Goal: Task Accomplishment & Management: Manage account settings

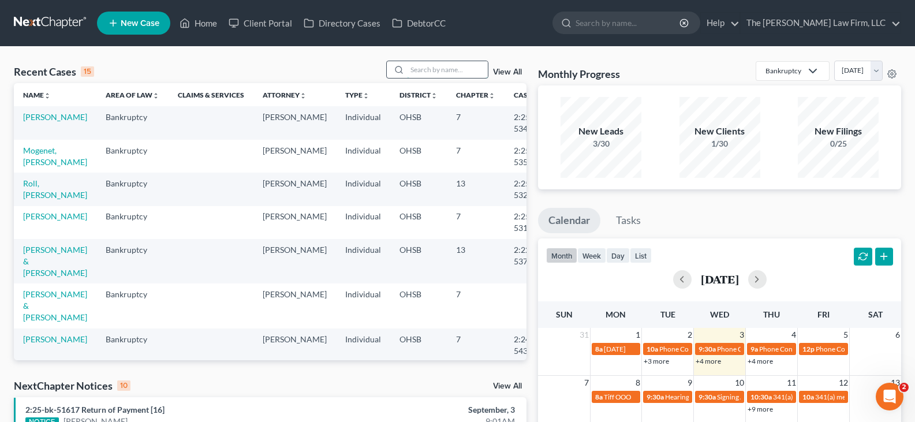
click at [426, 69] on input "search" at bounding box center [447, 69] width 81 height 17
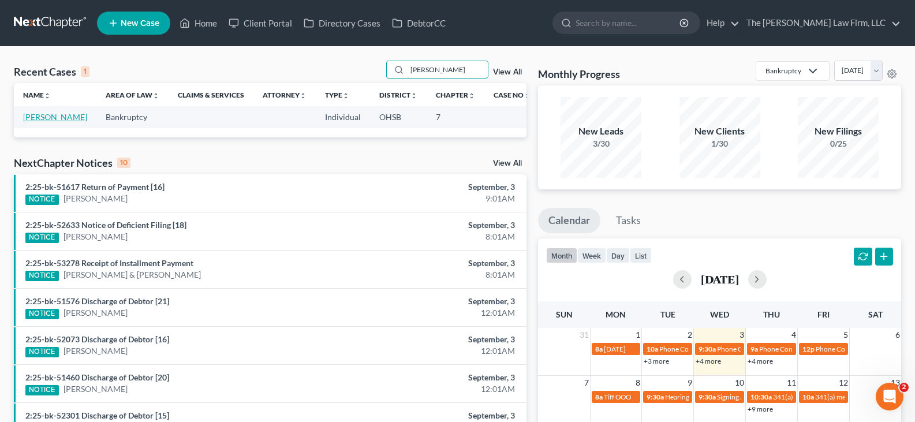
type input "[PERSON_NAME]"
click at [36, 120] on link "[PERSON_NAME]" at bounding box center [55, 117] width 64 height 10
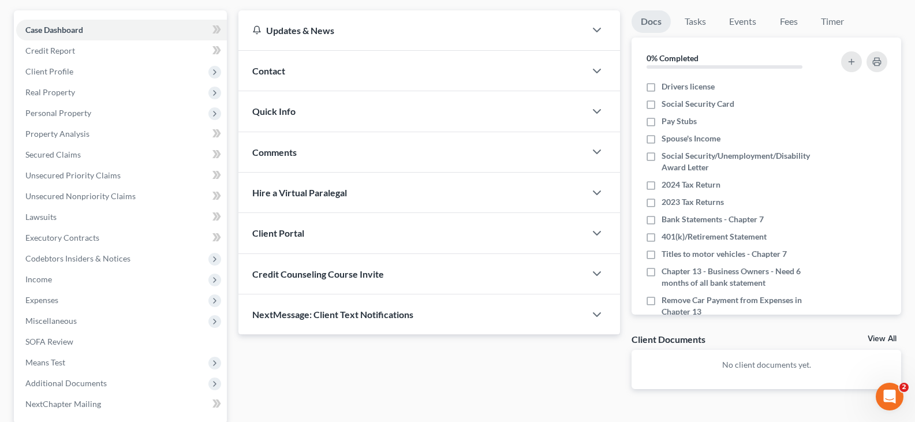
scroll to position [115, 0]
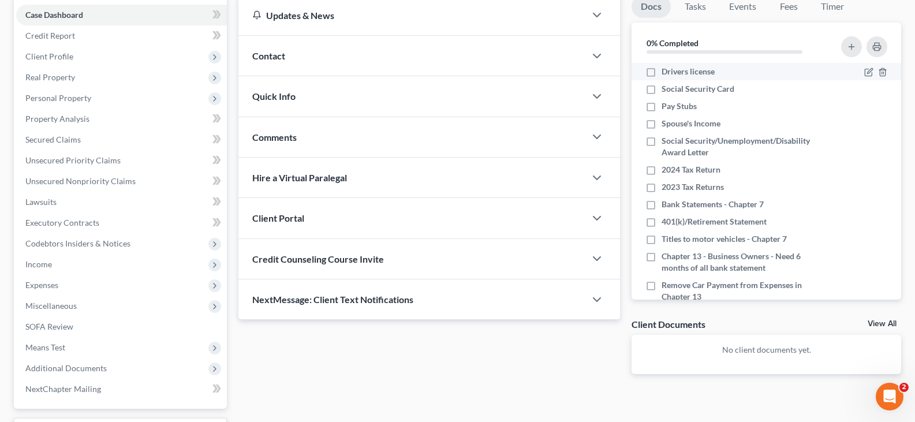
click at [662, 71] on label "Drivers license" at bounding box center [688, 72] width 53 height 12
click at [666, 71] on input "Drivers license" at bounding box center [670, 70] width 8 height 8
checkbox input "true"
click at [662, 89] on label "Social Security Card" at bounding box center [698, 89] width 73 height 12
click at [666, 89] on input "Social Security Card" at bounding box center [670, 87] width 8 height 8
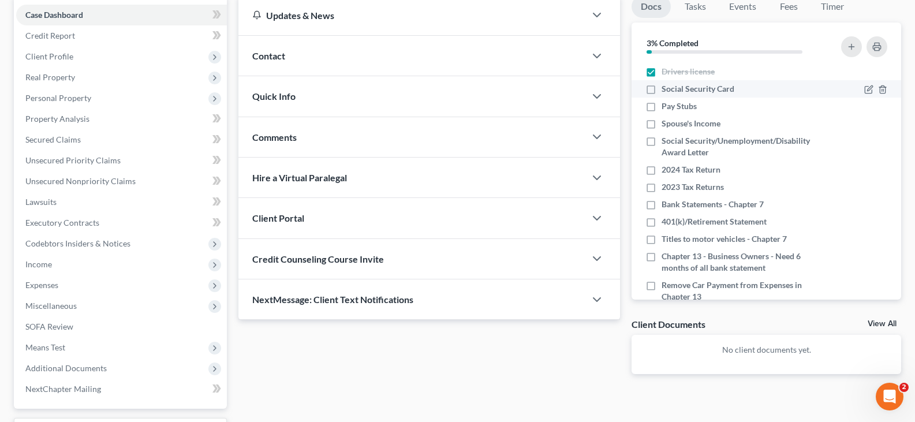
checkbox input "true"
click at [662, 105] on label "Pay Stubs" at bounding box center [679, 106] width 35 height 12
click at [666, 105] on input "Pay Stubs" at bounding box center [670, 104] width 8 height 8
checkbox input "true"
click at [662, 124] on label "Spouse's Income" at bounding box center [691, 124] width 59 height 12
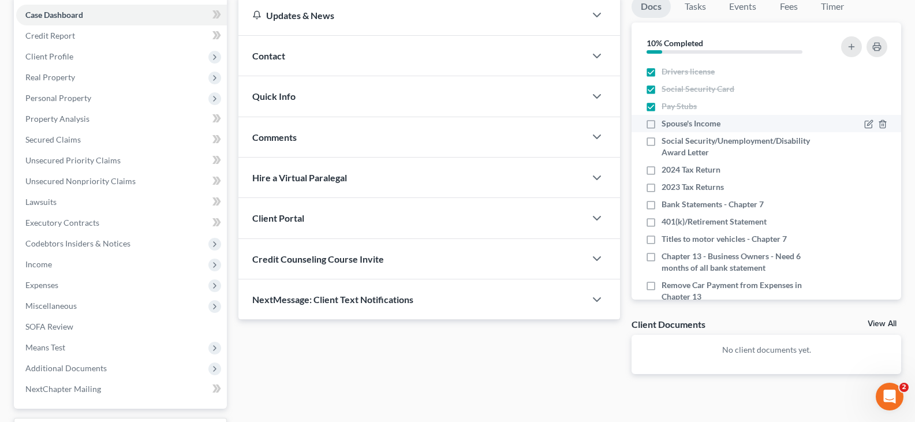
click at [666, 124] on input "Spouse's Income" at bounding box center [670, 122] width 8 height 8
checkbox input "true"
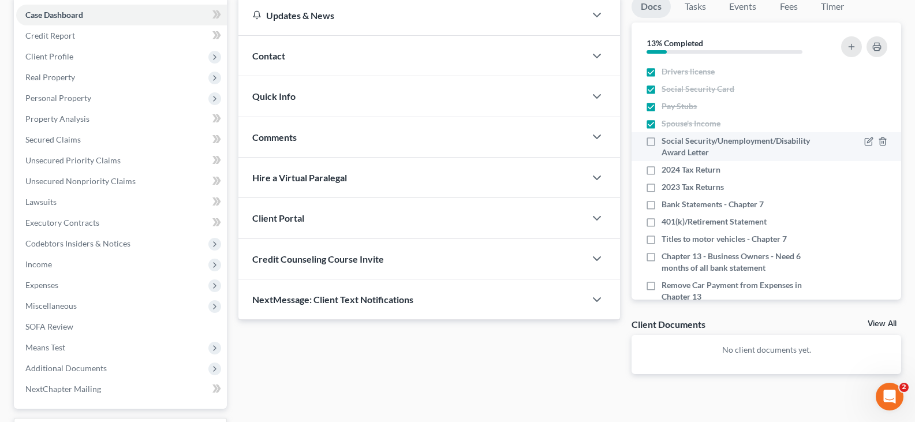
click at [662, 141] on label "Social Security/Unemployment/Disability Award Letter" at bounding box center [743, 146] width 162 height 23
click at [666, 141] on input "Social Security/Unemployment/Disability Award Letter" at bounding box center [670, 139] width 8 height 8
checkbox input "true"
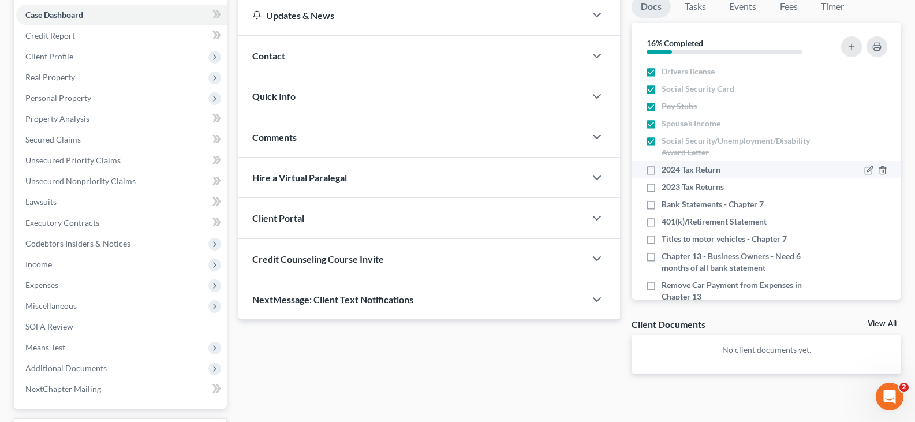
click at [662, 167] on label "2024 Tax Return" at bounding box center [691, 170] width 59 height 12
click at [666, 167] on input "2024 Tax Return" at bounding box center [670, 168] width 8 height 8
checkbox input "true"
click at [662, 187] on label "2023 Tax Returns" at bounding box center [693, 187] width 62 height 12
click at [666, 187] on input "2023 Tax Returns" at bounding box center [670, 185] width 8 height 8
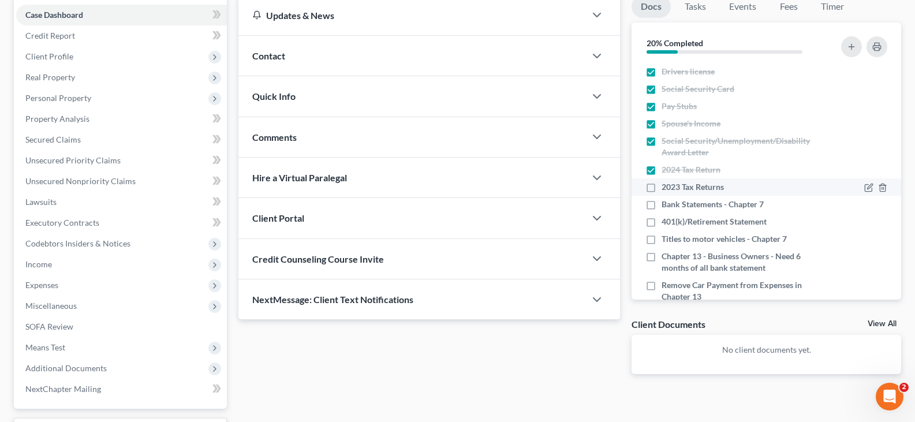
checkbox input "true"
click at [597, 137] on icon "button" at bounding box center [597, 137] width 14 height 14
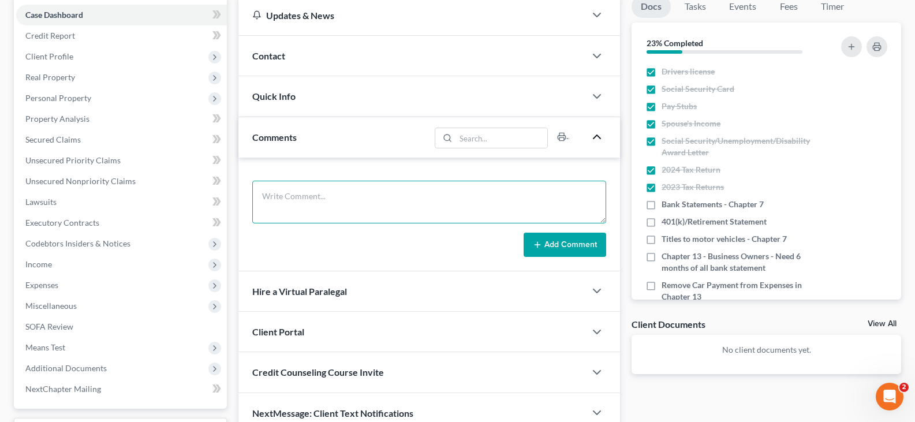
click at [550, 193] on textarea at bounding box center [429, 202] width 354 height 43
type textarea "Still need: -Paystubs from Gridhawk from 7/18 -Bank Statements from Cash App fr…"
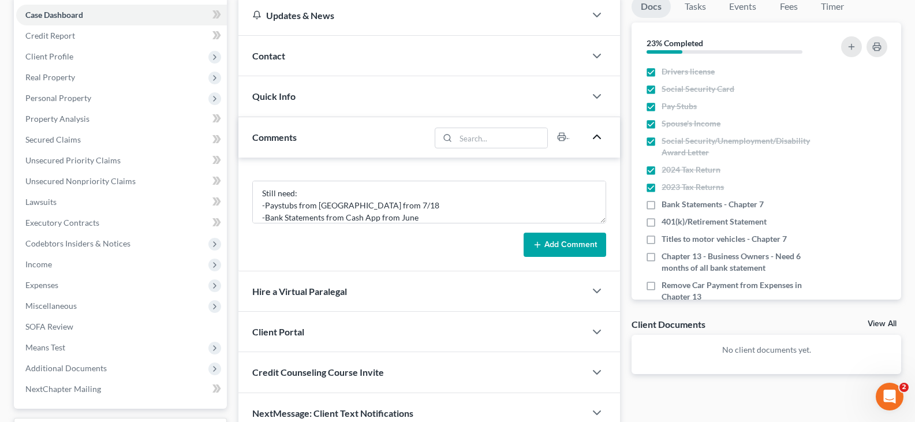
click at [560, 246] on button "Add Comment" at bounding box center [565, 245] width 83 height 24
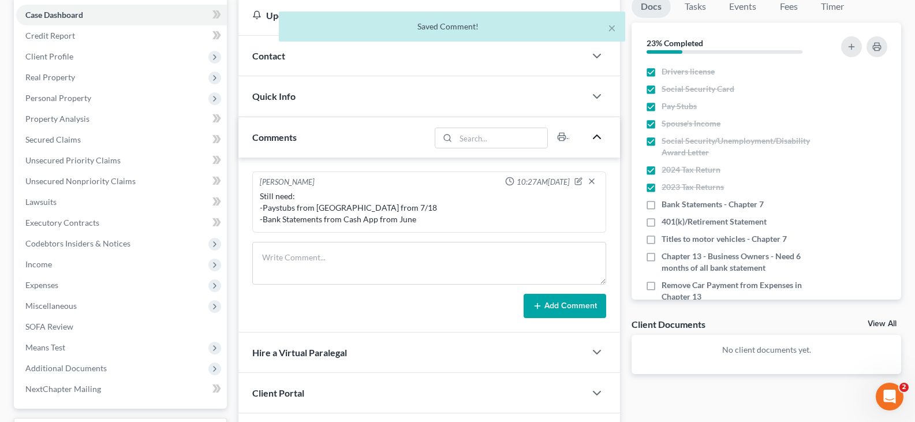
scroll to position [0, 0]
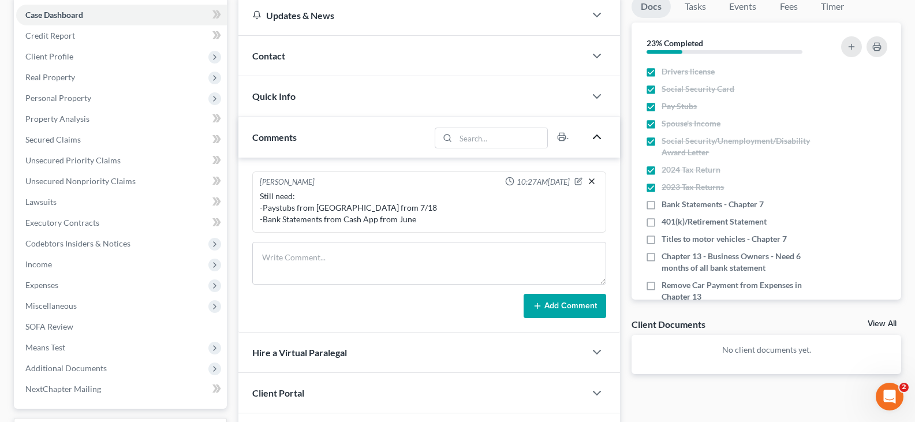
click at [592, 179] on icon "button" at bounding box center [591, 181] width 9 height 9
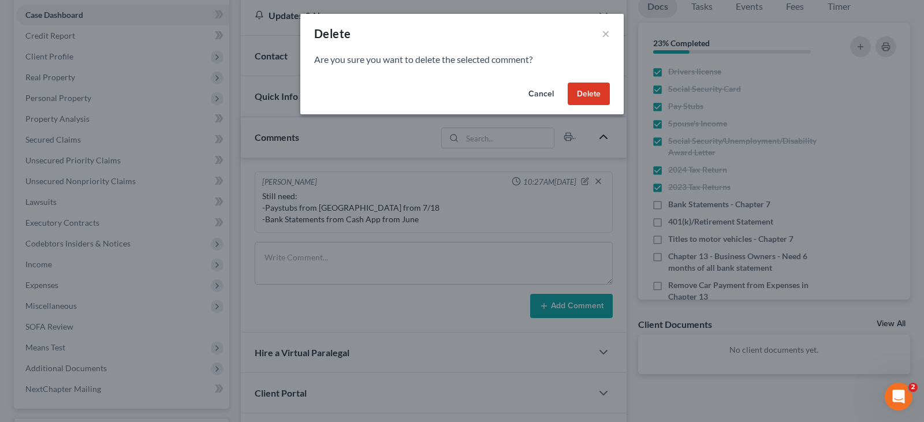
click at [589, 92] on button "Delete" at bounding box center [589, 94] width 42 height 23
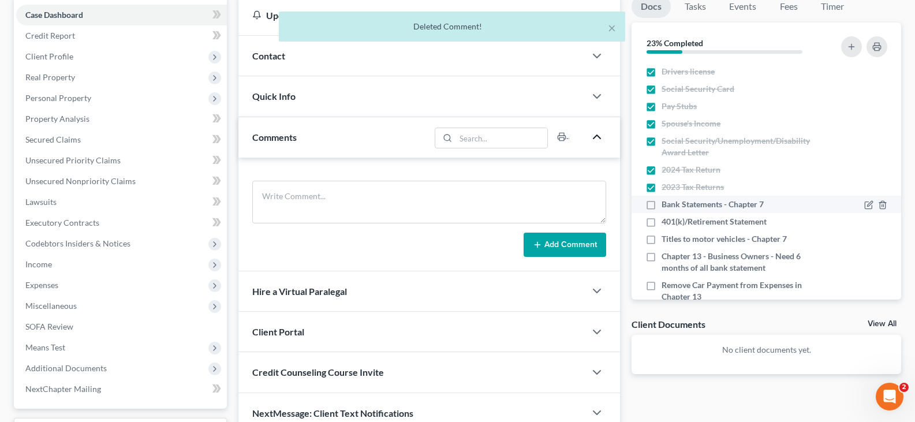
click at [662, 206] on label "Bank Statements - Chapter 7" at bounding box center [713, 205] width 102 height 12
click at [666, 206] on input "Bank Statements - Chapter 7" at bounding box center [670, 203] width 8 height 8
checkbox input "true"
click at [662, 222] on label "401(k)/Retirement Statement" at bounding box center [714, 222] width 105 height 12
click at [666, 222] on input "401(k)/Retirement Statement" at bounding box center [670, 220] width 8 height 8
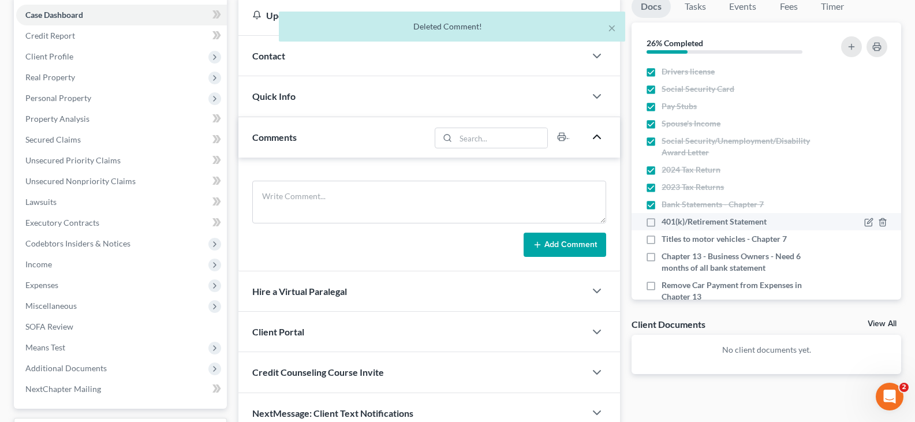
checkbox input "true"
click at [662, 239] on label "Titles to motor vehicles - Chapter 7" at bounding box center [724, 239] width 125 height 12
click at [666, 239] on input "Titles to motor vehicles - Chapter 7" at bounding box center [670, 237] width 8 height 8
checkbox input "true"
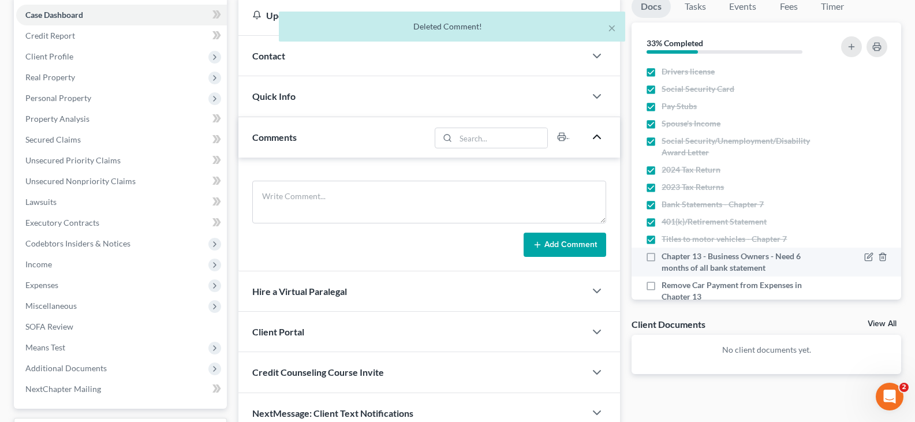
click at [662, 256] on label "Chapter 13 - Business Owners - Need 6 months of all bank statement" at bounding box center [743, 262] width 162 height 23
click at [666, 256] on input "Chapter 13 - Business Owners - Need 6 months of all bank statement" at bounding box center [670, 255] width 8 height 8
checkbox input "true"
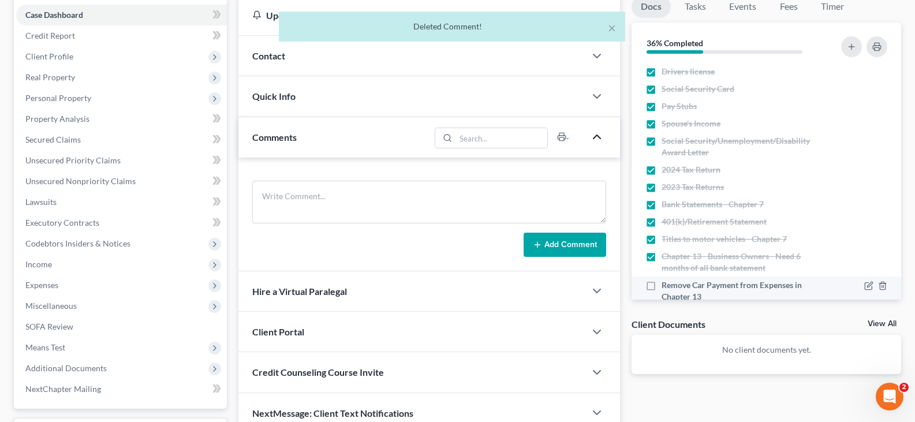
click at [662, 287] on label "Remove Car Payment from Expenses in Chapter 13" at bounding box center [743, 291] width 162 height 23
click at [666, 287] on input "Remove Car Payment from Expenses in Chapter 13" at bounding box center [670, 284] width 8 height 8
checkbox input "true"
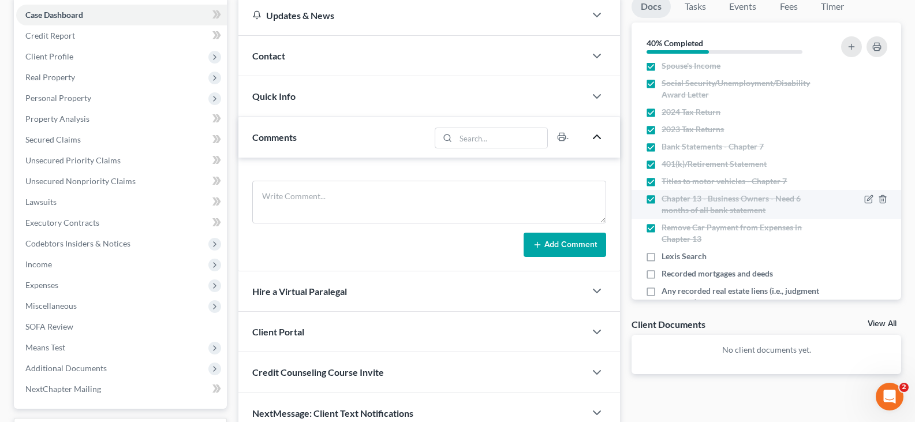
scroll to position [115, 0]
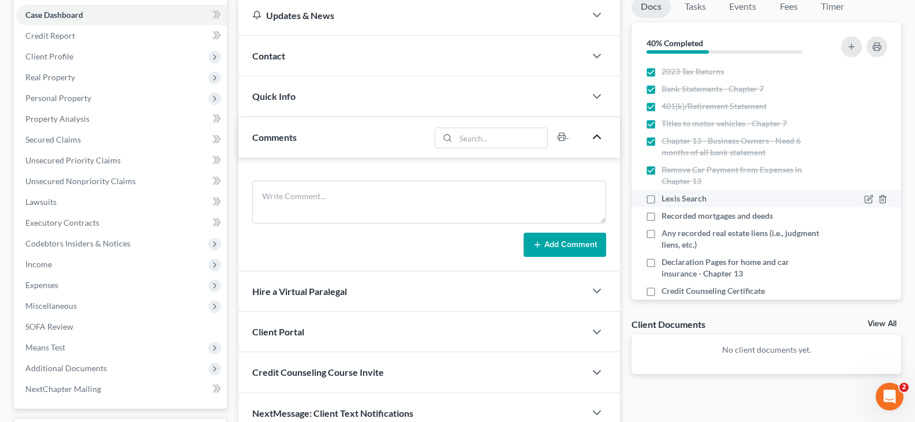
click at [662, 198] on label "Lexis Search" at bounding box center [684, 199] width 45 height 12
click at [666, 198] on input "Lexis Search" at bounding box center [670, 197] width 8 height 8
checkbox input "true"
click at [662, 217] on label "Recorded mortgages and deeds" at bounding box center [717, 216] width 111 height 12
click at [666, 217] on input "Recorded mortgages and deeds" at bounding box center [670, 214] width 8 height 8
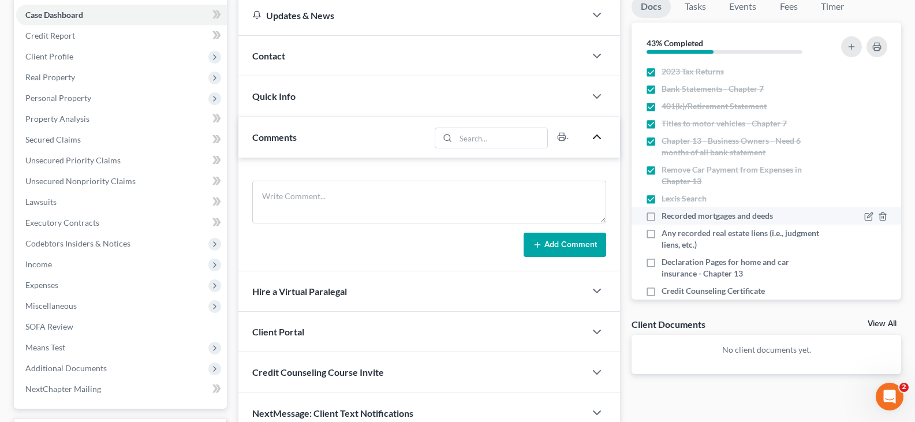
checkbox input "true"
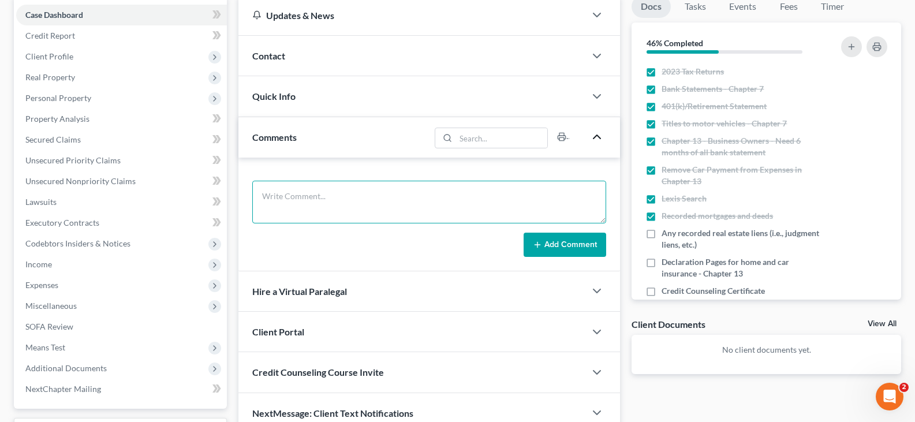
click at [353, 191] on textarea at bounding box center [429, 202] width 354 height 43
type textarea "No active judgement/liens"
click at [542, 248] on icon at bounding box center [537, 244] width 9 height 9
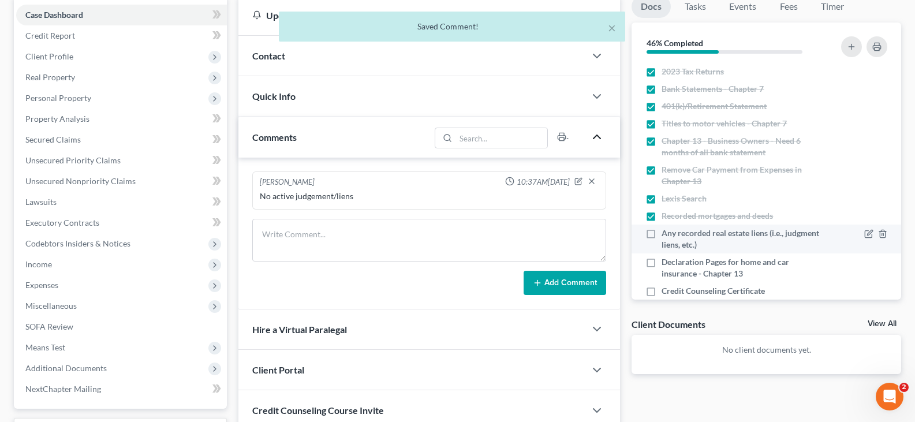
click at [662, 234] on label "Any recorded real estate liens (i.e., judgment liens, etc.)" at bounding box center [743, 239] width 162 height 23
click at [666, 234] on input "Any recorded real estate liens (i.e., judgment liens, etc.)" at bounding box center [670, 232] width 8 height 8
checkbox input "true"
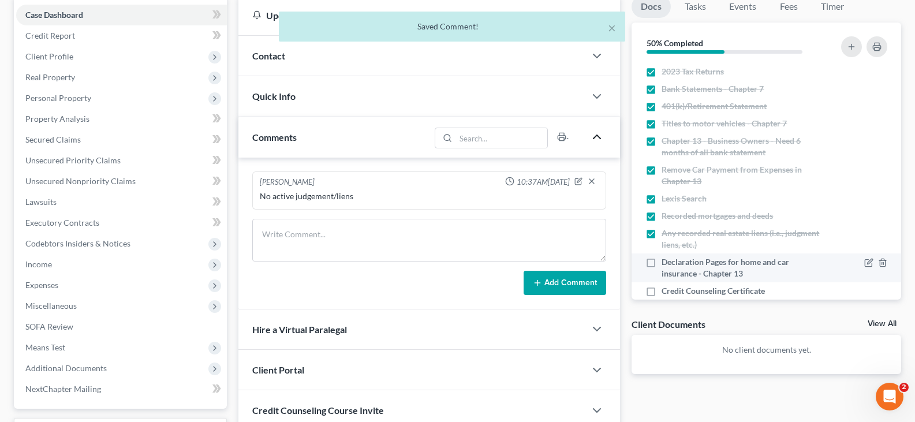
click at [662, 263] on label "Declaration Pages for home and car insurance - Chapter 13" at bounding box center [743, 267] width 162 height 23
click at [666, 263] on input "Declaration Pages for home and car insurance - Chapter 13" at bounding box center [670, 260] width 8 height 8
checkbox input "true"
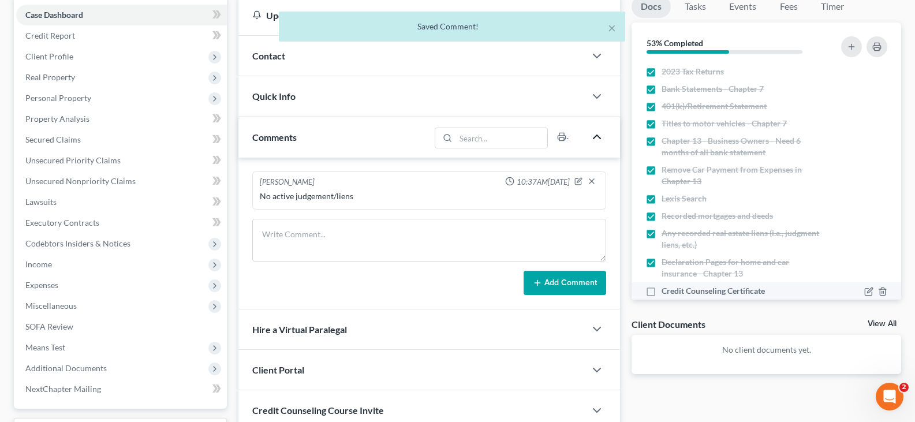
click at [662, 292] on label "Credit Counseling Certificate" at bounding box center [713, 291] width 103 height 12
click at [666, 292] on input "Credit Counseling Certificate" at bounding box center [670, 289] width 8 height 8
checkbox input "true"
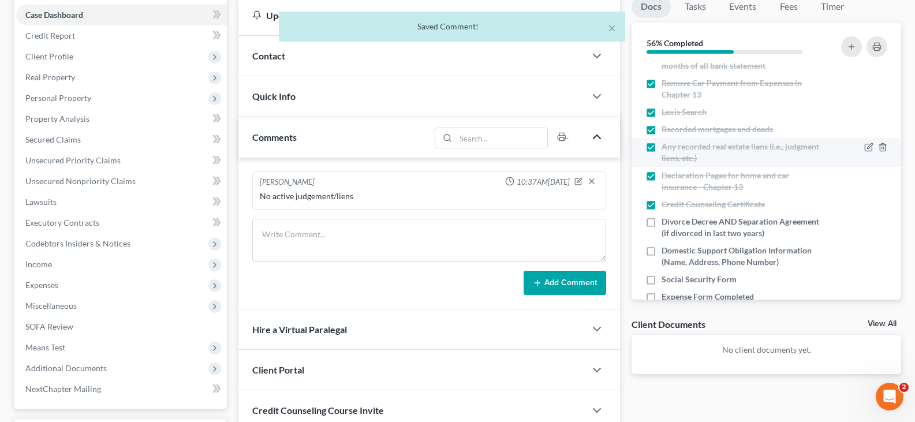
scroll to position [231, 0]
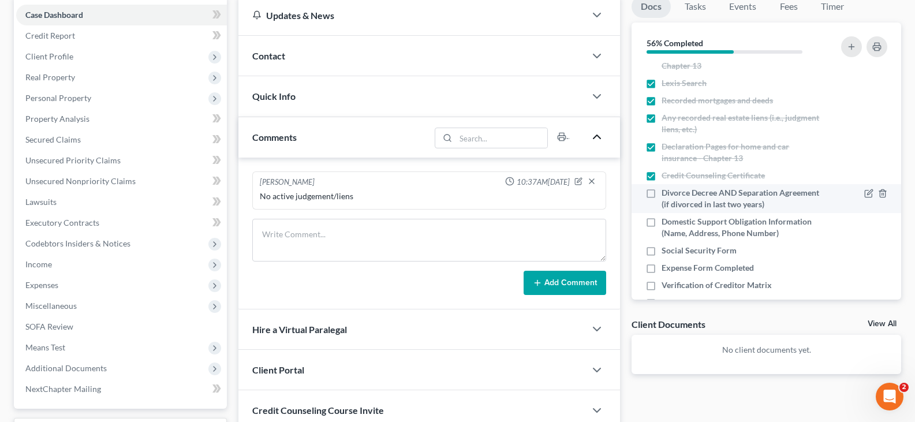
click at [662, 192] on label "Divorce Decree AND Separation Agreement (if divorced in last two years)" at bounding box center [743, 198] width 162 height 23
click at [666, 192] on input "Divorce Decree AND Separation Agreement (if divorced in last two years)" at bounding box center [670, 191] width 8 height 8
checkbox input "true"
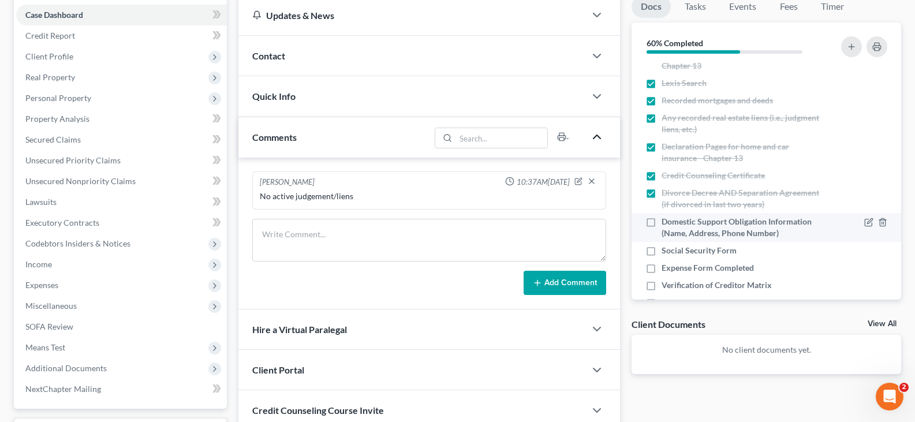
click at [662, 222] on label "Domestic Support Obligation Information (Name, Address, Phone Number)" at bounding box center [743, 227] width 162 height 23
click at [666, 222] on input "Domestic Support Obligation Information (Name, Address, Phone Number)" at bounding box center [670, 220] width 8 height 8
checkbox input "true"
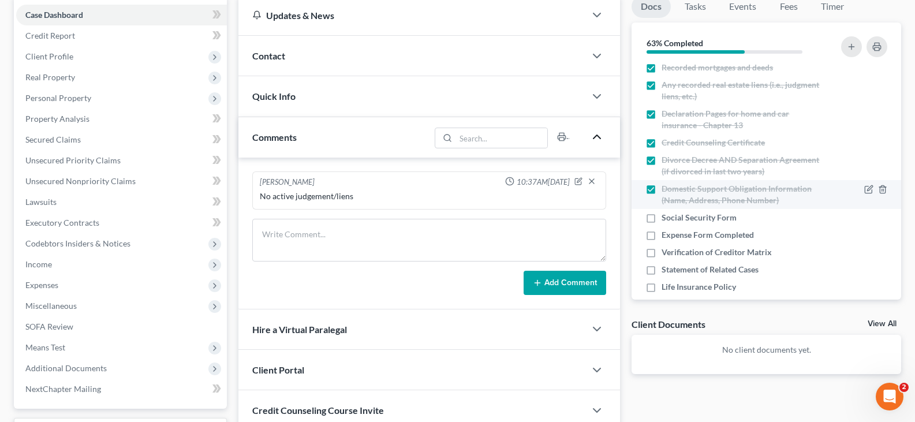
scroll to position [289, 0]
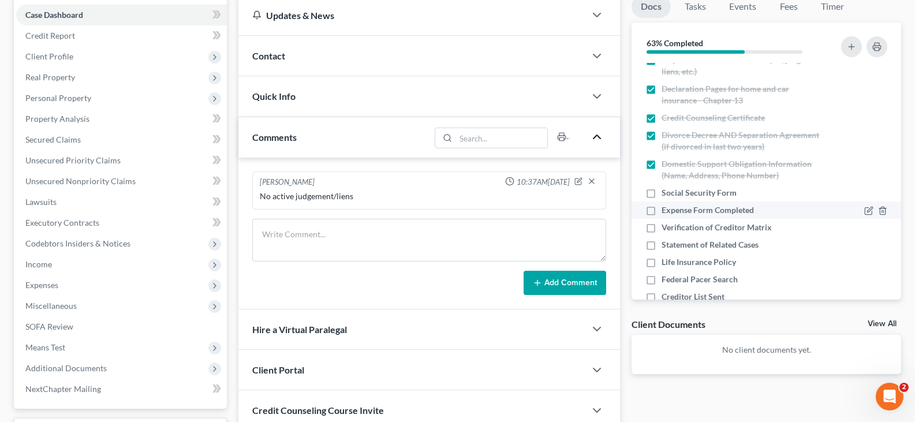
click at [662, 211] on label "Expense Form Completed" at bounding box center [708, 210] width 92 height 12
click at [666, 211] on input "Expense Form Completed" at bounding box center [670, 208] width 8 height 8
checkbox input "true"
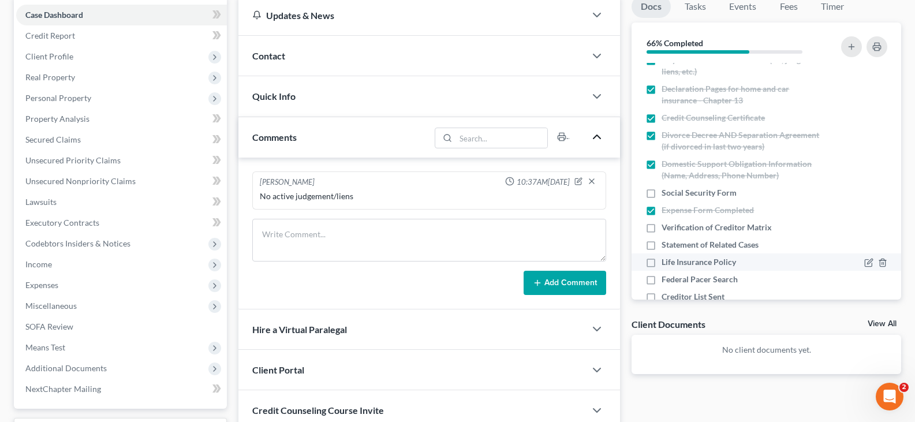
click at [662, 262] on label "Life Insurance Policy" at bounding box center [699, 262] width 74 height 12
click at [666, 262] on input "Life Insurance Policy" at bounding box center [670, 260] width 8 height 8
checkbox input "true"
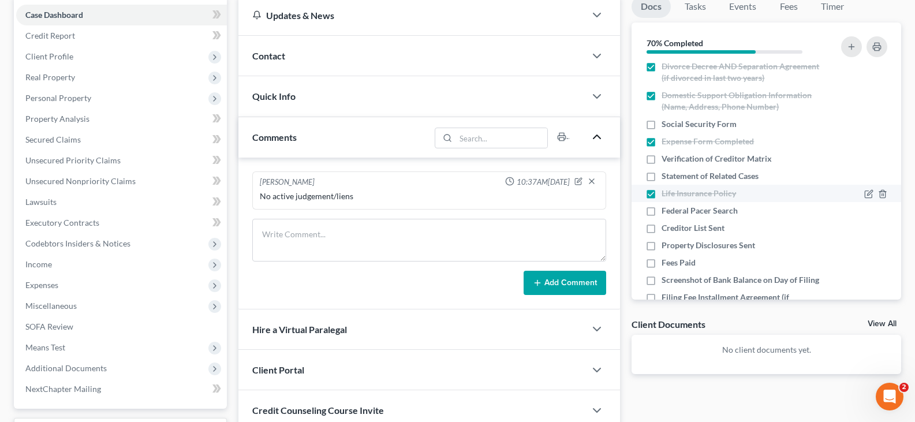
scroll to position [404, 0]
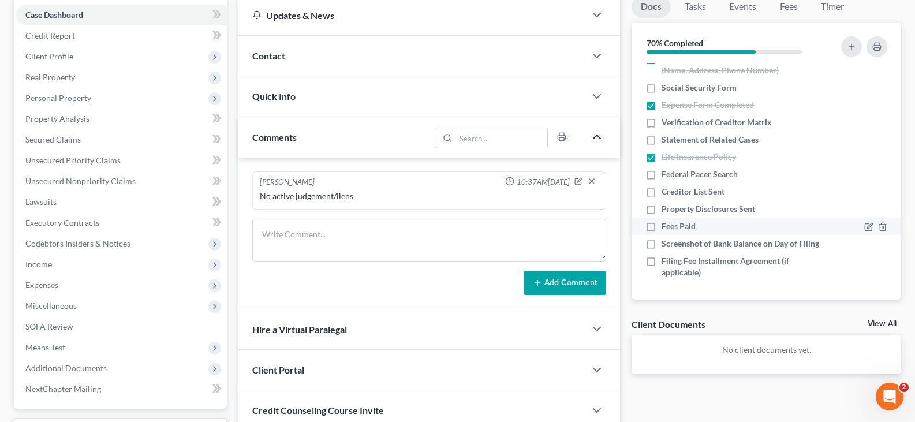
click at [662, 221] on label "Fees Paid" at bounding box center [679, 227] width 34 height 12
click at [666, 221] on input "Fees Paid" at bounding box center [670, 225] width 8 height 8
checkbox input "true"
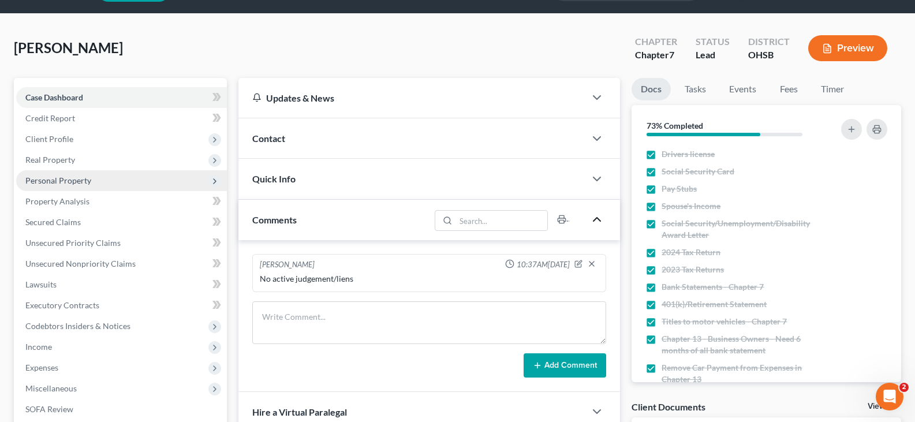
scroll to position [58, 0]
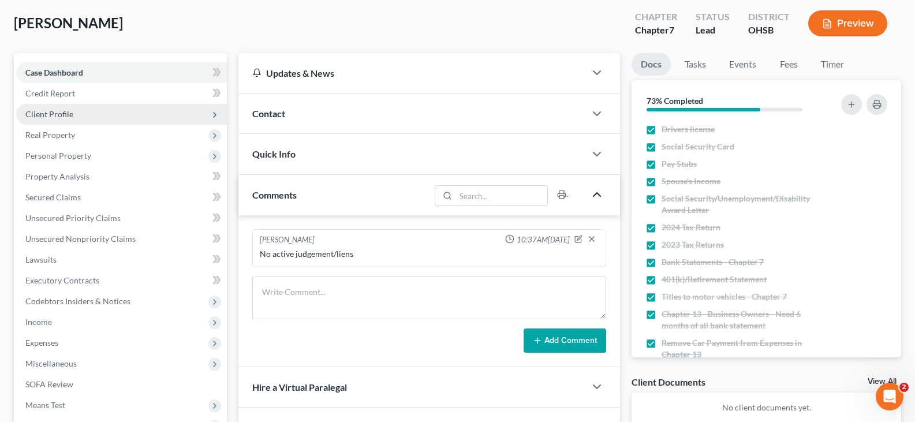
click at [52, 115] on span "Client Profile" at bounding box center [49, 114] width 48 height 10
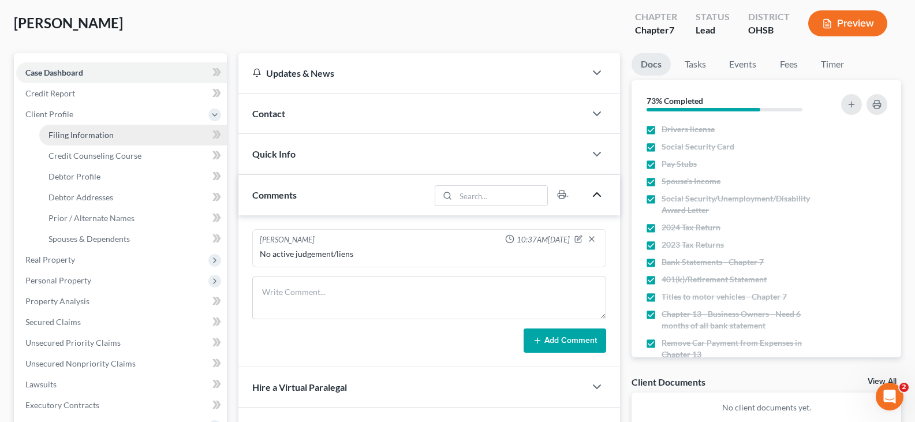
click at [102, 133] on span "Filing Information" at bounding box center [81, 135] width 65 height 10
select select "1"
select select "0"
select select "62"
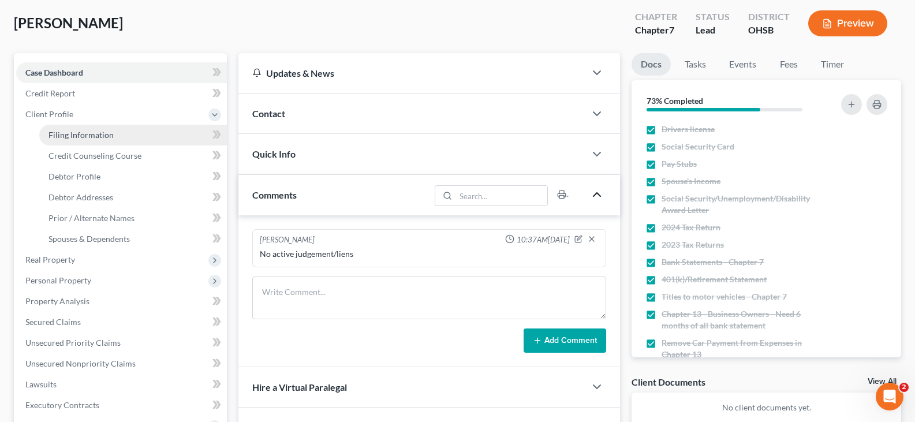
select select "36"
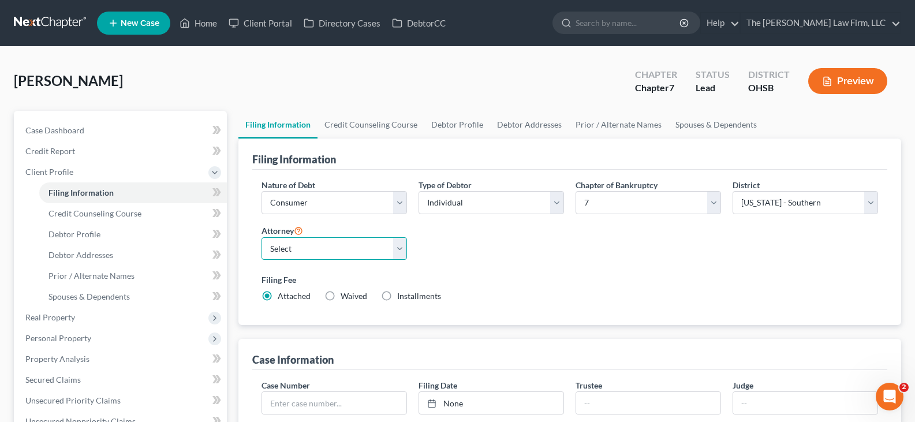
click at [398, 248] on select "Select Michael Jones - OHSB Michael Jones - OHNB Michael Kraig - OHSB" at bounding box center [335, 248] width 146 height 23
select select "2"
click at [262, 237] on select "Select Michael Jones - OHSB Michael Jones - OHNB Michael Kraig - OHSB" at bounding box center [335, 248] width 146 height 23
click at [361, 126] on link "Credit Counseling Course" at bounding box center [371, 125] width 107 height 28
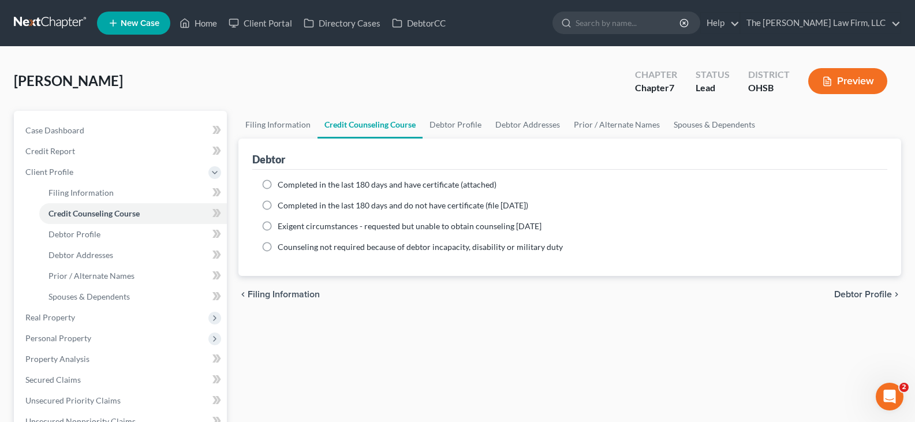
click at [278, 183] on label "Completed in the last 180 days and have certificate (attached)" at bounding box center [387, 185] width 219 height 12
click at [282, 183] on input "Completed in the last 180 days and have certificate (attached)" at bounding box center [286, 183] width 8 height 8
radio input "true"
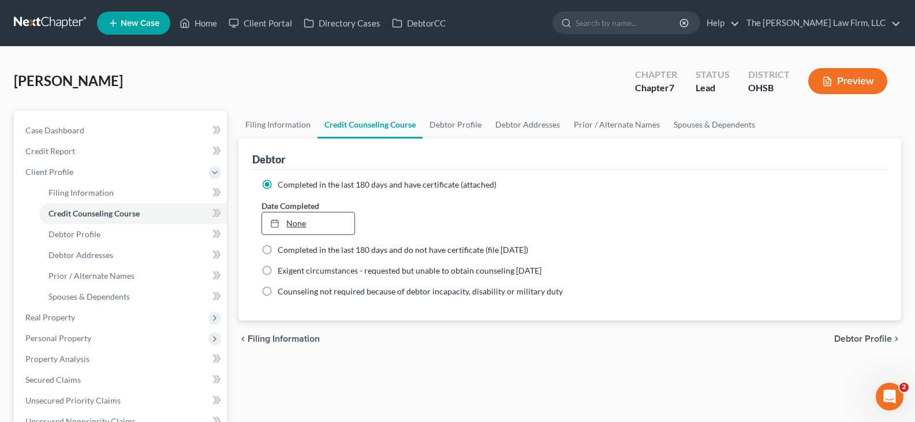
click at [286, 222] on link "None" at bounding box center [308, 224] width 92 height 22
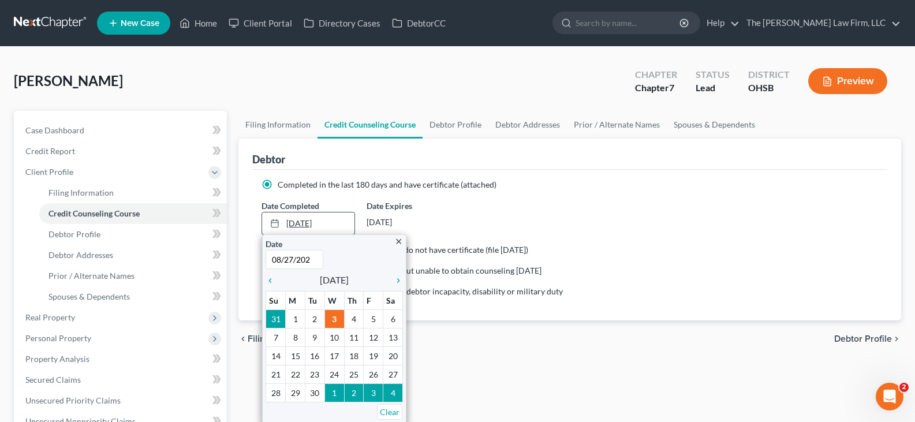
type input "[DATE]"
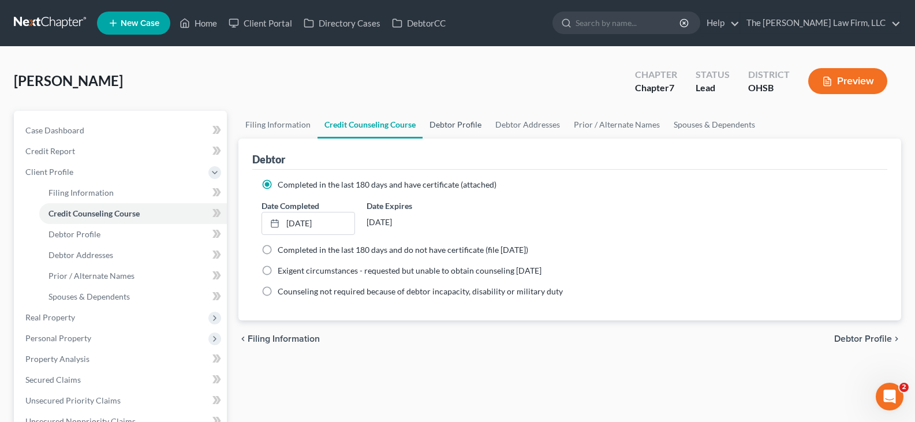
click at [448, 126] on link "Debtor Profile" at bounding box center [456, 125] width 66 height 28
select select "0"
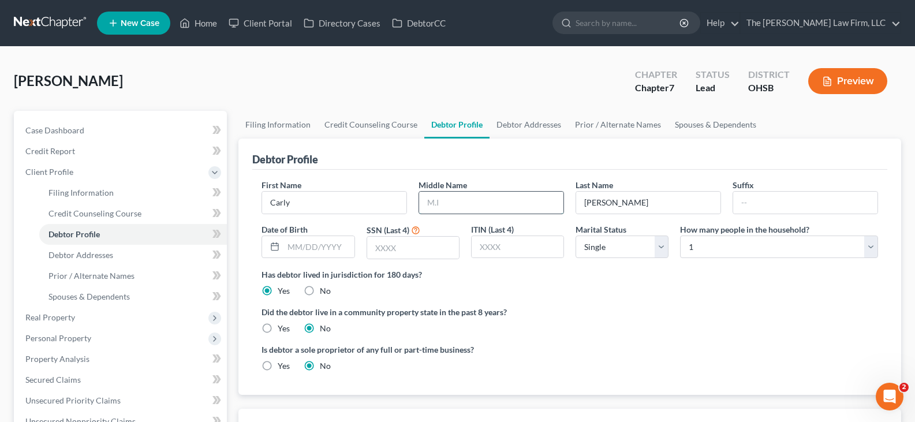
click at [443, 203] on input "text" at bounding box center [491, 203] width 144 height 22
type input "R"
click at [291, 248] on input "text" at bounding box center [319, 247] width 70 height 22
type input "04/15/1987"
click at [423, 249] on input "text" at bounding box center [413, 248] width 92 height 22
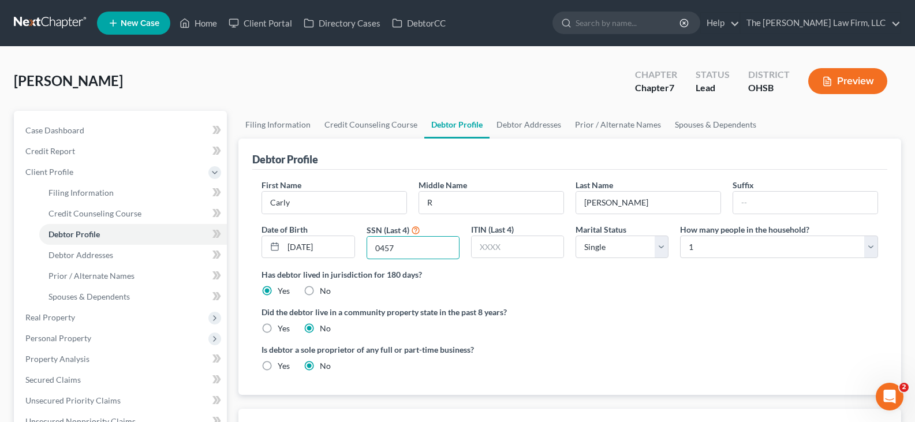
type input "0457"
click at [663, 249] on select "Select Single Married Separated Divorced Widowed" at bounding box center [622, 247] width 93 height 23
select select "3"
click at [576, 236] on select "Select Single Married Separated Divorced Widowed" at bounding box center [622, 247] width 93 height 23
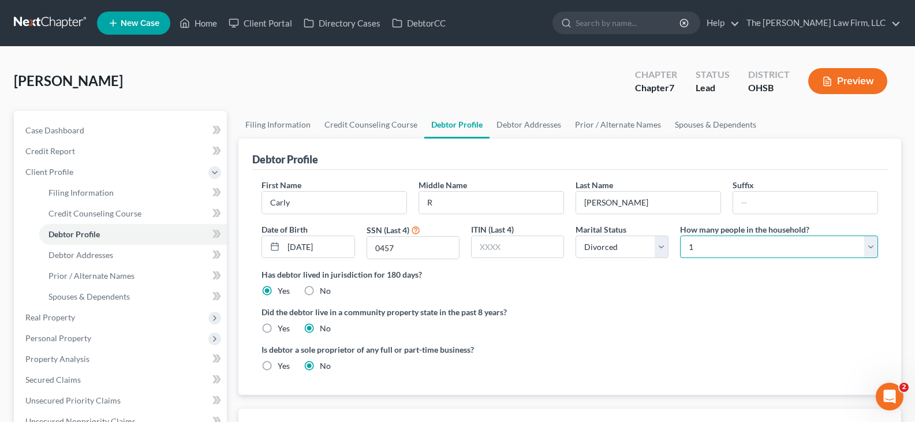
click at [870, 243] on select "Select 1 2 3 4 5 6 7 8 9 10 11 12 13 14 15 16 17 18 19 20" at bounding box center [779, 247] width 198 height 23
select select "2"
click at [680, 236] on select "Select 1 2 3 4 5 6 7 8 9 10 11 12 13 14 15 16 17 18 19 20" at bounding box center [779, 247] width 198 height 23
click at [530, 125] on link "Debtor Addresses" at bounding box center [529, 125] width 79 height 28
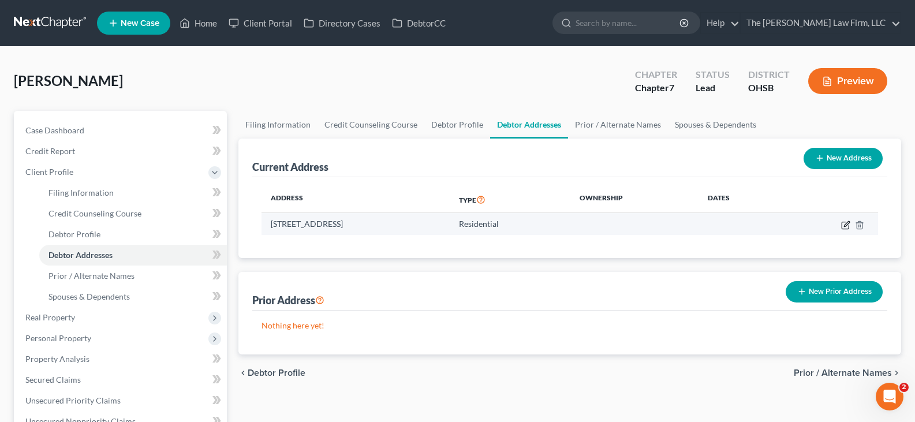
click at [848, 227] on icon "button" at bounding box center [845, 225] width 9 height 9
select select "36"
select select "0"
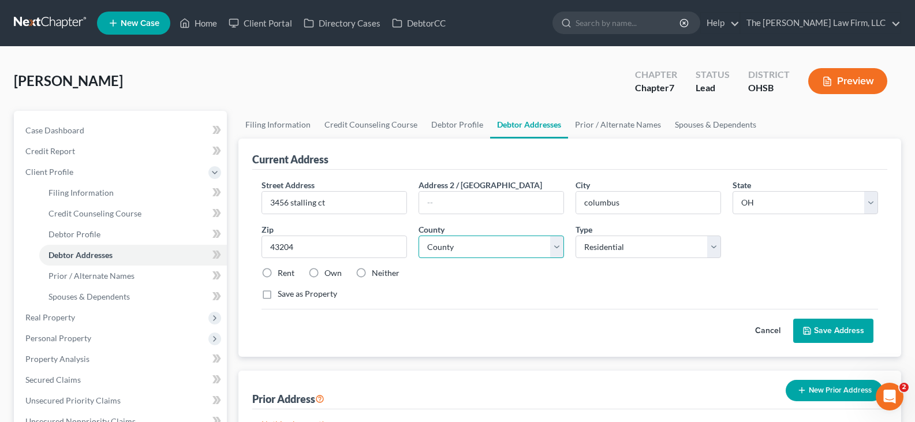
click at [558, 246] on select "County Adams County Allen County Ashland County Ashtabula County Athens County …" at bounding box center [492, 247] width 146 height 23
select select "24"
click at [419, 236] on select "County Adams County Allen County Ashland County Ashtabula County Athens County …" at bounding box center [492, 247] width 146 height 23
click at [278, 270] on label "Rent" at bounding box center [286, 273] width 17 height 12
click at [282, 270] on input "Rent" at bounding box center [286, 271] width 8 height 8
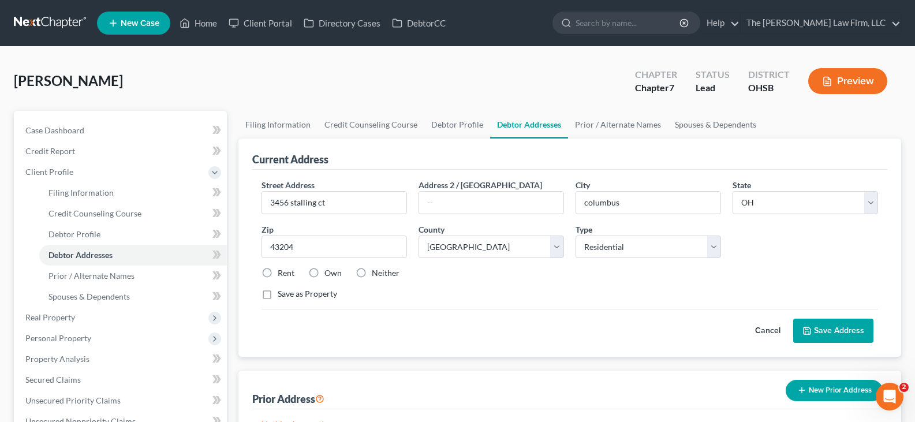
radio input "true"
click at [836, 331] on button "Save Address" at bounding box center [833, 331] width 80 height 24
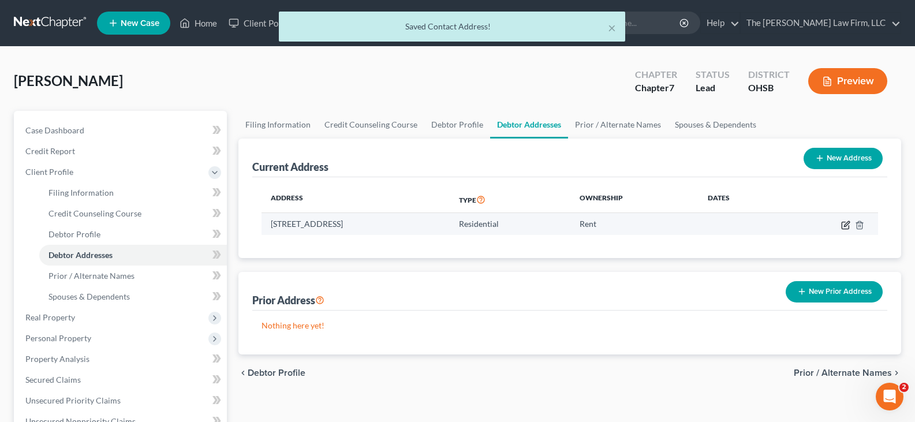
click at [845, 226] on icon "button" at bounding box center [845, 225] width 9 height 9
select select "36"
select select "24"
select select "0"
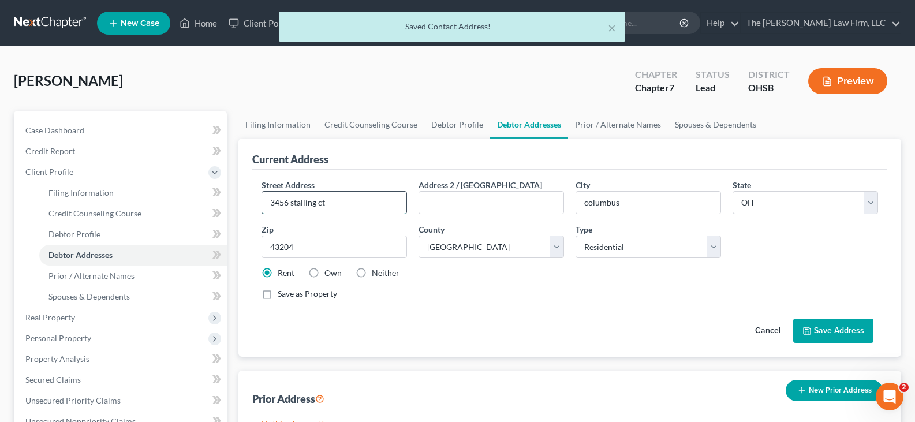
click at [293, 202] on input "3456 stalling ct" at bounding box center [334, 203] width 144 height 22
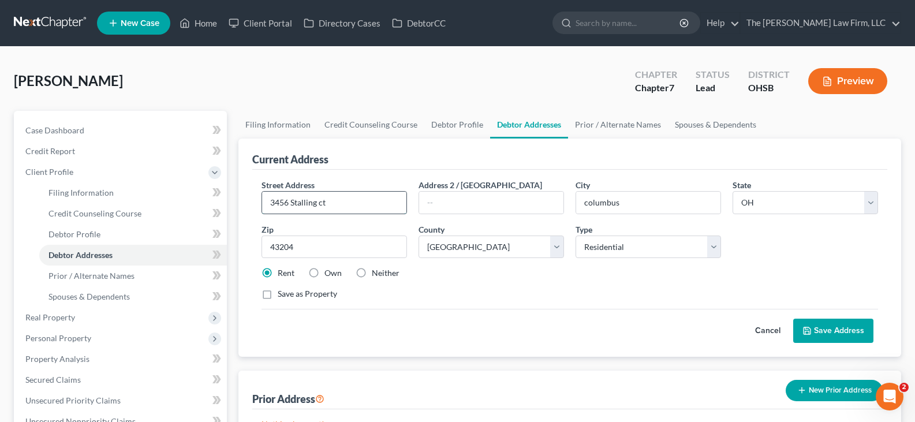
click at [322, 202] on input "3456 Stalling ct" at bounding box center [334, 203] width 144 height 22
type input "3456 Stalling Ct"
click at [588, 203] on input "columbus" at bounding box center [648, 203] width 144 height 22
type input "Columbus"
click at [819, 330] on button "Save Address" at bounding box center [833, 331] width 80 height 24
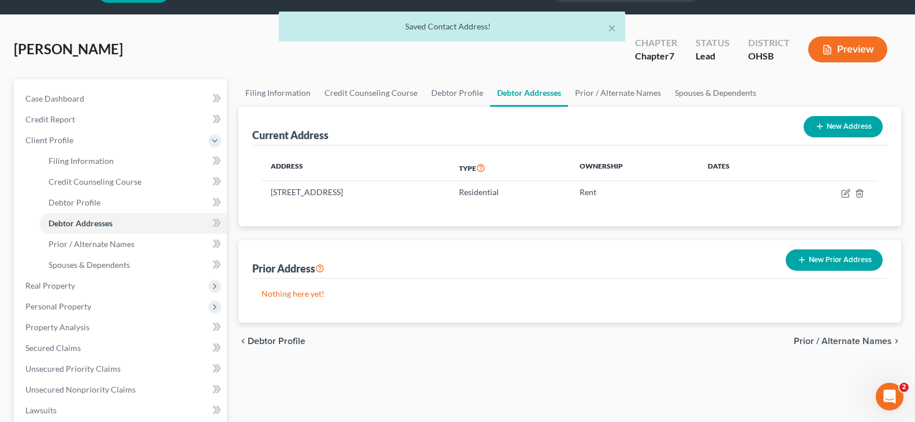
scroll to position [58, 0]
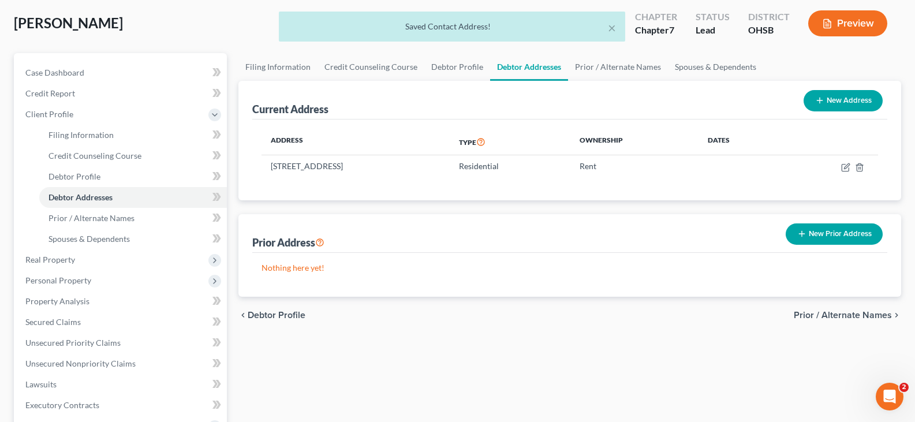
click at [841, 236] on button "New Prior Address" at bounding box center [834, 233] width 97 height 21
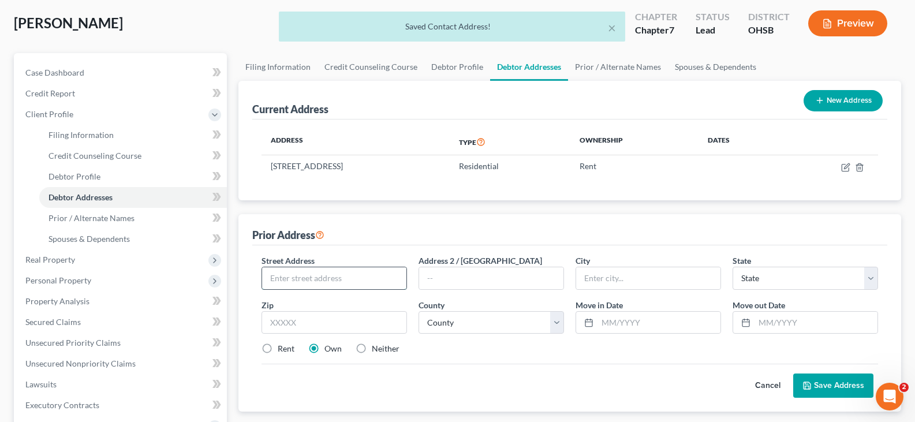
click at [345, 277] on input "text" at bounding box center [334, 278] width 144 height 22
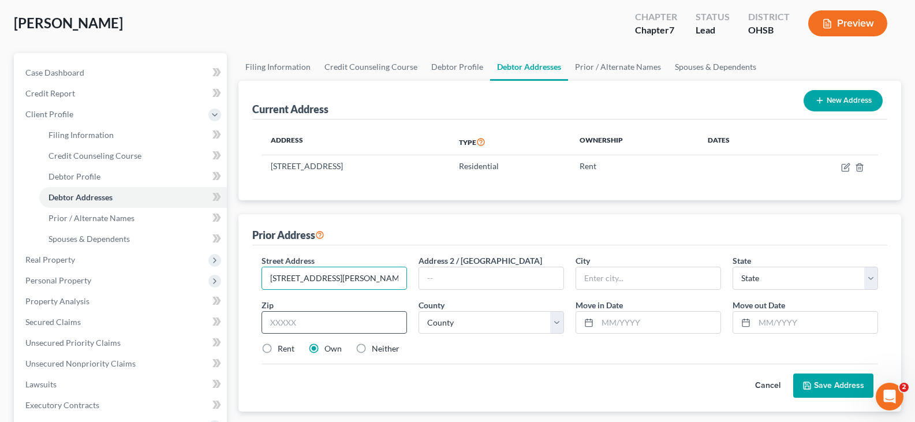
type input "3347 Robin Hill Ct W"
click at [340, 323] on input "text" at bounding box center [335, 322] width 146 height 23
type input "43223"
click at [558, 322] on select "County" at bounding box center [492, 322] width 146 height 23
type input "Columbus"
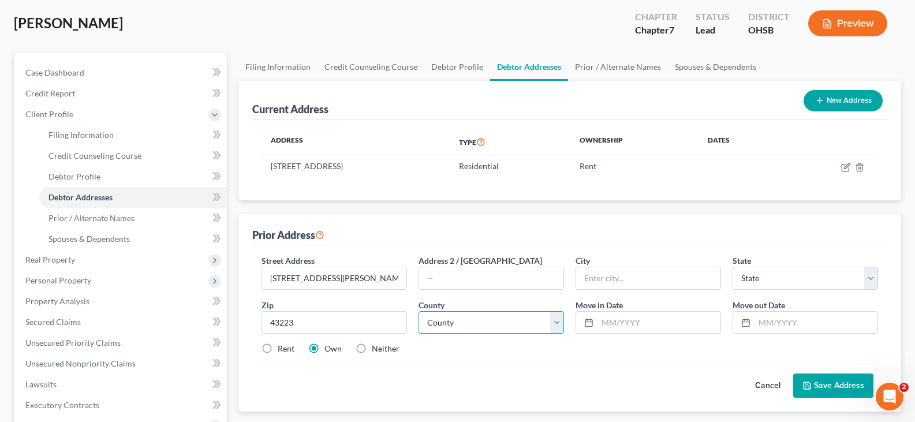
select select "36"
select select "24"
click at [419, 311] on select "County Adams County Allen County Ashland County Ashtabula County Athens County …" at bounding box center [492, 322] width 146 height 23
click at [278, 348] on label "Rent" at bounding box center [286, 349] width 17 height 12
click at [282, 348] on input "Rent" at bounding box center [286, 347] width 8 height 8
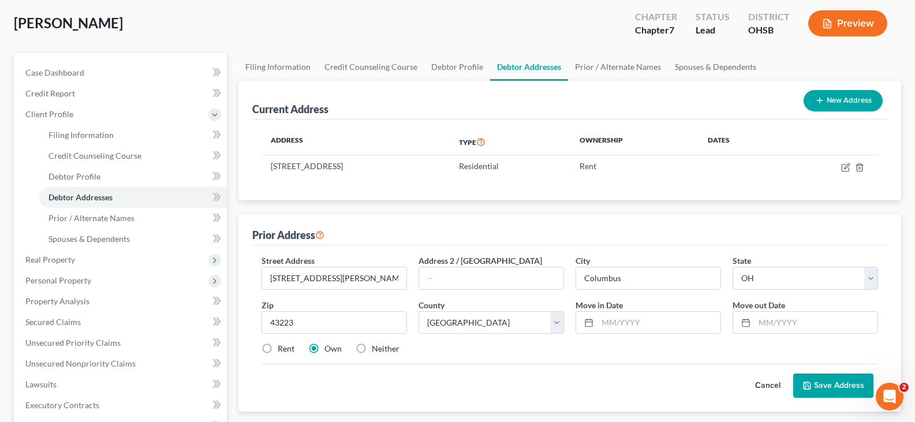
radio input "true"
click at [613, 326] on input "text" at bounding box center [659, 323] width 123 height 22
type input "02/2019"
click at [774, 326] on input "text" at bounding box center [816, 323] width 123 height 22
type input "07/2025"
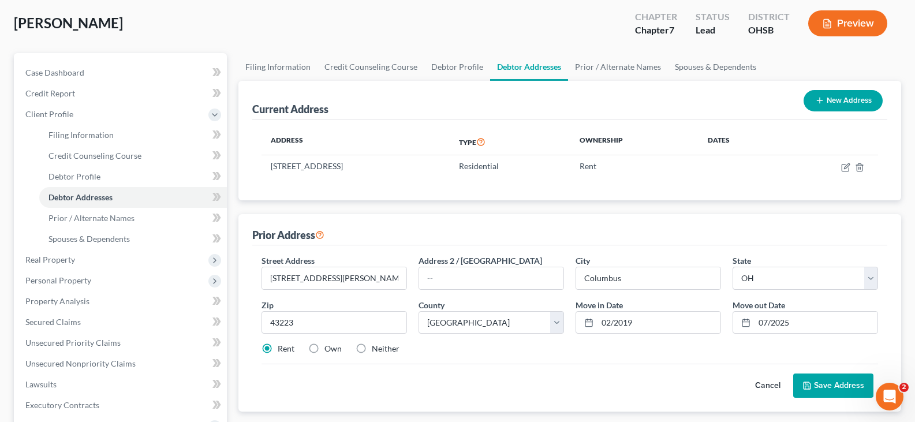
click at [815, 383] on button "Save Address" at bounding box center [833, 386] width 80 height 24
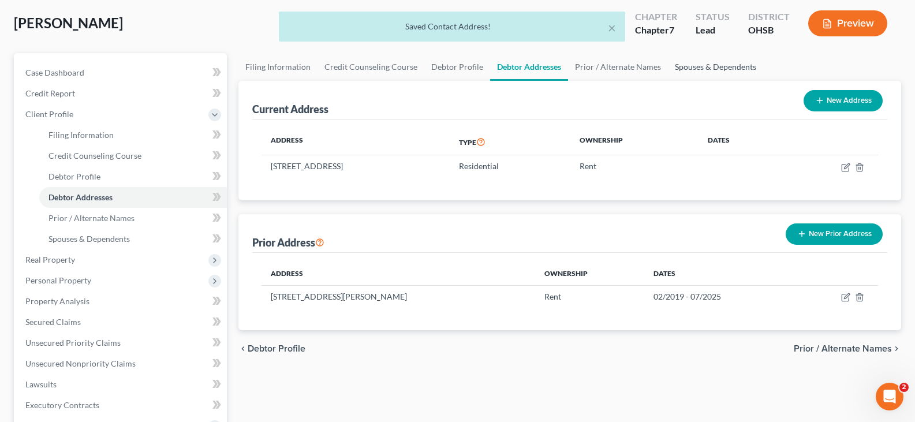
click at [680, 65] on link "Spouses & Dependents" at bounding box center [715, 67] width 95 height 28
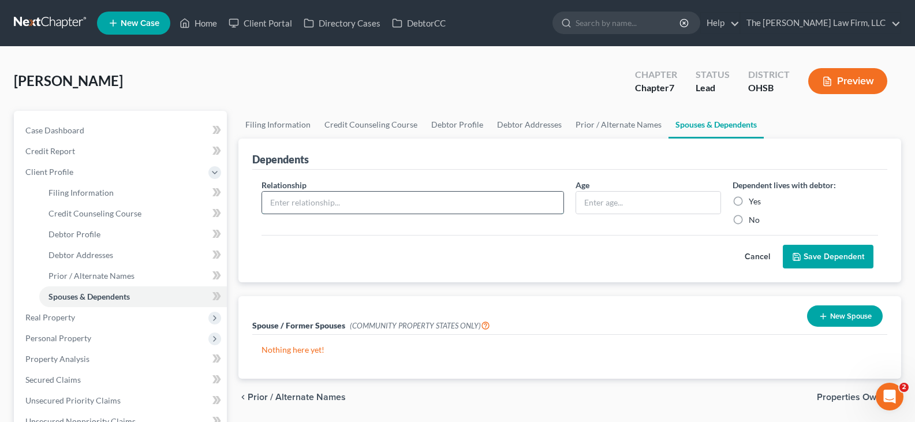
click at [478, 201] on input "text" at bounding box center [412, 203] width 301 height 22
type input "Boyfriend's Daughter"
click at [608, 204] on input "text" at bounding box center [648, 203] width 144 height 22
type input "14 yeras"
click at [749, 202] on label "Yes" at bounding box center [755, 202] width 12 height 12
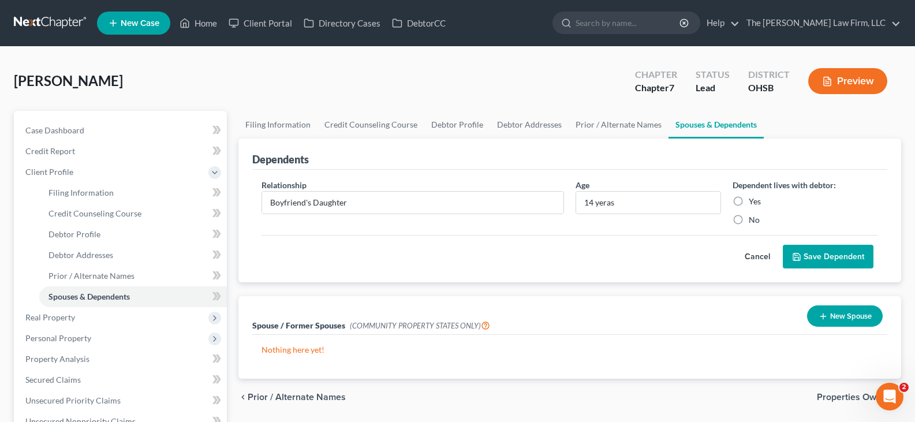
click at [754, 202] on input "Yes" at bounding box center [758, 200] width 8 height 8
radio input "true"
click at [624, 203] on input "14 yeras" at bounding box center [648, 203] width 144 height 22
type input "14 years"
click at [804, 258] on button "Save Dependent" at bounding box center [828, 257] width 91 height 24
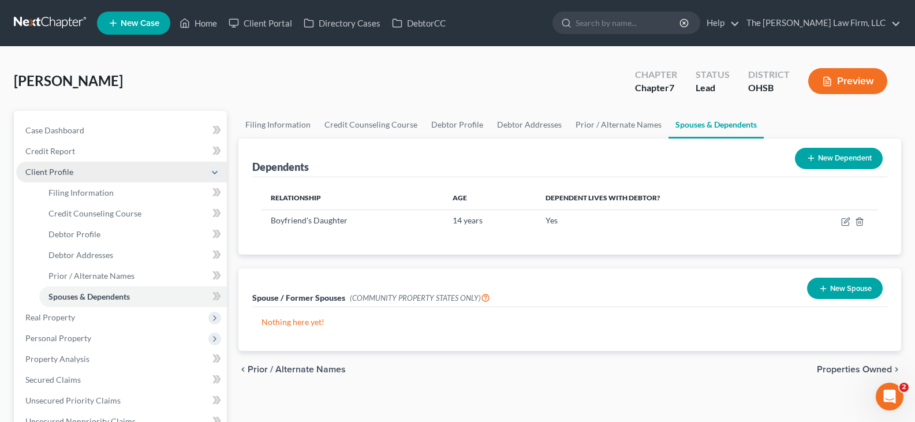
click at [97, 174] on span "Client Profile" at bounding box center [121, 172] width 211 height 21
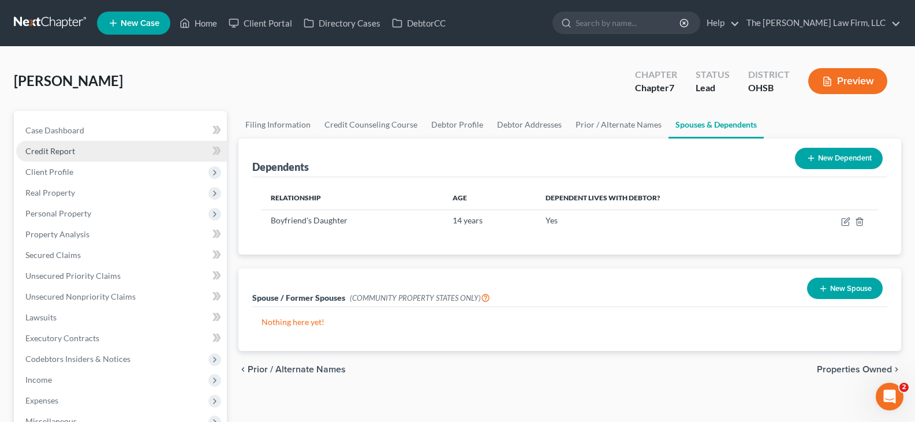
click at [94, 152] on link "Credit Report" at bounding box center [121, 151] width 211 height 21
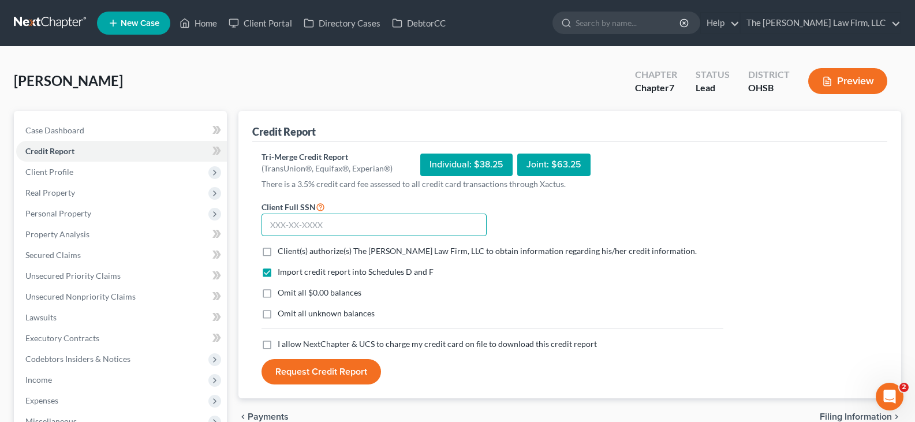
click at [297, 223] on input "text" at bounding box center [374, 225] width 225 height 23
type input "295-94-0457"
click at [278, 250] on label "Client(s) authorize(s) The Jones Law Firm, LLC to obtain information regarding …" at bounding box center [487, 251] width 419 height 12
click at [282, 250] on input "Client(s) authorize(s) The Jones Law Firm, LLC to obtain information regarding …" at bounding box center [286, 249] width 8 height 8
checkbox input "true"
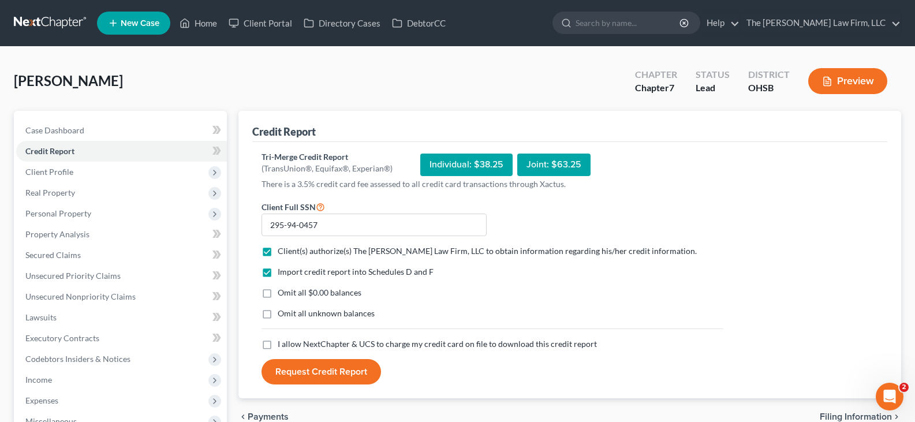
click at [278, 291] on label "Omit all $0.00 balances" at bounding box center [320, 293] width 84 height 12
click at [282, 291] on input "Omit all $0.00 balances" at bounding box center [286, 291] width 8 height 8
checkbox input "true"
click at [278, 345] on label "I allow NextChapter & UCS to charge my credit card on file to download this cre…" at bounding box center [437, 344] width 319 height 12
click at [282, 345] on input "I allow NextChapter & UCS to charge my credit card on file to download this cre…" at bounding box center [286, 342] width 8 height 8
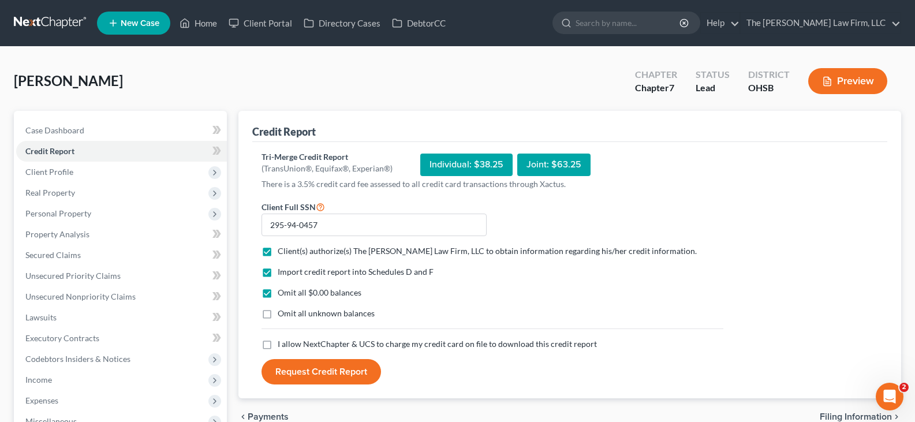
checkbox input "true"
click at [311, 370] on button "Request Credit Report" at bounding box center [322, 371] width 120 height 25
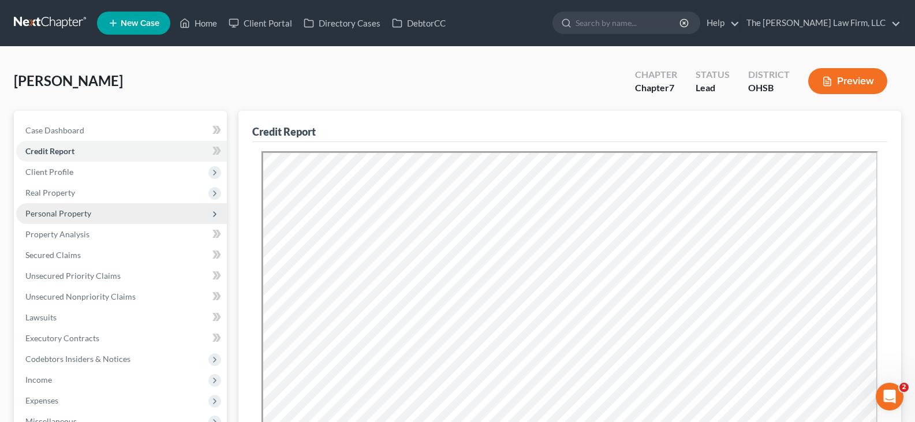
click at [68, 216] on span "Personal Property" at bounding box center [58, 213] width 66 height 10
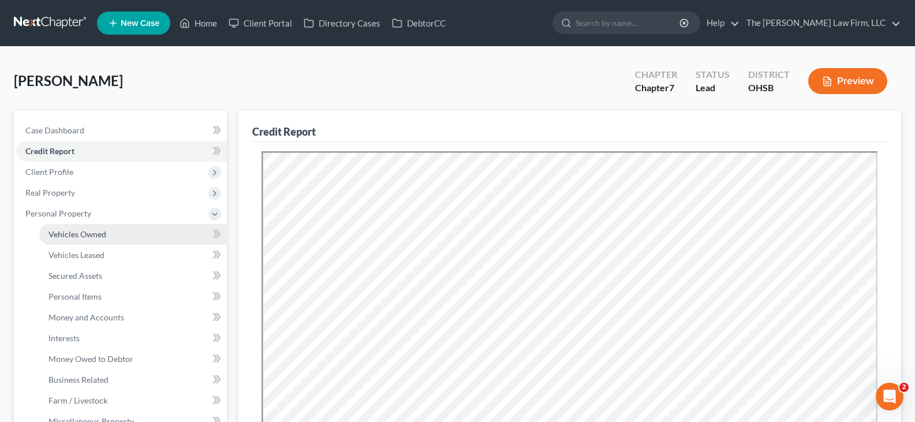
click at [76, 237] on span "Vehicles Owned" at bounding box center [78, 234] width 58 height 10
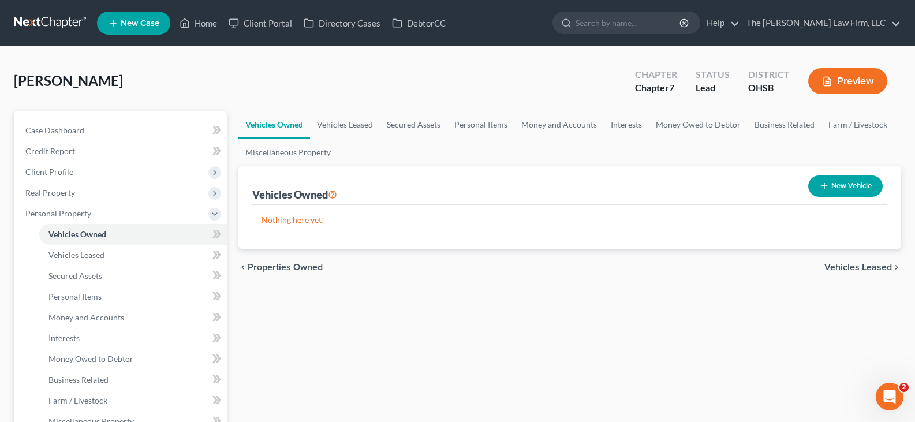
click at [823, 188] on icon "button" at bounding box center [824, 185] width 9 height 9
select select "0"
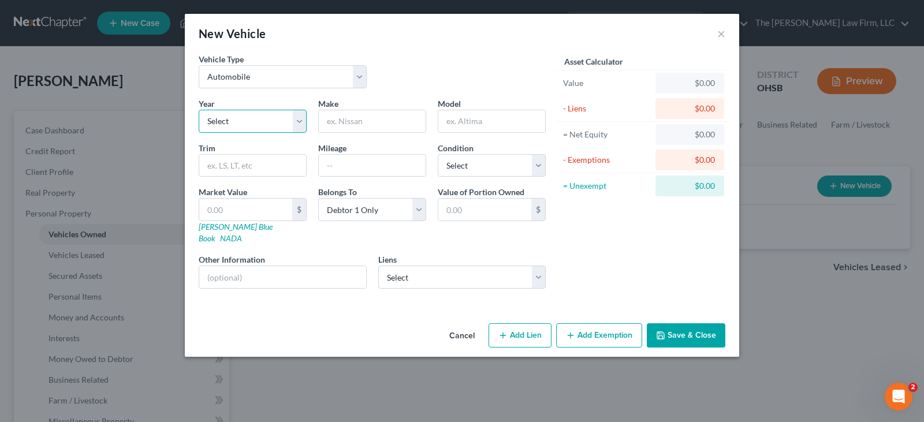
click at [259, 121] on select "Select 2026 2025 2024 2023 2022 2021 2020 2019 2018 2017 2016 2015 2014 2013 20…" at bounding box center [253, 121] width 108 height 23
select select "19"
click at [199, 110] on select "Select 2026 2025 2024 2023 2022 2021 2020 2019 2018 2017 2016 2015 2014 2013 20…" at bounding box center [253, 121] width 108 height 23
click at [342, 120] on input "text" at bounding box center [372, 121] width 107 height 22
type input "Lincoln"
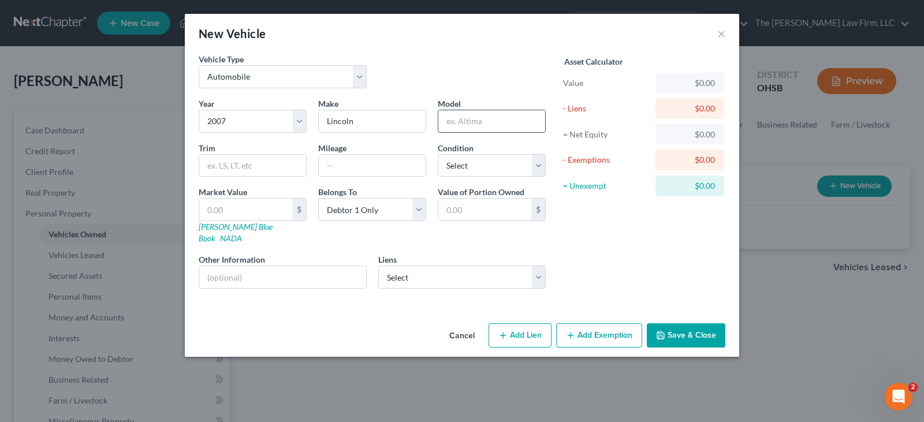
click at [455, 121] on input "text" at bounding box center [491, 121] width 107 height 22
type input "MKZ"
click at [464, 166] on select "Select Excellent Very Good Good Fair Poor" at bounding box center [492, 165] width 108 height 23
select select "2"
click at [438, 154] on select "Select Excellent Very Good Good Fair Poor" at bounding box center [492, 165] width 108 height 23
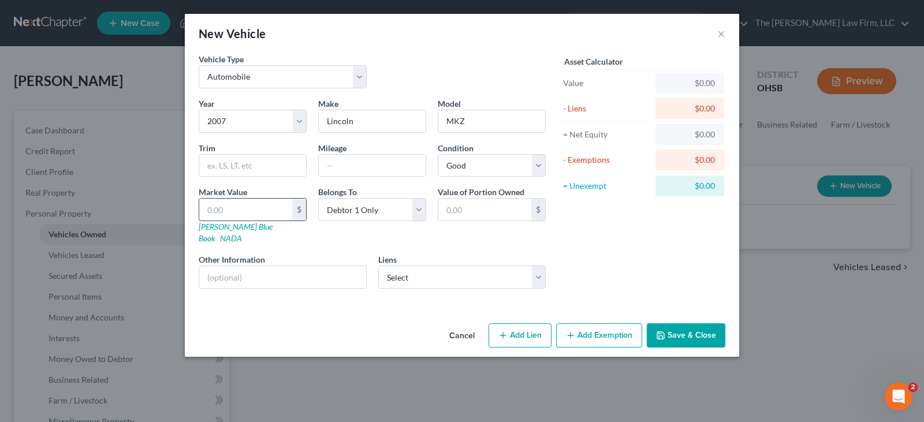
click at [265, 209] on input "text" at bounding box center [245, 210] width 93 height 22
click at [212, 209] on input "text" at bounding box center [245, 210] width 93 height 22
type input "2"
type input "2.00"
type input "21"
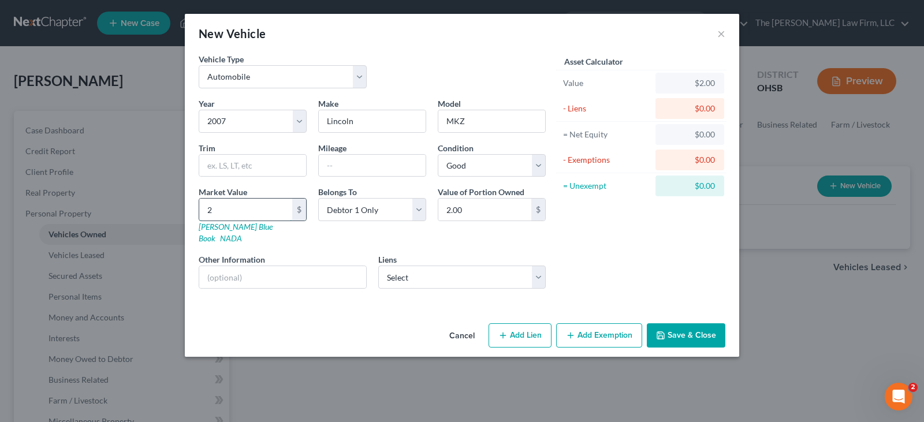
type input "21.00"
type input "212"
type input "212.00"
type input "2125"
type input "2,125.00"
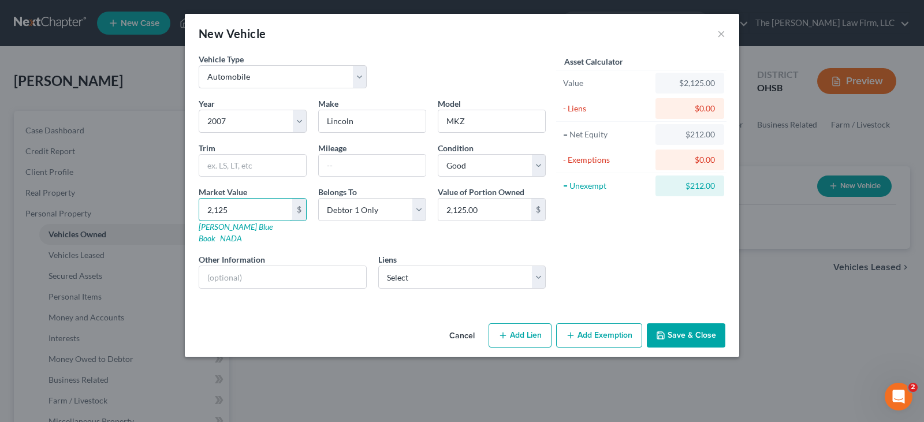
type input "2,125"
click at [664, 332] on icon "button" at bounding box center [660, 335] width 7 height 7
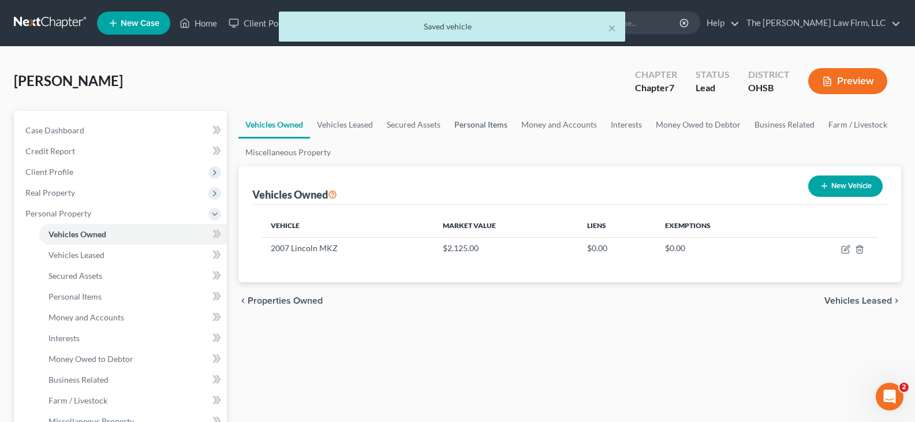
click at [468, 128] on link "Personal Items" at bounding box center [481, 125] width 67 height 28
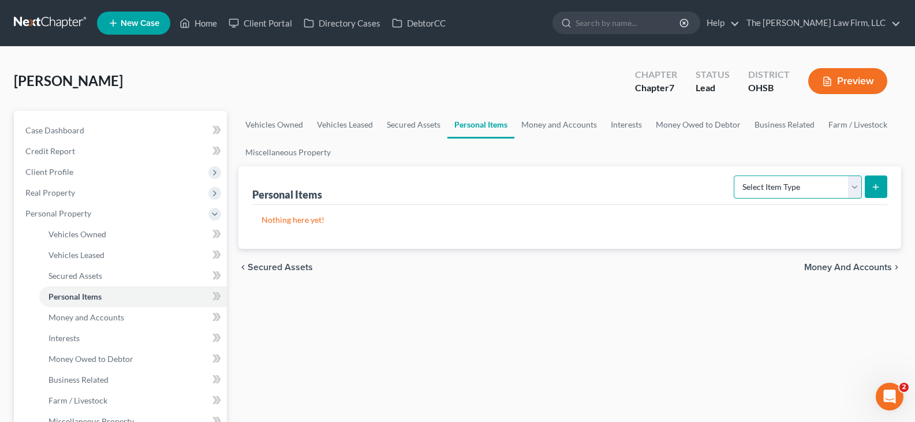
click at [855, 191] on select "Select Item Type Clothing Collectibles Of Value Electronics Firearms Household …" at bounding box center [798, 187] width 128 height 23
select select "clothing"
click at [735, 176] on select "Select Item Type Clothing Collectibles Of Value Electronics Firearms Household …" at bounding box center [798, 187] width 128 height 23
click at [880, 188] on icon "submit" at bounding box center [875, 186] width 9 height 9
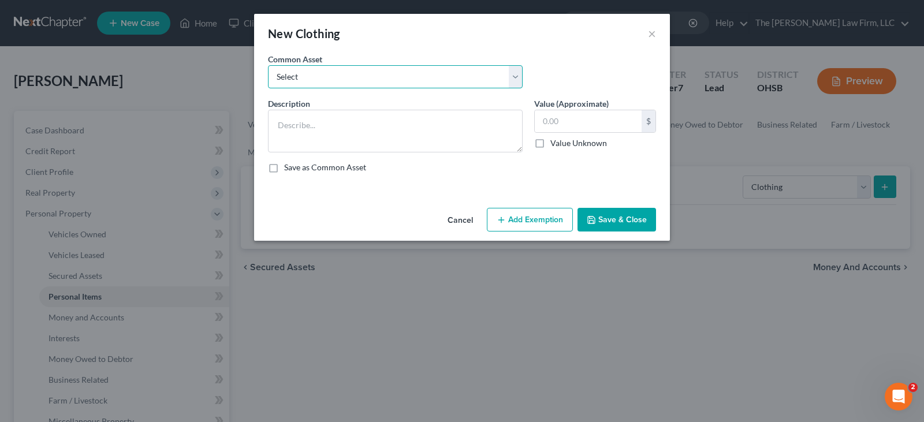
click at [435, 77] on select "Select Clothes, shoes and wearing apparel" at bounding box center [395, 76] width 255 height 23
select select "0"
click at [268, 65] on select "Select Clothes, shoes and wearing apparel" at bounding box center [395, 76] width 255 height 23
type textarea "Clothes, shoes and wearing apparel"
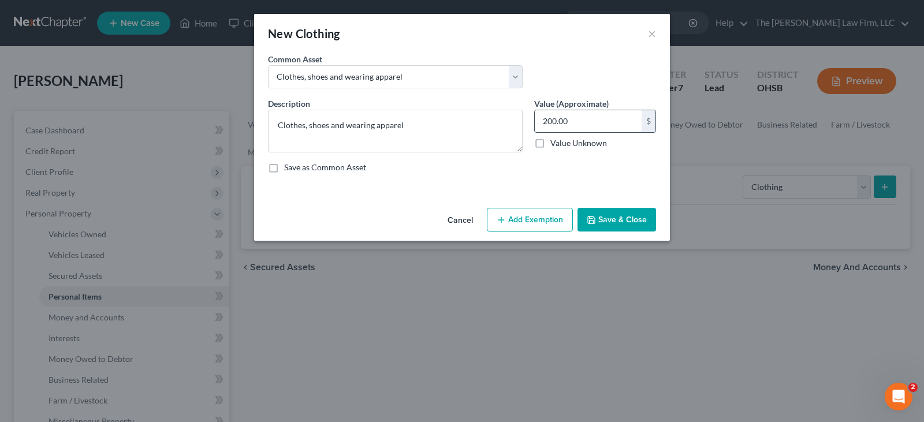
click at [557, 121] on input "200.00" at bounding box center [588, 121] width 107 height 22
type input "100"
click at [538, 217] on button "Add Exemption" at bounding box center [530, 220] width 86 height 24
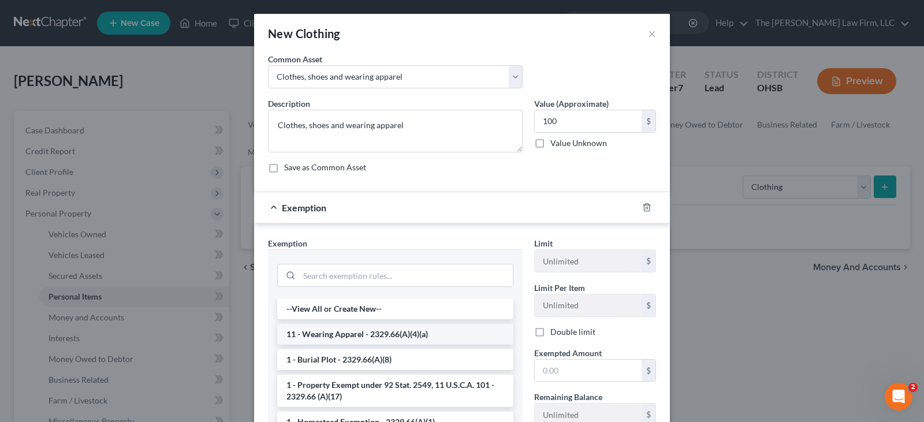
click at [435, 336] on li "11 - Wearing Apparel - 2329.66(A)(4)(a)" at bounding box center [395, 334] width 236 height 21
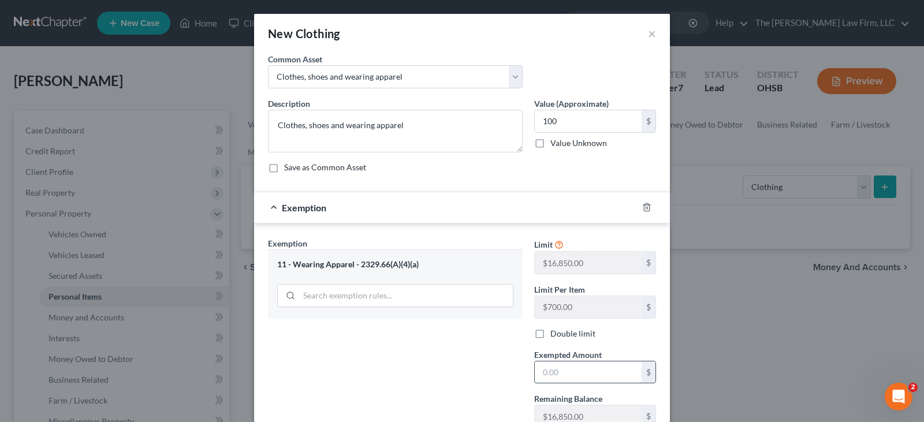
click at [542, 375] on input "text" at bounding box center [588, 373] width 107 height 22
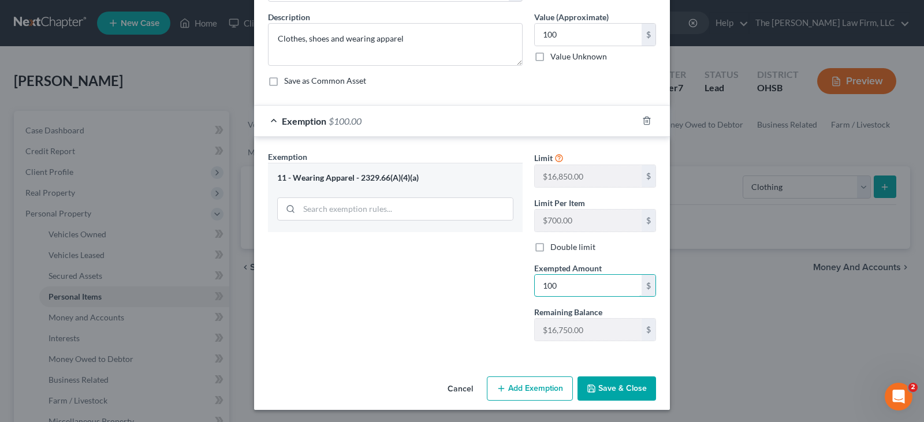
scroll to position [88, 0]
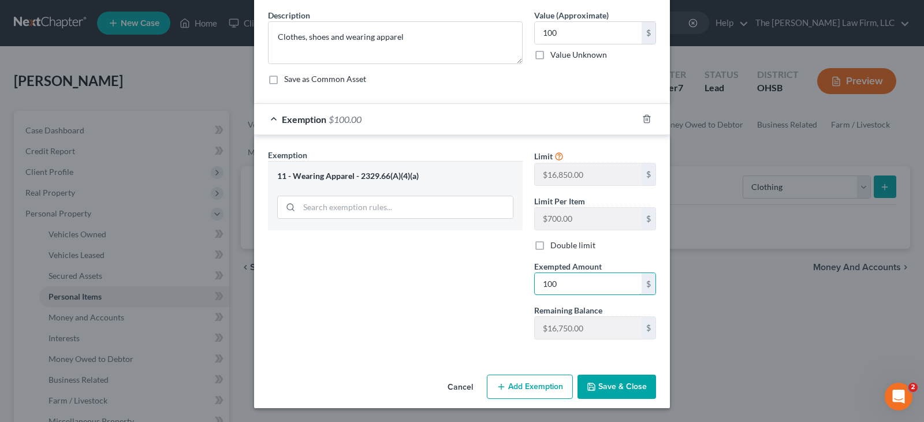
type input "100"
click at [610, 387] on button "Save & Close" at bounding box center [616, 387] width 79 height 24
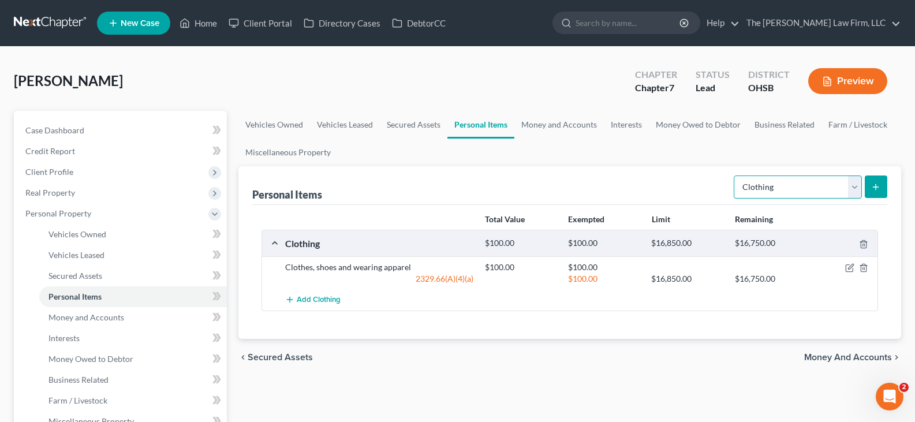
click at [855, 189] on select "Select Item Type Clothing Collectibles Of Value Electronics Firearms Household …" at bounding box center [798, 187] width 128 height 23
select select "electronics"
click at [735, 176] on select "Select Item Type Clothing Collectibles Of Value Electronics Firearms Household …" at bounding box center [798, 187] width 128 height 23
click at [872, 187] on icon "submit" at bounding box center [875, 186] width 9 height 9
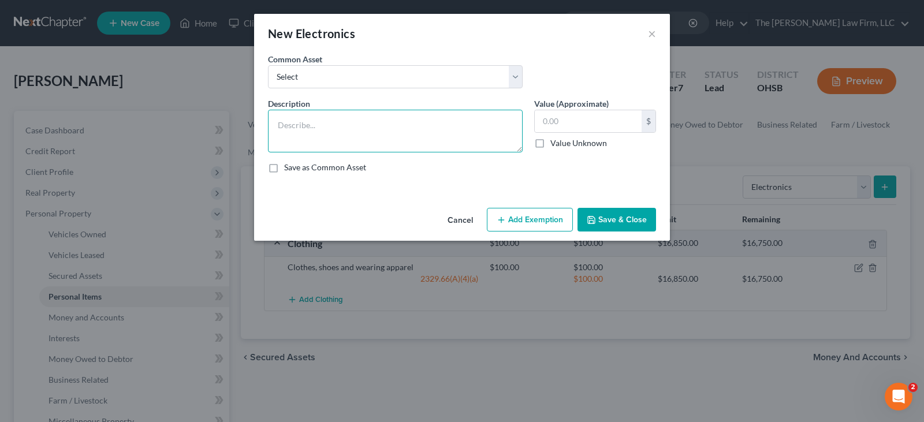
click at [330, 130] on textarea at bounding box center [395, 131] width 255 height 43
paste textarea "a cell phone"
type textarea "a cell phone"
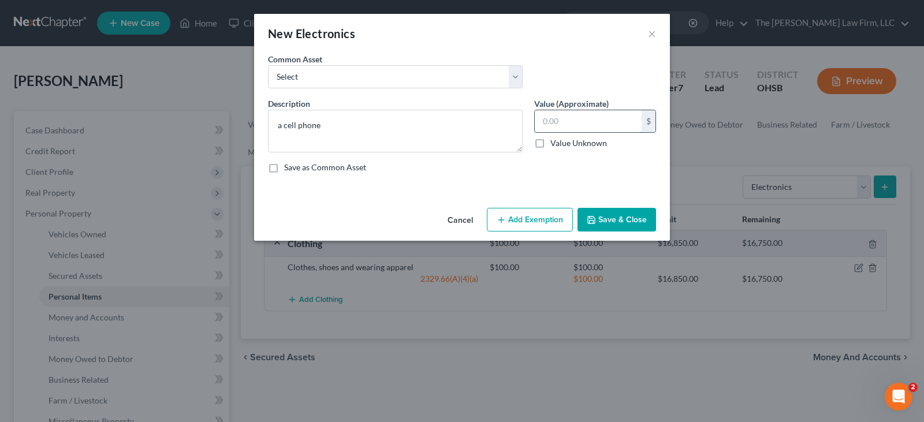
click at [571, 124] on input "text" at bounding box center [588, 121] width 107 height 22
type input "100"
click at [551, 221] on button "Add Exemption" at bounding box center [530, 220] width 86 height 24
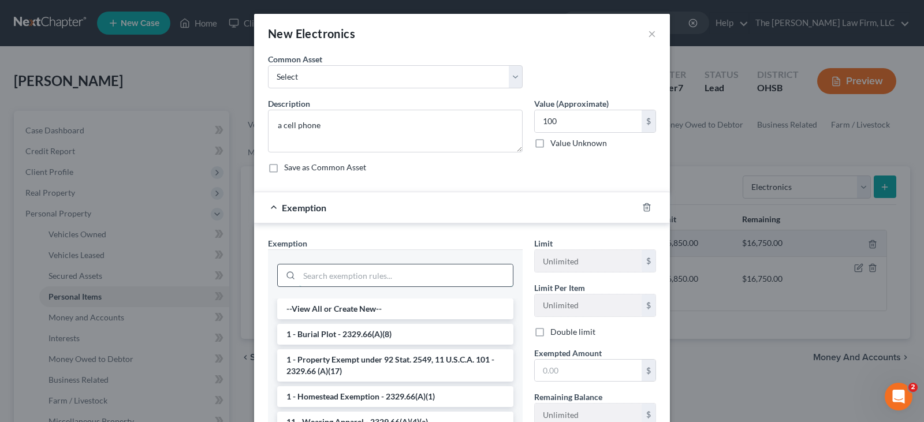
click at [455, 271] on input "search" at bounding box center [406, 275] width 214 height 22
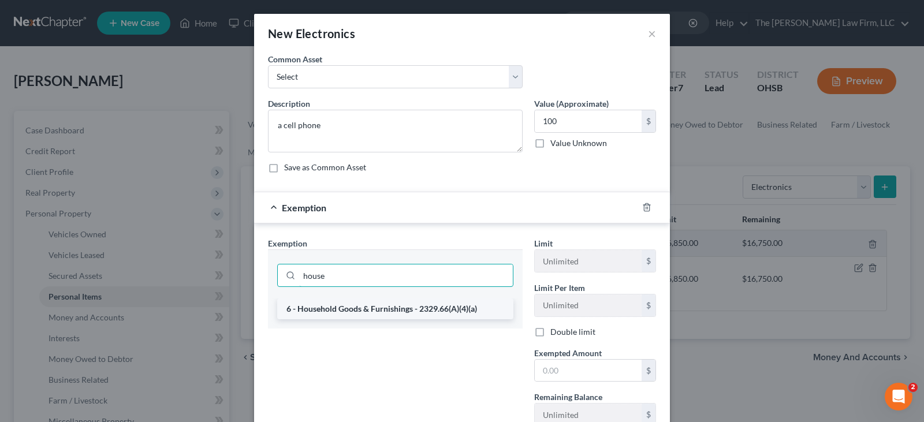
type input "house"
click at [434, 309] on li "6 - Household Goods & Furnishings - 2329.66(A)(4)(a)" at bounding box center [395, 309] width 236 height 21
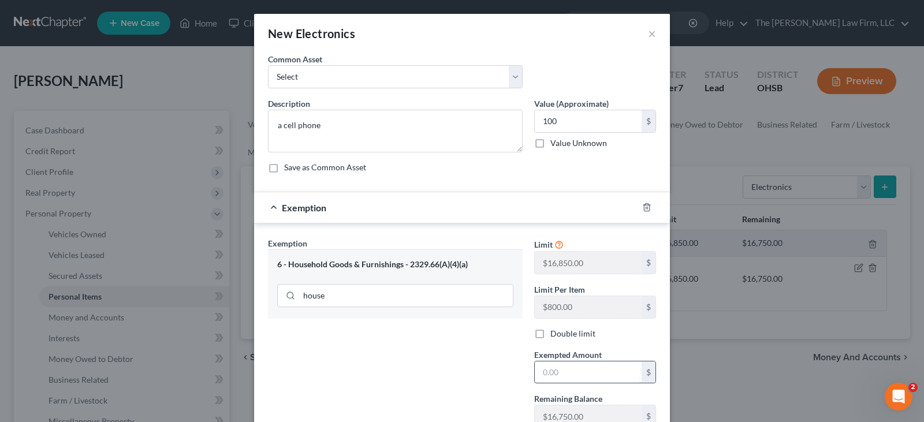
click at [538, 368] on input "text" at bounding box center [588, 373] width 107 height 22
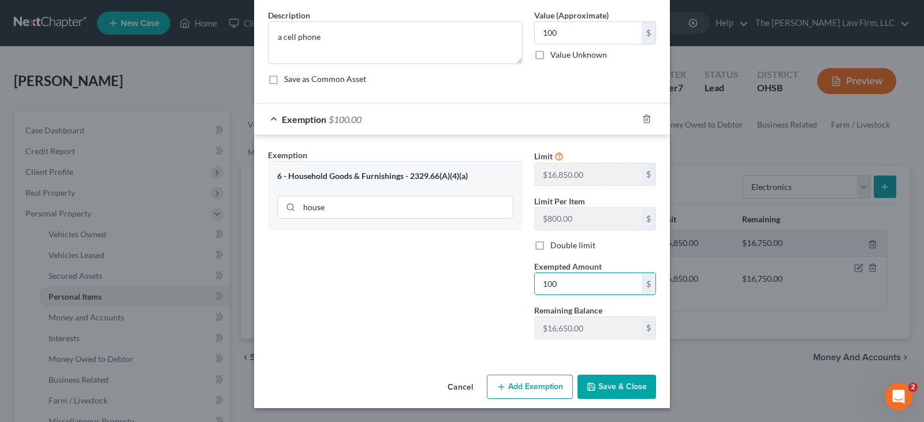
type input "100"
click at [597, 390] on button "Save & Close" at bounding box center [616, 387] width 79 height 24
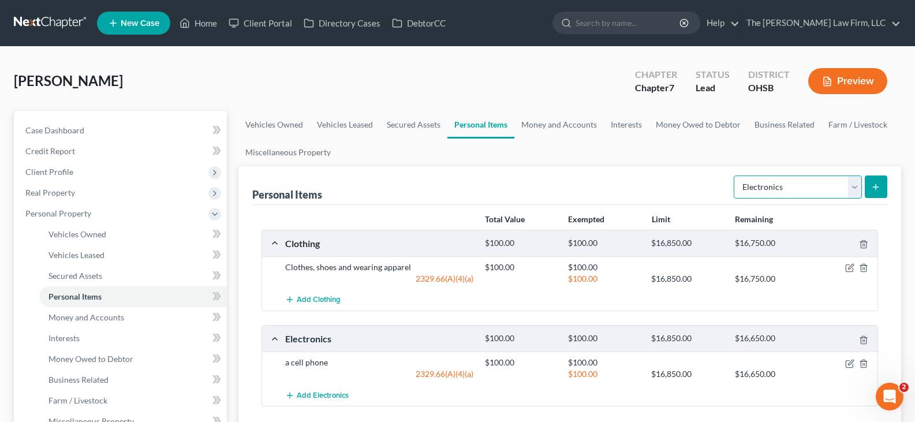
click at [856, 188] on select "Select Item Type Clothing Collectibles Of Value Electronics Firearms Household …" at bounding box center [798, 187] width 128 height 23
select select "household_goods"
click at [735, 176] on select "Select Item Type Clothing Collectibles Of Value Electronics Firearms Household …" at bounding box center [798, 187] width 128 height 23
click at [877, 187] on line "submit" at bounding box center [876, 187] width 5 height 0
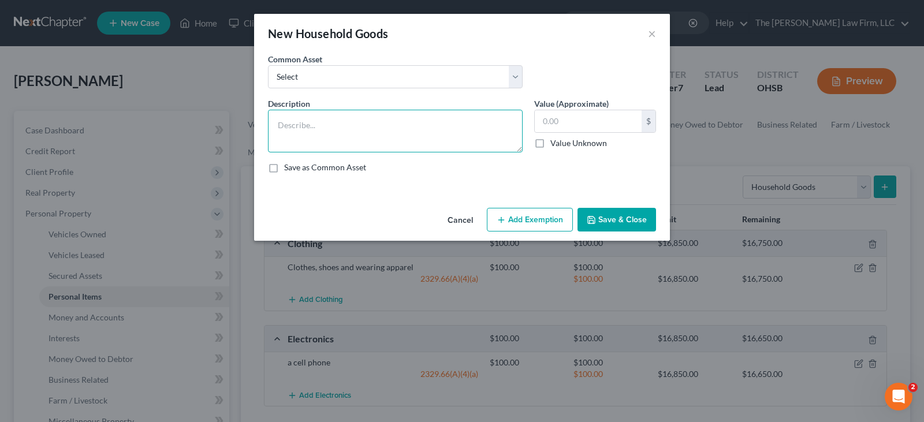
click at [355, 124] on textarea at bounding box center [395, 131] width 255 height 43
paste textarea "couch bed"
type textarea "couch bed"
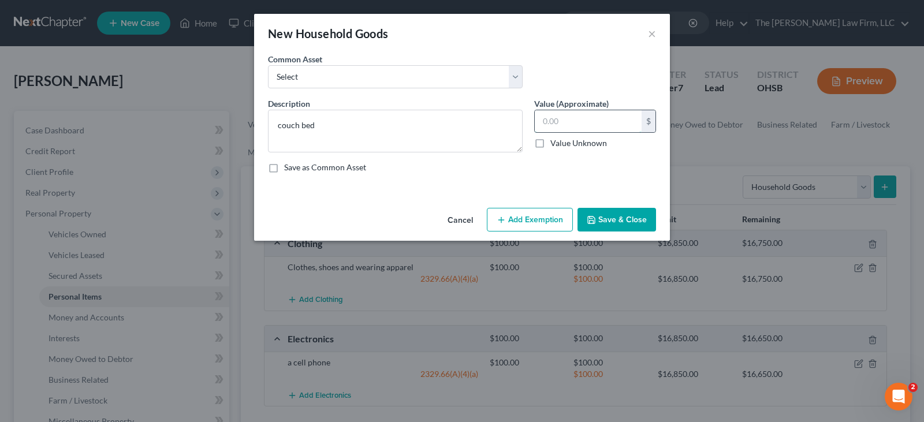
click at [547, 123] on input "text" at bounding box center [588, 121] width 107 height 22
type input "1,000"
click at [531, 221] on button "Add Exemption" at bounding box center [530, 220] width 86 height 24
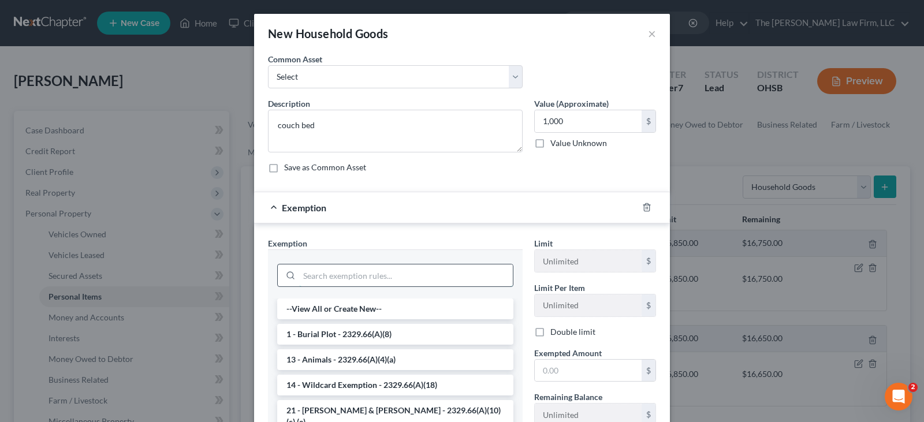
click at [453, 277] on input "search" at bounding box center [406, 275] width 214 height 22
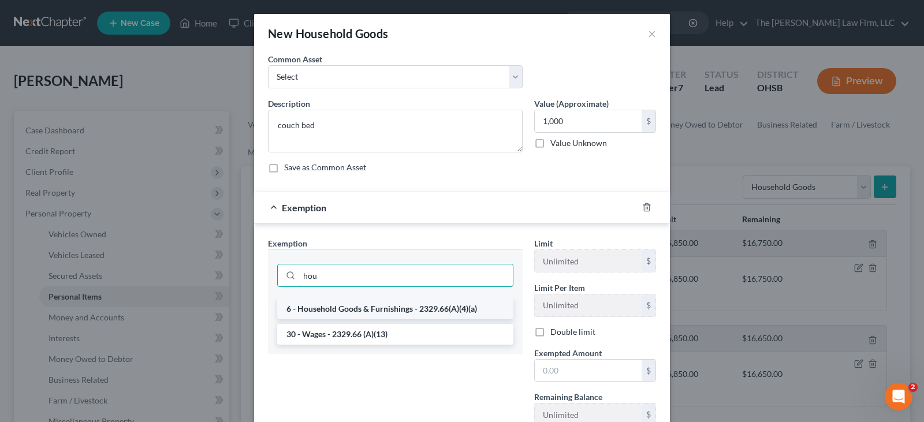
type input "hou"
click at [429, 307] on li "6 - Household Goods & Furnishings - 2329.66(A)(4)(a)" at bounding box center [395, 309] width 236 height 21
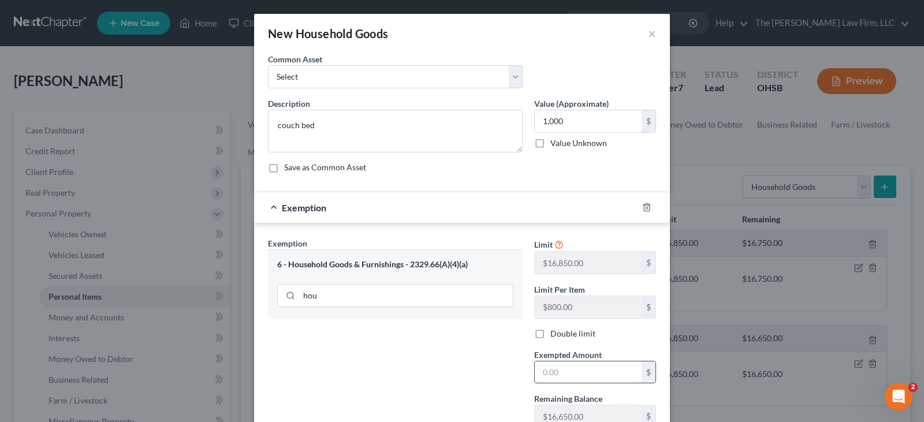
click at [538, 371] on input "text" at bounding box center [588, 373] width 107 height 22
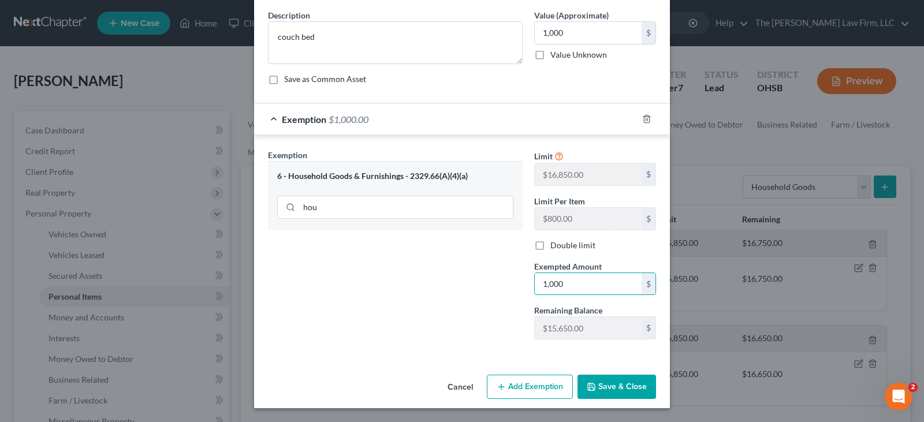
type input "1,000"
click at [601, 384] on button "Save & Close" at bounding box center [616, 387] width 79 height 24
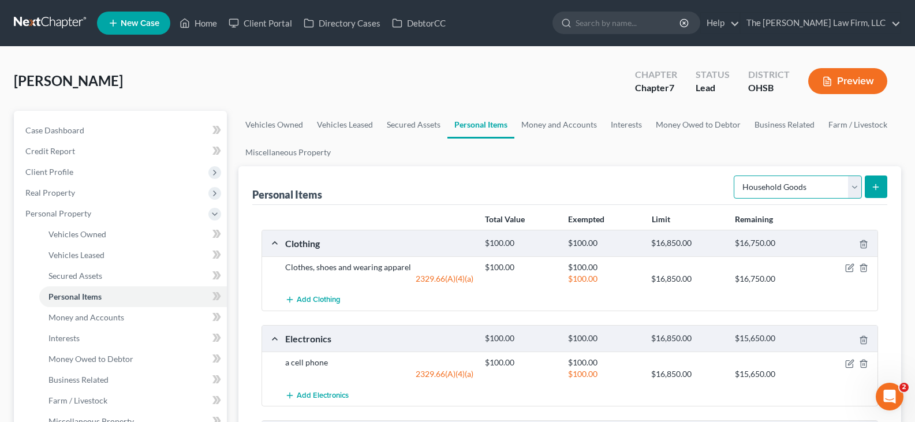
click at [854, 185] on select "Select Item Type Clothing Collectibles Of Value Electronics Firearms Household …" at bounding box center [798, 187] width 128 height 23
select select "pets"
click at [735, 176] on select "Select Item Type Clothing Collectibles Of Value Electronics Firearms Household …" at bounding box center [798, 187] width 128 height 23
click at [875, 187] on line "submit" at bounding box center [876, 187] width 5 height 0
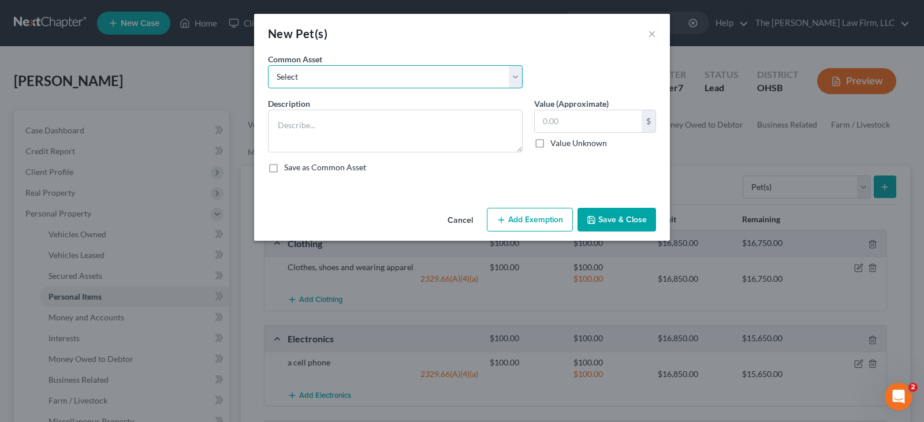
drag, startPoint x: 456, startPoint y: 69, endPoint x: 446, endPoint y: 79, distance: 13.9
click at [456, 69] on select "Select Pets" at bounding box center [395, 76] width 255 height 23
select select "0"
click at [268, 65] on select "Select Pets" at bounding box center [395, 76] width 255 height 23
type textarea "Pets"
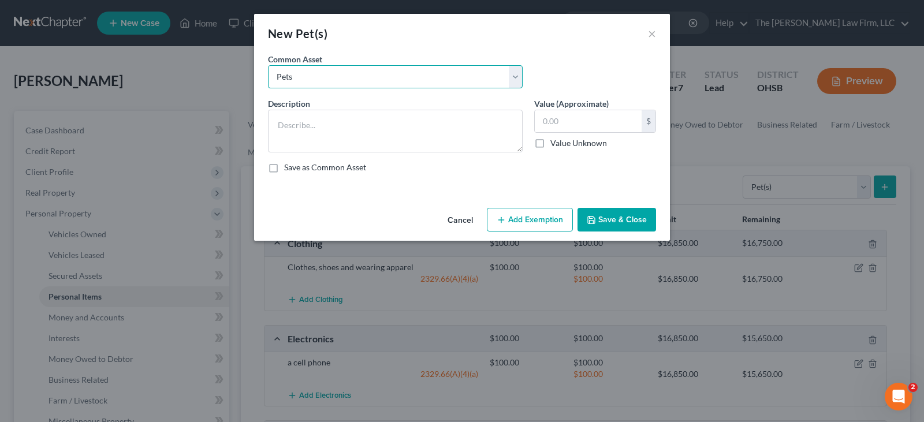
type input "1.00"
click at [524, 222] on button "Add Exemption" at bounding box center [530, 220] width 86 height 24
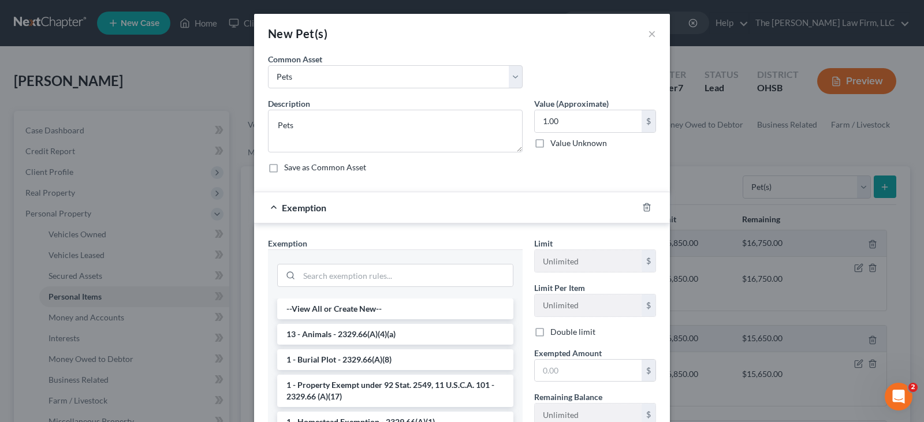
click at [437, 333] on li "13 - Animals - 2329.66(A)(4)(a)" at bounding box center [395, 334] width 236 height 21
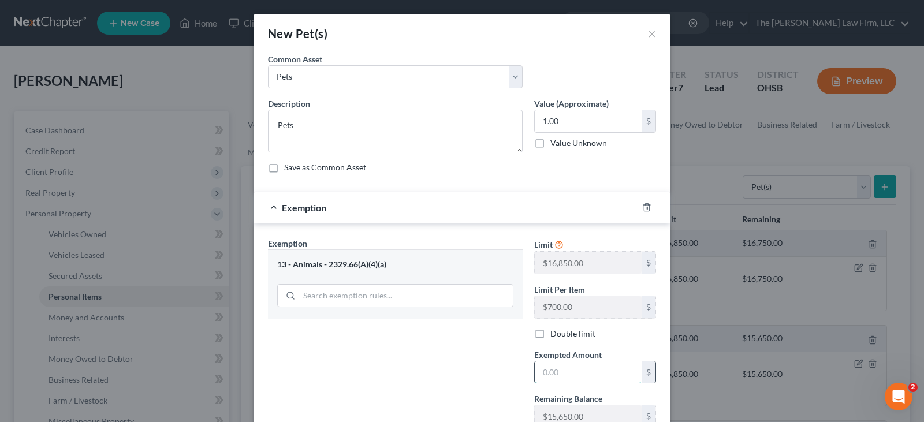
click at [543, 372] on input "text" at bounding box center [588, 373] width 107 height 22
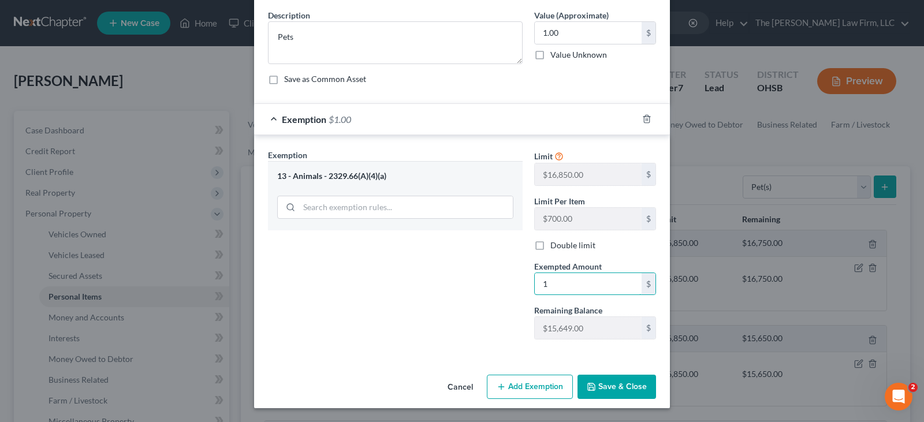
type input "1"
click at [587, 382] on button "Save & Close" at bounding box center [616, 387] width 79 height 24
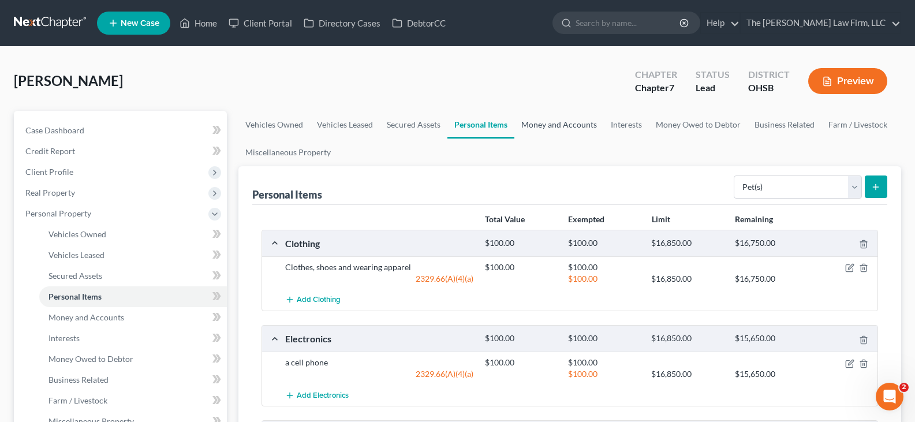
click at [560, 126] on link "Money and Accounts" at bounding box center [560, 125] width 90 height 28
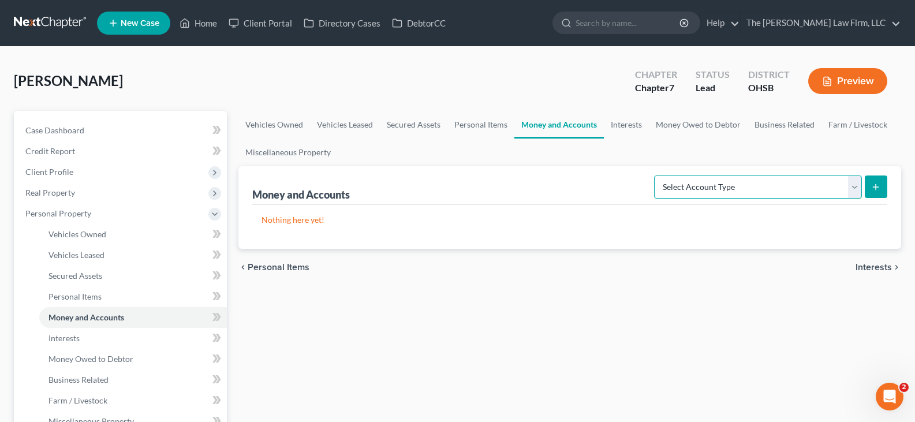
click at [854, 192] on select "Select Account Type Brokerage Cash on Hand Certificates of Deposit Checking Acc…" at bounding box center [758, 187] width 208 height 23
select select "checking"
click at [657, 176] on select "Select Account Type Brokerage Cash on Hand Certificates of Deposit Checking Acc…" at bounding box center [758, 187] width 208 height 23
click at [881, 189] on button "submit" at bounding box center [876, 187] width 23 height 23
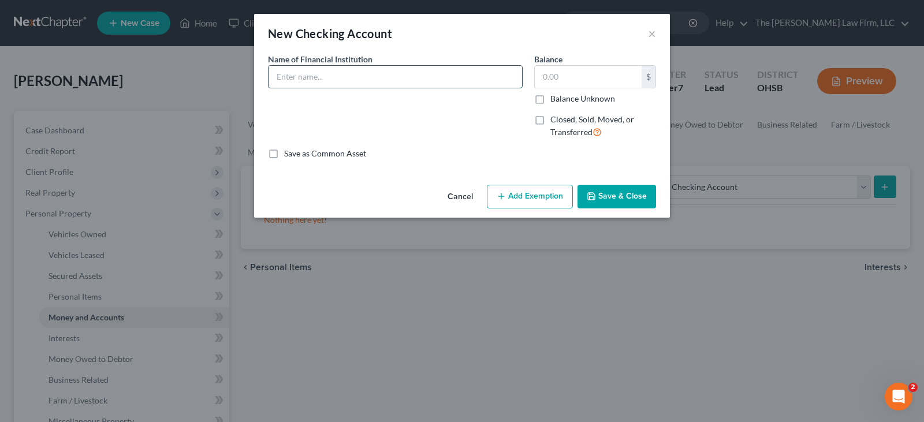
click at [448, 76] on input "text" at bounding box center [396, 77] width 254 height 22
type input "Cash App"
click at [598, 198] on button "Save & Close" at bounding box center [616, 197] width 79 height 24
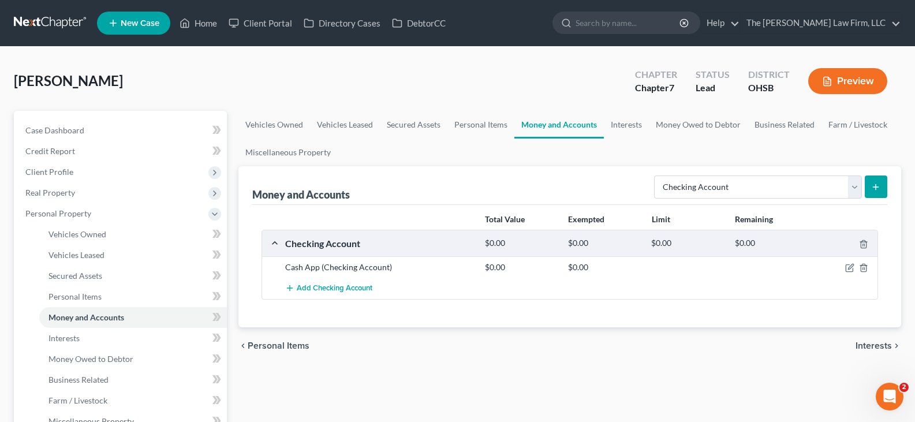
click at [878, 185] on icon "submit" at bounding box center [875, 186] width 9 height 9
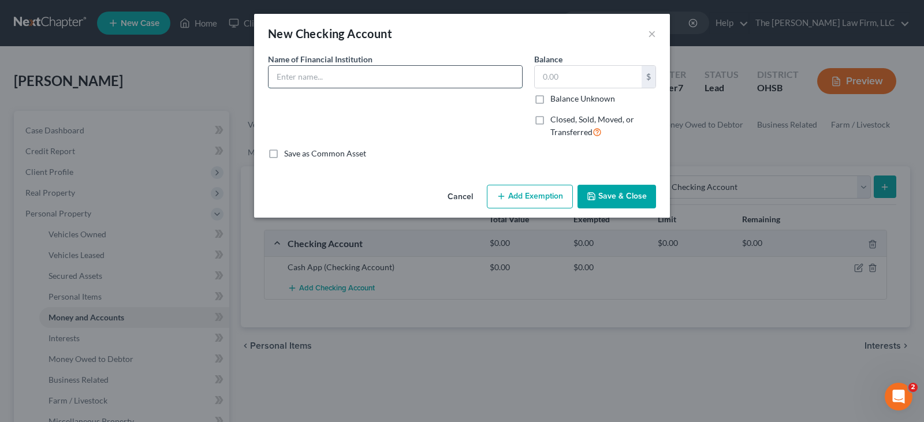
click at [420, 75] on input "text" at bounding box center [396, 77] width 254 height 22
type input "Chime 3573"
click at [604, 196] on button "Save & Close" at bounding box center [616, 197] width 79 height 24
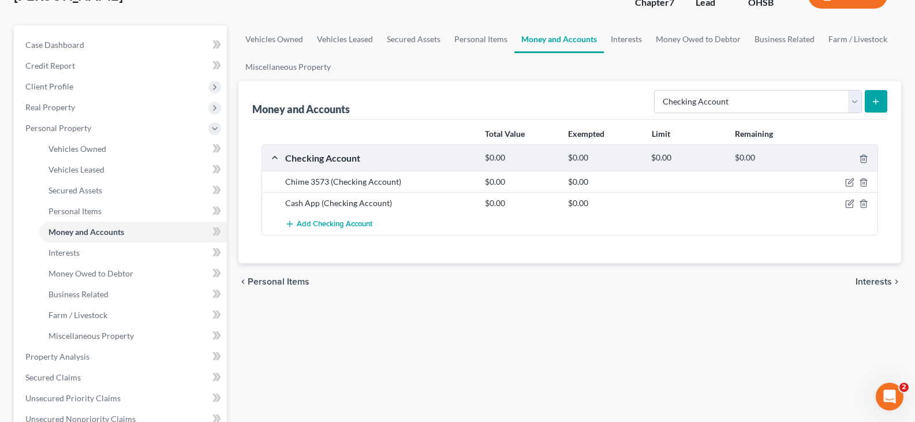
scroll to position [115, 0]
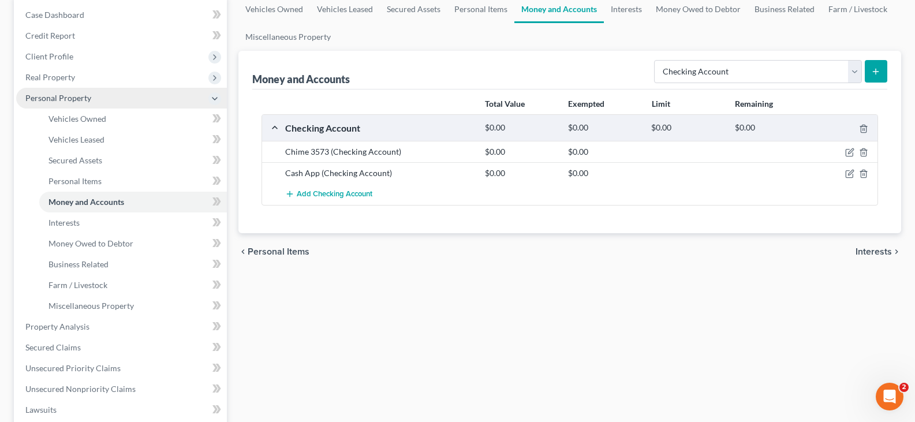
click at [135, 105] on span "Personal Property" at bounding box center [121, 98] width 211 height 21
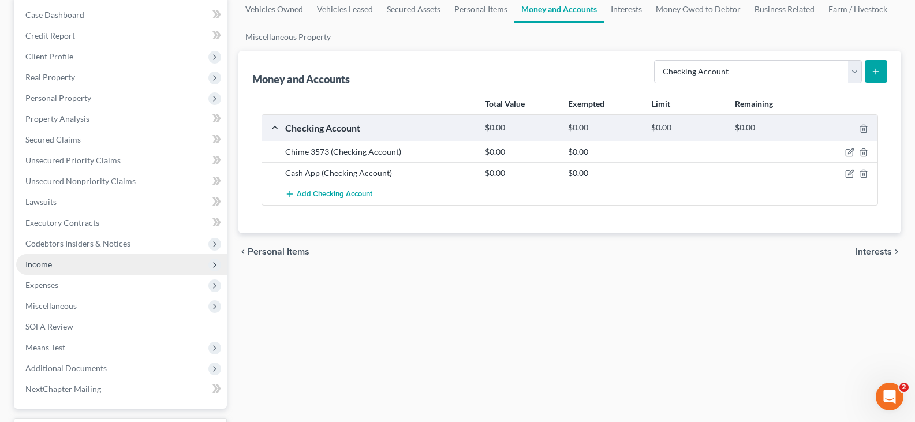
click at [62, 266] on span "Income" at bounding box center [121, 264] width 211 height 21
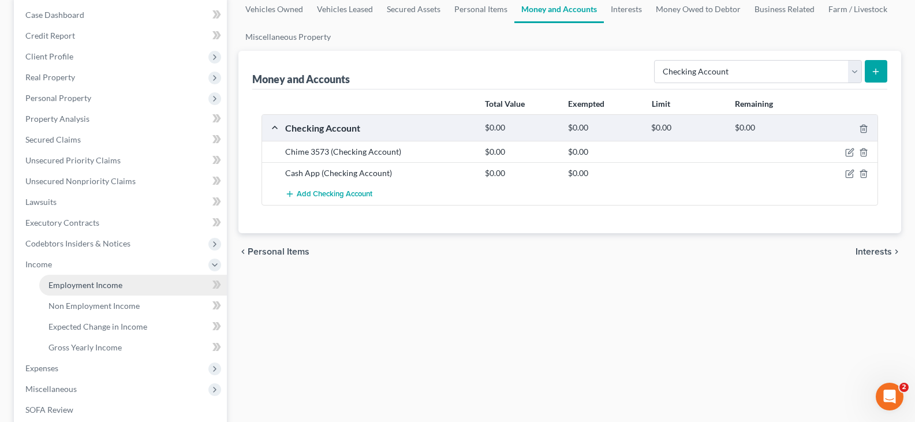
click at [70, 287] on span "Employment Income" at bounding box center [86, 285] width 74 height 10
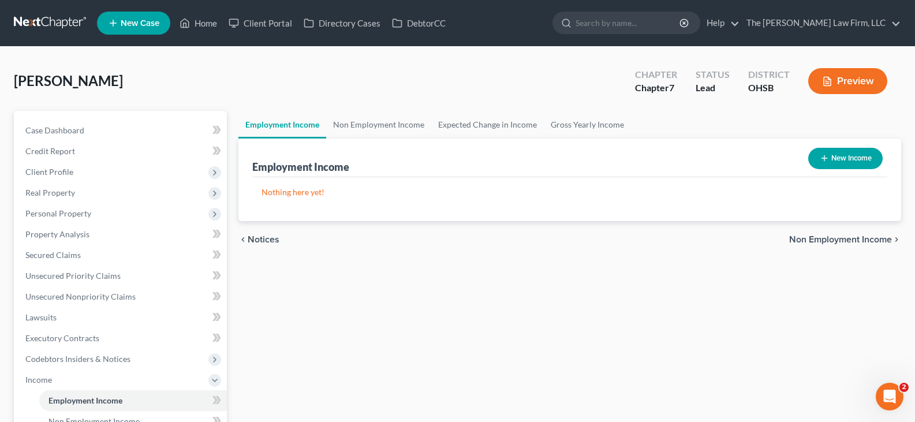
click at [823, 158] on line "button" at bounding box center [824, 158] width 5 height 0
select select "0"
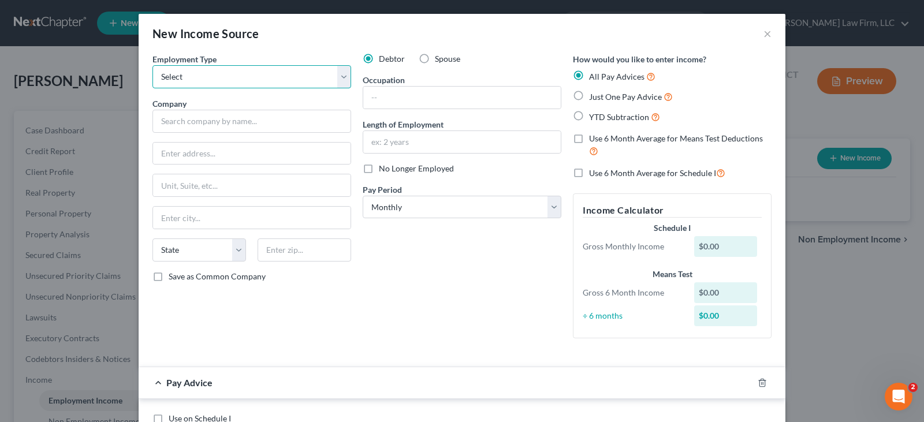
drag, startPoint x: 238, startPoint y: 76, endPoint x: 226, endPoint y: 80, distance: 12.2
click at [238, 76] on select "Select Full or Part Time Employment Self Employment" at bounding box center [251, 76] width 199 height 23
select select "0"
click at [152, 65] on select "Select Full or Part Time Employment Self Employment" at bounding box center [251, 76] width 199 height 23
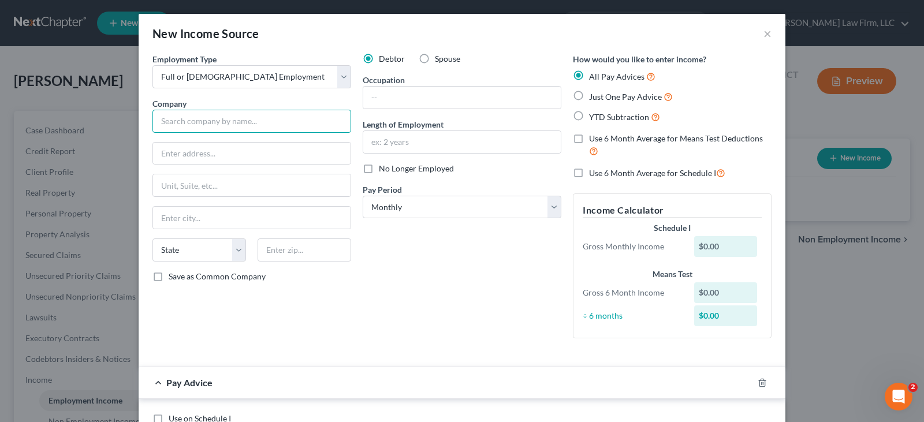
click at [204, 125] on input "text" at bounding box center [251, 121] width 199 height 23
type input "Gridhawk LLC"
click at [193, 154] on input "text" at bounding box center [252, 154] width 198 height 22
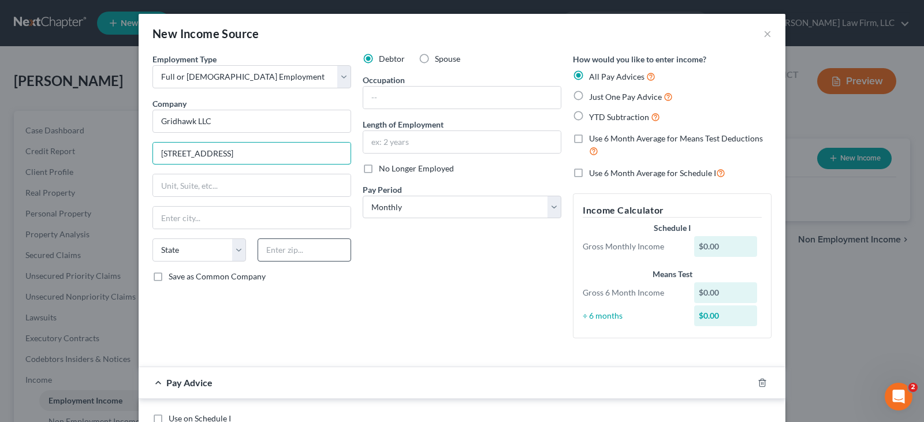
type input "7364 Meadow Oaks Dr"
click at [277, 255] on input "text" at bounding box center [305, 250] width 94 height 23
type input "75230"
type input "Dallas"
select select "45"
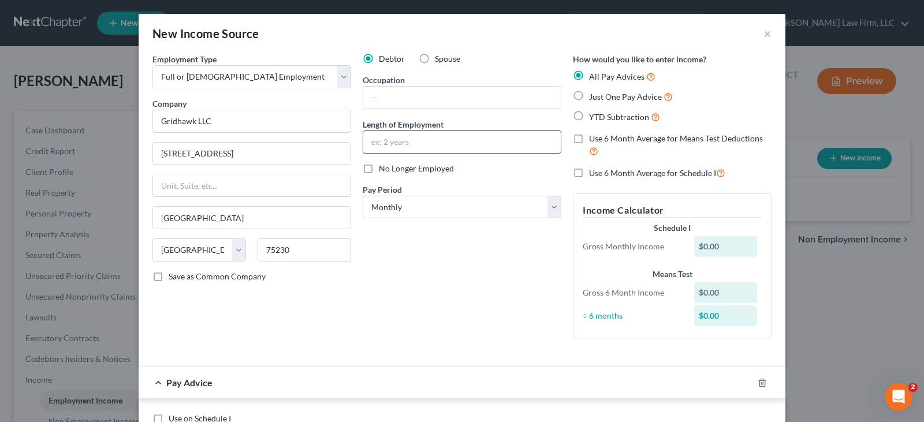
click at [390, 146] on input "text" at bounding box center [462, 142] width 198 height 22
type input "2 months"
click at [551, 206] on select "Select Monthly Twice Monthly Every Other Week Weekly" at bounding box center [462, 207] width 199 height 23
select select "2"
click at [363, 196] on select "Select Monthly Twice Monthly Every Other Week Weekly" at bounding box center [462, 207] width 199 height 23
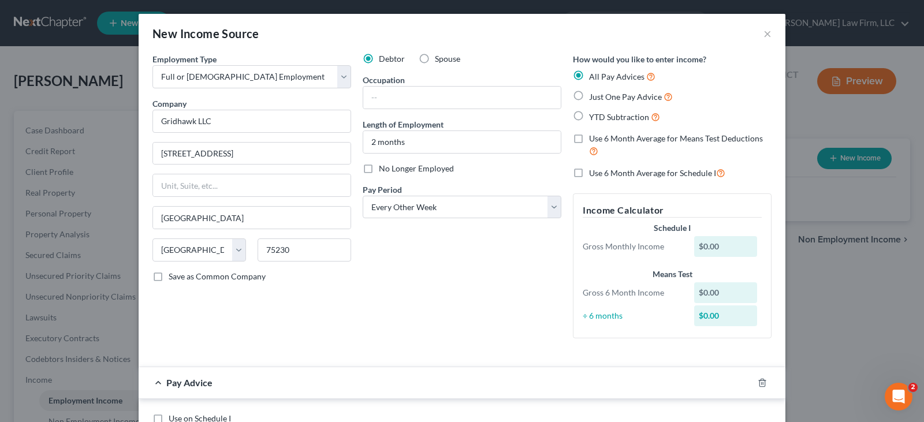
click at [589, 117] on label "YTD Subtraction" at bounding box center [624, 116] width 71 height 13
click at [594, 117] on input "YTD Subtraction" at bounding box center [598, 114] width 8 height 8
radio input "true"
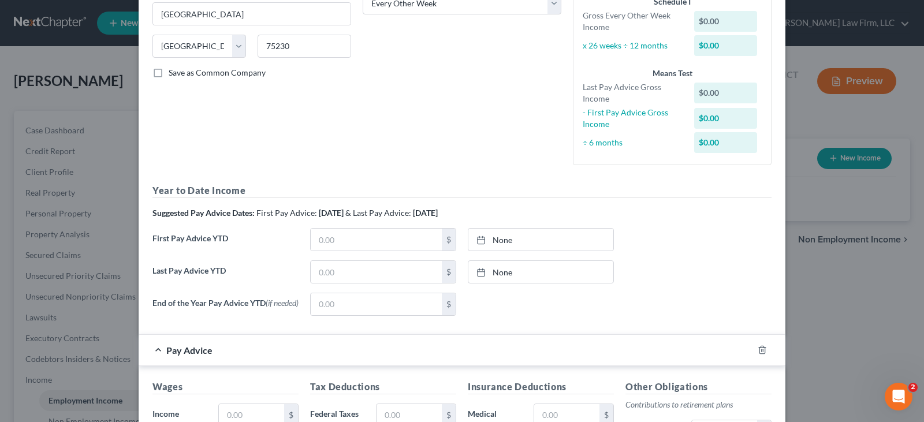
scroll to position [231, 0]
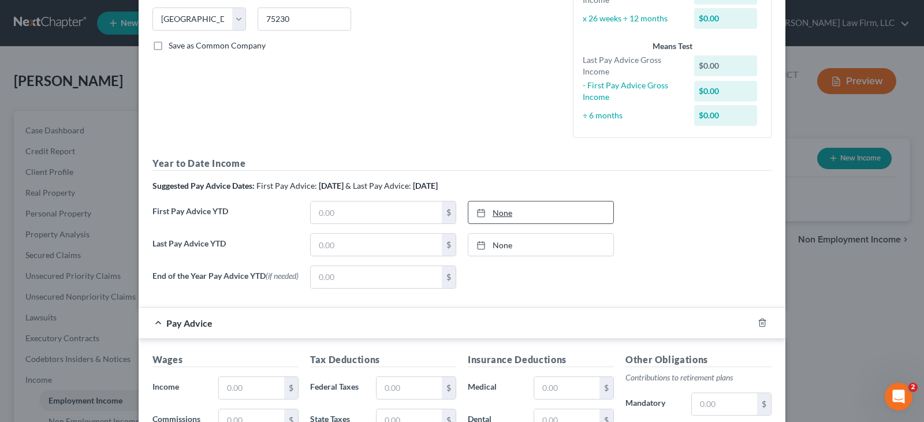
click at [477, 213] on icon at bounding box center [480, 212] width 9 height 9
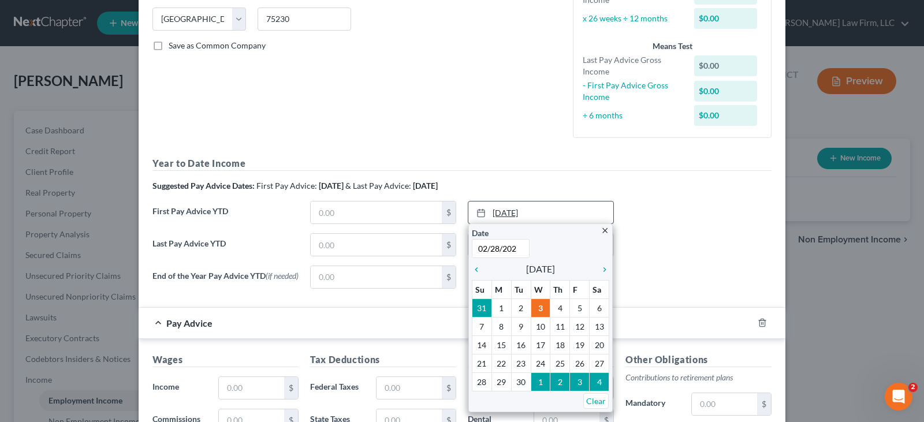
type input "02/28/2025"
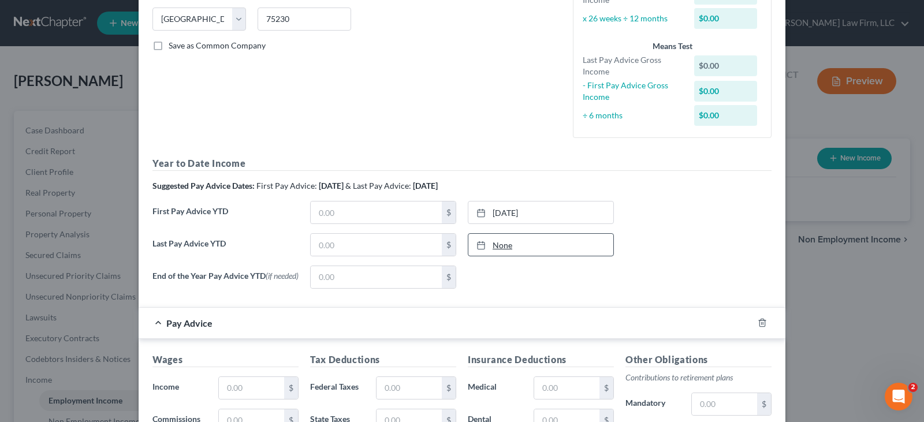
type input "9/3/2025"
click at [478, 245] on icon at bounding box center [480, 245] width 9 height 9
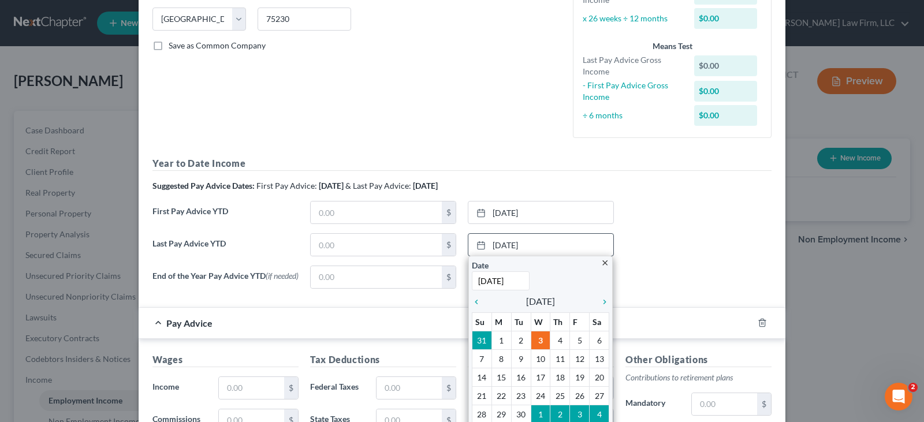
click at [511, 278] on input "9/3/2025" at bounding box center [501, 280] width 58 height 19
type input "8/29/2025"
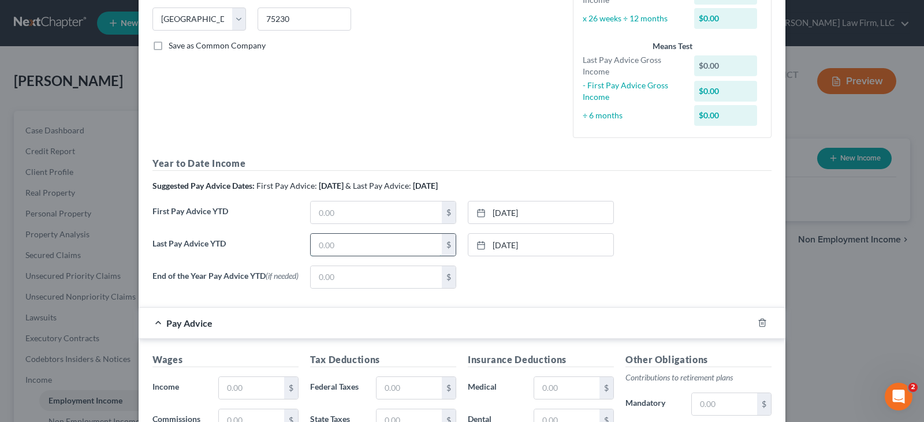
click at [423, 246] on input "text" at bounding box center [376, 245] width 131 height 22
type input "16,181.80"
click at [427, 278] on input "text" at bounding box center [376, 277] width 131 height 22
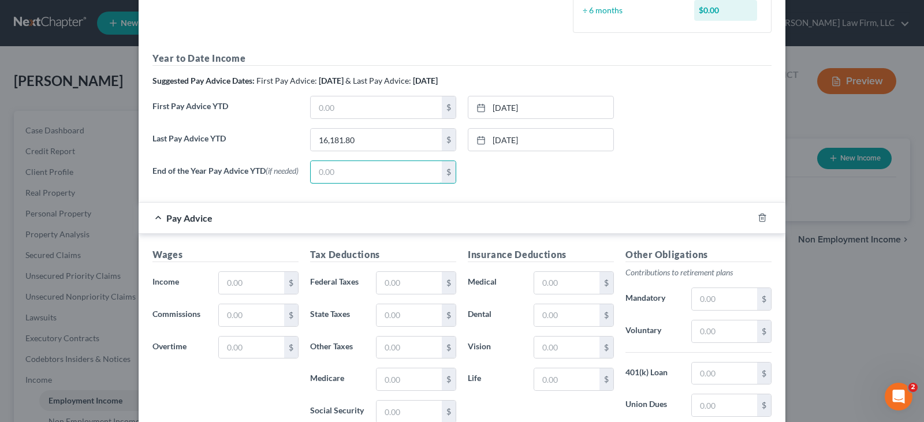
scroll to position [346, 0]
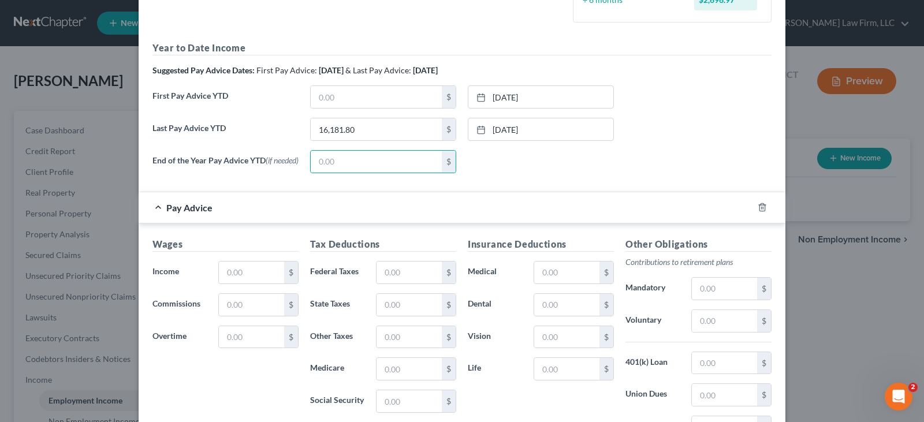
click at [716, 155] on div "End of the Year Pay Advice YTD (if needed) $ None close Date Time chevron_left …" at bounding box center [462, 166] width 631 height 32
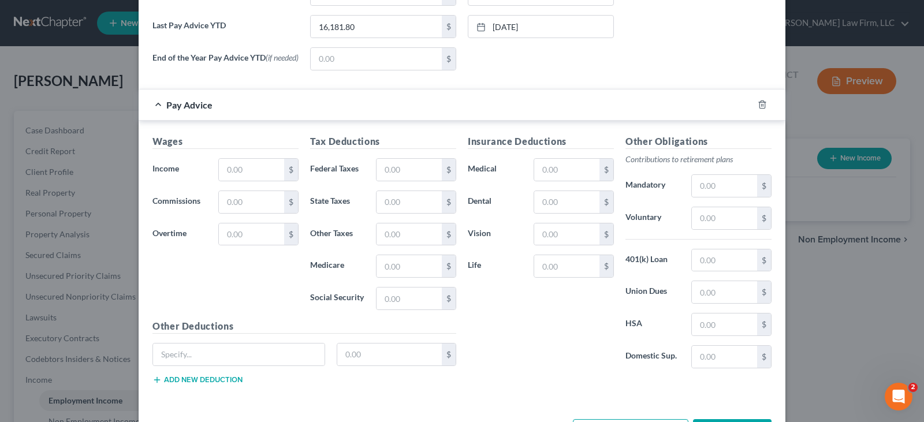
scroll to position [462, 0]
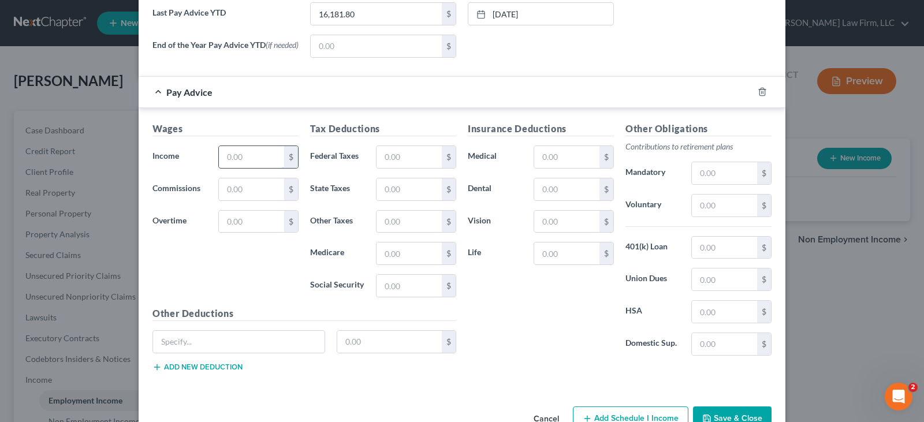
click at [231, 161] on input "text" at bounding box center [251, 157] width 65 height 22
type input "3,052.80"
click at [380, 159] on input "text" at bounding box center [409, 157] width 65 height 22
type input "118.31"
click at [385, 257] on input "text" at bounding box center [409, 254] width 65 height 22
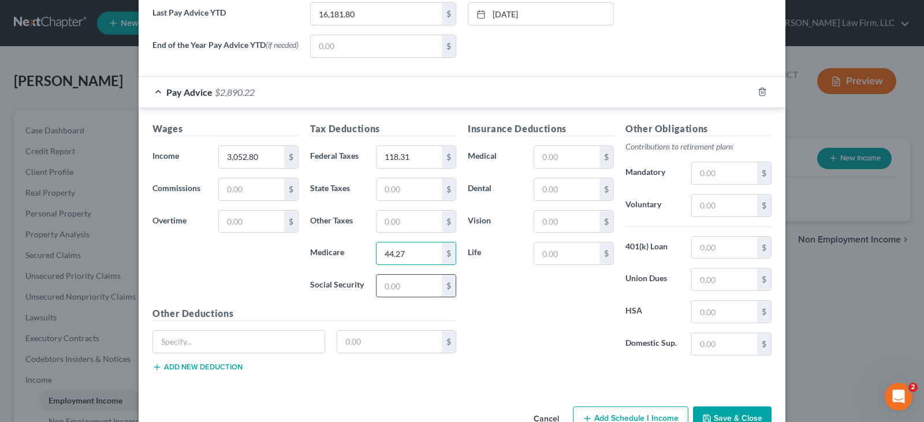
type input "44.27"
click at [391, 289] on input "text" at bounding box center [409, 286] width 65 height 22
type input "189.27"
click at [388, 194] on input "text" at bounding box center [409, 189] width 65 height 22
type input "77.61"
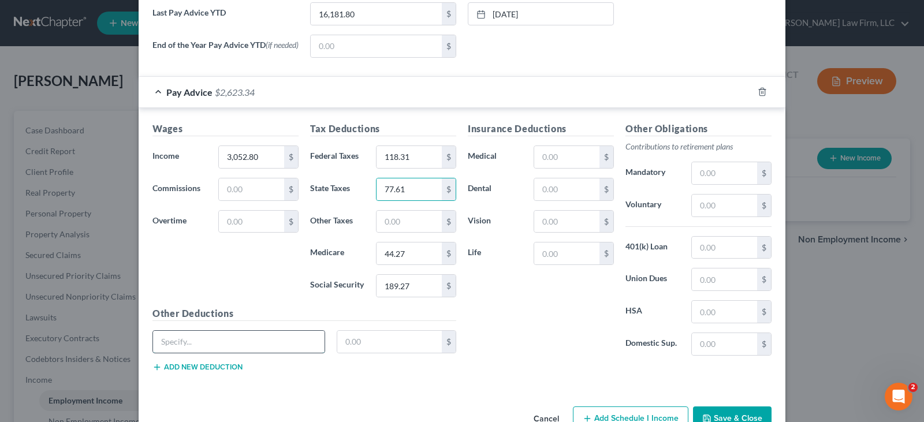
click at [254, 342] on input "text" at bounding box center [239, 342] width 172 height 22
type input "VolEE"
click at [372, 346] on input "text" at bounding box center [389, 342] width 105 height 22
type input "8.31"
click at [226, 369] on button "Add new deduction" at bounding box center [197, 367] width 90 height 9
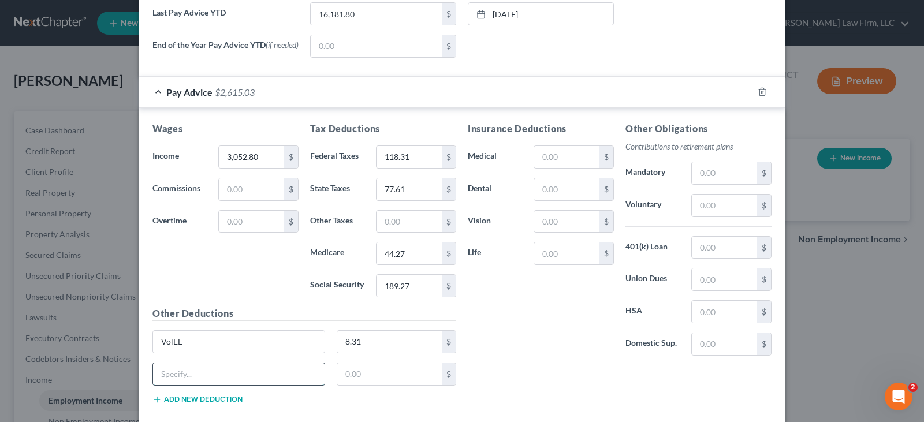
click at [225, 377] on input "text" at bounding box center [239, 374] width 172 height 22
type input "GTL ER"
click at [349, 379] on input "text" at bounding box center [389, 374] width 105 height 22
type input "0.81"
click at [703, 345] on input "text" at bounding box center [724, 344] width 65 height 22
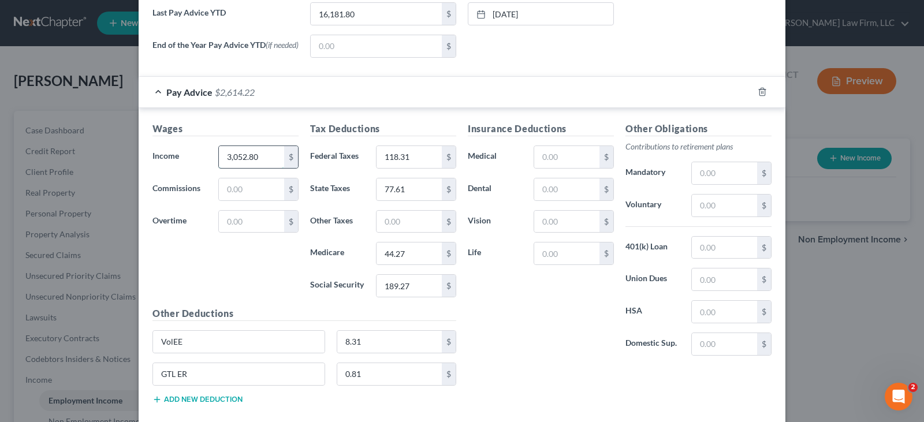
click at [264, 160] on input "3,052.80" at bounding box center [251, 157] width 65 height 22
click at [392, 159] on input "118.31" at bounding box center [409, 157] width 65 height 22
click at [394, 196] on input "77.61" at bounding box center [409, 189] width 65 height 22
click at [390, 260] on input "44.27" at bounding box center [409, 254] width 65 height 22
click at [390, 295] on input "189.27" at bounding box center [409, 286] width 65 height 22
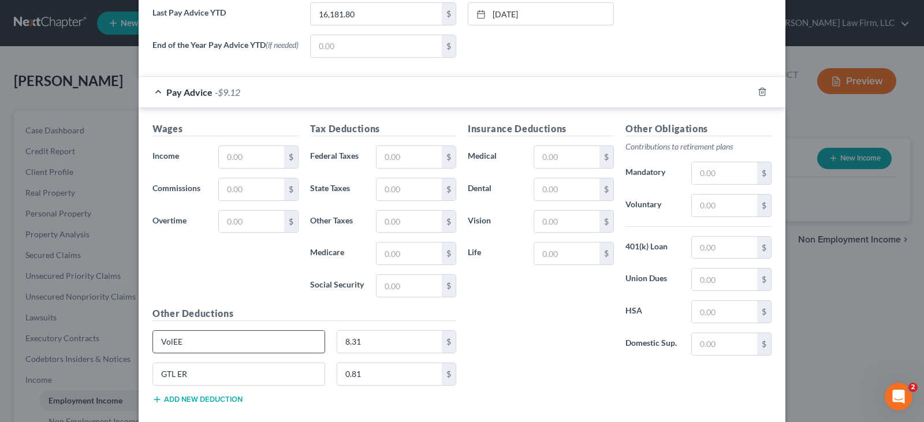
click at [298, 345] on input "VolEE" at bounding box center [239, 342] width 172 height 22
type input "V"
click at [358, 343] on input "8.31" at bounding box center [389, 342] width 105 height 22
click at [304, 373] on input "GTL ER" at bounding box center [239, 374] width 172 height 22
type input "G"
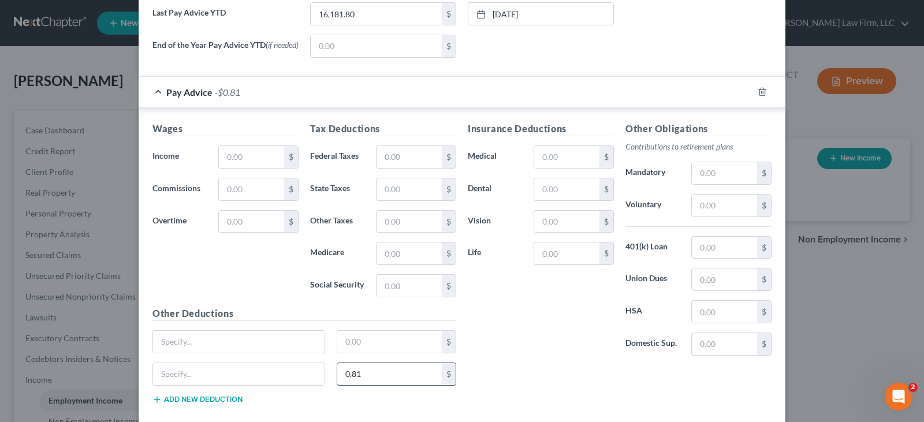
click at [363, 375] on input "0.81" at bounding box center [389, 374] width 105 height 22
click at [252, 159] on input "text" at bounding box center [251, 157] width 65 height 22
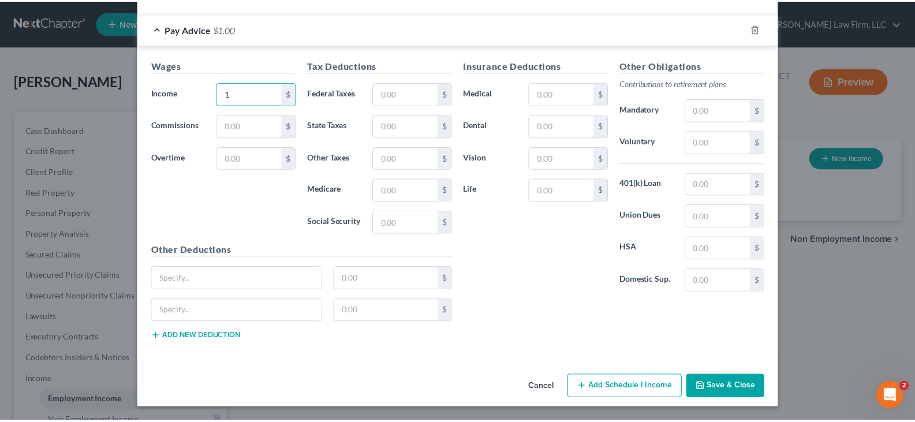
scroll to position [528, 0]
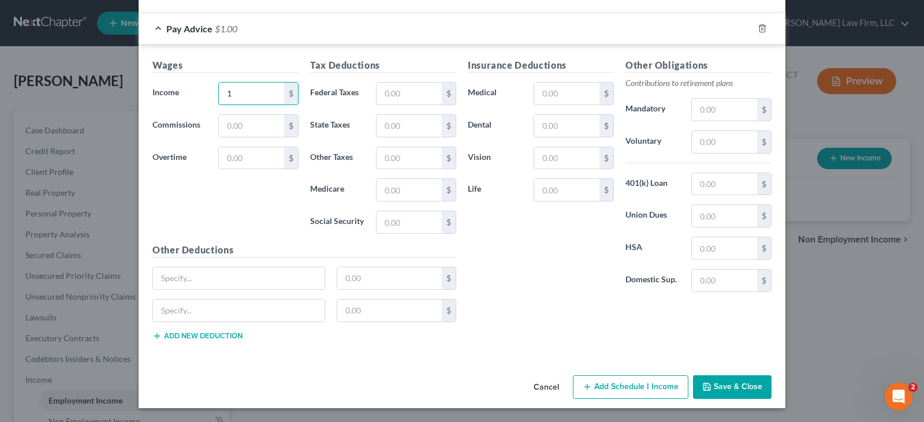
type input "1"
click at [729, 388] on button "Save & Close" at bounding box center [732, 387] width 79 height 24
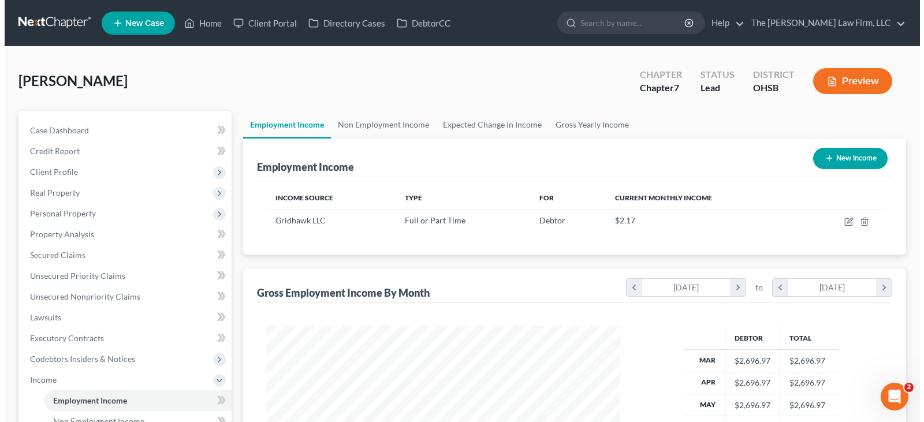
scroll to position [207, 373]
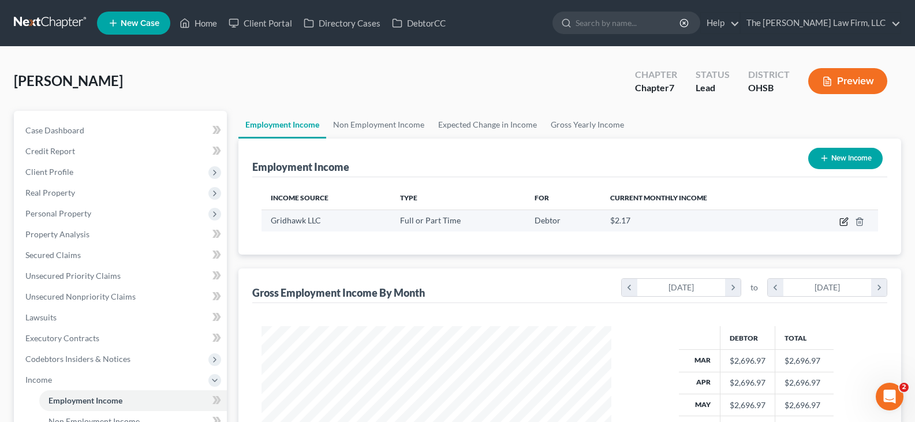
click at [842, 221] on icon "button" at bounding box center [844, 221] width 9 height 9
select select "0"
select select "45"
select select "2"
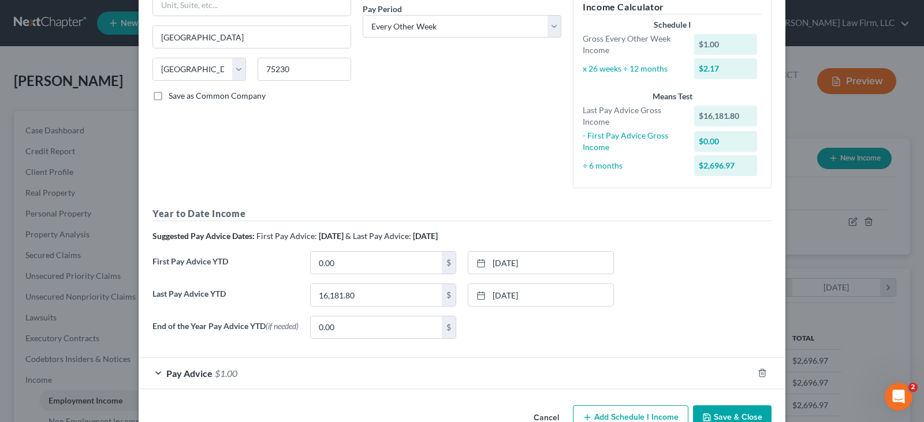
scroll to position [214, 0]
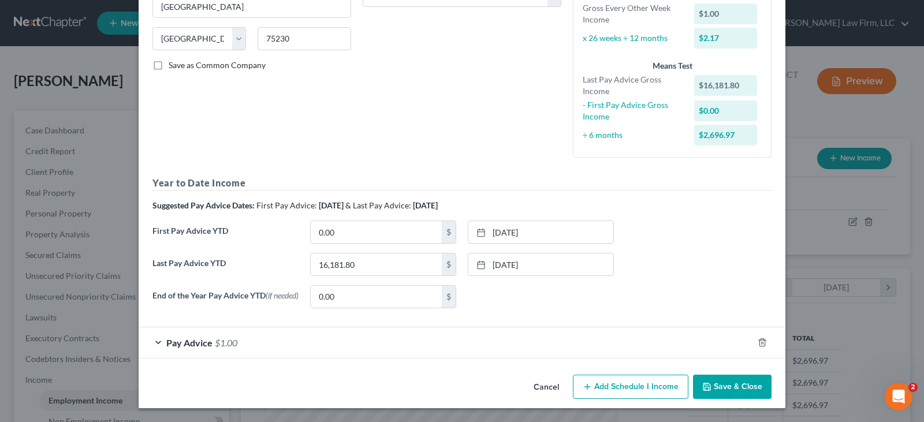
click at [156, 341] on div "Pay Advice $1.00" at bounding box center [446, 342] width 614 height 31
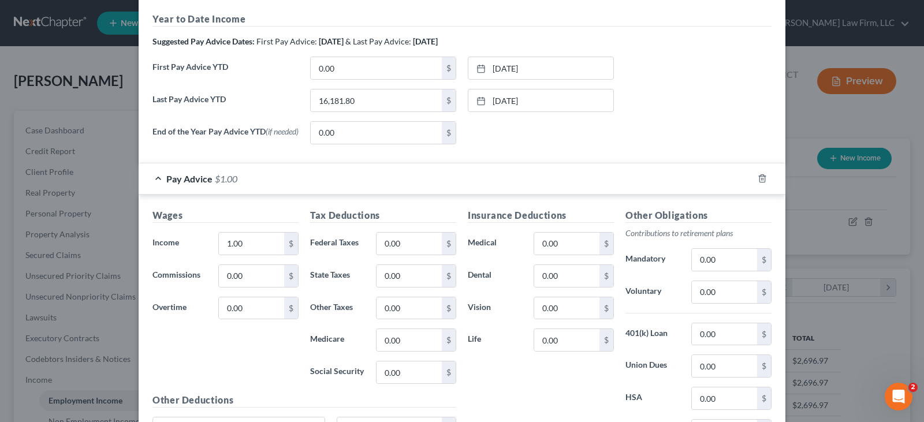
scroll to position [387, 0]
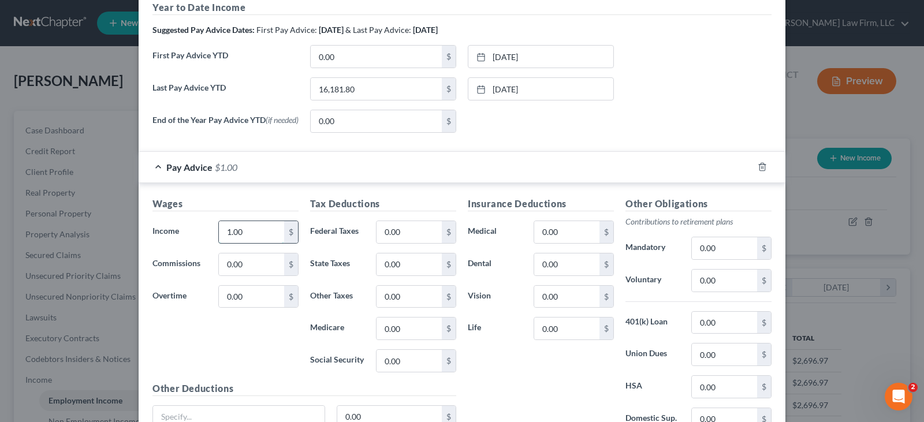
click at [251, 237] on input "1.00" at bounding box center [251, 232] width 65 height 22
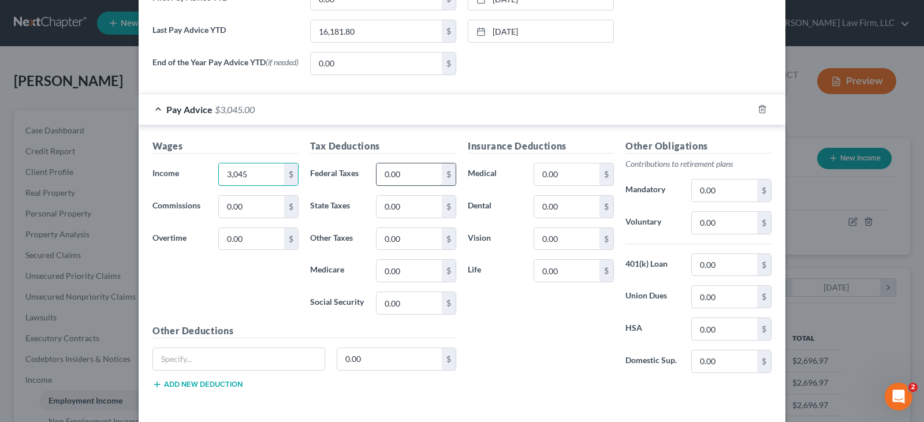
type input "3,045"
click at [384, 181] on input "0.00" at bounding box center [409, 174] width 65 height 22
type input "116.59"
click at [389, 277] on input "0.00" at bounding box center [409, 271] width 65 height 22
type input "44.15"
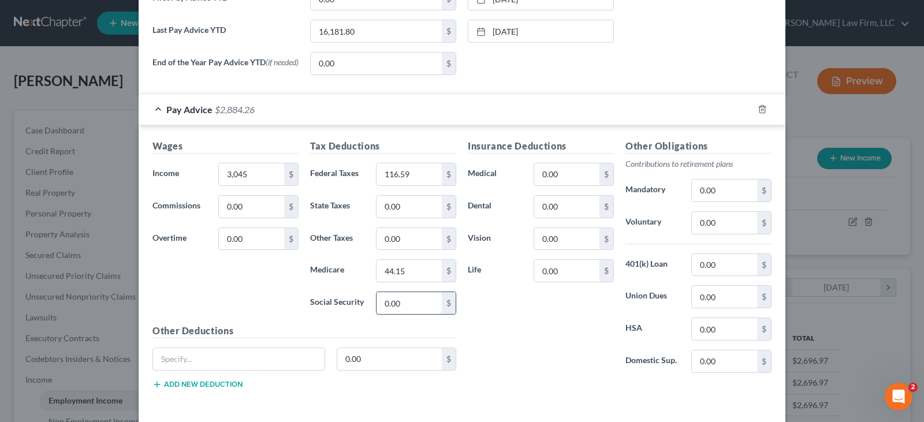
click at [403, 309] on input "0.00" at bounding box center [409, 303] width 65 height 22
type input "188.79"
click at [391, 213] on input "0.00" at bounding box center [409, 207] width 65 height 22
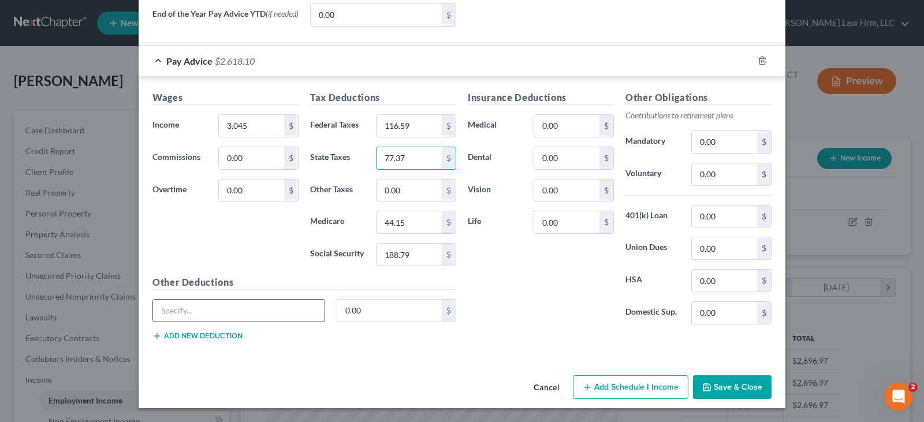
type input "77.37"
click at [234, 308] on input "text" at bounding box center [239, 311] width 172 height 22
type input "Gearcor/VolEE"
click at [364, 311] on input "0.00" at bounding box center [389, 311] width 105 height 22
type input "45.91"
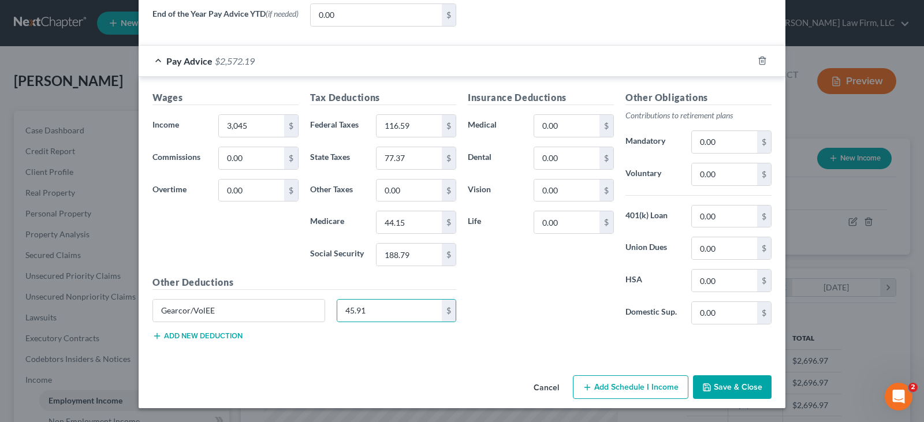
click at [203, 336] on button "Add new deduction" at bounding box center [197, 335] width 90 height 9
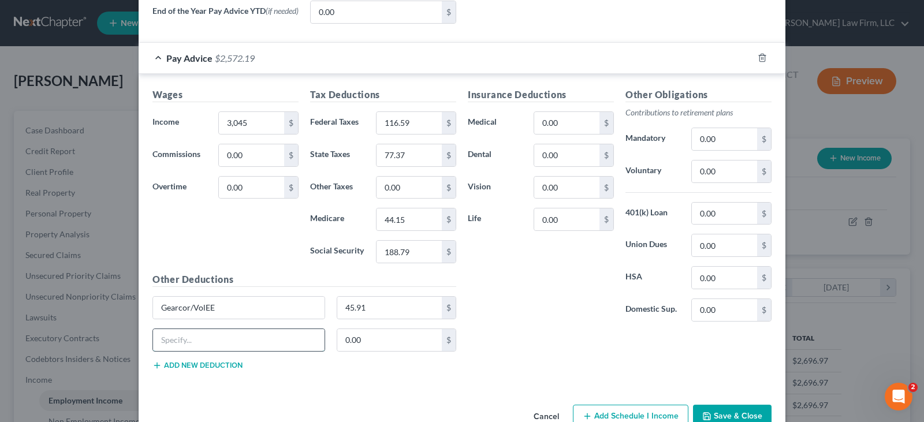
click at [206, 344] on input "text" at bounding box center [239, 340] width 172 height 22
type input "GTL ER"
click at [364, 350] on input "0.00" at bounding box center [389, 340] width 105 height 22
type input "0.81"
click at [232, 370] on button "Add new deduction" at bounding box center [197, 365] width 90 height 9
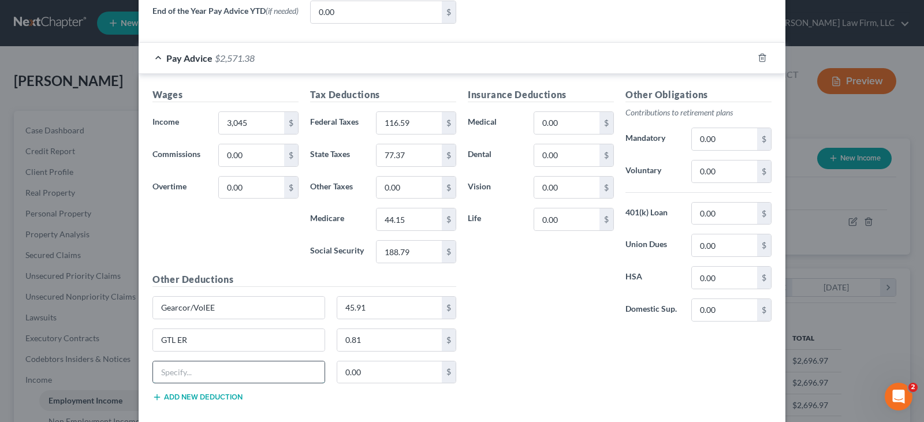
click at [244, 377] on input "text" at bounding box center [239, 373] width 172 height 22
type input "STD ER"
click at [380, 370] on input "0.00" at bounding box center [389, 373] width 105 height 22
type input "2.77"
click at [249, 125] on input "3,045" at bounding box center [251, 123] width 65 height 22
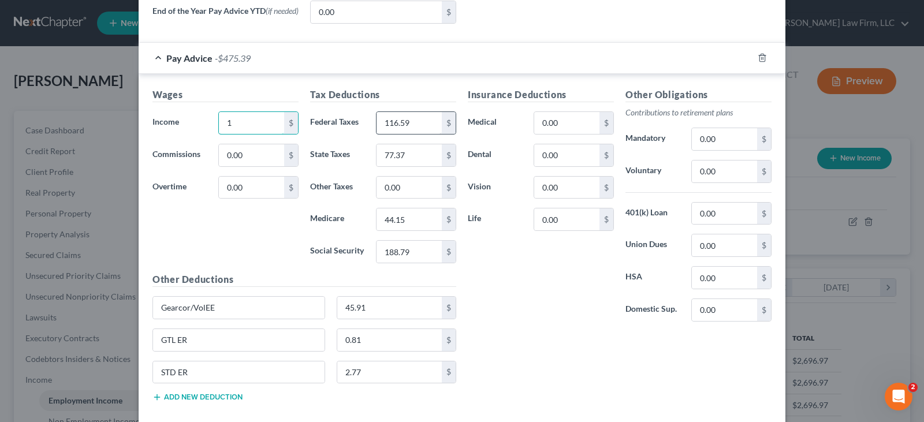
type input "1"
click at [392, 130] on input "116.59" at bounding box center [409, 123] width 65 height 22
click at [390, 154] on input "77.37" at bounding box center [409, 155] width 65 height 22
click at [400, 221] on input "44.15" at bounding box center [409, 219] width 65 height 22
click at [399, 249] on input "188.79" at bounding box center [409, 252] width 65 height 22
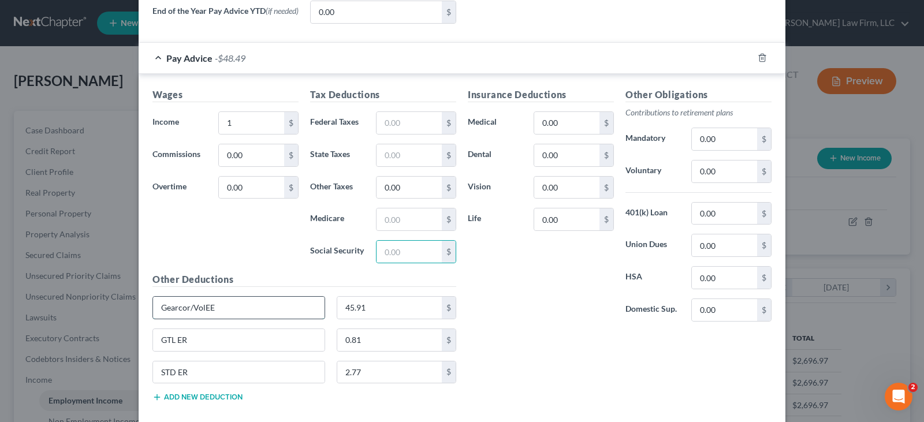
click at [290, 308] on input "Gearcor/VolEE" at bounding box center [239, 308] width 172 height 22
type input "Gearcor/VolE"
drag, startPoint x: 233, startPoint y: 306, endPoint x: 153, endPoint y: 307, distance: 80.3
click at [153, 307] on input "Gearcor/VolE" at bounding box center [239, 308] width 172 height 22
drag, startPoint x: 191, startPoint y: 346, endPoint x: 152, endPoint y: 342, distance: 39.5
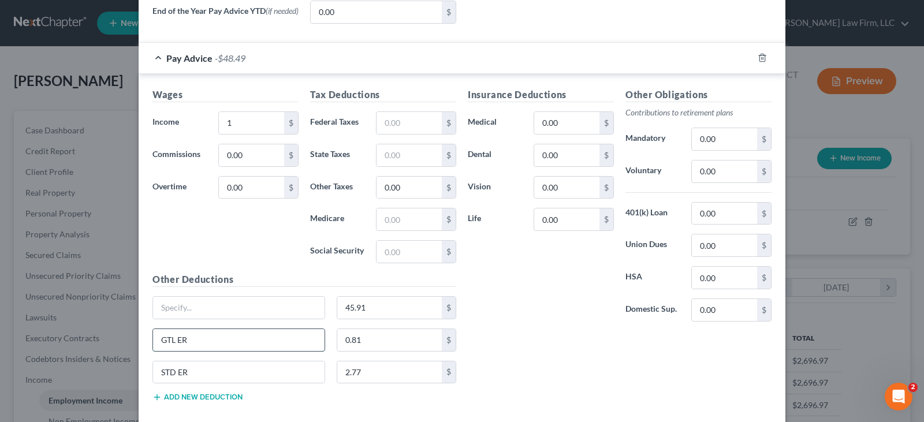
click at [153, 342] on input "GTL ER" at bounding box center [239, 340] width 172 height 22
drag, startPoint x: 195, startPoint y: 371, endPoint x: 150, endPoint y: 379, distance: 45.9
click at [153, 379] on input "STD ER" at bounding box center [239, 373] width 172 height 22
click at [369, 311] on input "45.91" at bounding box center [389, 308] width 105 height 22
click at [357, 341] on input "0.81" at bounding box center [389, 340] width 105 height 22
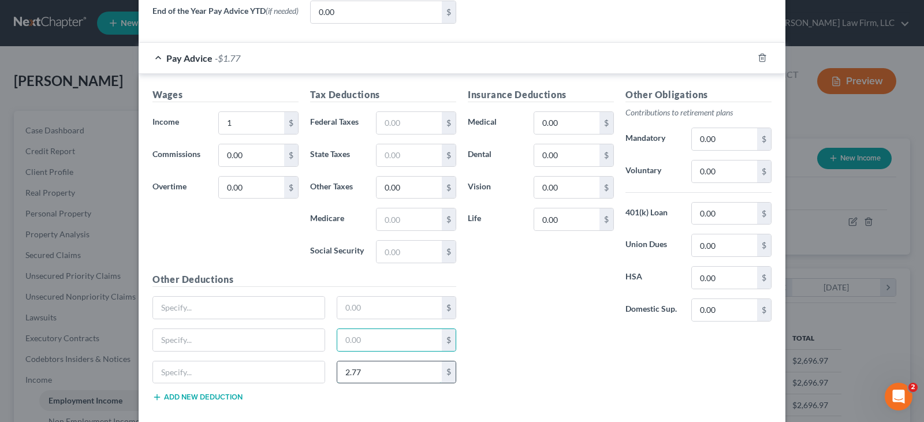
click at [359, 374] on input "2.77" at bounding box center [389, 373] width 105 height 22
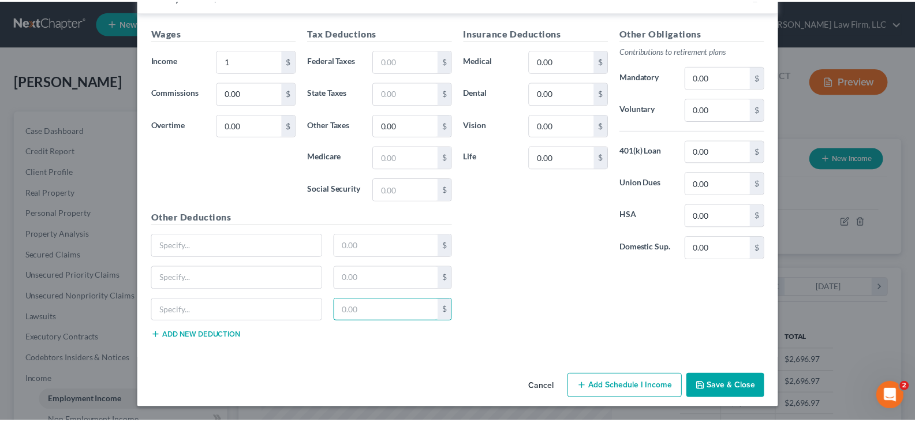
scroll to position [560, 0]
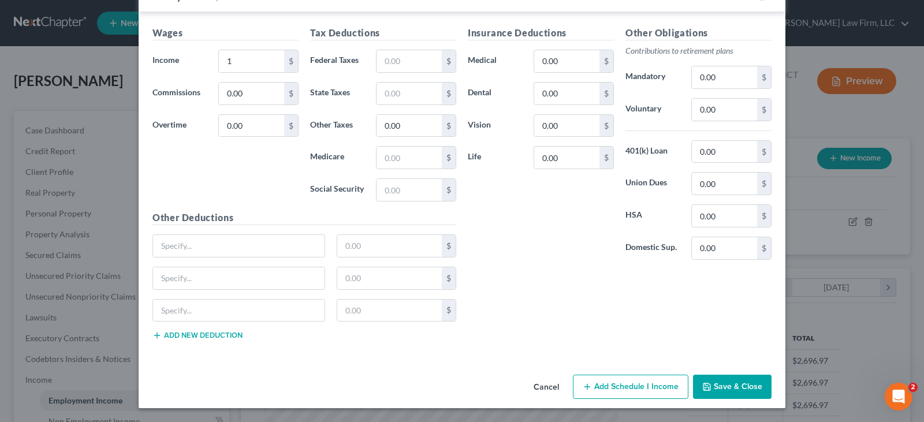
click at [709, 392] on button "Save & Close" at bounding box center [732, 387] width 79 height 24
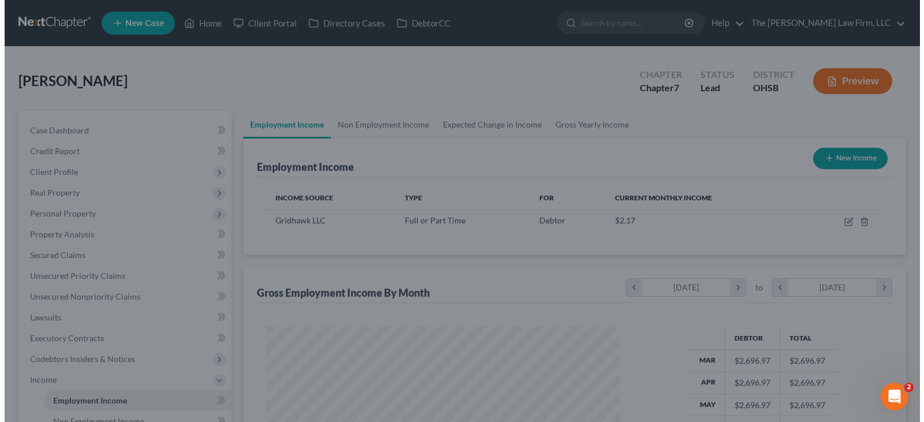
scroll to position [577280, 577114]
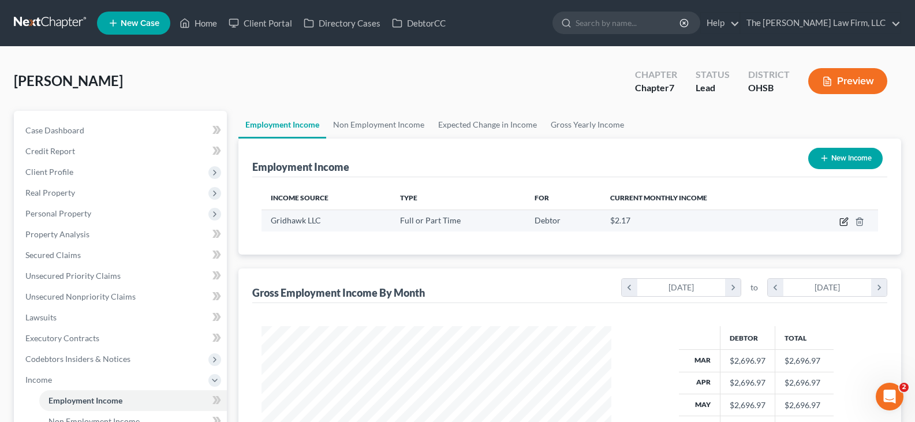
click at [844, 223] on icon "button" at bounding box center [844, 221] width 9 height 9
select select "0"
select select "45"
select select "2"
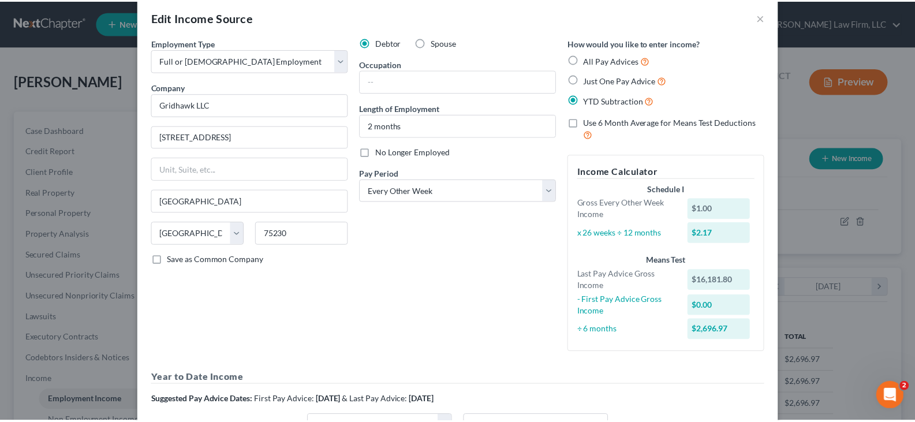
scroll to position [0, 0]
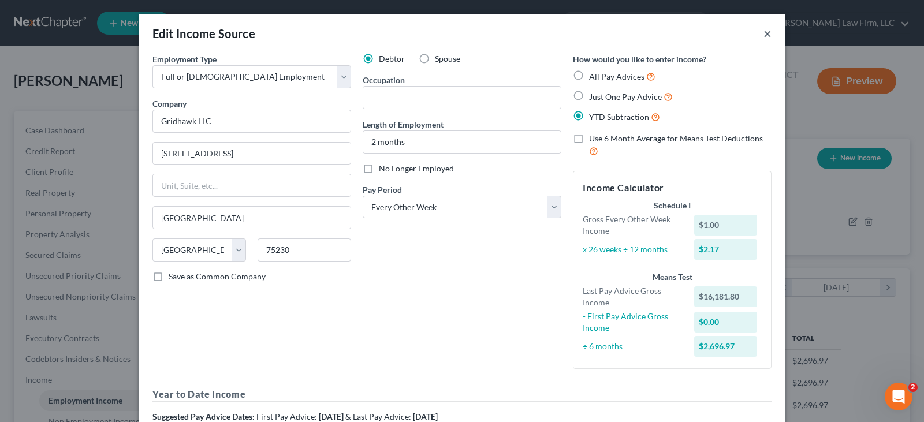
click at [763, 33] on button "×" at bounding box center [767, 34] width 8 height 14
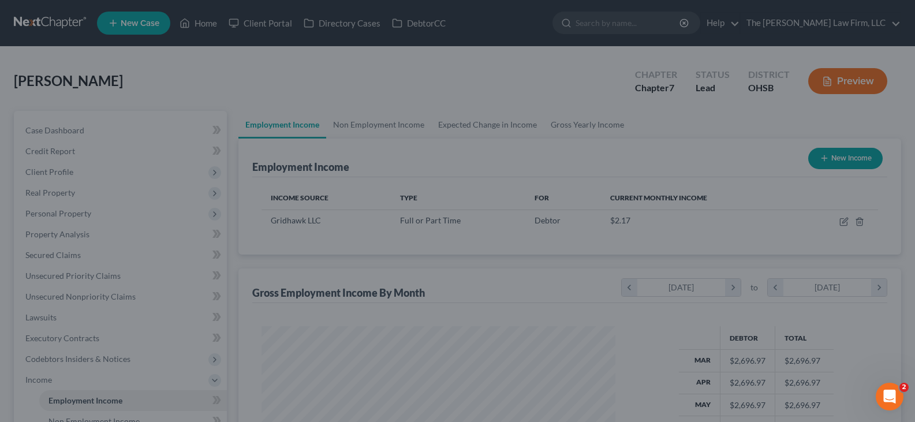
scroll to position [577280, 577114]
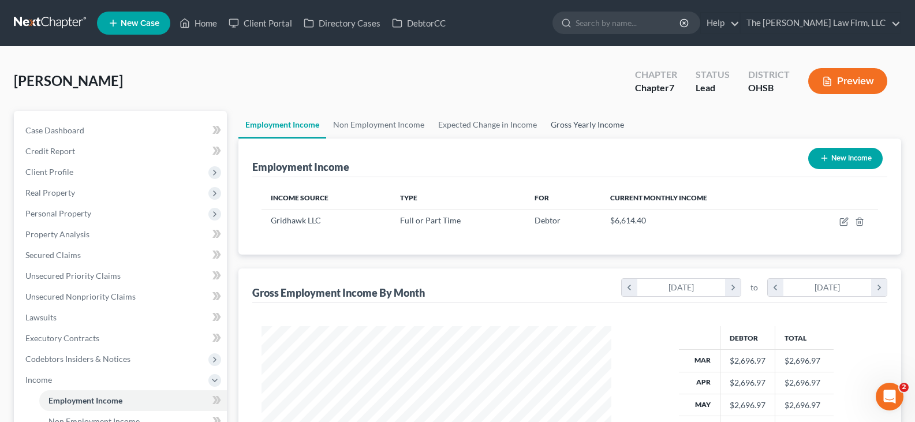
click at [569, 129] on link "Gross Yearly Income" at bounding box center [587, 125] width 87 height 28
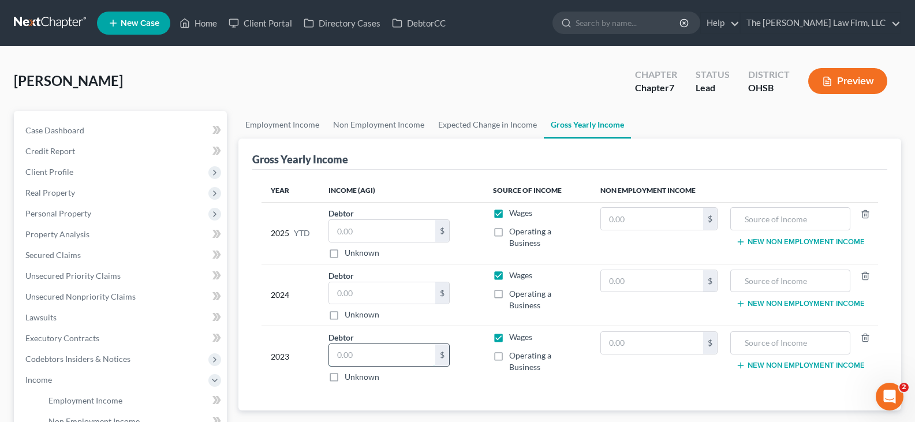
click at [373, 359] on input "text" at bounding box center [382, 355] width 106 height 22
type input "51,485"
click at [403, 296] on input "text" at bounding box center [382, 293] width 106 height 22
type input "48,029"
click at [393, 229] on input "text" at bounding box center [382, 231] width 106 height 22
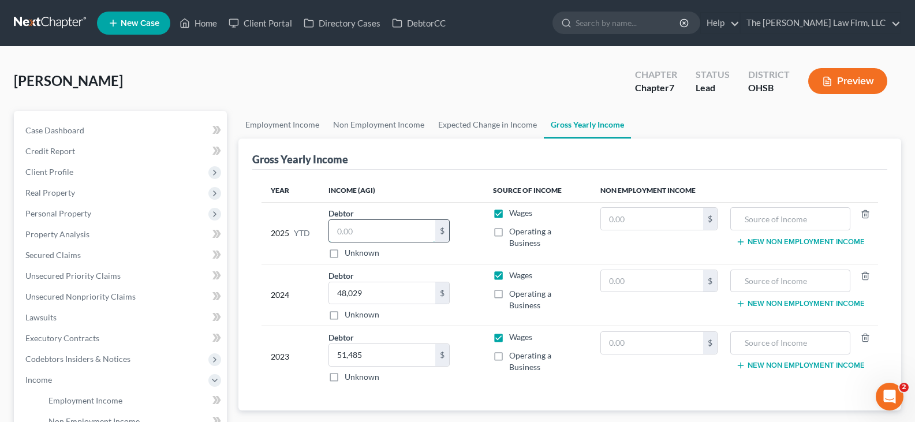
click at [392, 232] on input "text" at bounding box center [382, 231] width 106 height 22
type input "16,181.80"
click at [370, 128] on link "Non Employment Income" at bounding box center [378, 125] width 105 height 28
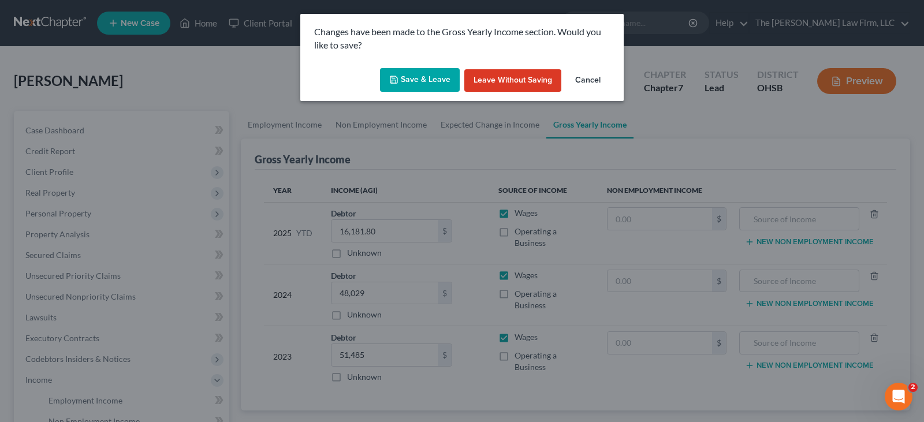
click at [424, 76] on button "Save & Leave" at bounding box center [420, 80] width 80 height 24
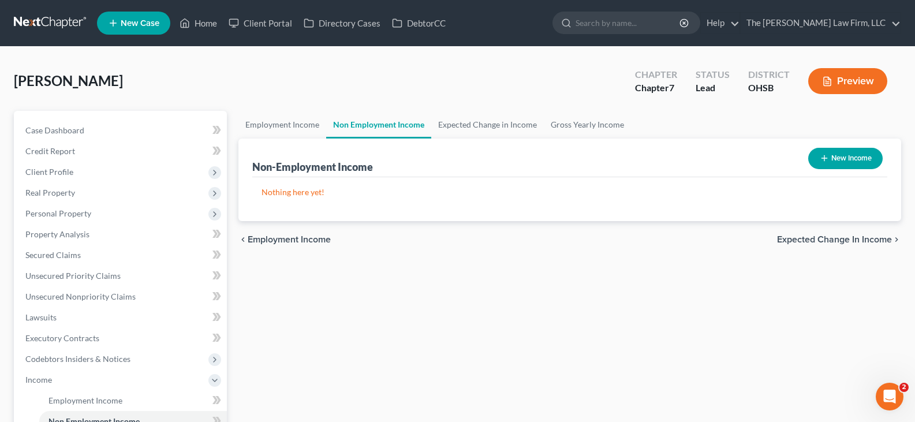
click at [822, 155] on icon "button" at bounding box center [824, 158] width 9 height 9
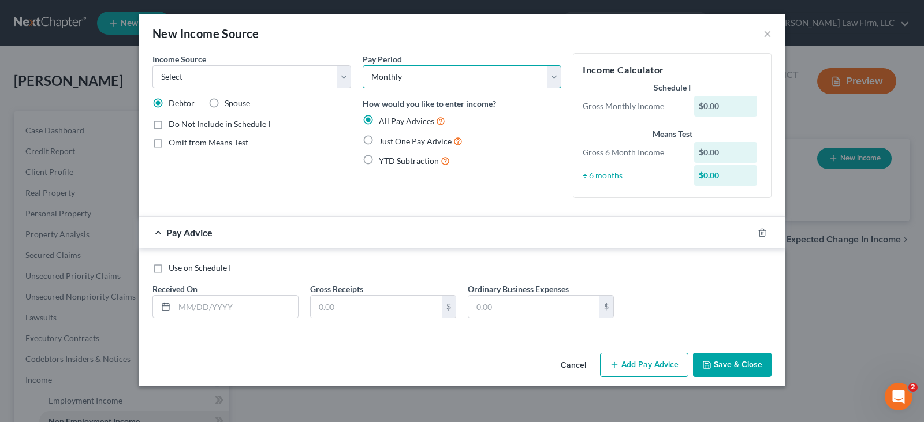
click at [378, 77] on select "Select Monthly Twice Monthly Every Other Week Weekly" at bounding box center [462, 76] width 199 height 23
select select "3"
click at [363, 65] on select "Select Monthly Twice Monthly Every Other Week Weekly" at bounding box center [462, 76] width 199 height 23
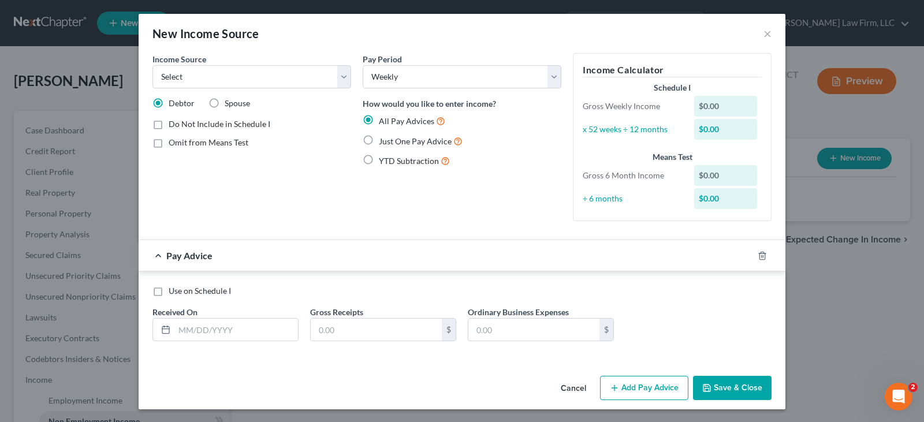
click at [379, 140] on label "Just One Pay Advice" at bounding box center [421, 141] width 84 height 13
click at [383, 140] on input "Just One Pay Advice" at bounding box center [387, 139] width 8 height 8
radio input "true"
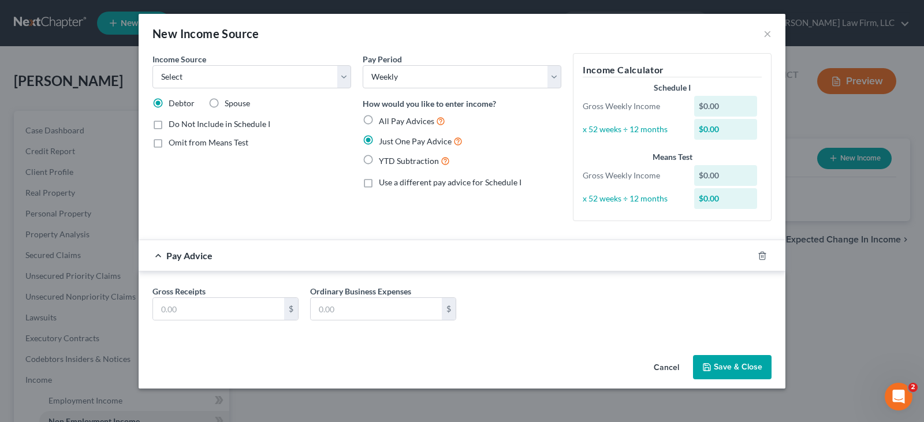
click at [379, 120] on label "All Pay Advices" at bounding box center [412, 120] width 66 height 13
click at [383, 120] on input "All Pay Advices" at bounding box center [387, 118] width 8 height 8
radio input "true"
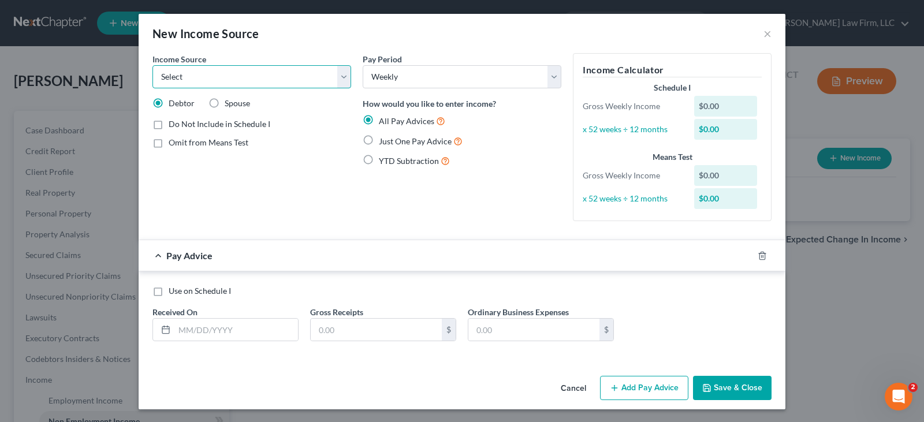
click at [339, 73] on select "Select Unemployment Disability (from employer) Pension Retirement Social Securi…" at bounding box center [251, 76] width 199 height 23
select select "0"
click at [152, 65] on select "Select Unemployment Disability (from employer) Pension Retirement Social Securi…" at bounding box center [251, 76] width 199 height 23
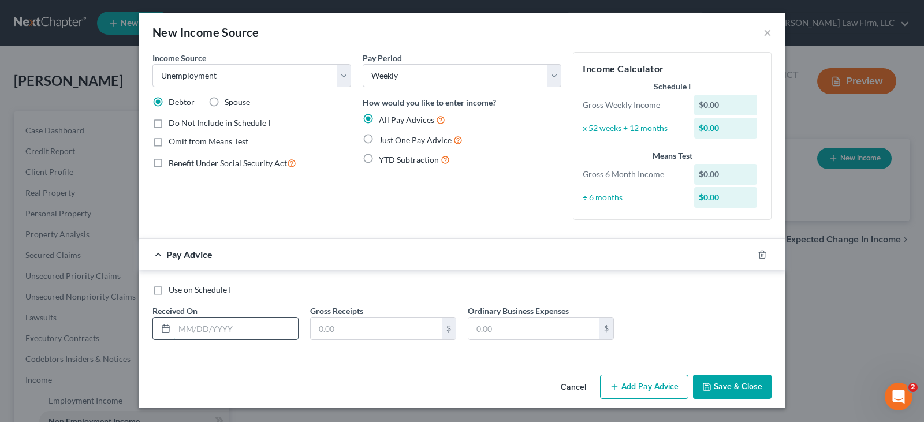
click at [233, 329] on input "text" at bounding box center [236, 329] width 124 height 22
type input "[DATE]"
click at [368, 332] on input "text" at bounding box center [376, 329] width 131 height 22
type input "501"
click at [621, 387] on button "Add Pay Advice" at bounding box center [644, 387] width 88 height 24
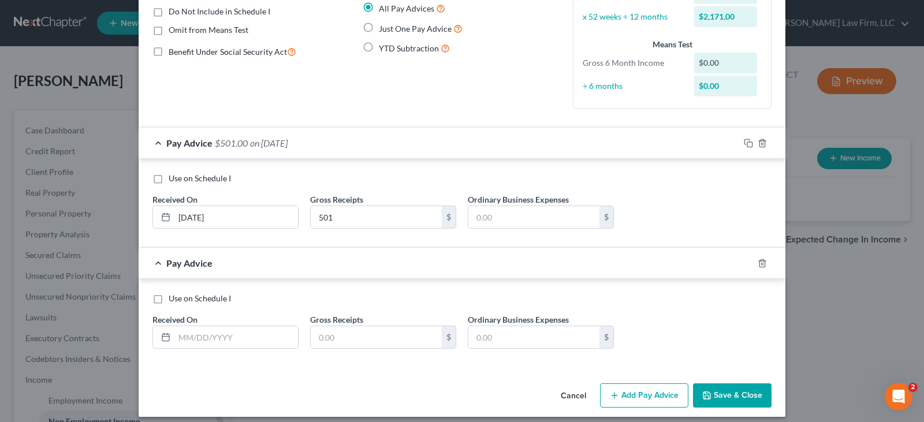
scroll to position [121, 0]
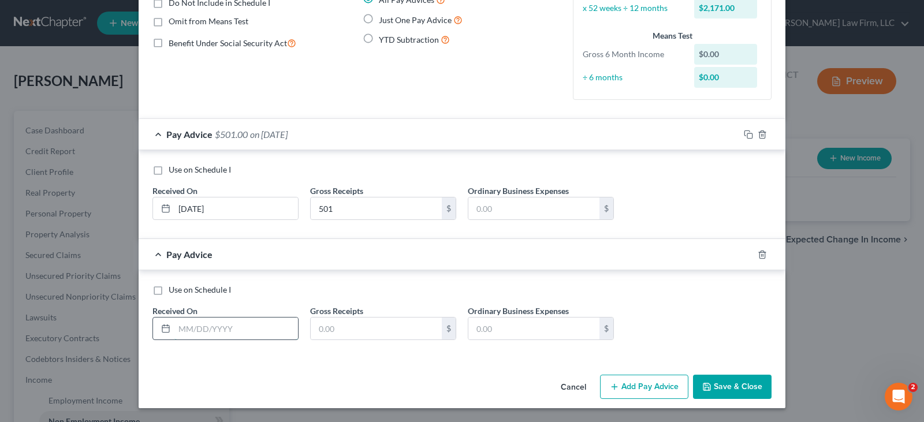
click at [187, 333] on input "text" at bounding box center [236, 329] width 124 height 22
type input "[DATE]"
click at [332, 333] on input "text" at bounding box center [376, 329] width 131 height 22
type input "501"
click at [628, 386] on button "Add Pay Advice" at bounding box center [644, 387] width 88 height 24
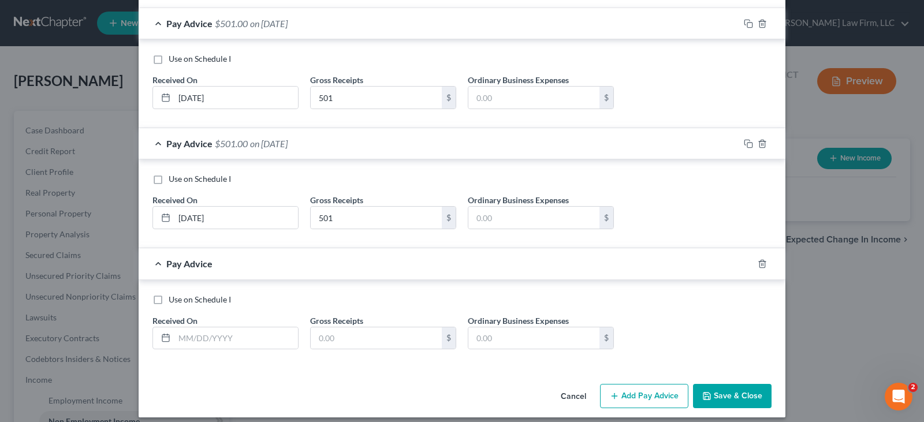
scroll to position [241, 0]
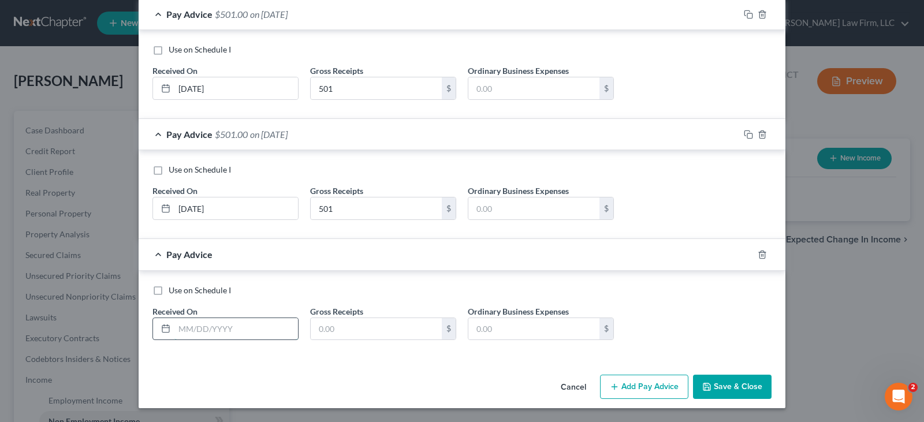
click at [179, 331] on input "text" at bounding box center [236, 329] width 124 height 22
type input "[DATE]"
click at [333, 330] on input "text" at bounding box center [376, 329] width 131 height 22
type input "501"
click at [647, 391] on button "Add Pay Advice" at bounding box center [644, 387] width 88 height 24
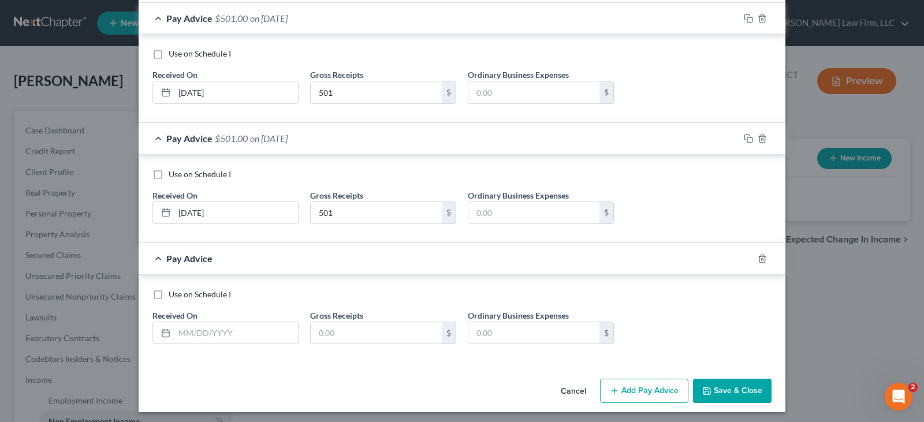
scroll to position [362, 0]
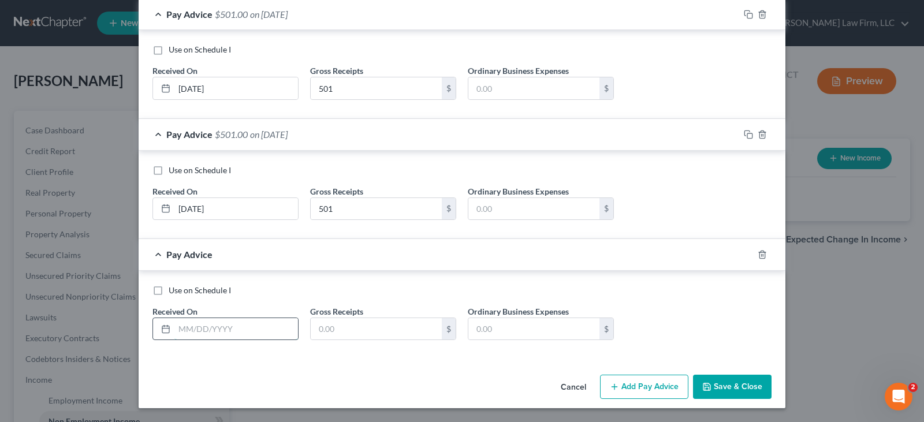
click at [193, 326] on input "text" at bounding box center [236, 329] width 124 height 22
type input "[DATE]"
click at [340, 330] on input "text" at bounding box center [376, 329] width 131 height 22
type input "501"
click at [626, 386] on button "Add Pay Advice" at bounding box center [644, 387] width 88 height 24
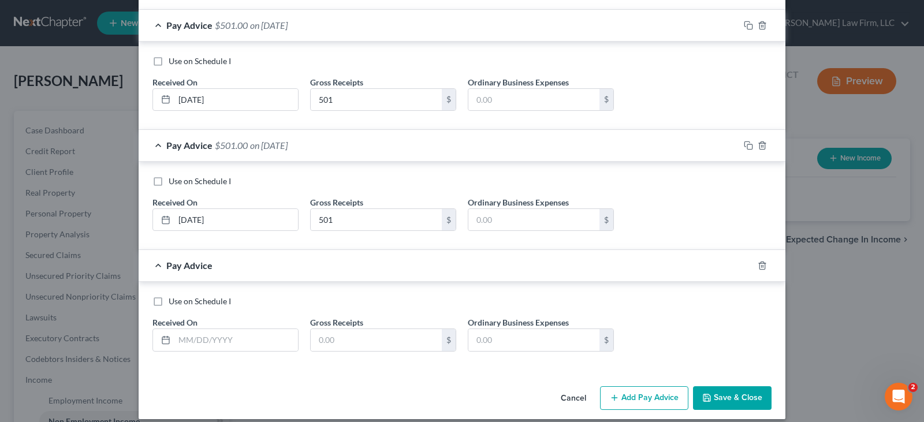
scroll to position [482, 0]
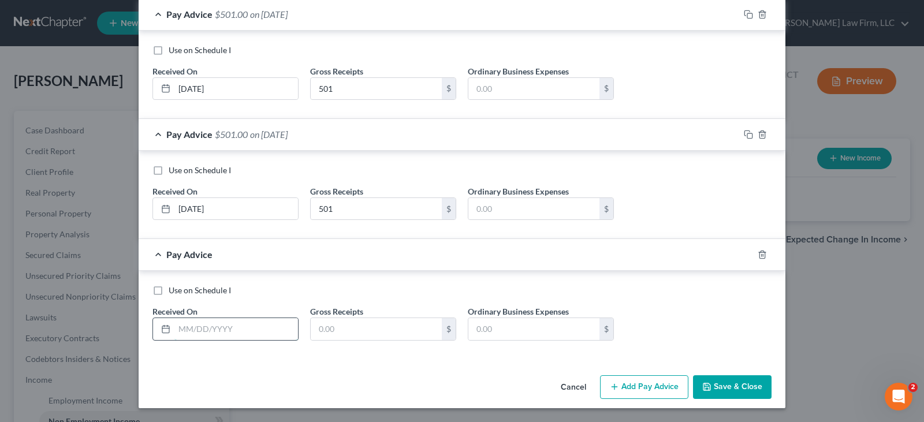
click at [175, 330] on input "text" at bounding box center [236, 329] width 124 height 22
type input "[DATE]"
click at [342, 327] on input "text" at bounding box center [376, 329] width 131 height 22
type input "501"
click at [621, 391] on button "Add Pay Advice" at bounding box center [644, 387] width 88 height 24
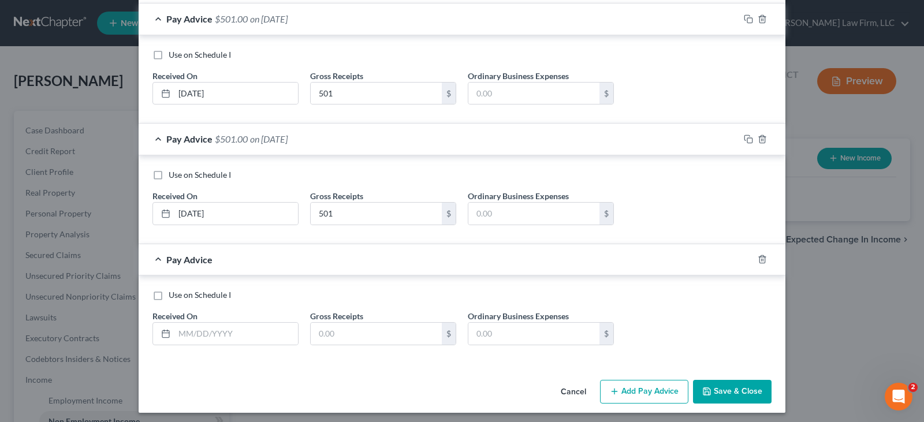
scroll to position [602, 0]
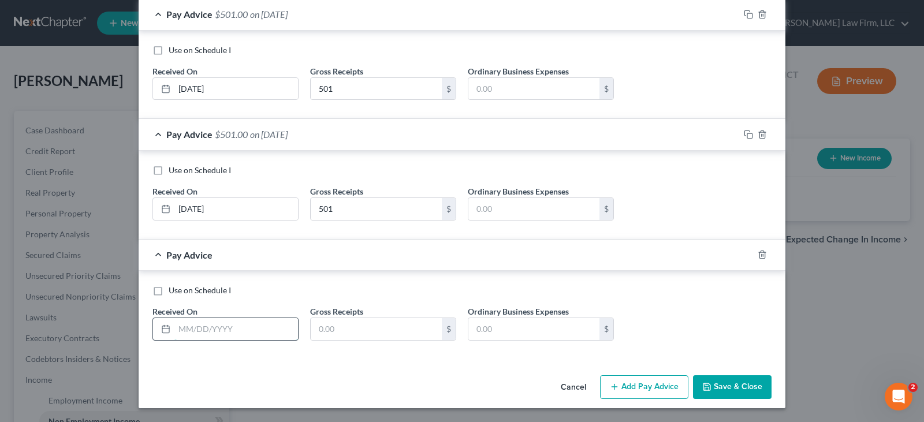
click at [177, 332] on input "text" at bounding box center [236, 329] width 124 height 22
type input "[DATE]"
click at [336, 337] on input "text" at bounding box center [376, 329] width 131 height 22
type input "501"
click at [625, 383] on button "Add Pay Advice" at bounding box center [644, 387] width 88 height 24
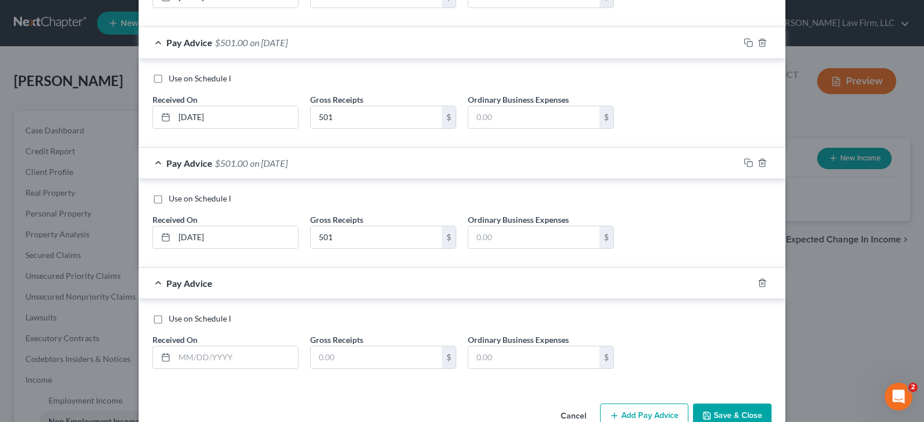
scroll to position [722, 0]
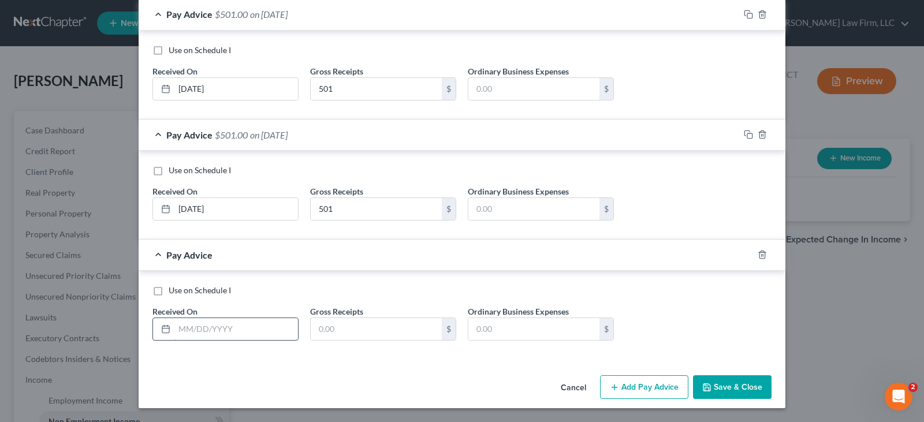
click at [178, 332] on input "text" at bounding box center [236, 329] width 124 height 22
type input "[DATE]"
click at [339, 329] on input "text" at bounding box center [376, 329] width 131 height 22
type input "501"
click at [624, 383] on button "Add Pay Advice" at bounding box center [644, 387] width 88 height 24
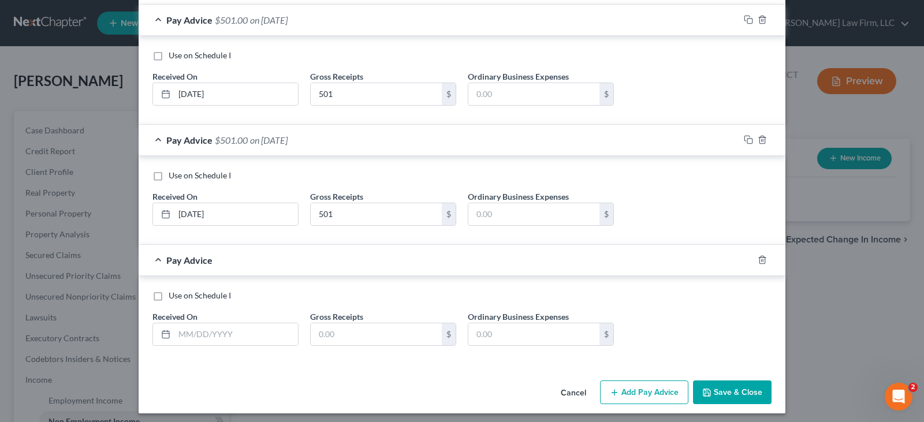
scroll to position [842, 0]
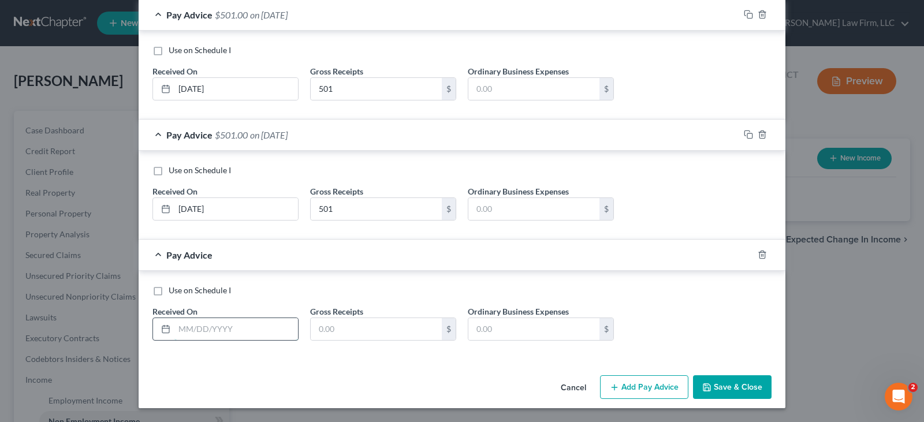
click at [250, 327] on input "text" at bounding box center [236, 329] width 124 height 22
type input "[DATE]"
click at [330, 325] on input "text" at bounding box center [376, 329] width 131 height 22
type input "501"
click at [640, 387] on button "Add Pay Advice" at bounding box center [644, 387] width 88 height 24
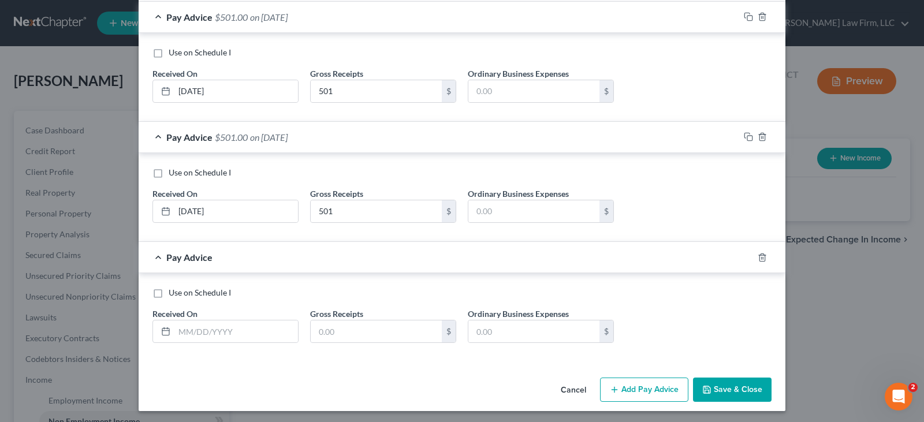
scroll to position [963, 0]
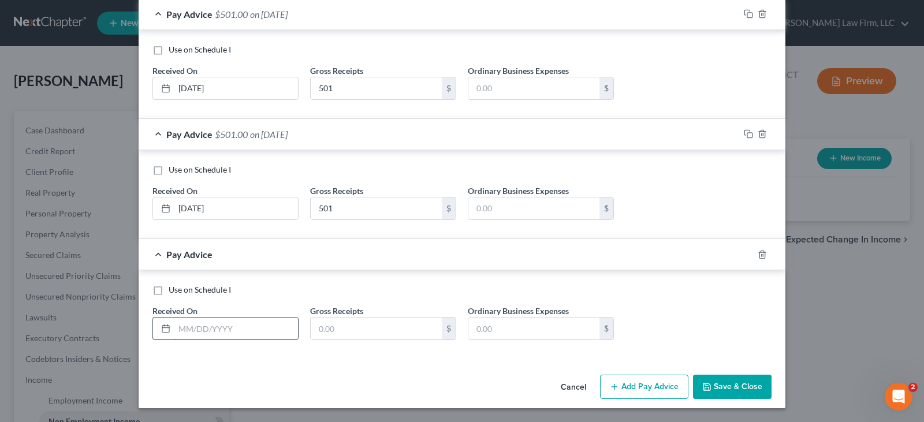
click at [217, 333] on input "text" at bounding box center [236, 329] width 124 height 22
type input "[DATE]"
click at [347, 331] on input "text" at bounding box center [376, 329] width 131 height 22
type input "501"
click at [623, 388] on button "Add Pay Advice" at bounding box center [644, 387] width 88 height 24
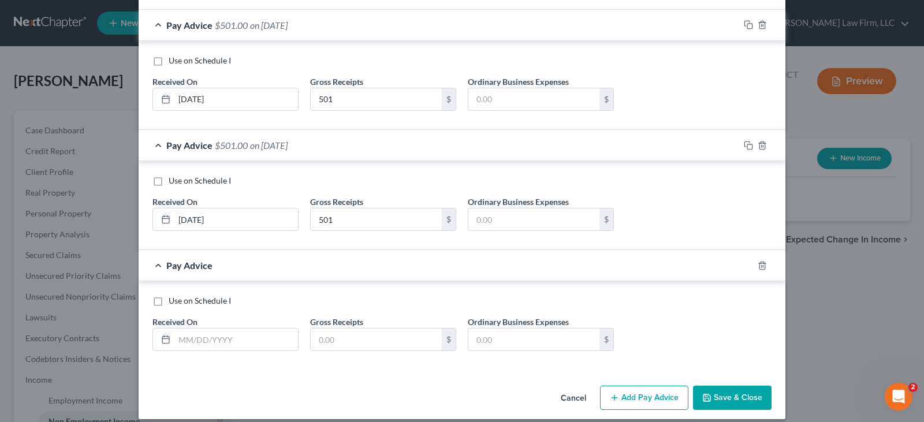
scroll to position [1083, 0]
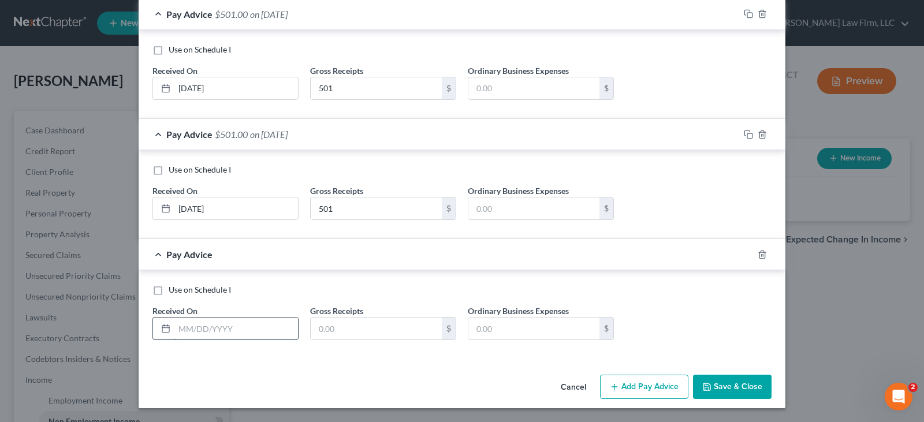
click at [182, 328] on input "text" at bounding box center [236, 329] width 124 height 22
type input "[DATE]"
click at [331, 325] on input "text" at bounding box center [376, 329] width 131 height 22
type input "501"
click at [621, 385] on button "Add Pay Advice" at bounding box center [644, 387] width 88 height 24
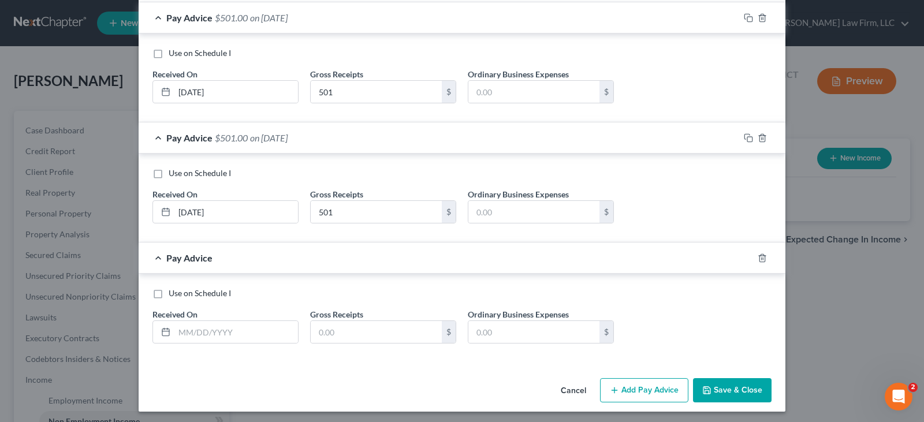
scroll to position [1203, 0]
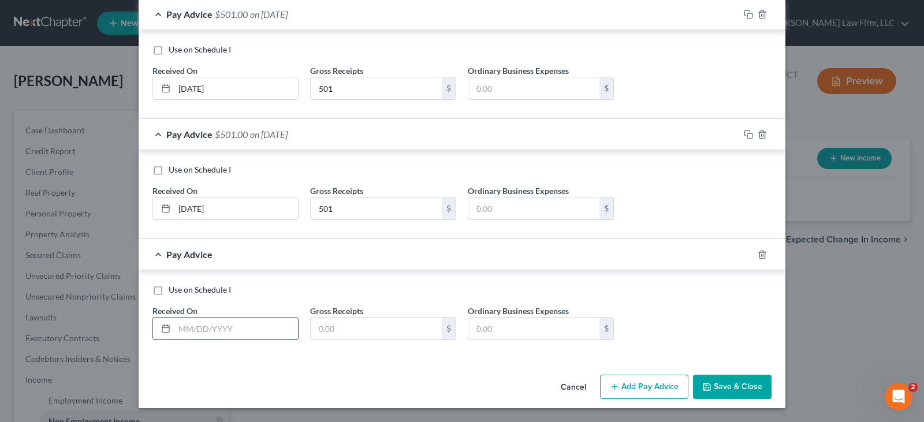
click at [211, 332] on input "text" at bounding box center [236, 329] width 124 height 22
type input "[DATE]"
click at [339, 328] on input "text" at bounding box center [376, 329] width 131 height 22
type input "501"
click at [646, 388] on button "Add Pay Advice" at bounding box center [644, 387] width 88 height 24
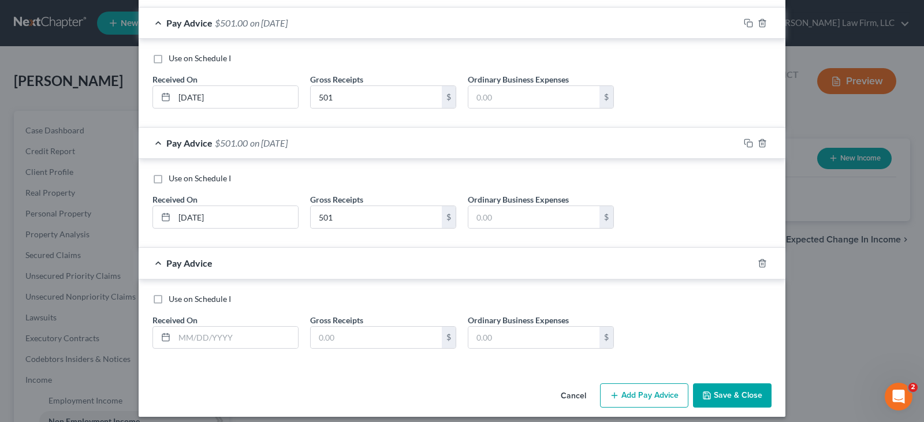
scroll to position [1323, 0]
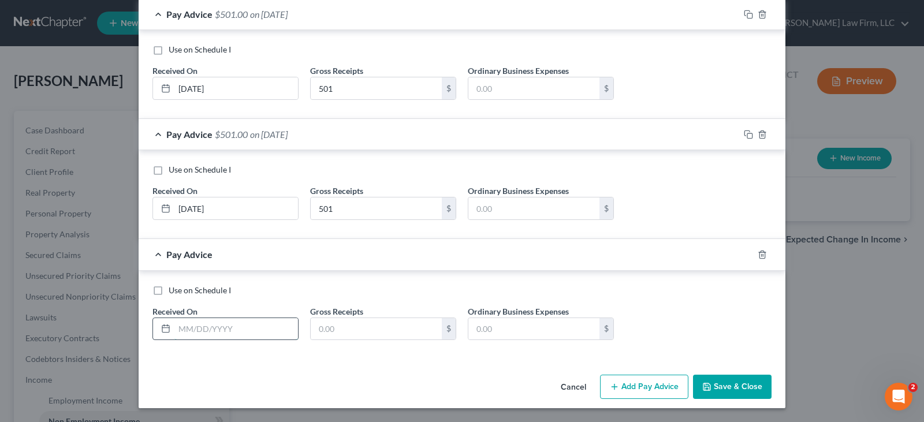
click at [202, 331] on input "text" at bounding box center [236, 329] width 124 height 22
type input "[DATE]"
click at [344, 331] on input "text" at bounding box center [376, 329] width 131 height 22
type input "501"
click at [635, 385] on button "Add Pay Advice" at bounding box center [644, 387] width 88 height 24
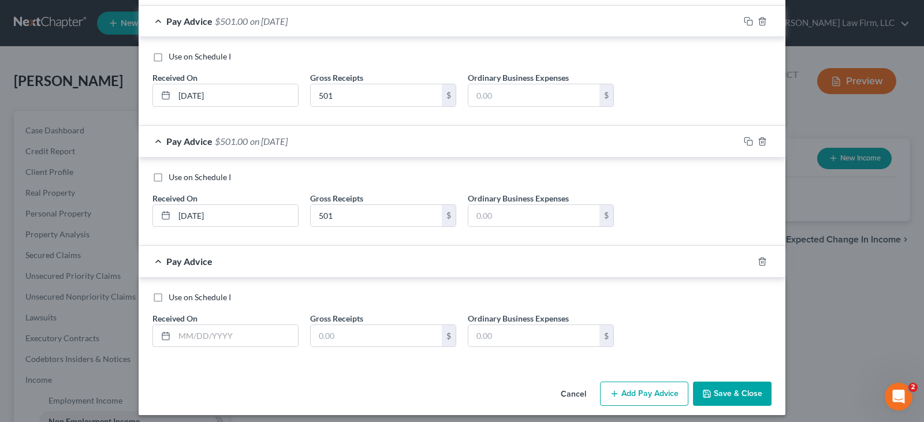
scroll to position [1443, 0]
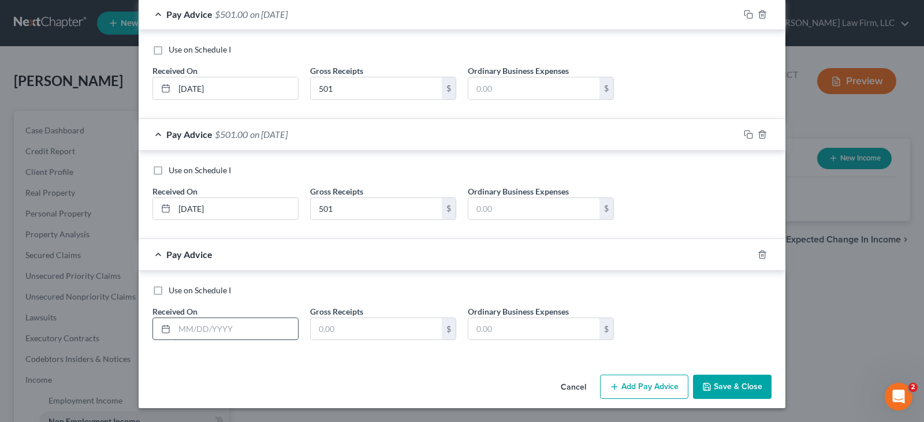
click at [198, 330] on input "text" at bounding box center [236, 329] width 124 height 22
type input "[DATE]"
click at [377, 330] on input "text" at bounding box center [376, 329] width 131 height 22
type input "501"
click at [637, 386] on button "Add Pay Advice" at bounding box center [644, 387] width 88 height 24
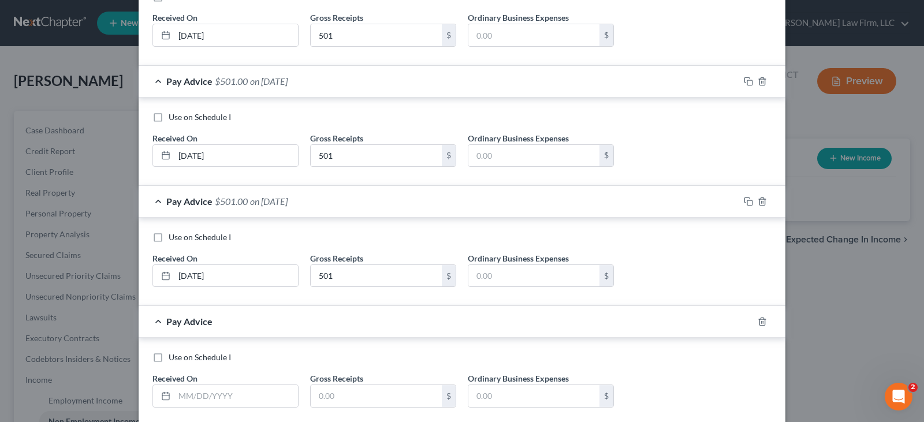
scroll to position [1563, 0]
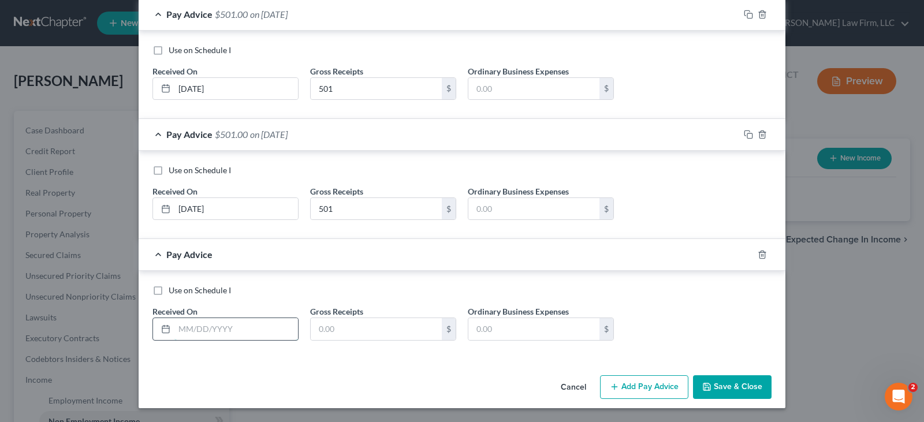
click at [220, 331] on input "text" at bounding box center [236, 329] width 124 height 22
type input "[DATE]"
click at [328, 332] on input "text" at bounding box center [376, 329] width 131 height 22
type input "501"
click at [646, 385] on button "Add Pay Advice" at bounding box center [644, 387] width 88 height 24
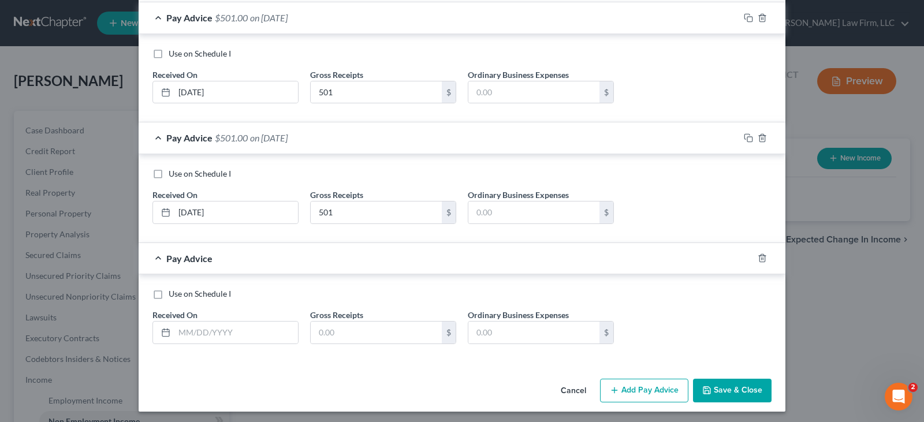
scroll to position [1683, 0]
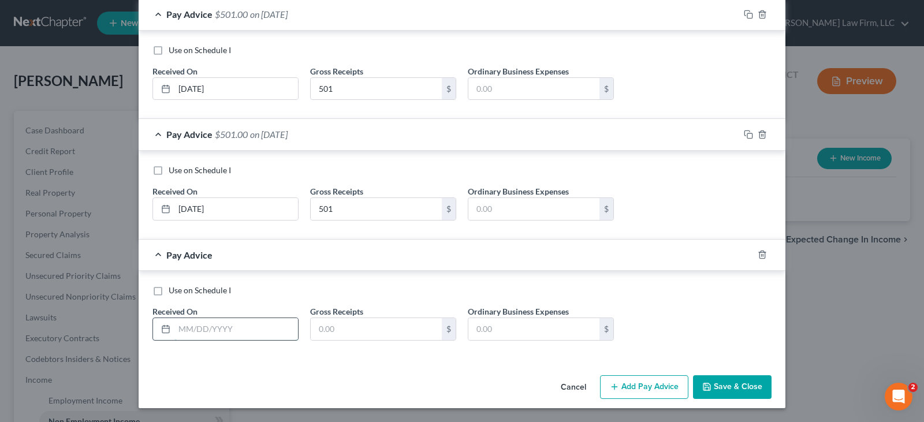
click at [176, 330] on input "text" at bounding box center [236, 329] width 124 height 22
type input "[DATE]"
click at [328, 329] on input "text" at bounding box center [376, 329] width 131 height 22
type input "501"
click at [634, 384] on button "Add Pay Advice" at bounding box center [644, 387] width 88 height 24
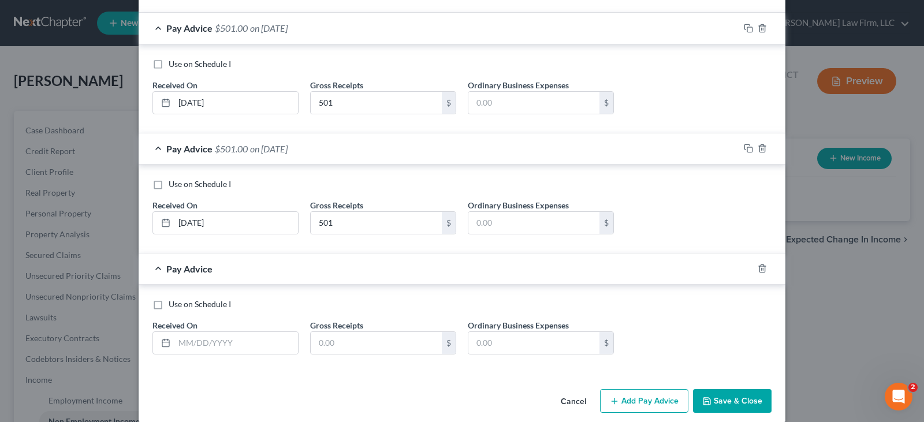
scroll to position [1803, 0]
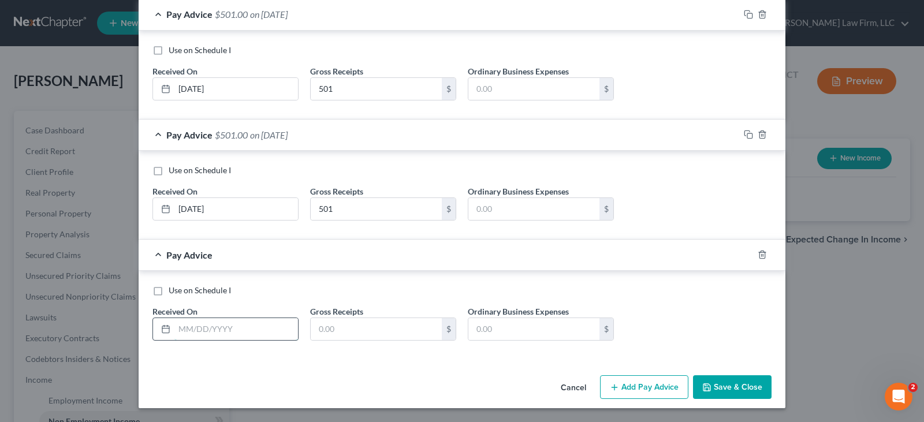
click at [182, 330] on input "text" at bounding box center [236, 329] width 124 height 22
type input "[DATE]"
click at [323, 331] on input "text" at bounding box center [376, 329] width 131 height 22
type input "501"
click at [659, 387] on button "Add Pay Advice" at bounding box center [644, 387] width 88 height 24
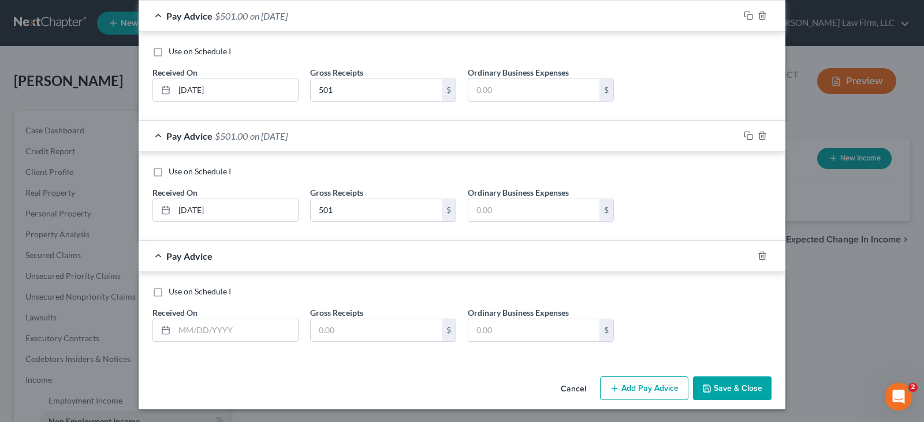
scroll to position [1924, 0]
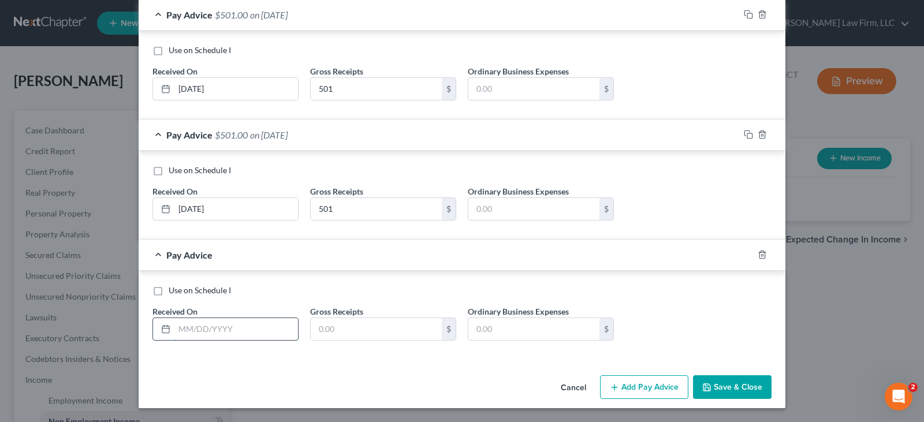
click at [184, 333] on input "text" at bounding box center [236, 329] width 124 height 22
type input "[DATE]"
click at [330, 335] on input "text" at bounding box center [376, 329] width 131 height 22
type input "501"
click at [622, 387] on button "Add Pay Advice" at bounding box center [644, 387] width 88 height 24
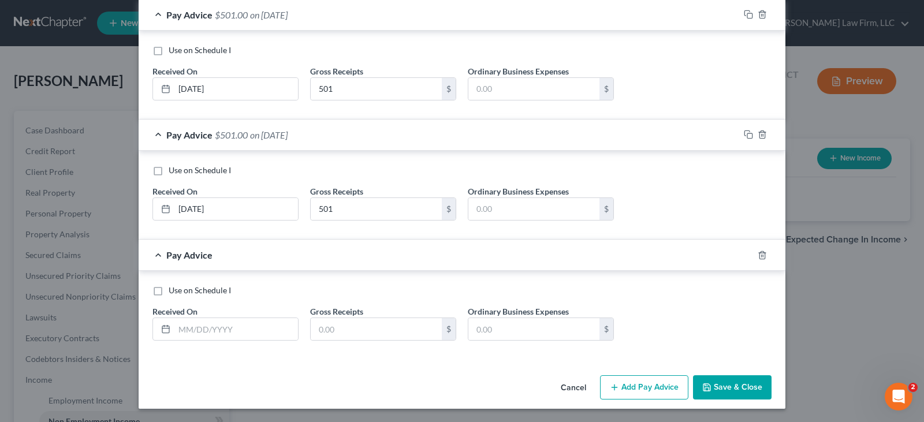
scroll to position [2044, 0]
click at [214, 333] on input "text" at bounding box center [236, 329] width 124 height 22
type input "[DATE]"
click at [325, 330] on input "text" at bounding box center [376, 329] width 131 height 22
type input "501"
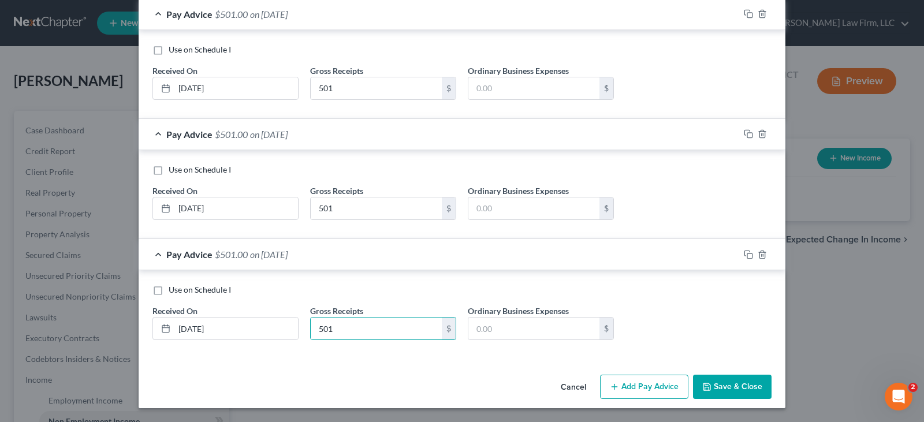
click at [653, 386] on button "Add Pay Advice" at bounding box center [644, 387] width 88 height 24
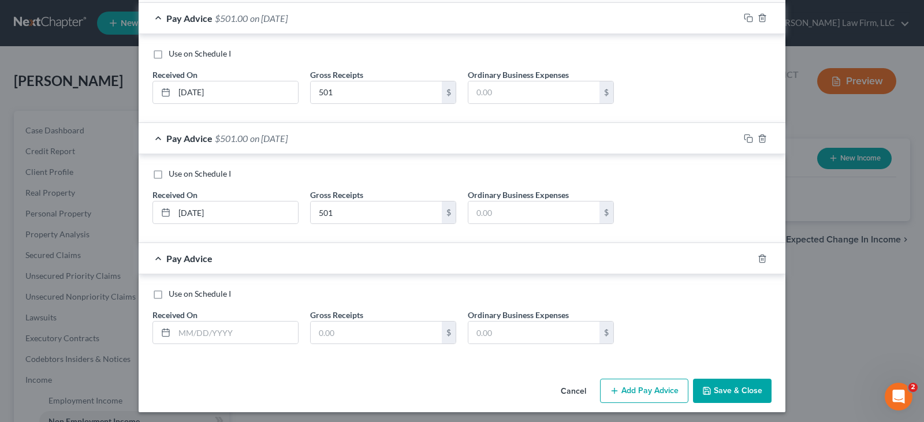
scroll to position [2164, 0]
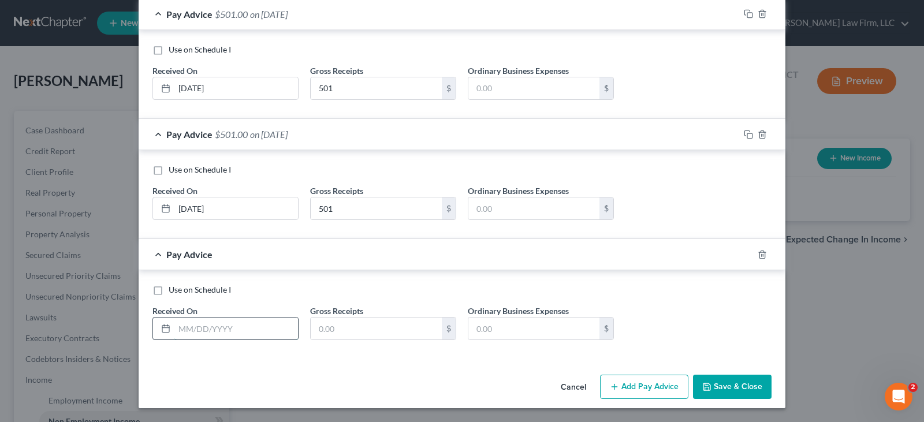
click at [199, 334] on input "text" at bounding box center [236, 329] width 124 height 22
type input "[DATE]"
click at [338, 331] on input "text" at bounding box center [376, 329] width 131 height 22
type input "501"
click at [651, 385] on button "Add Pay Advice" at bounding box center [644, 387] width 88 height 24
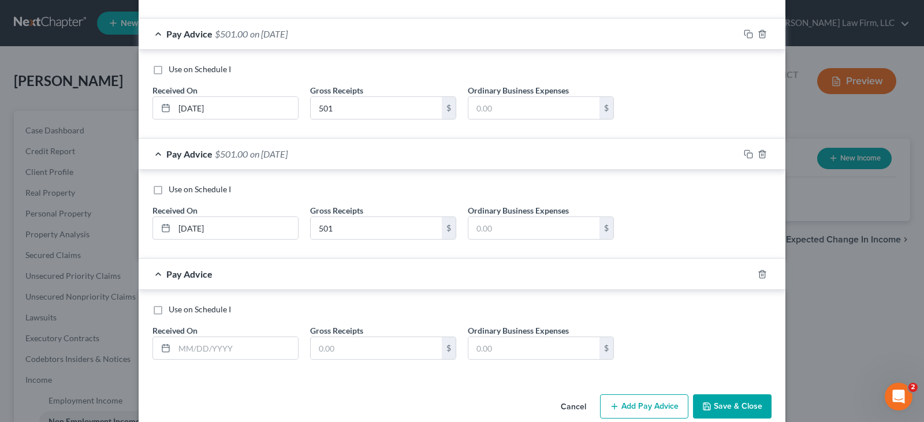
scroll to position [2285, 0]
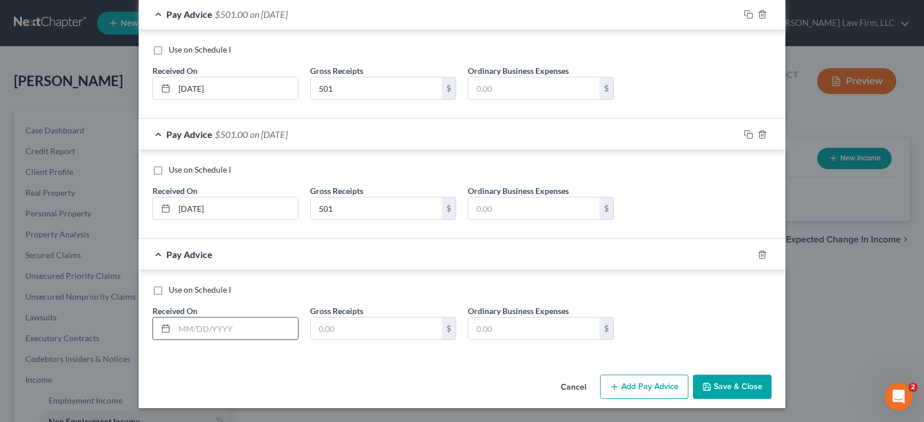
click at [218, 330] on input "text" at bounding box center [236, 329] width 124 height 22
type input "[DATE]"
click at [328, 326] on input "text" at bounding box center [376, 329] width 131 height 22
type input "501"
click at [626, 389] on button "Add Pay Advice" at bounding box center [644, 387] width 88 height 24
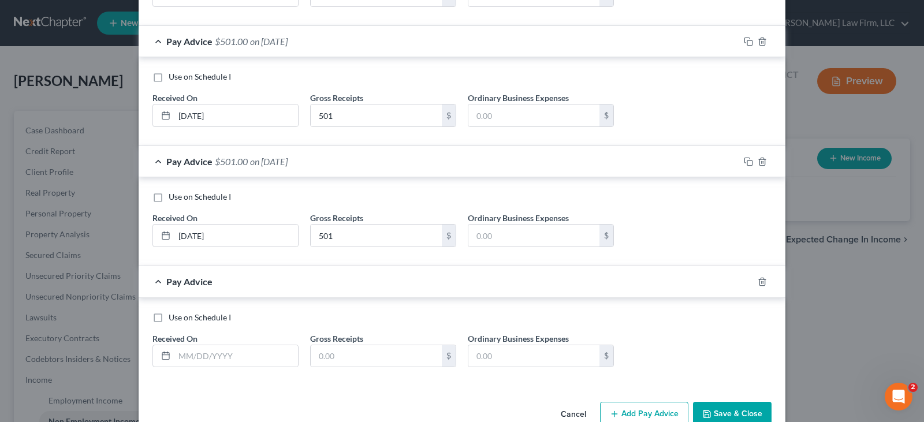
scroll to position [2405, 0]
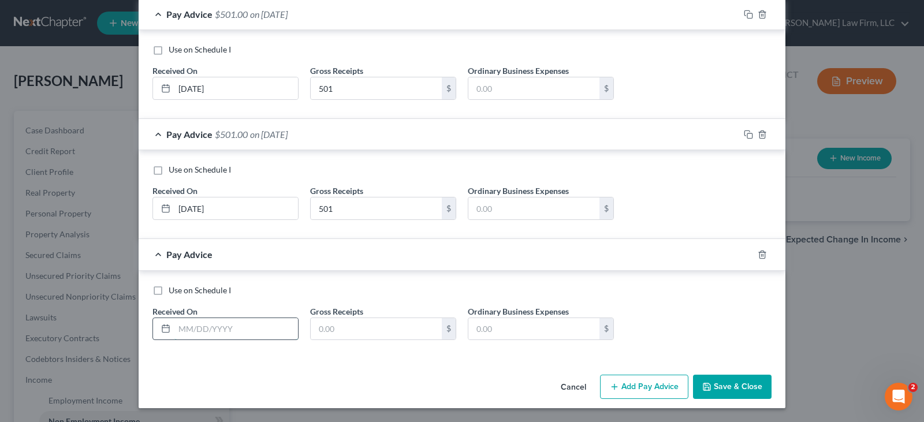
click at [187, 330] on input "text" at bounding box center [236, 329] width 124 height 22
click at [758, 254] on icon "button" at bounding box center [762, 254] width 9 height 9
click at [710, 385] on button "Save & Close" at bounding box center [732, 387] width 79 height 24
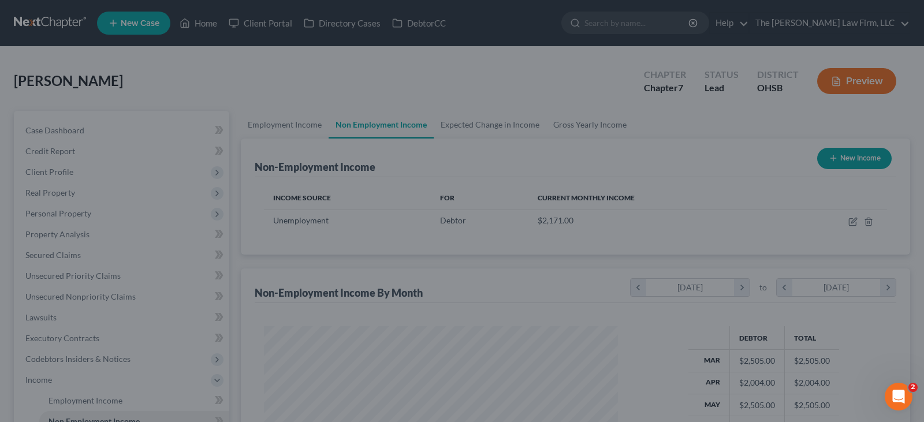
scroll to position [207, 373]
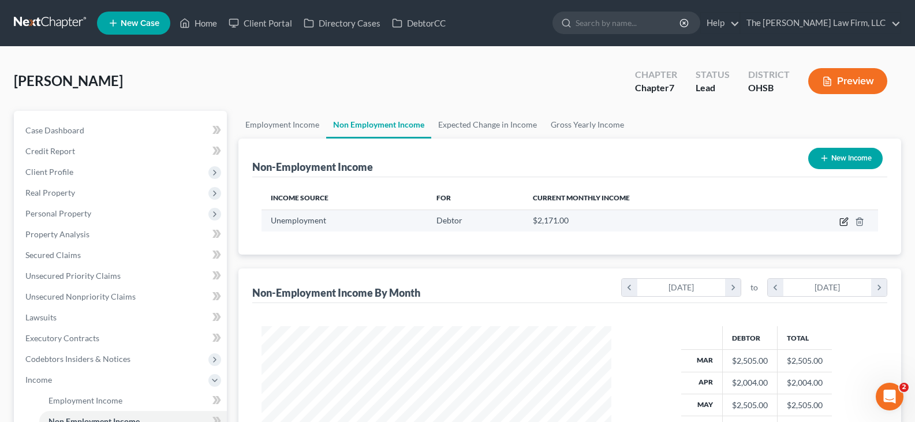
click at [844, 222] on icon "button" at bounding box center [844, 221] width 9 height 9
select select "0"
select select "3"
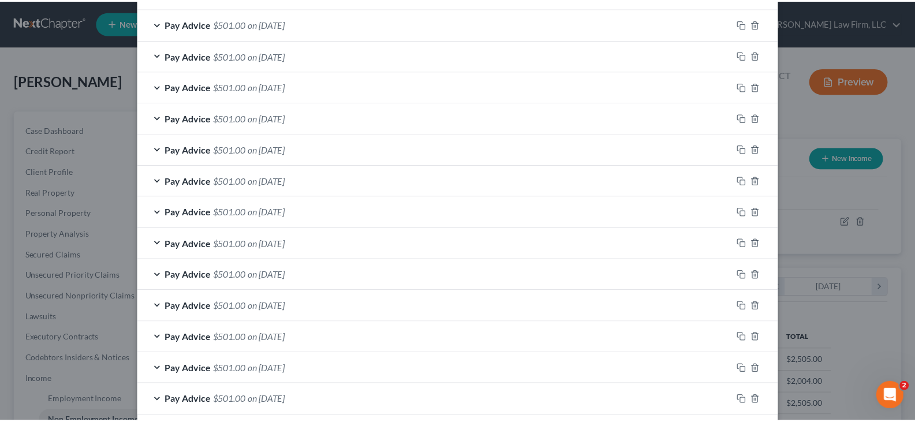
scroll to position [509, 0]
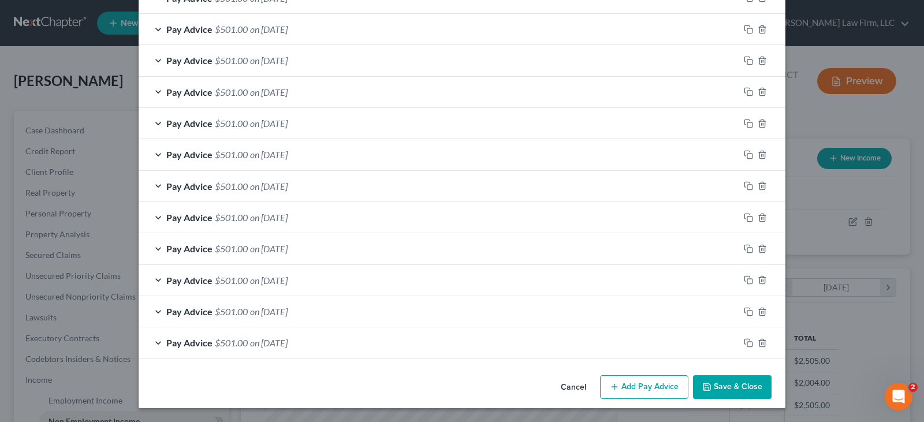
click at [716, 388] on button "Save & Close" at bounding box center [732, 387] width 79 height 24
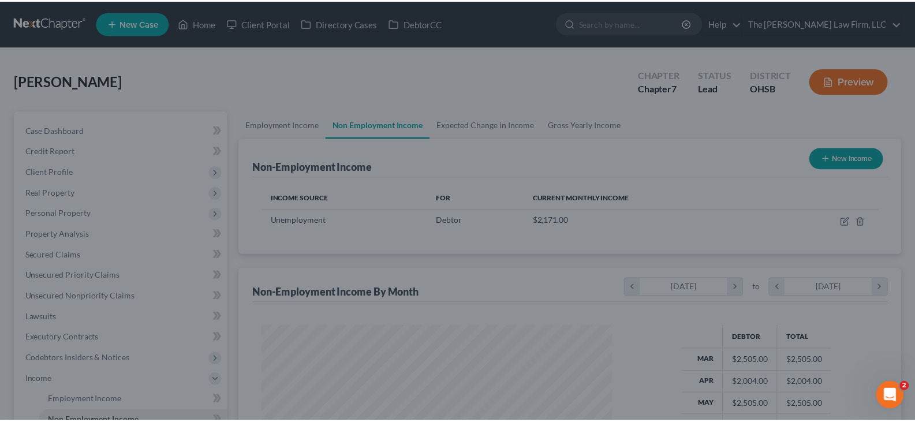
scroll to position [577280, 577114]
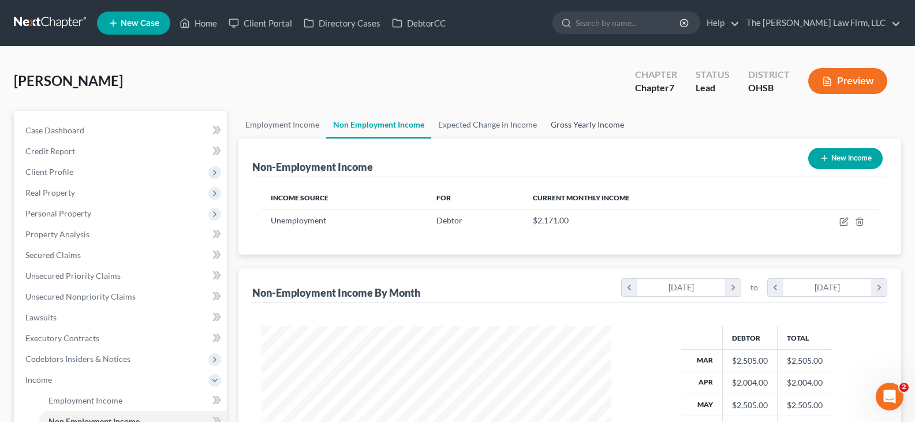
click at [597, 128] on link "Gross Yearly Income" at bounding box center [587, 125] width 87 height 28
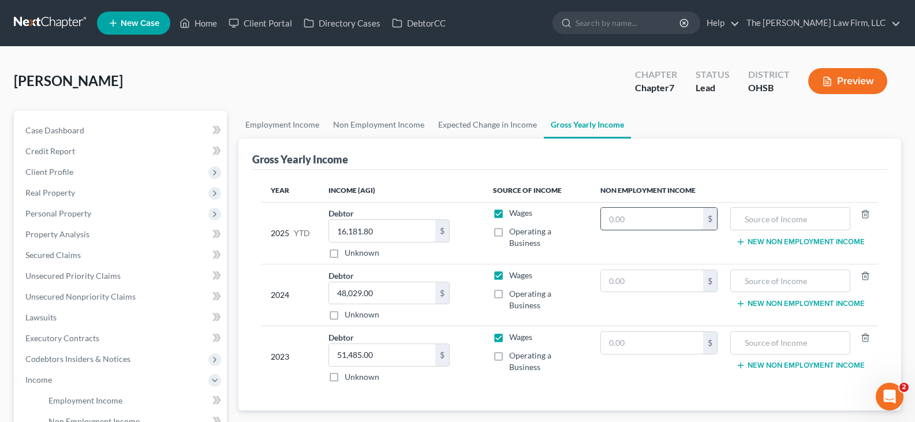
click at [664, 218] on input "text" at bounding box center [652, 219] width 103 height 22
type input "10,020"
click at [770, 217] on input "text" at bounding box center [790, 219] width 107 height 22
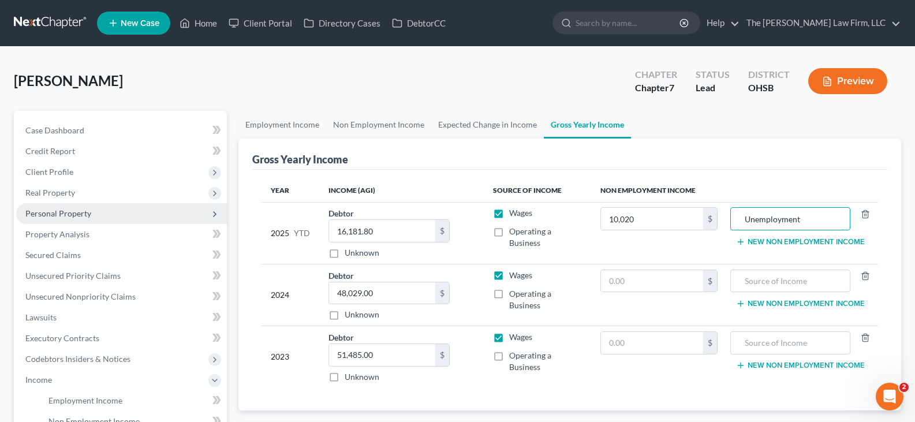
type input "Unemployment"
click at [64, 213] on span "Personal Property" at bounding box center [58, 213] width 66 height 10
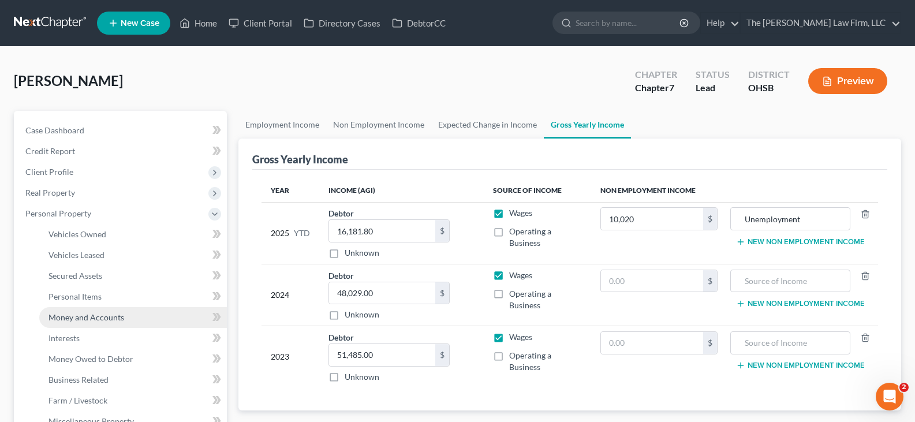
click at [84, 316] on span "Money and Accounts" at bounding box center [87, 317] width 76 height 10
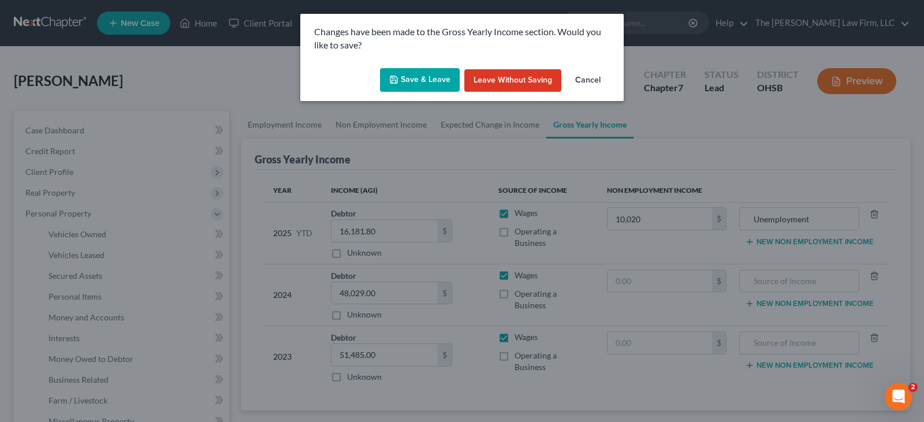
click at [408, 79] on button "Save & Leave" at bounding box center [420, 80] width 80 height 24
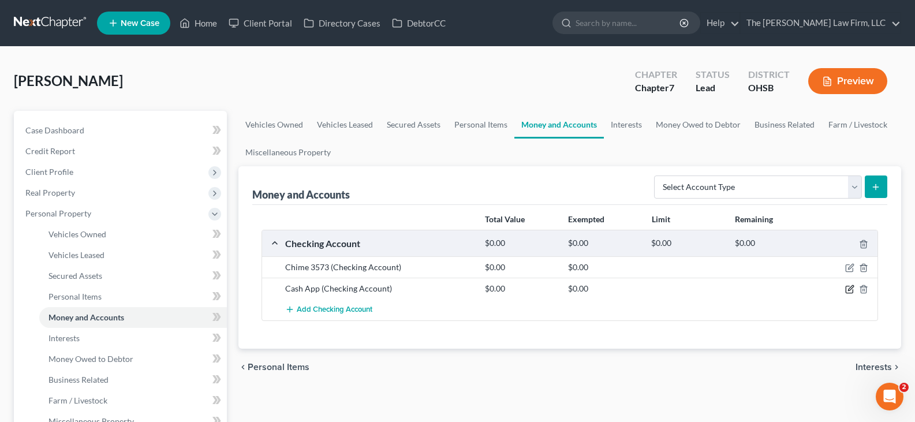
click at [851, 292] on icon "button" at bounding box center [849, 289] width 9 height 9
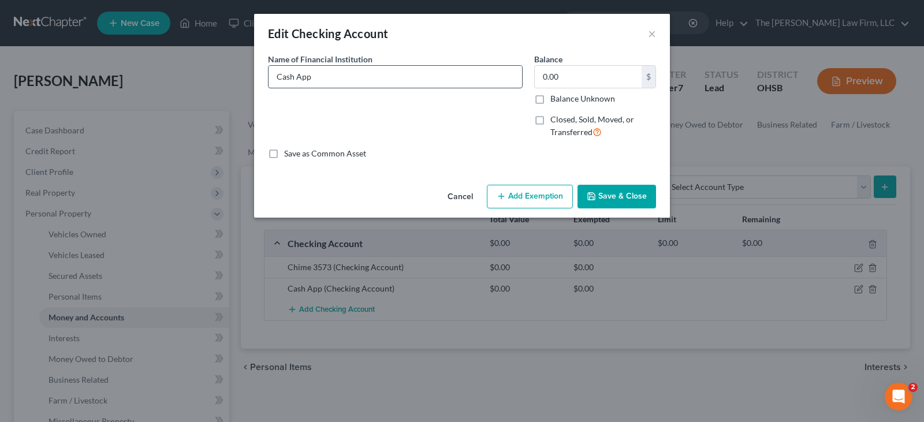
click at [356, 78] on input "Cash App" at bounding box center [396, 77] width 254 height 22
type input "Cash App 3747"
click at [605, 194] on button "Save & Close" at bounding box center [616, 197] width 79 height 24
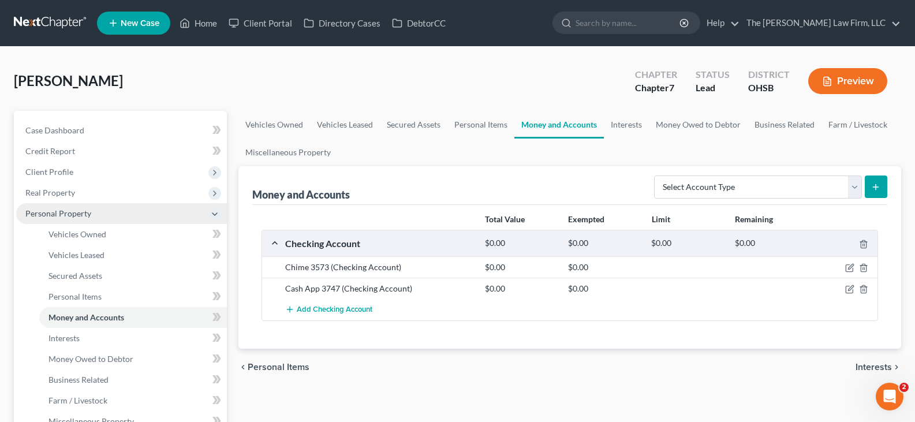
click at [104, 214] on span "Personal Property" at bounding box center [121, 213] width 211 height 21
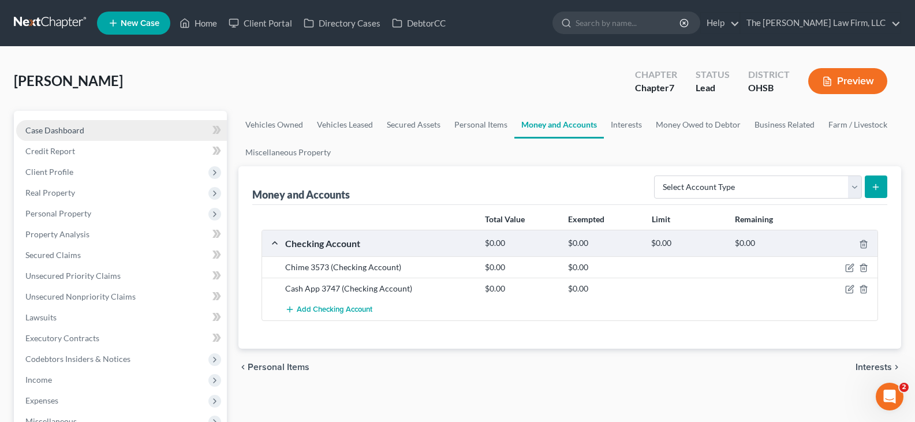
click at [103, 129] on link "Case Dashboard" at bounding box center [121, 130] width 211 height 21
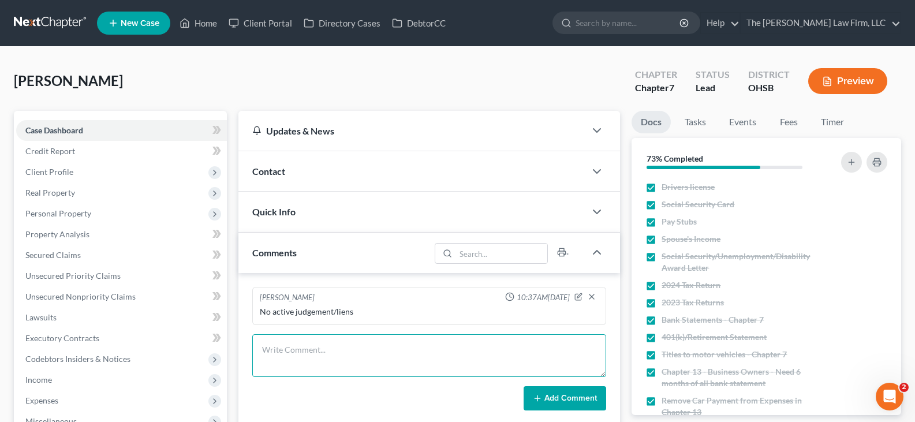
click at [374, 353] on textarea at bounding box center [429, 355] width 354 height 43
type textarea "Gets paid through her Cash App account"
click at [534, 398] on icon at bounding box center [537, 398] width 9 height 9
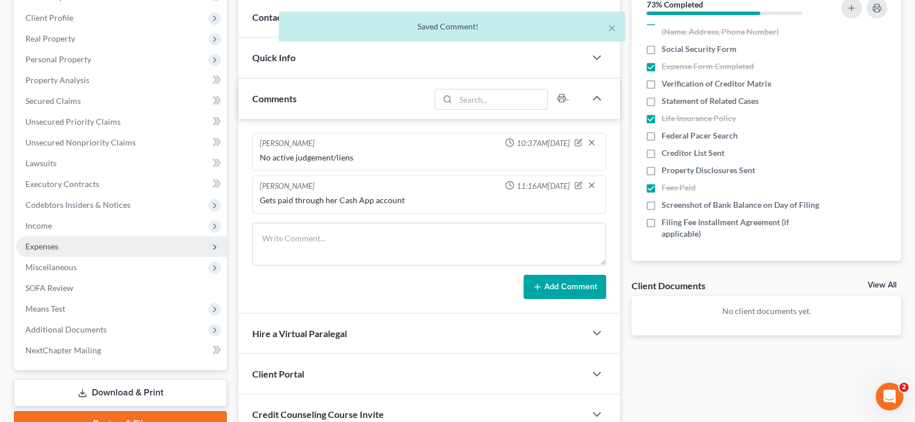
scroll to position [173, 0]
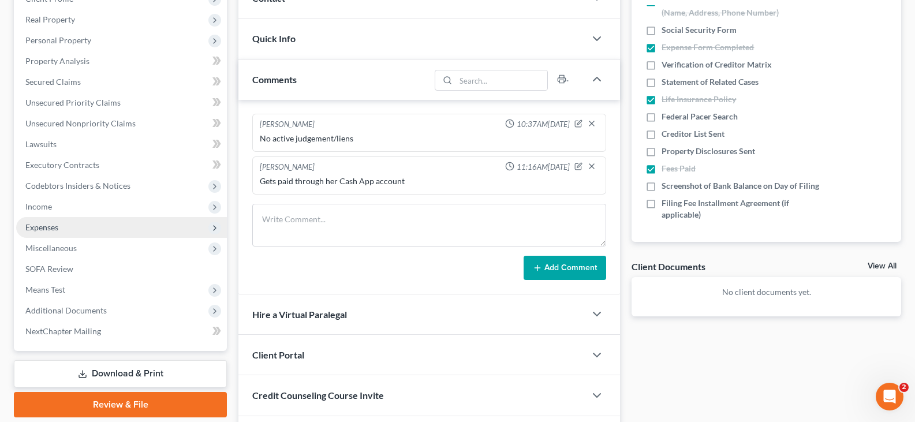
click at [52, 228] on span "Expenses" at bounding box center [41, 227] width 33 height 10
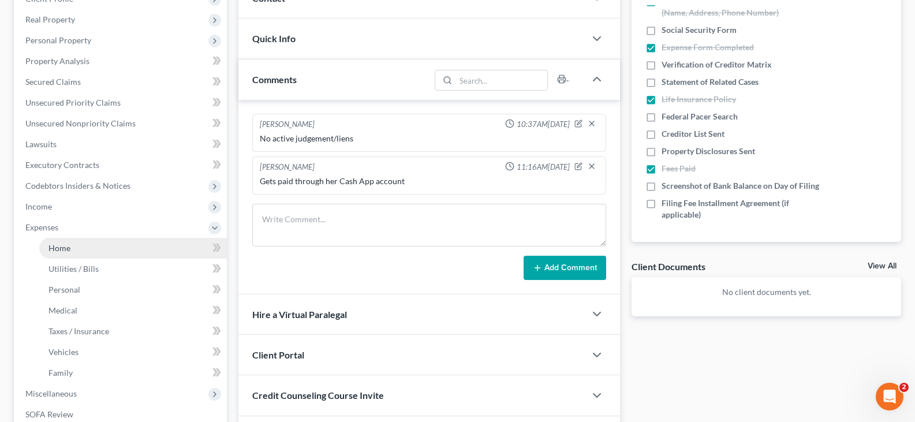
click at [77, 248] on link "Home" at bounding box center [133, 248] width 188 height 21
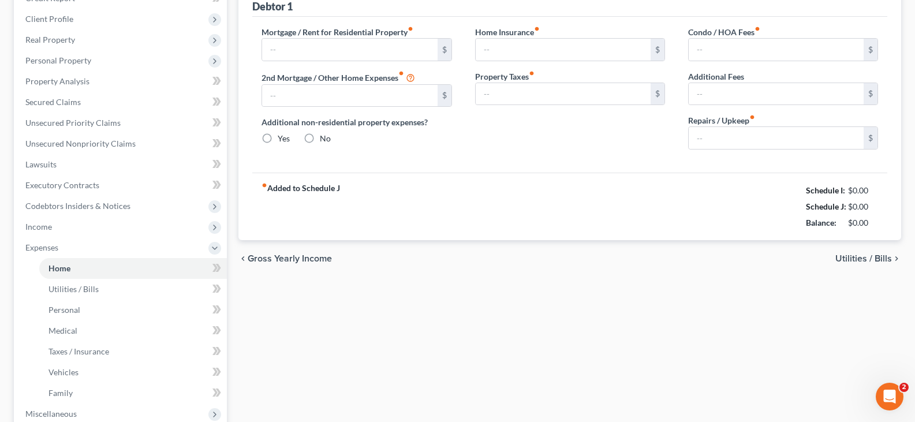
type input "0.00"
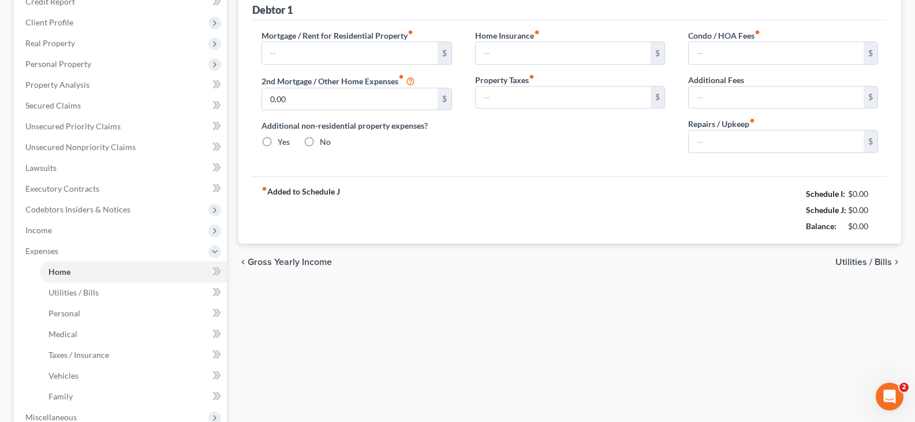
radio input "true"
type input "0.00"
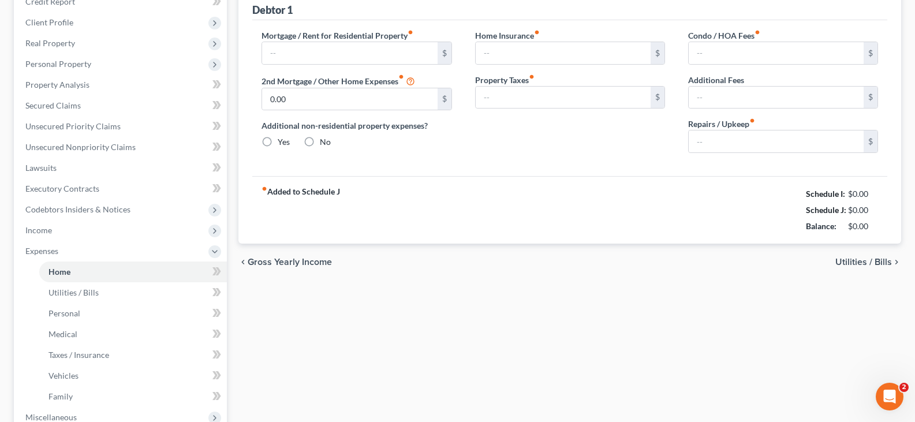
type input "0.00"
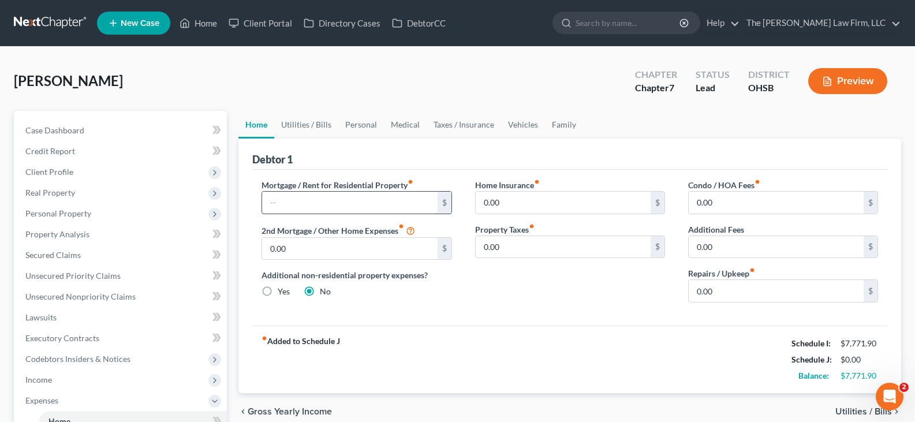
click at [286, 206] on input "text" at bounding box center [349, 203] width 175 height 22
type input "2,200"
click at [305, 125] on link "Utilities / Bills" at bounding box center [306, 125] width 64 height 28
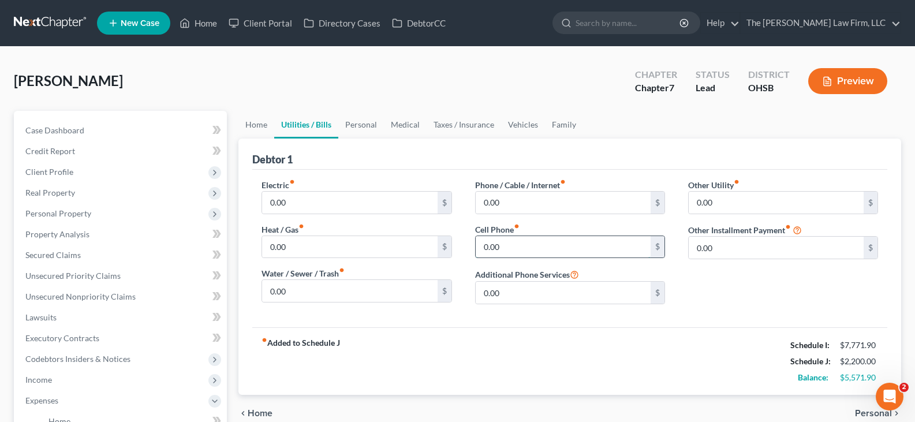
click at [487, 249] on input "0.00" at bounding box center [563, 247] width 175 height 22
type input "200"
click at [366, 125] on link "Personal" at bounding box center [361, 125] width 46 height 28
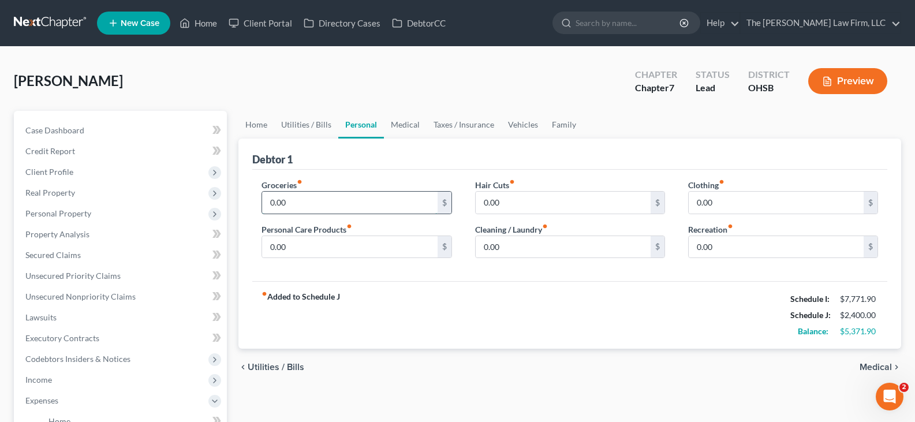
click at [304, 208] on input "0.00" at bounding box center [349, 203] width 175 height 22
type input "300"
click at [297, 245] on input "0.00" at bounding box center [349, 247] width 175 height 22
type input "100"
click at [535, 248] on input "0.00" at bounding box center [563, 247] width 175 height 22
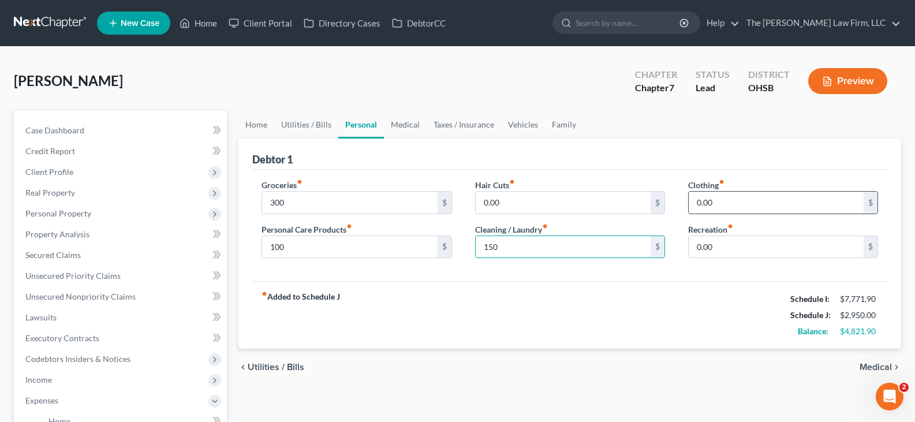
type input "150"
click at [710, 200] on input "0.00" at bounding box center [776, 203] width 175 height 22
type input "50"
click at [403, 122] on link "Medical" at bounding box center [405, 125] width 43 height 28
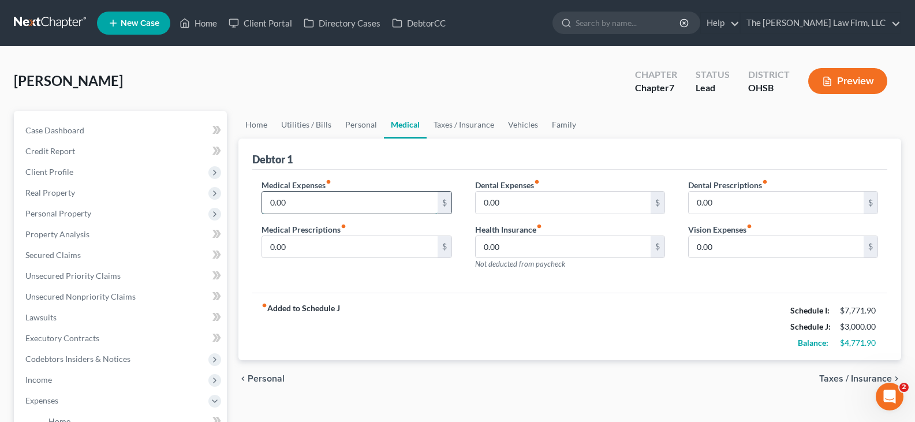
click at [315, 203] on input "0.00" at bounding box center [349, 203] width 175 height 22
type input "100"
click at [322, 242] on input "0.00" at bounding box center [349, 247] width 175 height 22
type input "100"
click at [475, 126] on link "Taxes / Insurance" at bounding box center [464, 125] width 74 height 28
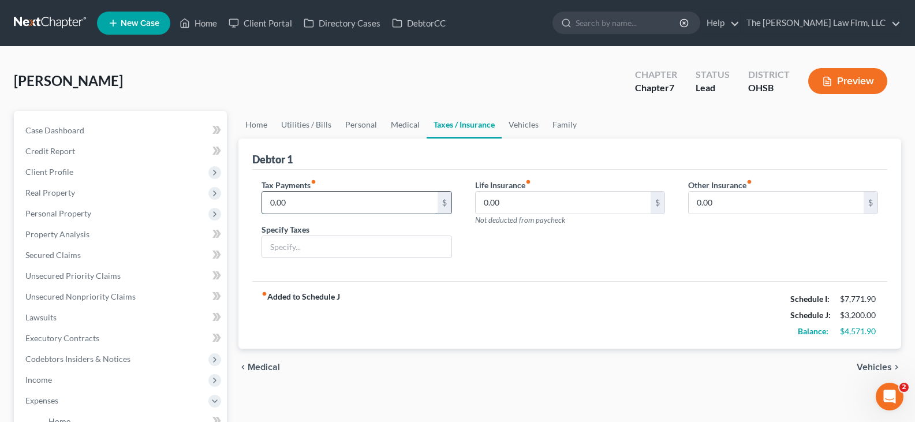
click at [325, 202] on input "0.00" at bounding box center [349, 203] width 175 height 22
type input "50"
click at [502, 206] on input "0.00" at bounding box center [563, 203] width 175 height 22
type input "20"
click at [502, 207] on input "20" at bounding box center [563, 203] width 175 height 22
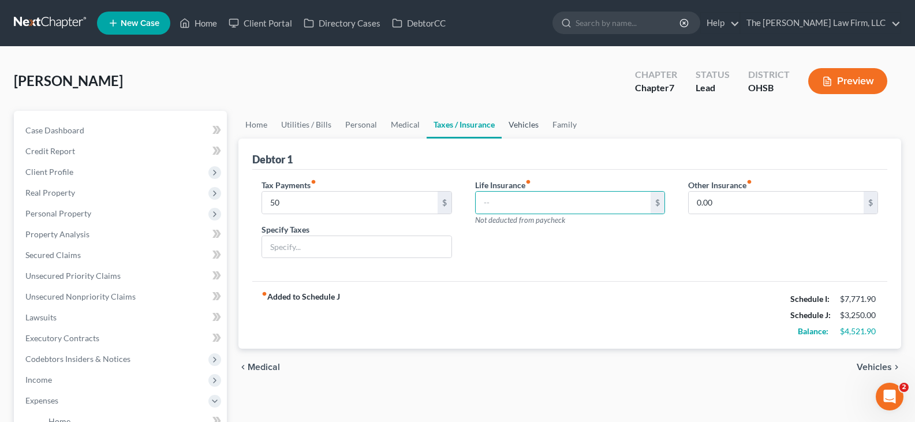
click at [527, 126] on link "Vehicles" at bounding box center [524, 125] width 44 height 28
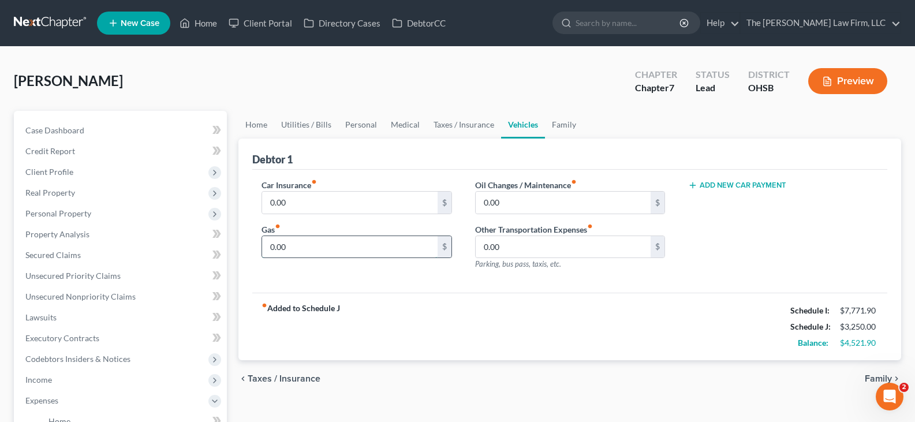
click at [325, 248] on input "0.00" at bounding box center [349, 247] width 175 height 22
type input "300"
click at [493, 195] on input "0.00" at bounding box center [563, 203] width 175 height 22
type input "100"
click at [559, 124] on link "Family" at bounding box center [564, 125] width 38 height 28
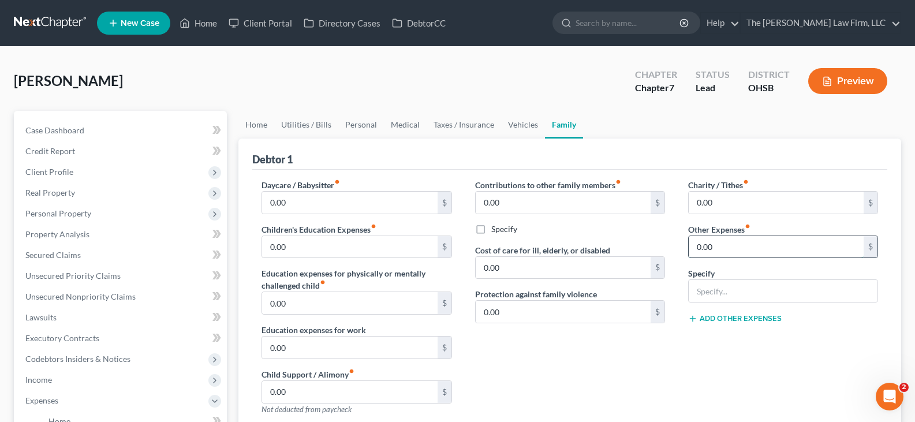
click at [717, 243] on input "0.00" at bounding box center [776, 247] width 175 height 22
type input "670"
click at [724, 291] on input "text" at bounding box center [783, 291] width 189 height 22
type input "C"
click at [705, 292] on input "text" at bounding box center [783, 291] width 189 height 22
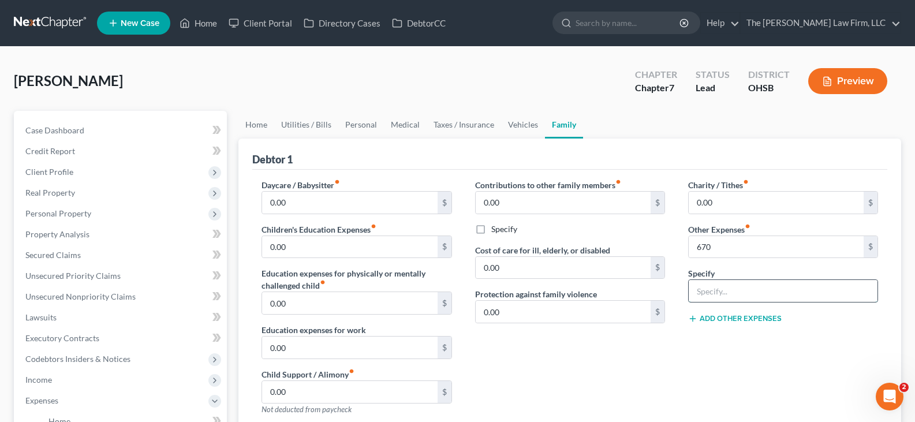
paste input "car payment 500 a month storage 170 a month"
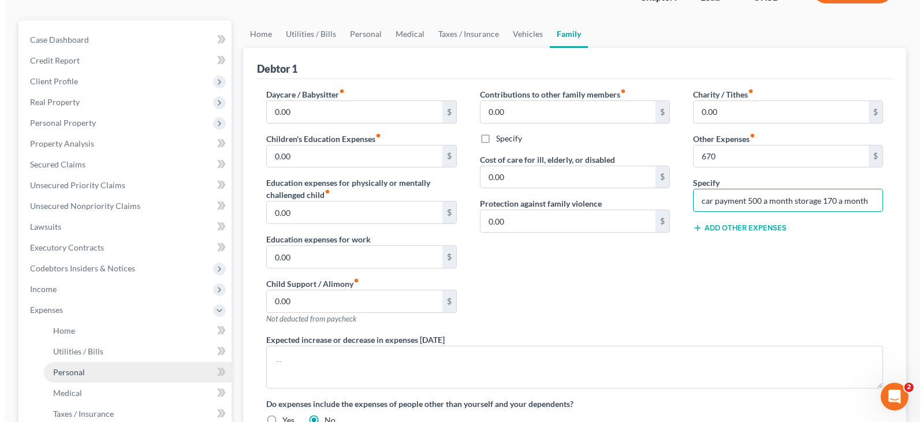
scroll to position [115, 0]
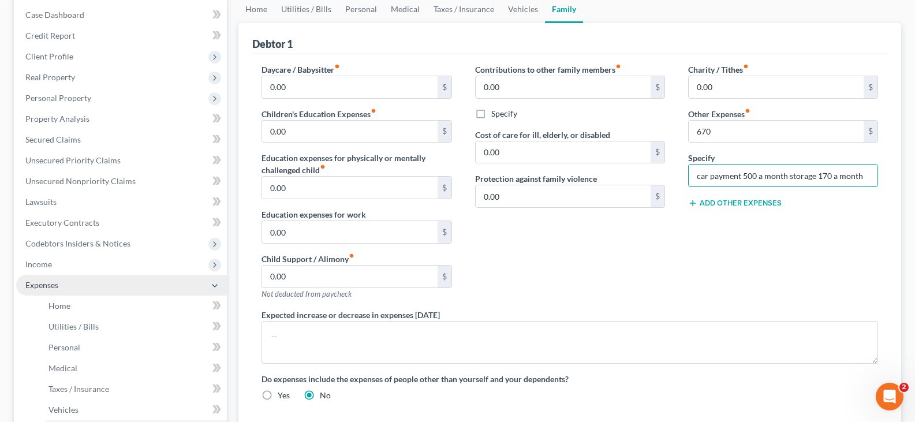
type input "car payment 500 a month storage 170 a month"
click at [90, 283] on span "Expenses" at bounding box center [121, 285] width 211 height 21
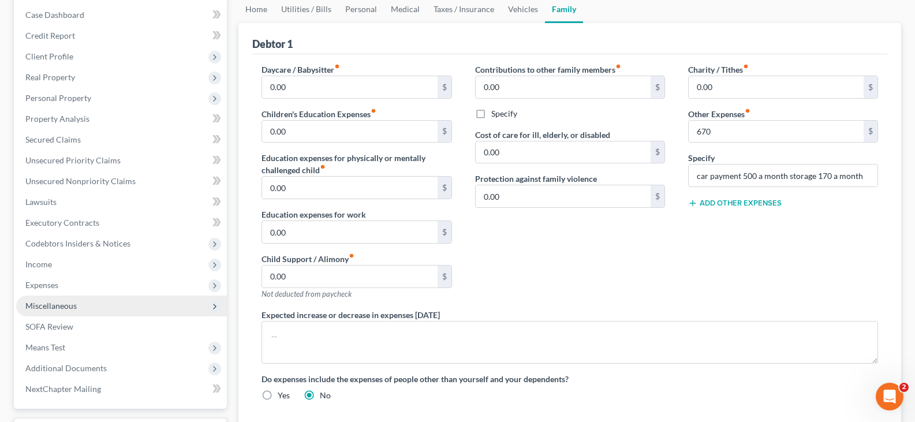
click at [95, 308] on span "Miscellaneous" at bounding box center [121, 306] width 211 height 21
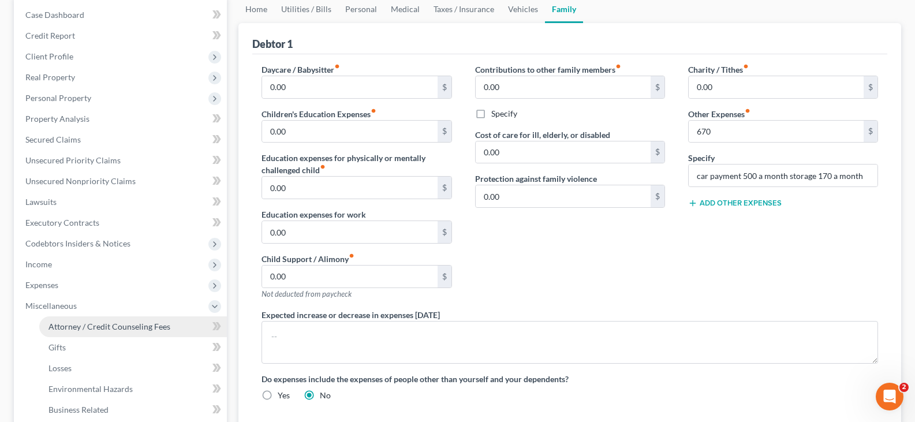
click at [108, 327] on span "Attorney / Credit Counseling Fees" at bounding box center [110, 327] width 122 height 10
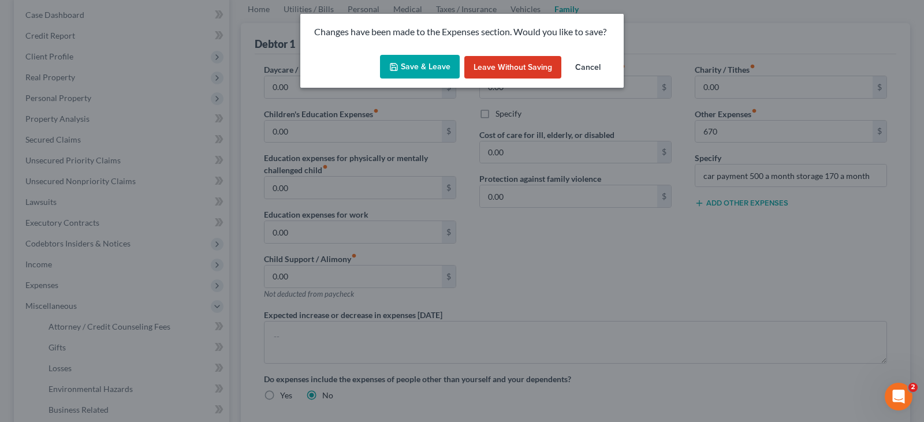
click at [414, 63] on button "Save & Leave" at bounding box center [420, 67] width 80 height 24
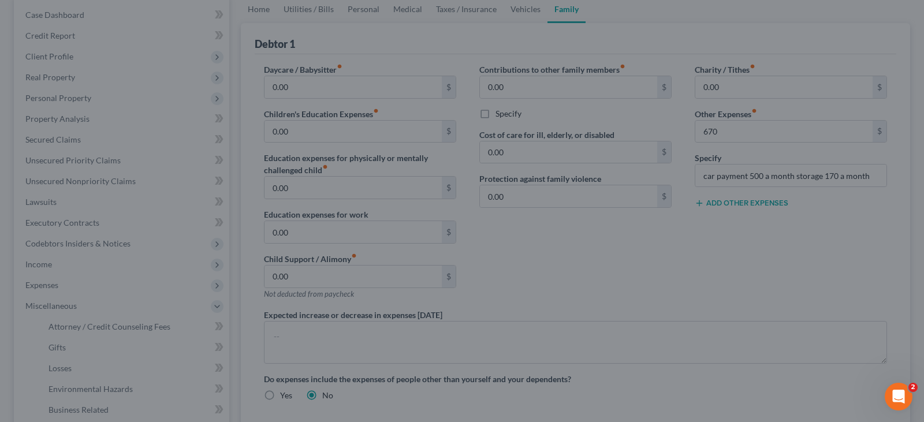
type input "670.00"
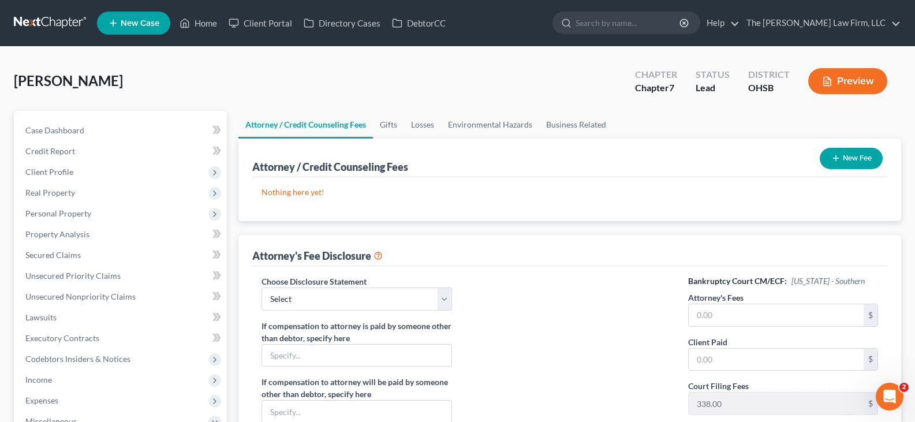
click at [835, 158] on line "button" at bounding box center [835, 158] width 5 height 0
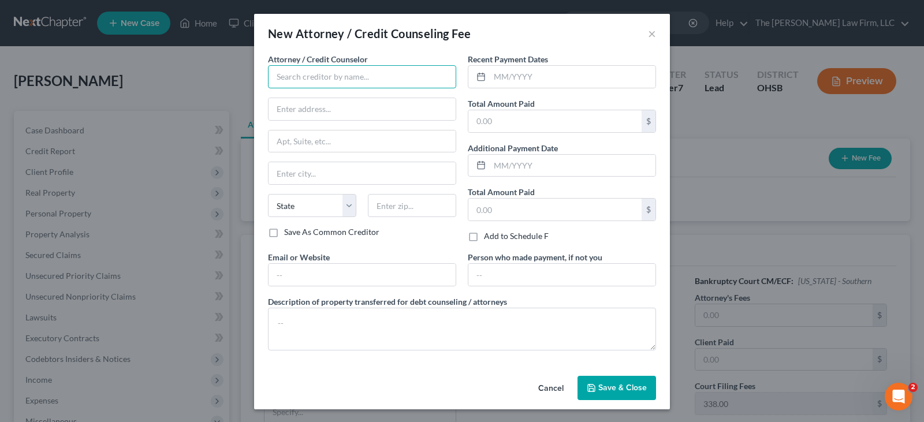
click at [407, 84] on input "text" at bounding box center [362, 76] width 188 height 23
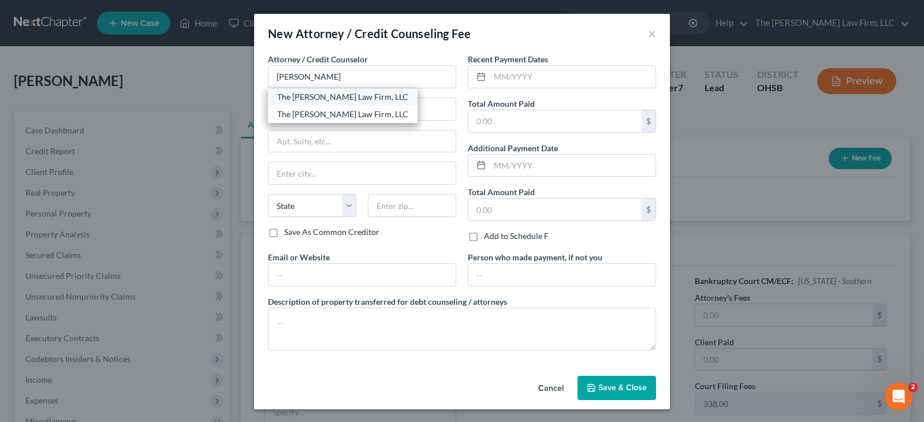
click at [314, 96] on div "The [PERSON_NAME] Law Firm, LLC" at bounding box center [342, 97] width 131 height 12
type input "The [PERSON_NAME] Law Firm, LLC"
type input "[STREET_ADDRESS]"
type input "Suite B1"
type input "Columbus"
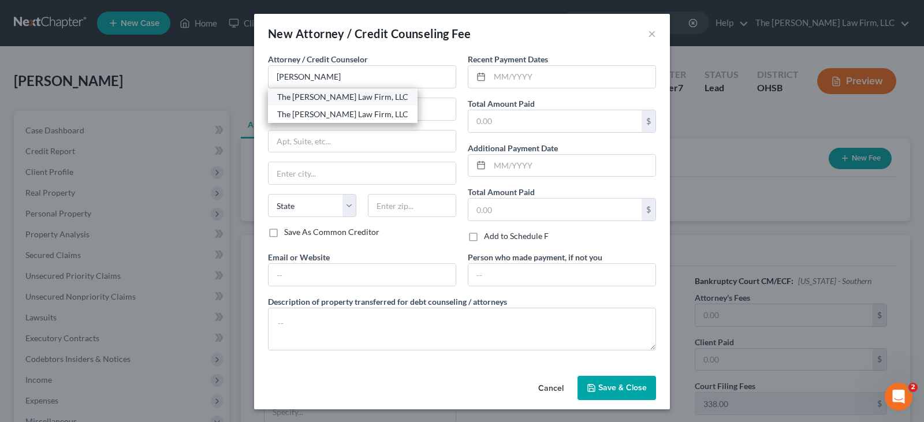
select select "36"
type input "43235"
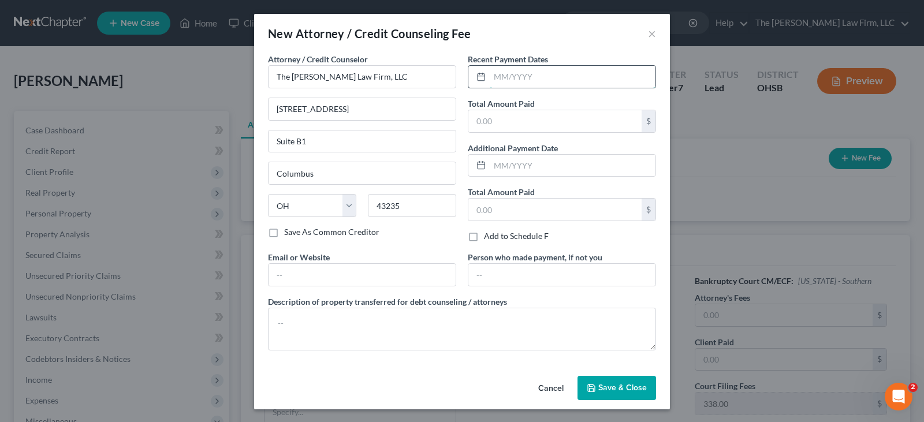
click at [500, 83] on input "text" at bounding box center [573, 77] width 166 height 22
type input "09/2025"
click at [498, 124] on input "text" at bounding box center [554, 121] width 173 height 22
type input "1,285"
click at [393, 271] on input "text" at bounding box center [362, 275] width 187 height 22
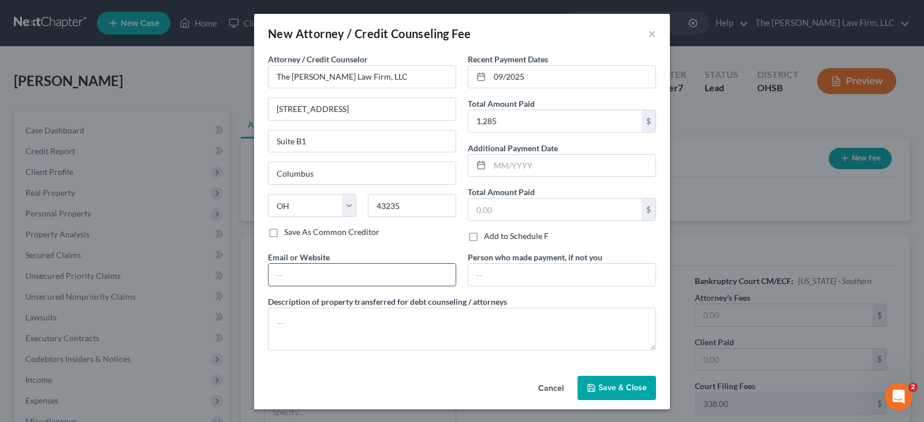
type input "[EMAIL_ADDRESS][DOMAIN_NAME]"
click at [388, 329] on textarea at bounding box center [462, 329] width 388 height 43
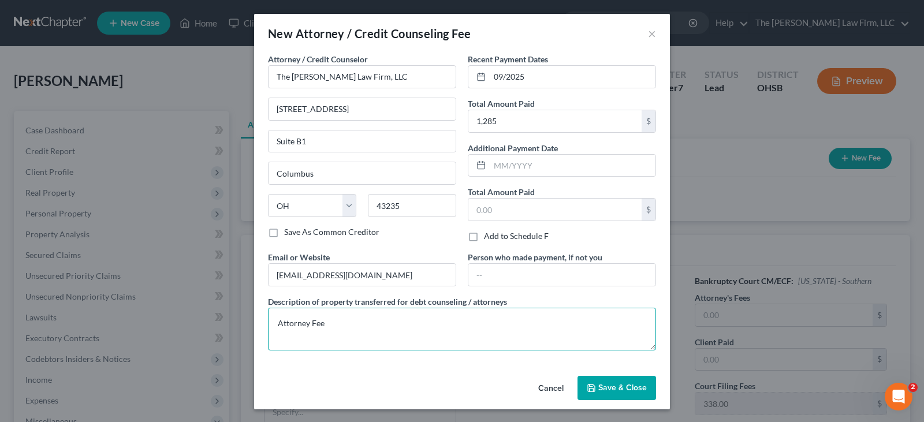
type textarea "Attorney Fee"
click at [602, 387] on span "Save & Close" at bounding box center [622, 388] width 49 height 10
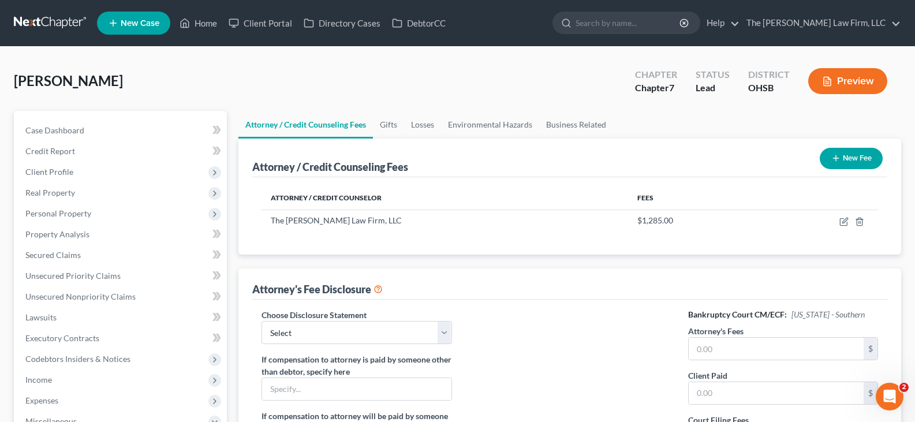
click at [837, 157] on icon "button" at bounding box center [836, 158] width 9 height 9
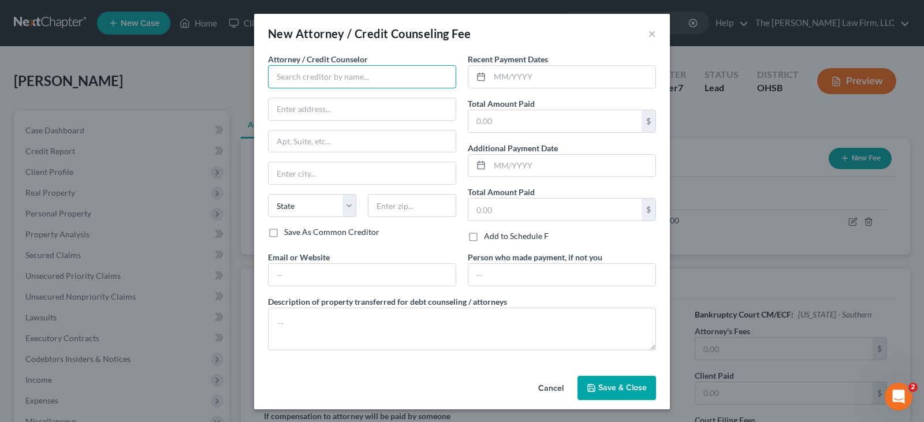
click at [308, 77] on input "text" at bounding box center [362, 76] width 188 height 23
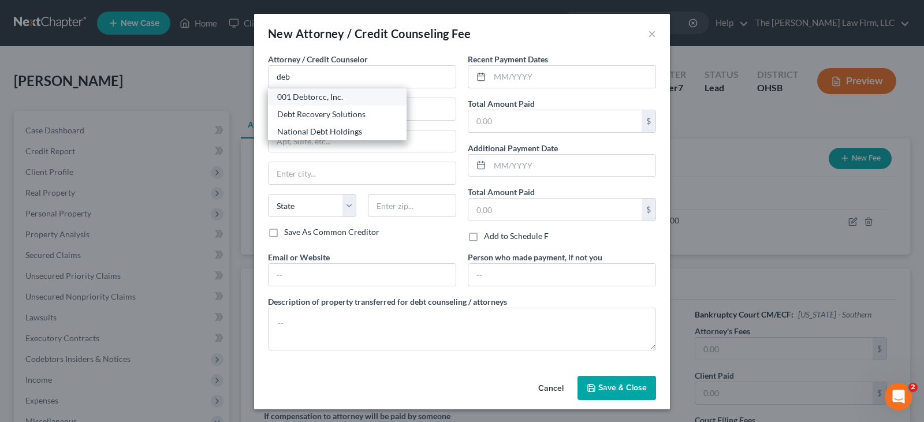
click at [311, 97] on div "001 Debtorcc, Inc." at bounding box center [337, 97] width 120 height 12
type input "001 Debtorcc, Inc."
type input "[STREET_ADDRESS]"
type input "[GEOGRAPHIC_DATA]"
select select "33"
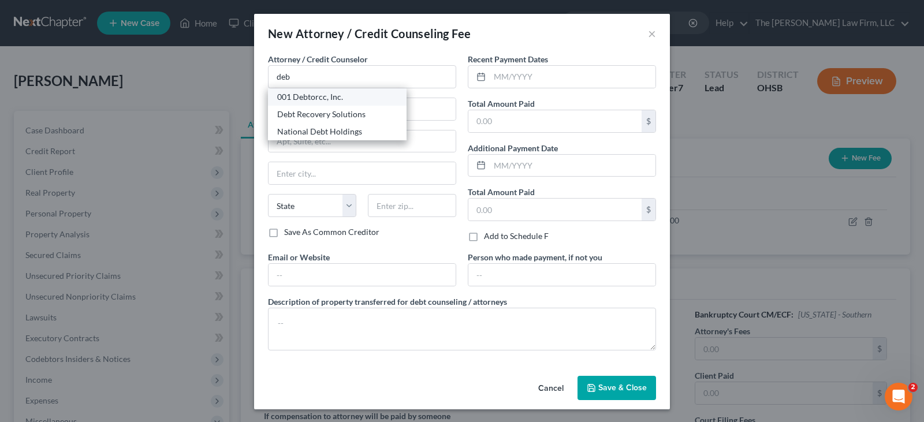
type input "07306"
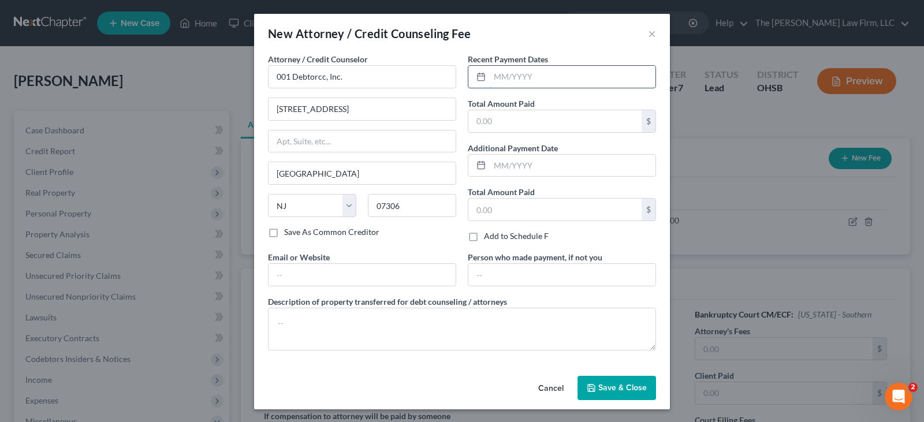
click at [492, 72] on input "text" at bounding box center [573, 77] width 166 height 22
click at [491, 80] on input "text" at bounding box center [573, 77] width 166 height 22
type input "08/2025"
click at [494, 116] on input "text" at bounding box center [554, 121] width 173 height 22
type input "19.95"
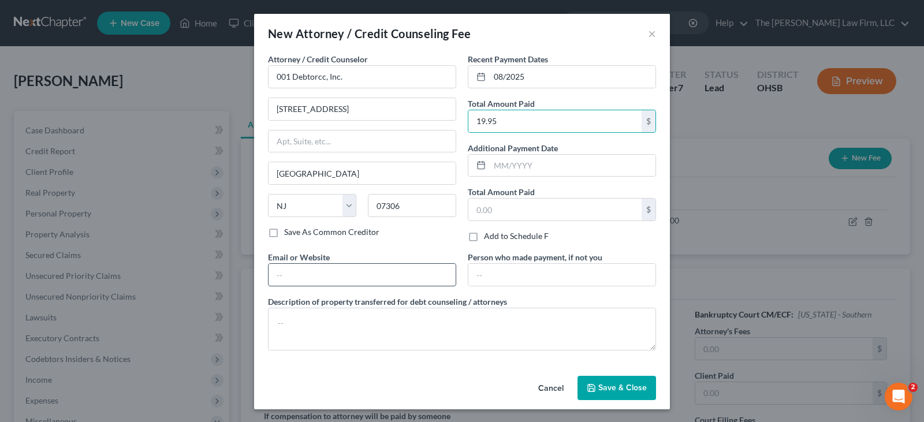
click at [418, 283] on input "text" at bounding box center [362, 275] width 187 height 22
type input "[DOMAIN_NAME]"
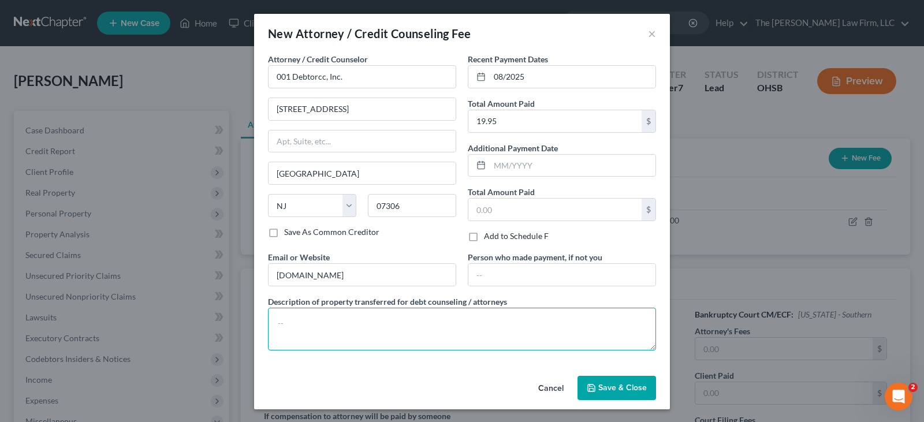
click at [350, 333] on textarea at bounding box center [462, 329] width 388 height 43
type textarea "Credit Counseling Fee"
click at [625, 386] on span "Save & Close" at bounding box center [622, 388] width 49 height 10
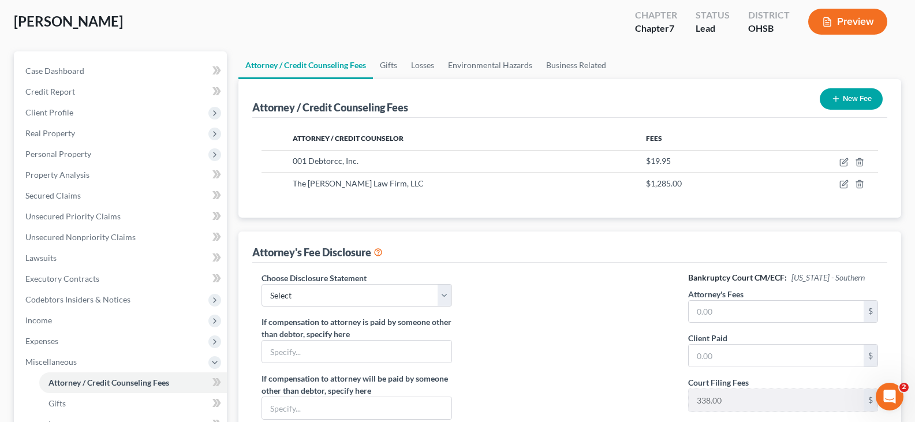
scroll to position [115, 0]
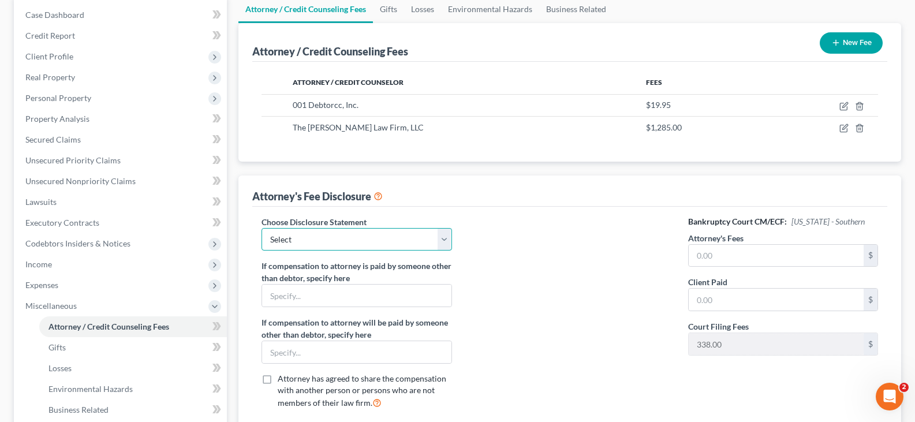
click at [442, 236] on select "Select Disclosure of Compensation" at bounding box center [357, 239] width 190 height 23
select select "0"
click at [262, 228] on select "Select Disclosure of Compensation" at bounding box center [357, 239] width 190 height 23
click at [706, 256] on input "text" at bounding box center [776, 256] width 175 height 22
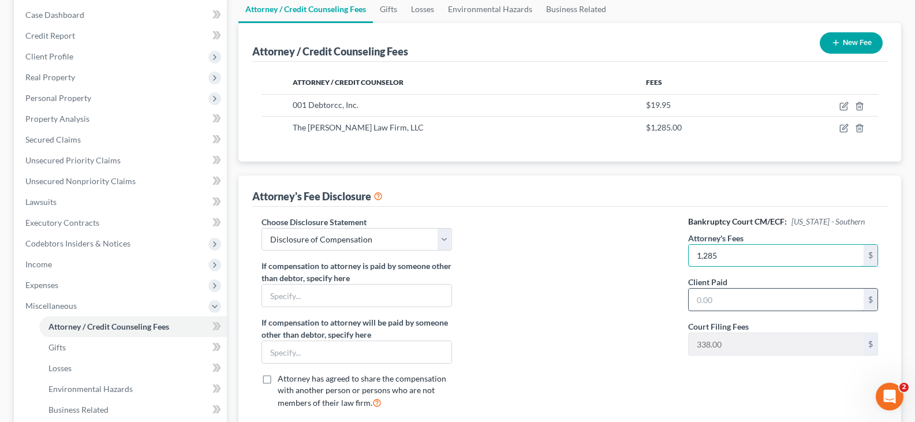
type input "1,285"
click at [713, 300] on input "text" at bounding box center [776, 300] width 175 height 22
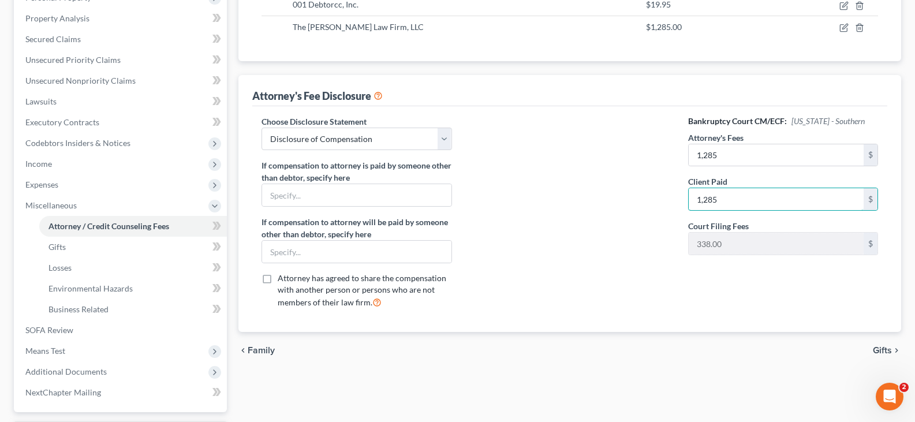
scroll to position [231, 0]
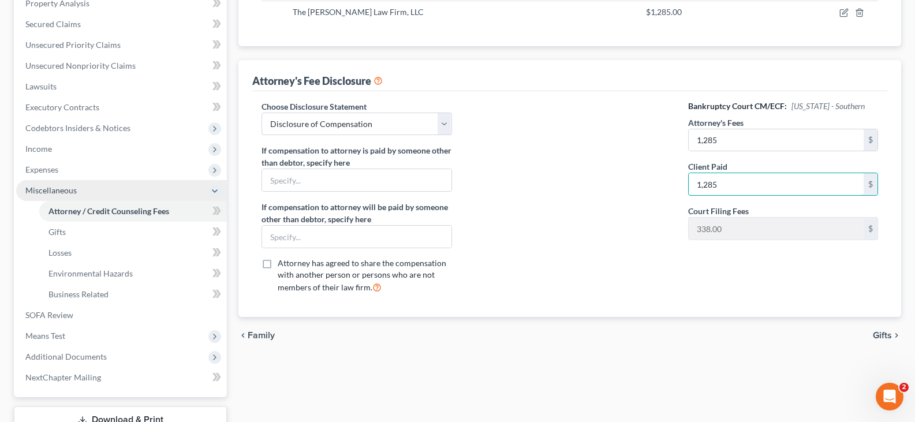
type input "1,285"
click at [111, 189] on span "Miscellaneous" at bounding box center [121, 190] width 211 height 21
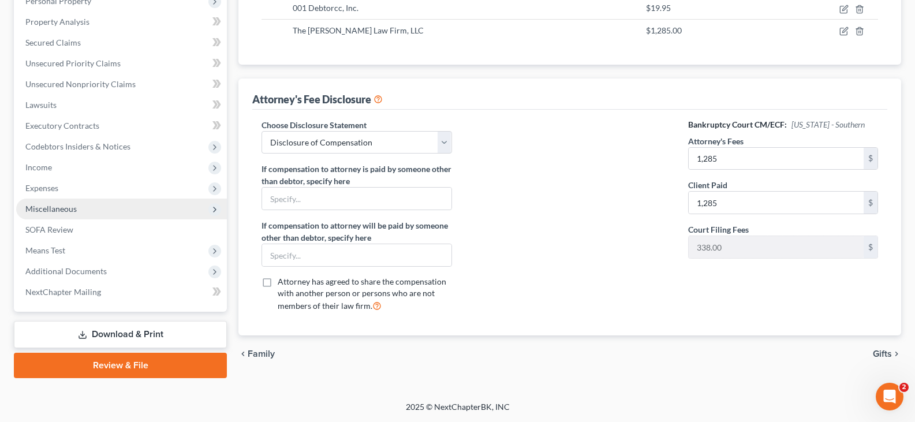
scroll to position [213, 0]
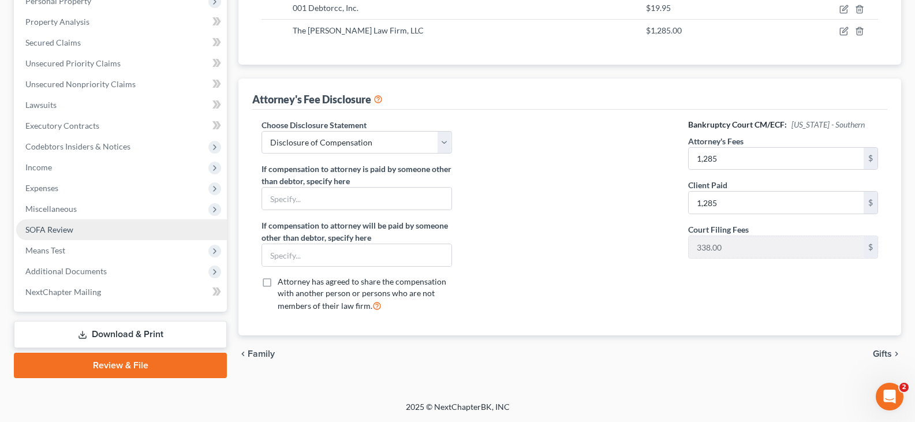
click at [72, 230] on span "SOFA Review" at bounding box center [49, 230] width 48 height 10
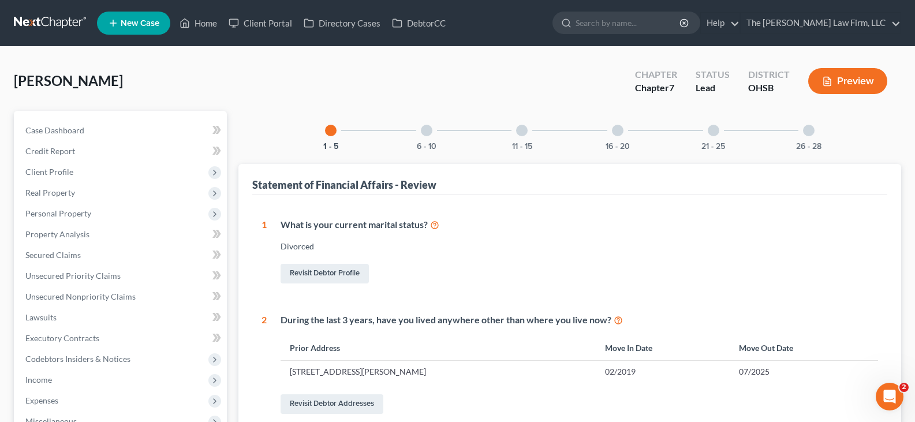
click at [829, 80] on icon "button" at bounding box center [827, 81] width 10 height 10
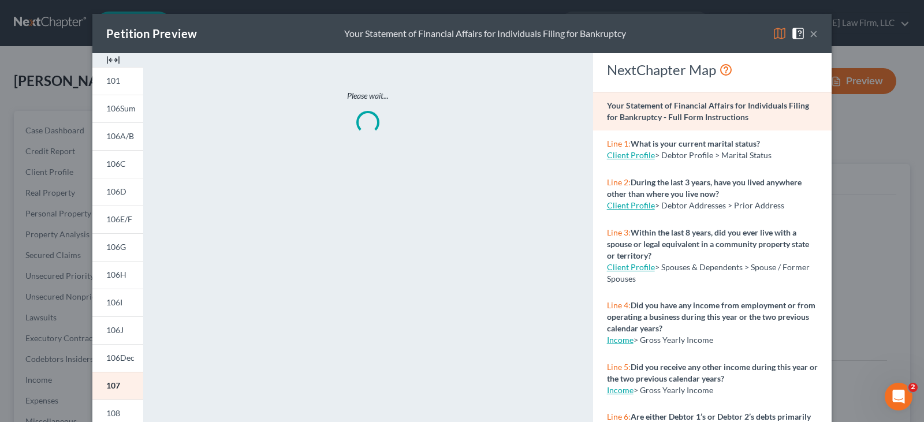
click at [109, 59] on img at bounding box center [113, 60] width 14 height 14
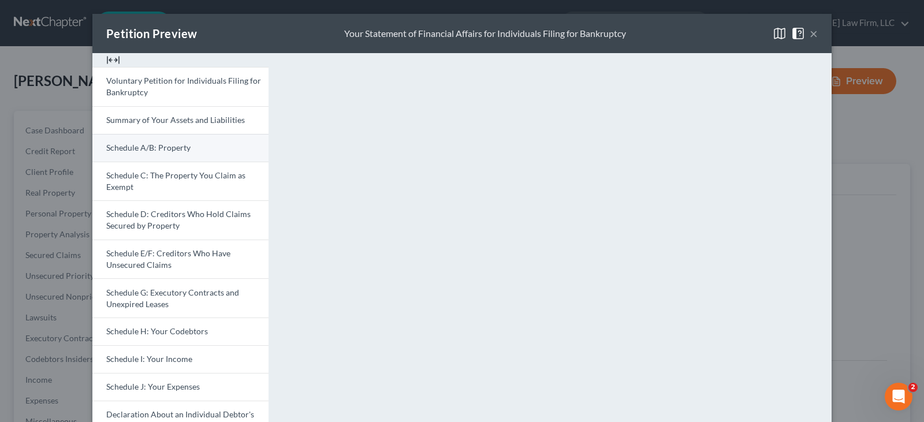
click at [159, 151] on span "Schedule A/B: Property" at bounding box center [148, 148] width 84 height 10
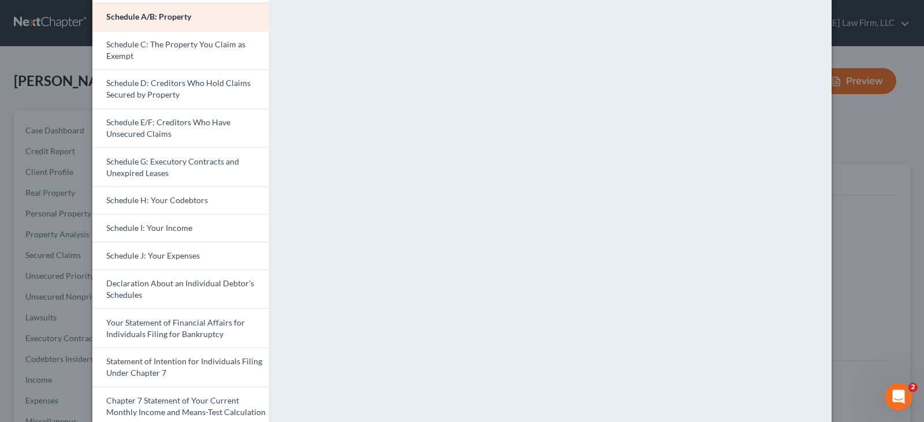
scroll to position [173, 0]
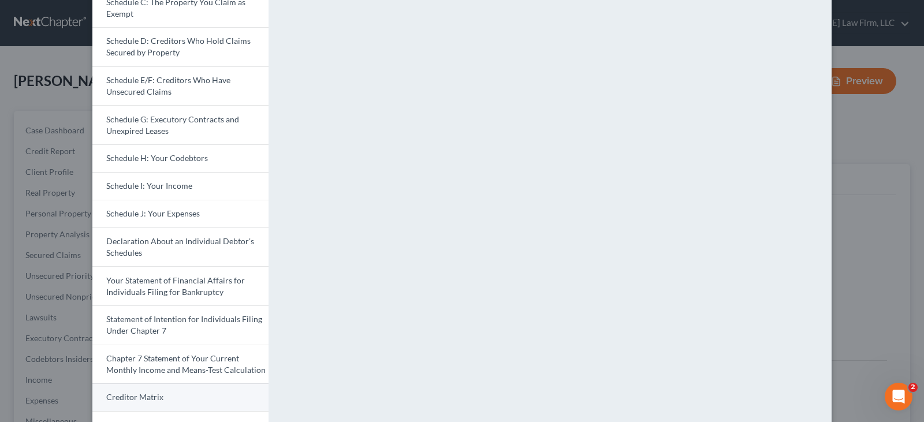
click at [223, 396] on link "Creditor Matrix" at bounding box center [180, 397] width 176 height 28
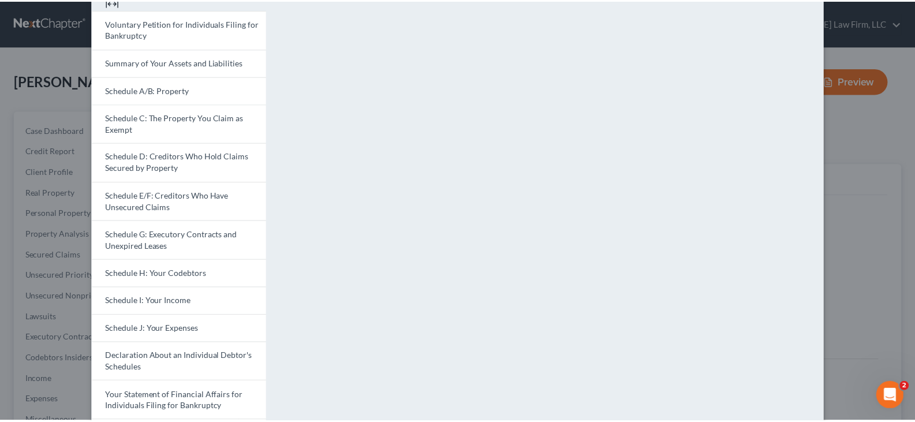
scroll to position [0, 0]
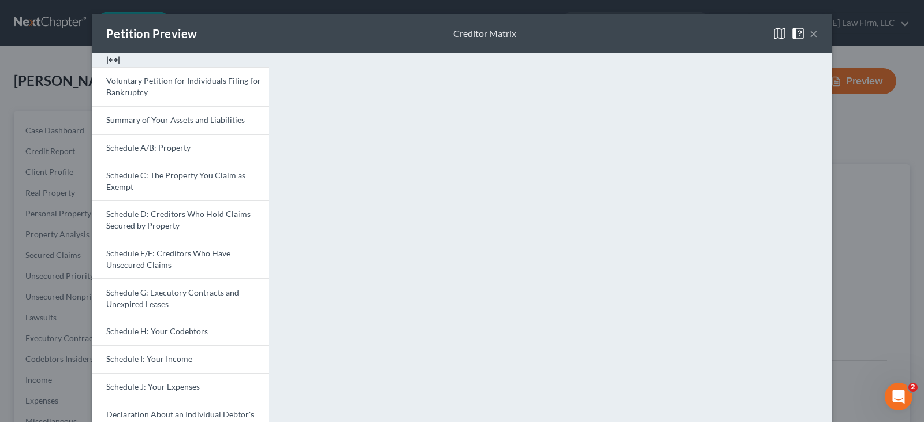
click at [572, 35] on div "Petition Preview Creditor Matrix ×" at bounding box center [461, 33] width 739 height 39
click at [810, 32] on button "×" at bounding box center [814, 34] width 8 height 14
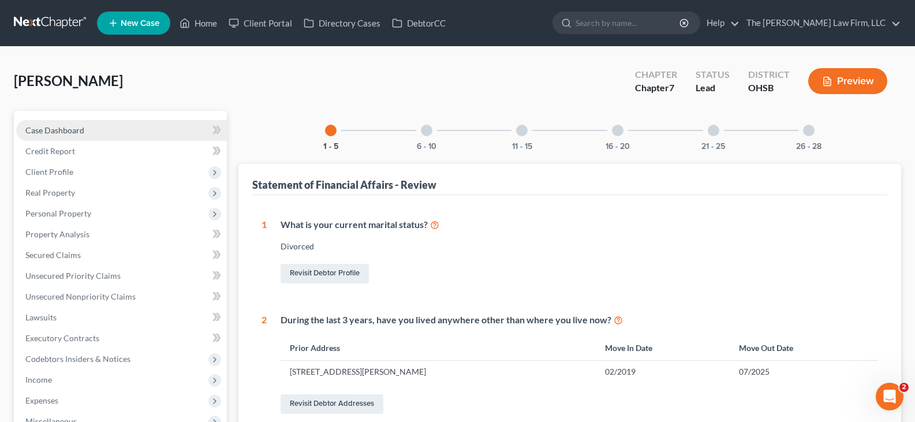
click at [77, 128] on span "Case Dashboard" at bounding box center [54, 130] width 59 height 10
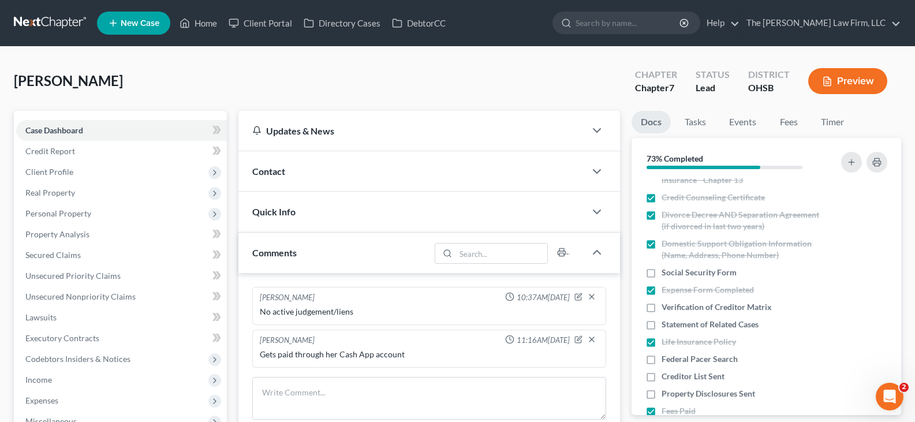
scroll to position [346, 0]
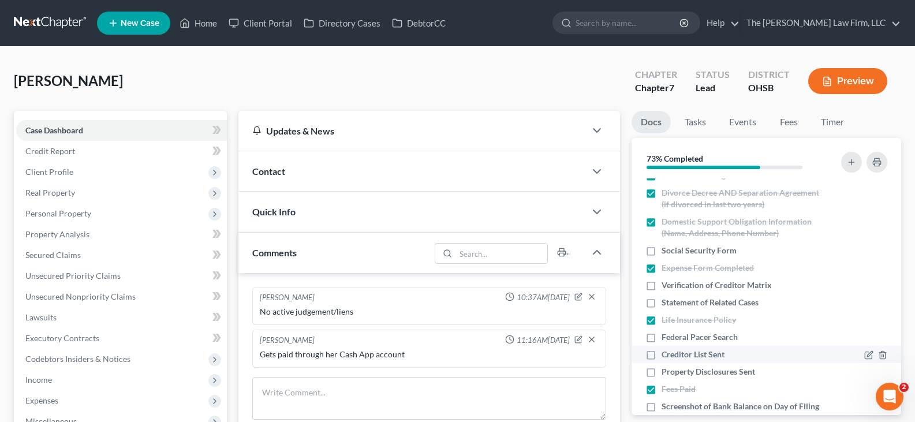
click at [662, 356] on label "Creditor List Sent" at bounding box center [693, 355] width 63 height 12
click at [666, 356] on input "Creditor List Sent" at bounding box center [670, 353] width 8 height 8
checkbox input "true"
click at [662, 372] on label "Property Disclosures Sent" at bounding box center [709, 372] width 94 height 12
click at [666, 372] on input "Property Disclosures Sent" at bounding box center [670, 370] width 8 height 8
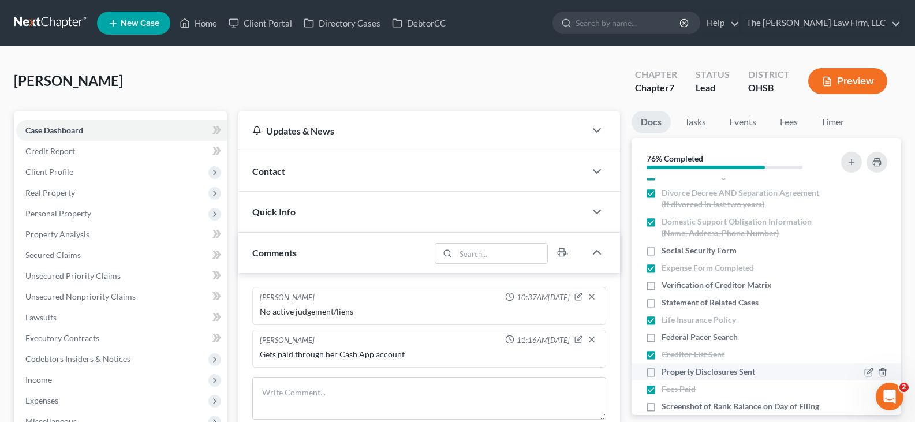
checkbox input "true"
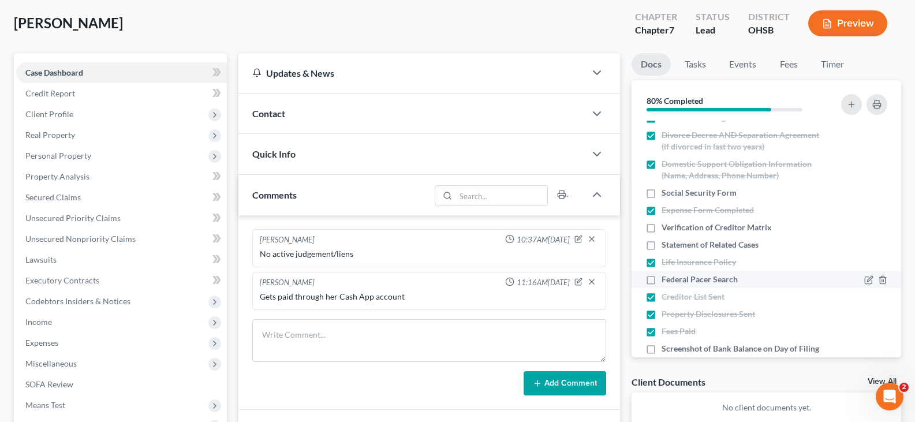
click at [662, 279] on label "Federal Pacer Search" at bounding box center [700, 280] width 76 height 12
click at [666, 279] on input "Federal Pacer Search" at bounding box center [670, 278] width 8 height 8
checkbox input "true"
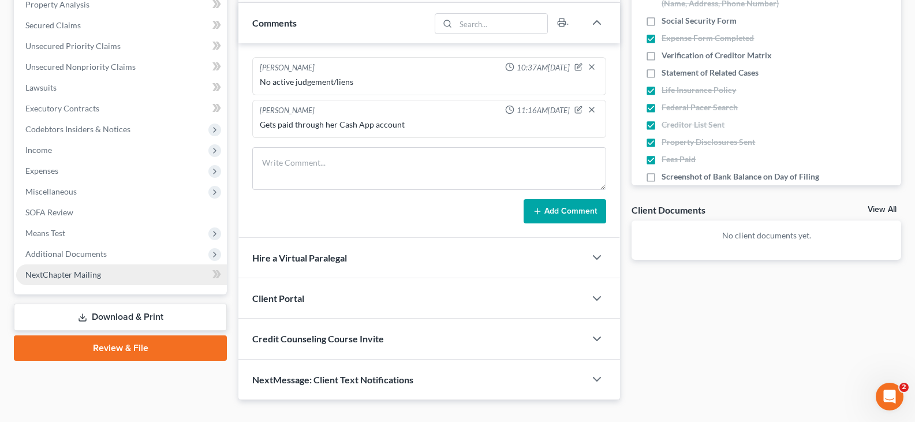
scroll to position [231, 0]
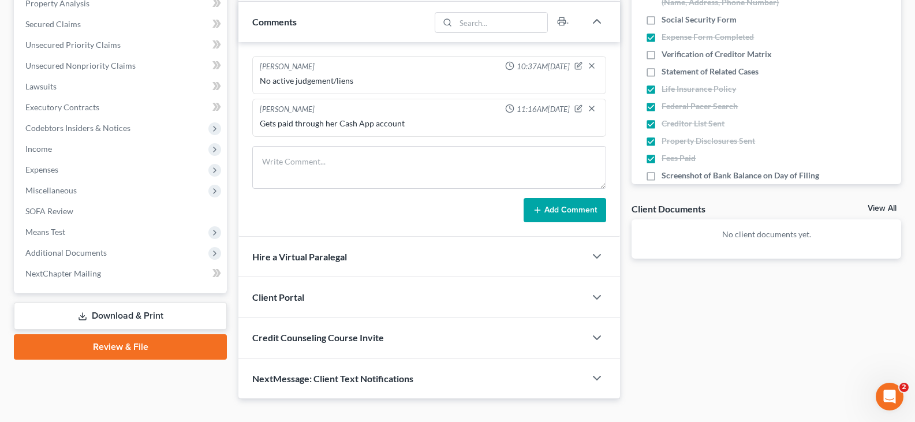
drag, startPoint x: 126, startPoint y: 315, endPoint x: 137, endPoint y: 312, distance: 11.9
click at [126, 315] on link "Download & Print" at bounding box center [120, 316] width 213 height 27
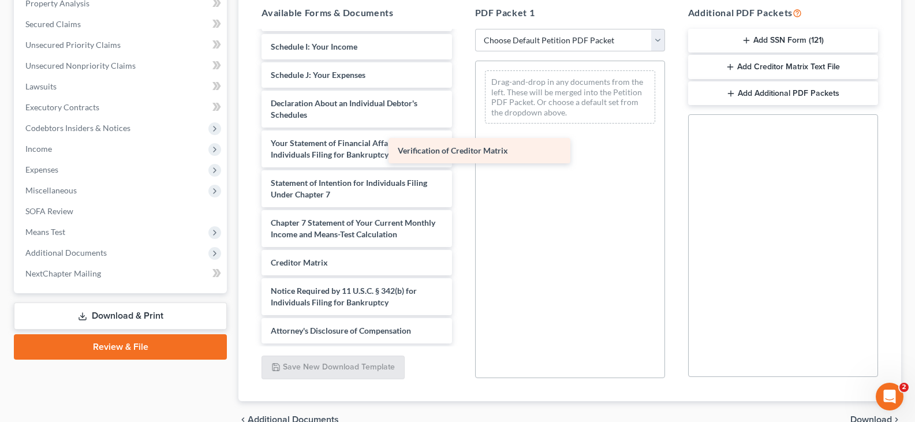
scroll to position [282, 0]
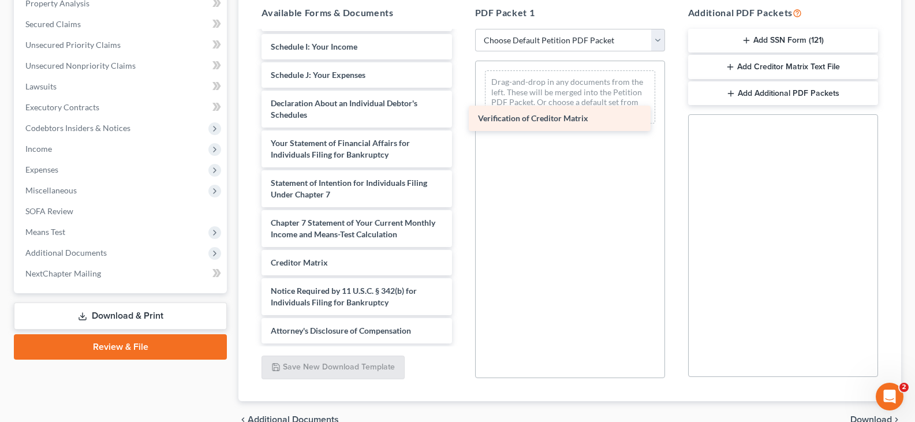
drag, startPoint x: 377, startPoint y: 262, endPoint x: 584, endPoint y: 118, distance: 252.2
click at [461, 118] on div "Verification of Creditor Matrix Voluntary Petition for Individuals Filing for B…" at bounding box center [356, 52] width 208 height 582
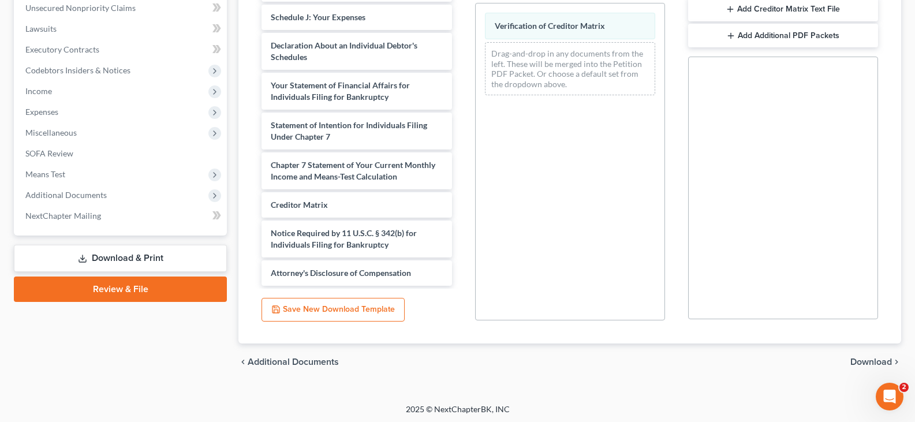
click at [855, 359] on span "Download" at bounding box center [872, 361] width 42 height 9
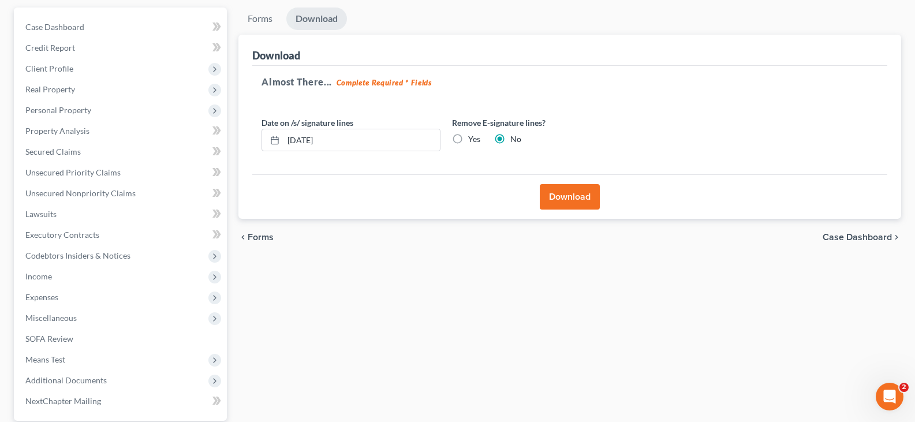
scroll to position [97, 0]
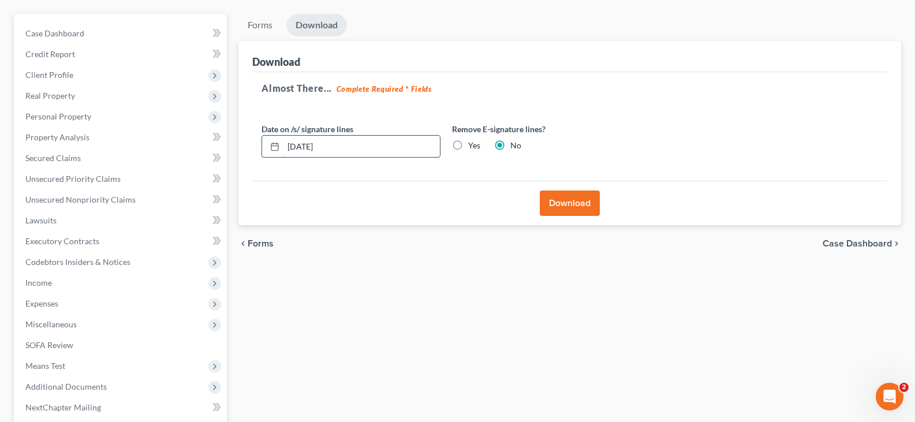
click at [331, 145] on input "[DATE]" at bounding box center [362, 147] width 156 height 22
type input "[DATE]"
click at [562, 199] on button "Download" at bounding box center [570, 203] width 60 height 25
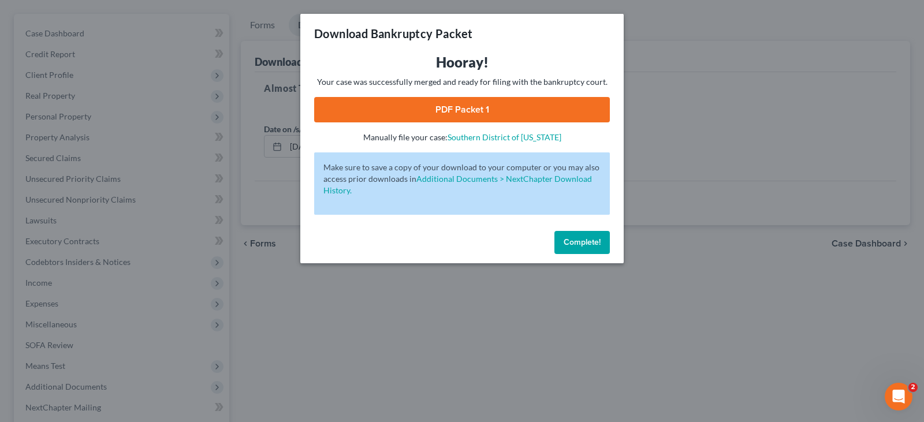
click at [441, 109] on link "PDF Packet 1" at bounding box center [462, 109] width 296 height 25
click at [579, 244] on span "Complete!" at bounding box center [582, 242] width 37 height 10
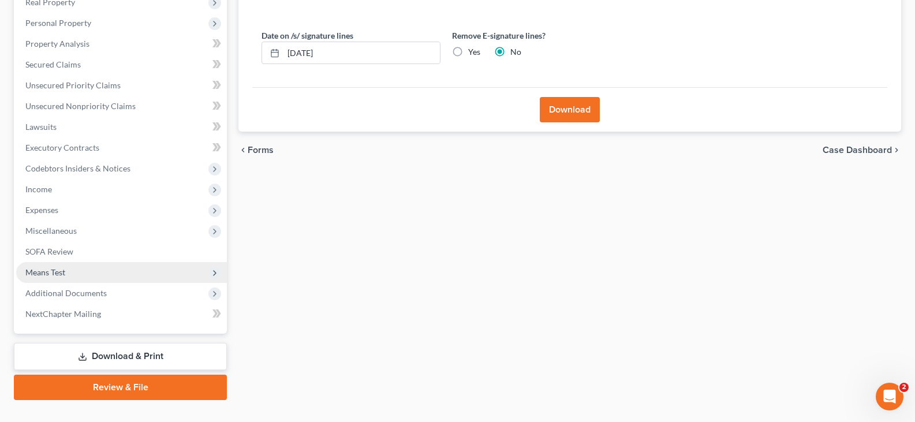
scroll to position [213, 0]
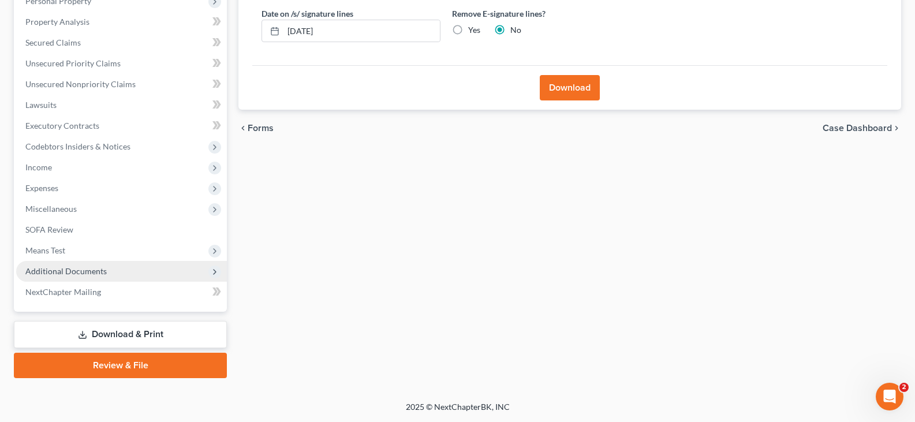
click at [94, 273] on span "Additional Documents" at bounding box center [65, 271] width 81 height 10
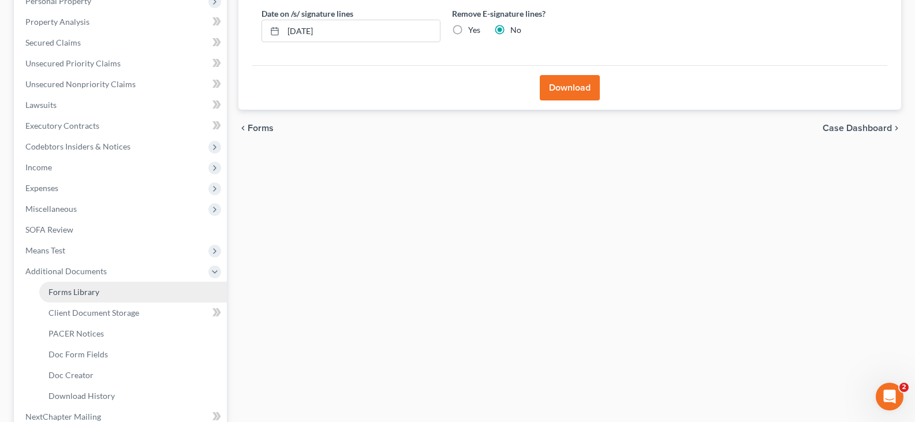
click at [88, 296] on span "Forms Library" at bounding box center [74, 292] width 51 height 10
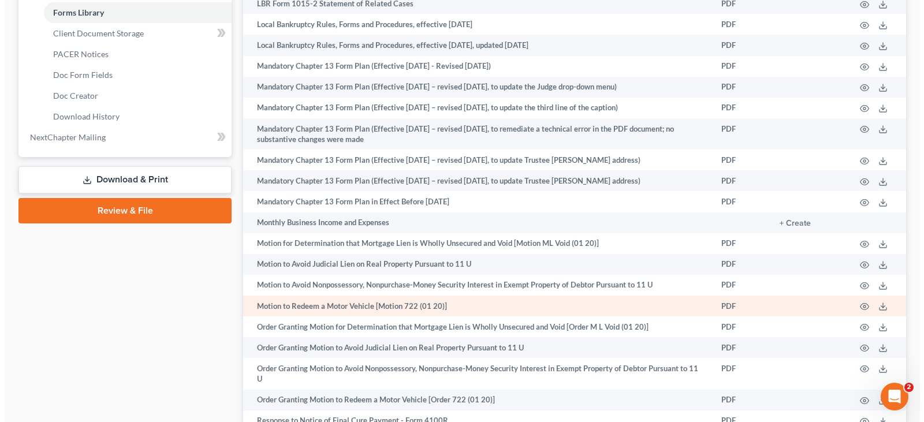
scroll to position [577, 0]
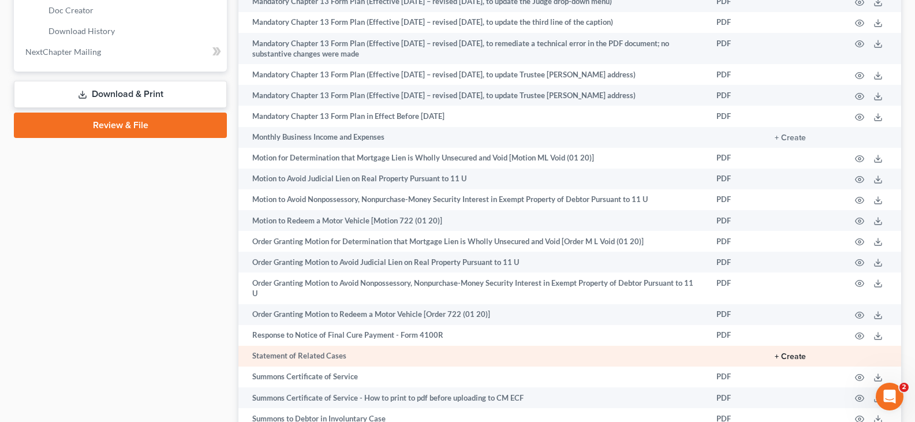
click at [800, 361] on button "+ Create" at bounding box center [790, 357] width 31 height 8
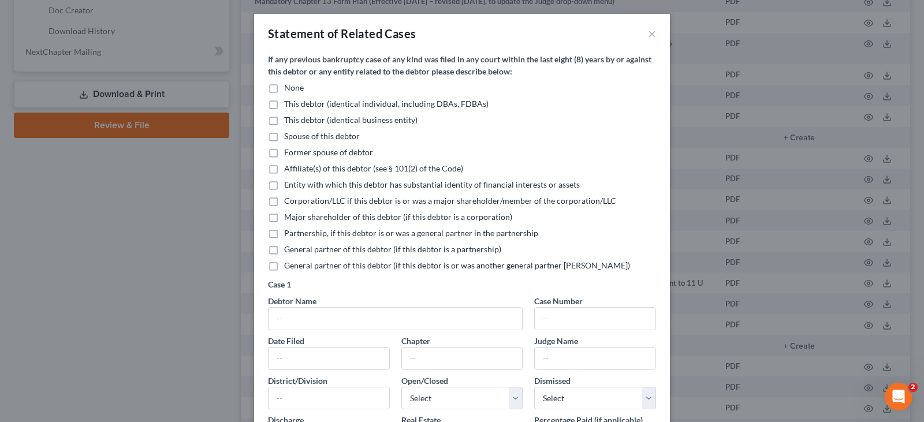
click at [284, 87] on label "None" at bounding box center [294, 88] width 20 height 12
click at [289, 87] on input "None" at bounding box center [293, 86] width 8 height 8
checkbox input "true"
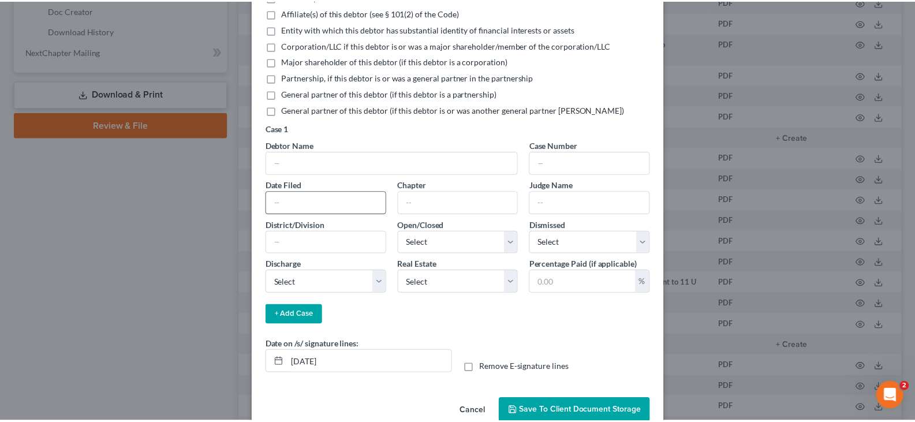
scroll to position [180, 0]
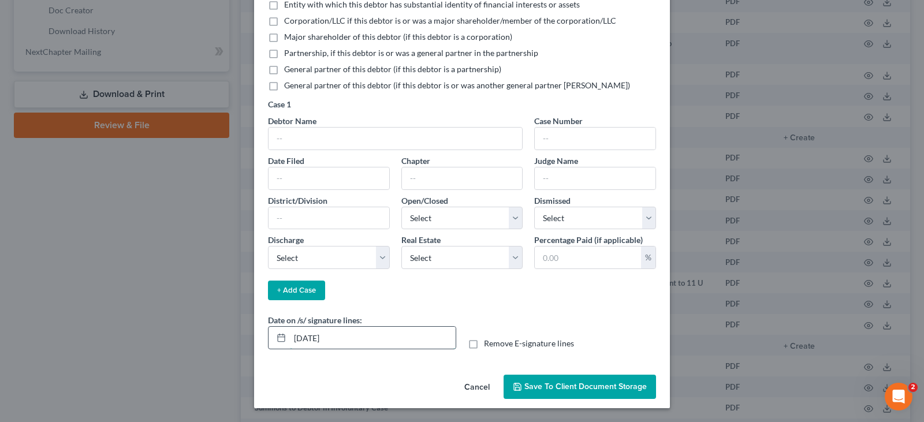
click at [348, 338] on input "[DATE]" at bounding box center [373, 338] width 166 height 22
type input "[DATE]"
click at [525, 383] on span "Save to Client Document Storage" at bounding box center [585, 387] width 122 height 10
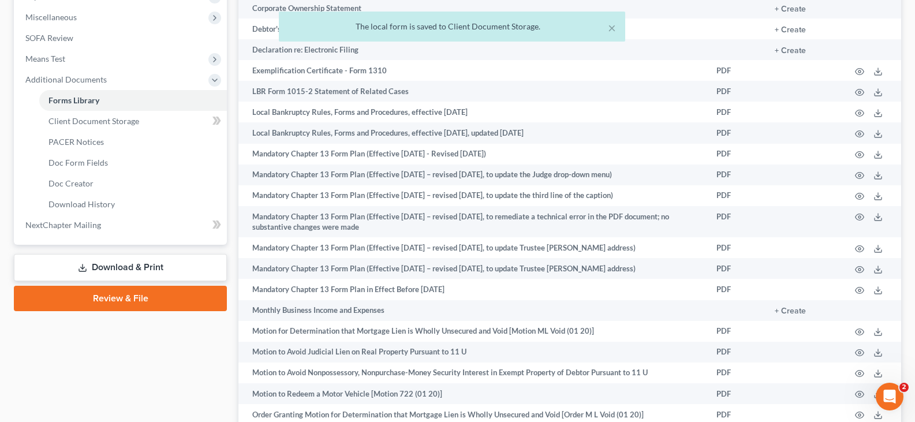
click at [124, 265] on link "Download & Print" at bounding box center [120, 267] width 213 height 27
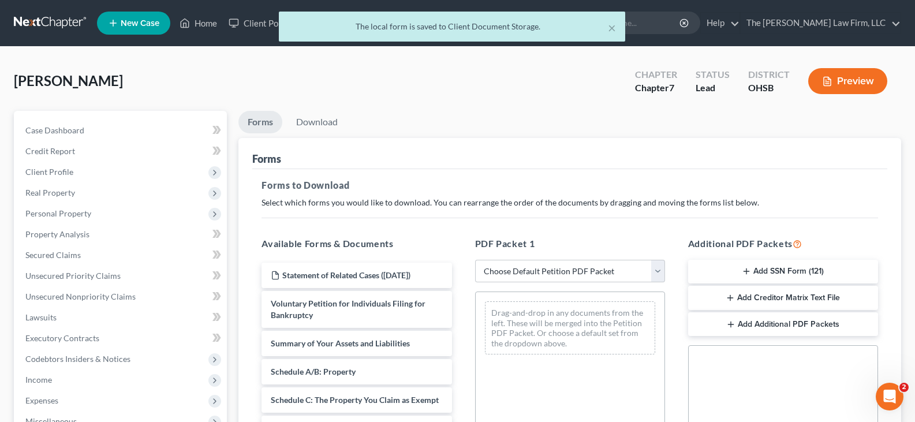
click at [758, 269] on button "Add SSN Form (121)" at bounding box center [783, 272] width 190 height 24
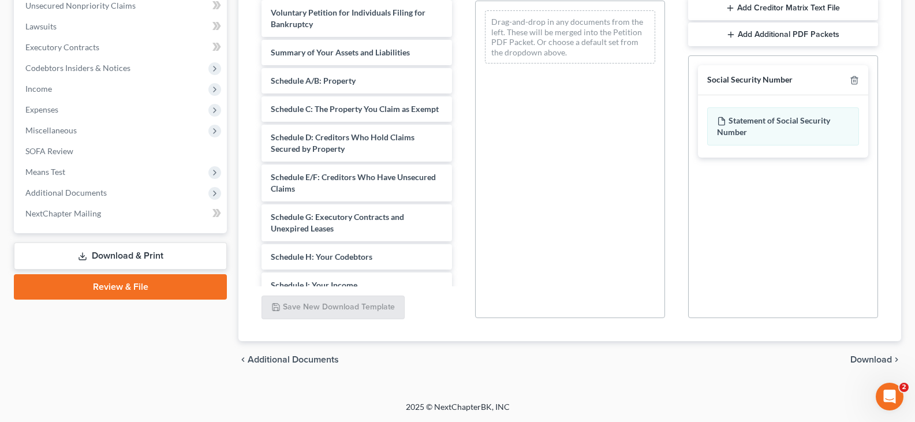
click at [870, 359] on span "Download" at bounding box center [872, 359] width 42 height 9
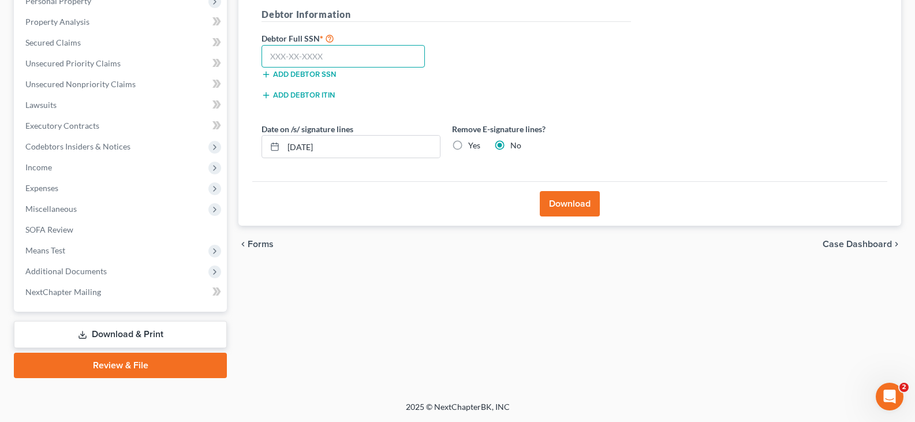
click at [291, 57] on input "text" at bounding box center [343, 56] width 163 height 23
click at [270, 60] on input "text" at bounding box center [343, 56] width 163 height 23
type input "295-94-0457"
click at [330, 148] on input "[DATE]" at bounding box center [362, 147] width 156 height 22
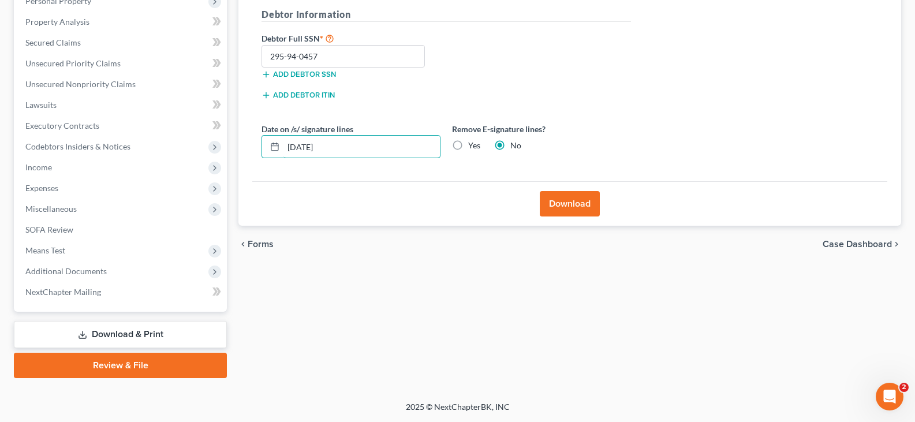
type input "[DATE]"
click at [571, 203] on button "Download" at bounding box center [570, 203] width 60 height 25
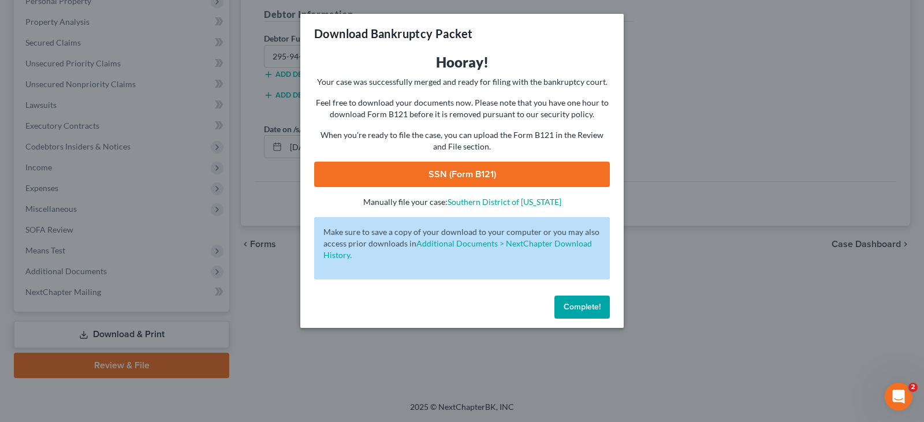
click at [486, 165] on link "SSN (Form B121)" at bounding box center [462, 174] width 296 height 25
click at [580, 303] on span "Complete!" at bounding box center [582, 307] width 37 height 10
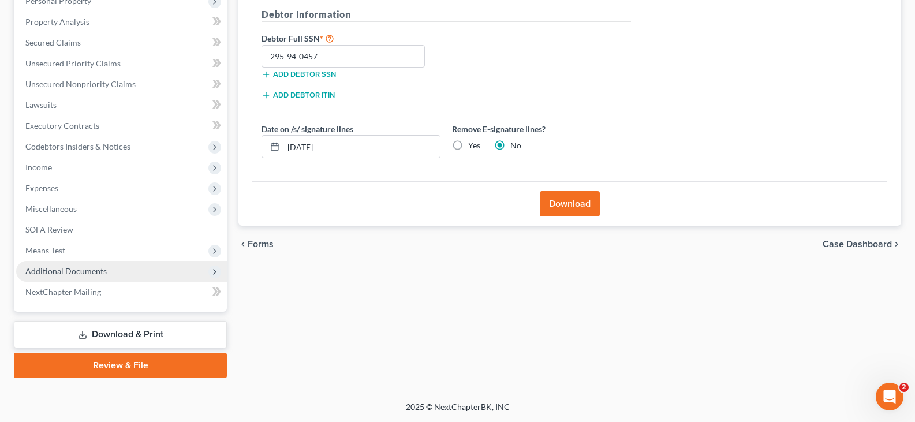
click at [54, 273] on span "Additional Documents" at bounding box center [65, 271] width 81 height 10
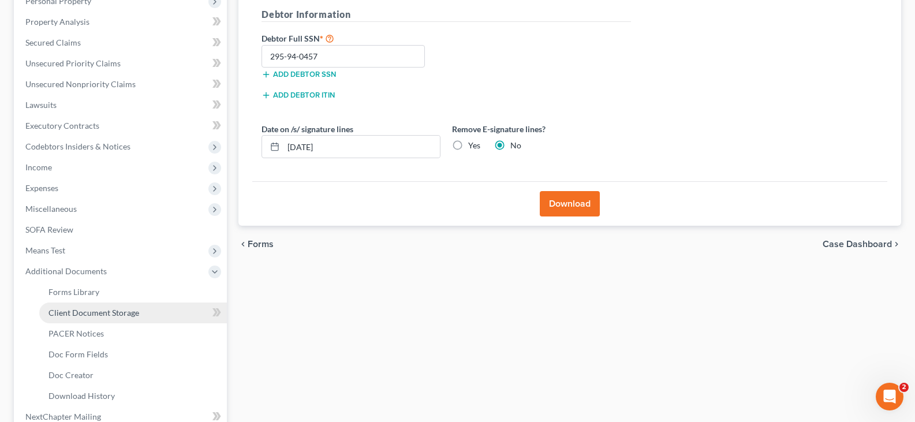
click at [59, 313] on span "Client Document Storage" at bounding box center [94, 313] width 91 height 10
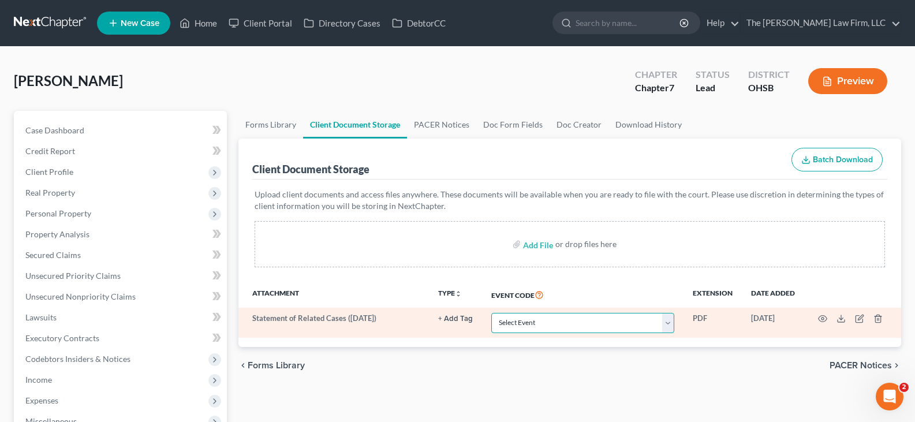
click at [670, 323] on select "Select Event 20 Largest Unsecured Creditors Amended Document Amended List of Cr…" at bounding box center [582, 323] width 183 height 20
select select "52"
click at [491, 313] on select "Select Event 20 Largest Unsecured Creditors Amended Document Amended List of Cr…" at bounding box center [582, 323] width 183 height 20
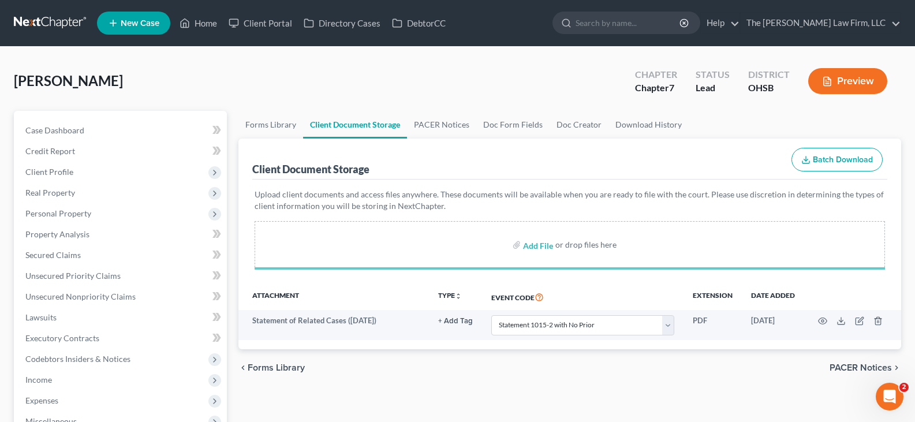
select select "52"
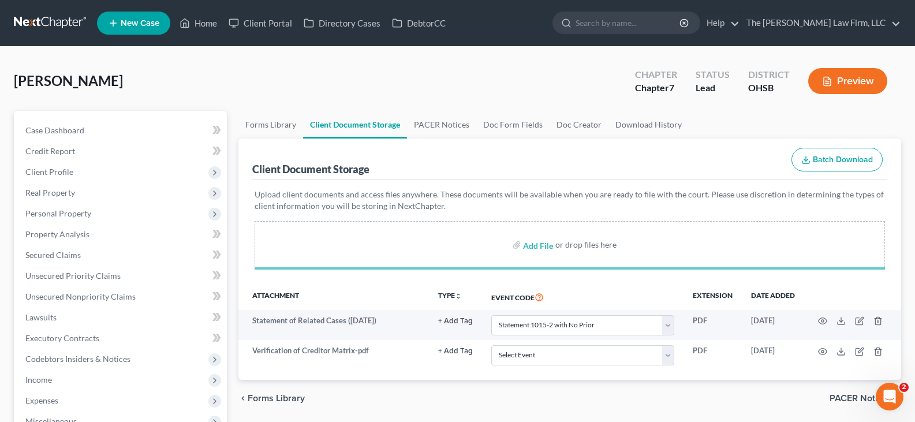
select select "52"
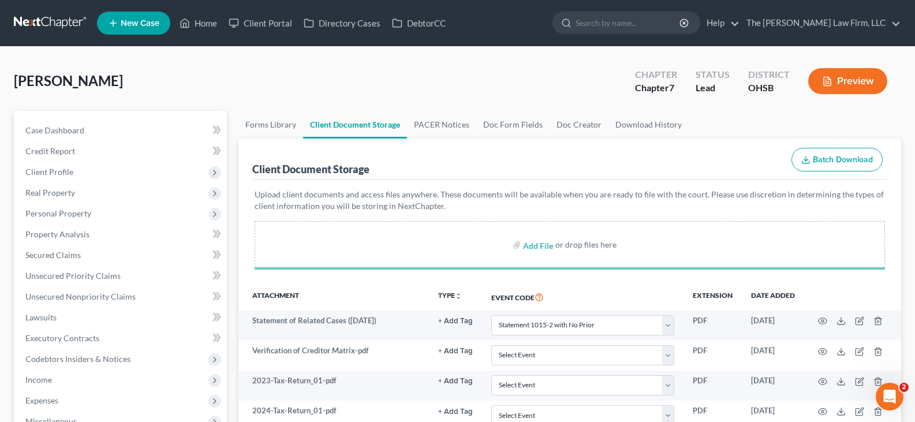
select select "52"
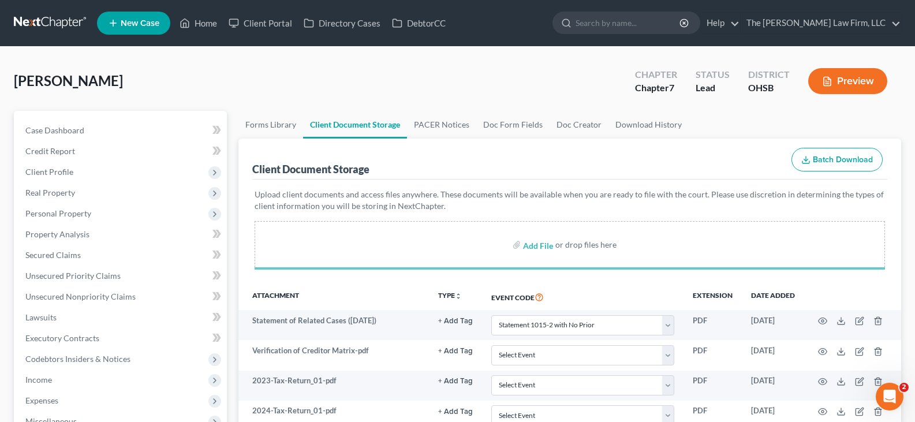
select select "52"
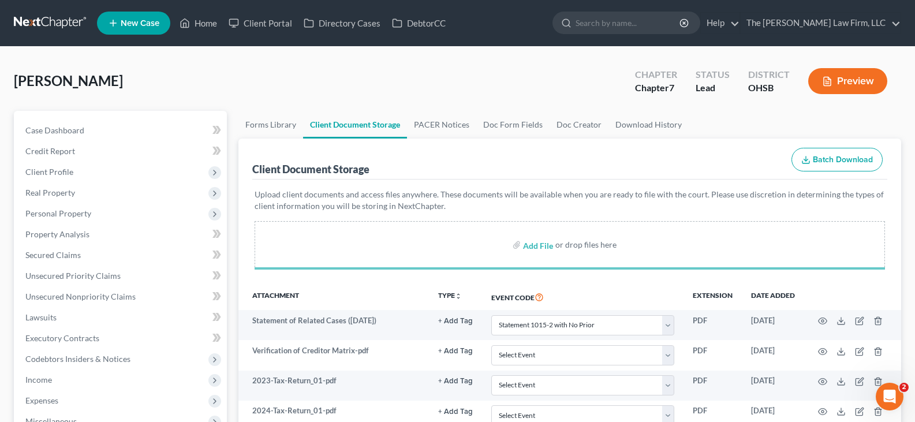
select select "52"
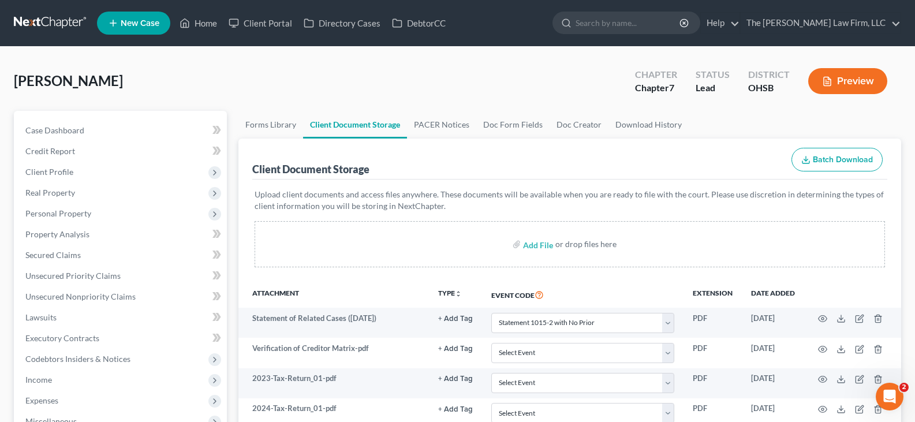
select select "52"
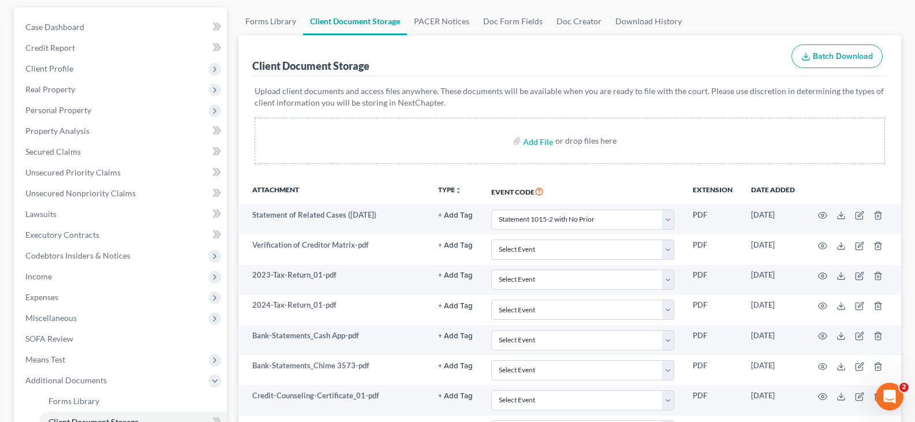
scroll to position [115, 0]
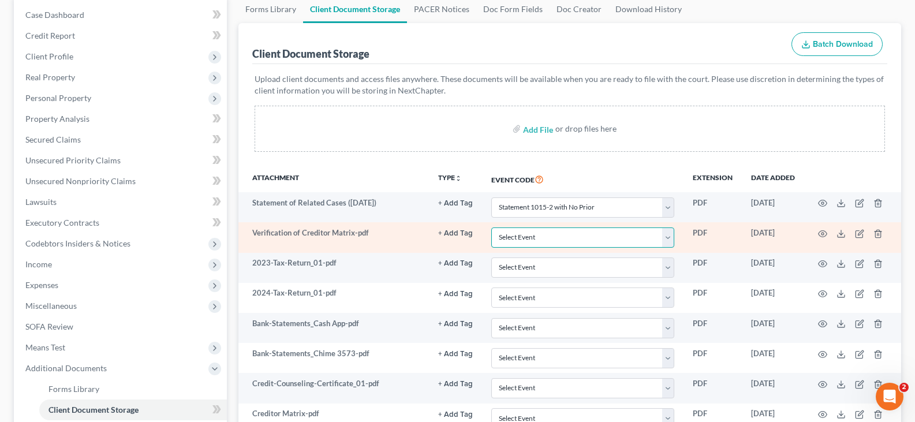
click at [672, 237] on select "Select Event 20 Largest Unsecured Creditors Amended Document Amended List of Cr…" at bounding box center [582, 238] width 183 height 20
select select "61"
click at [491, 228] on select "Select Event 20 Largest Unsecured Creditors Amended Document Amended List of Cr…" at bounding box center [582, 238] width 183 height 20
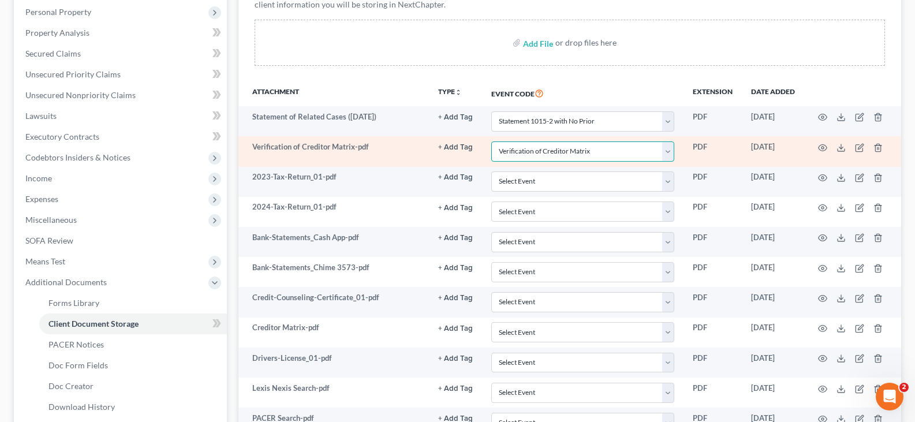
scroll to position [231, 0]
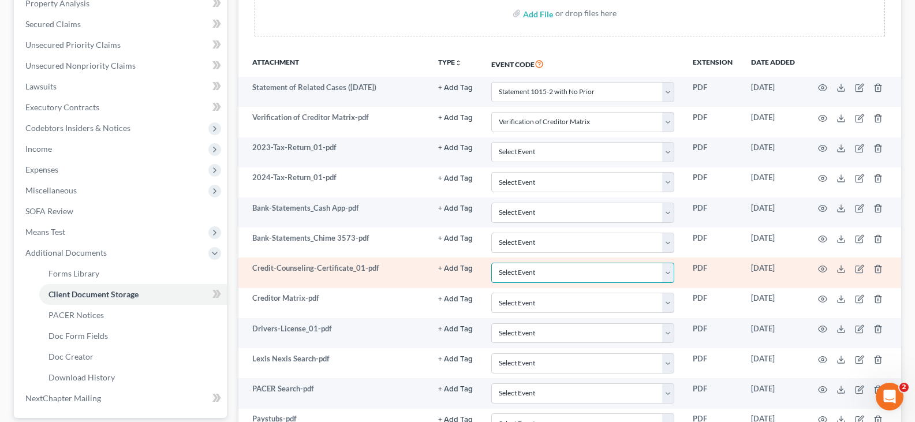
click at [671, 272] on select "Select Event 20 Largest Unsecured Creditors Amended Document Amended List of Cr…" at bounding box center [582, 273] width 183 height 20
select select "7"
click at [491, 263] on select "Select Event 20 Largest Unsecured Creditors Amended Document Amended List of Cr…" at bounding box center [582, 273] width 183 height 20
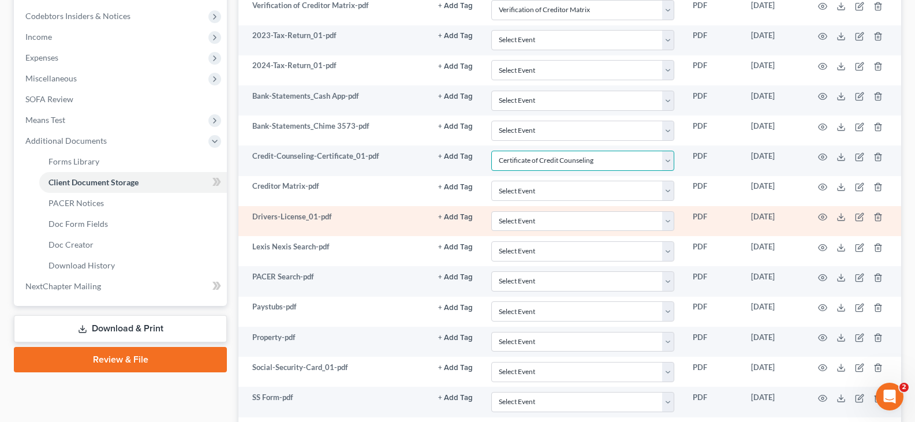
scroll to position [346, 0]
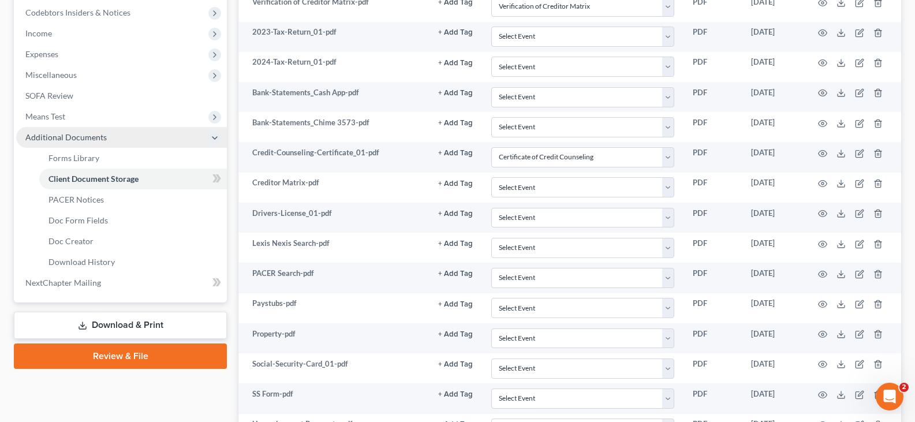
click at [135, 141] on span "Additional Documents" at bounding box center [121, 137] width 211 height 21
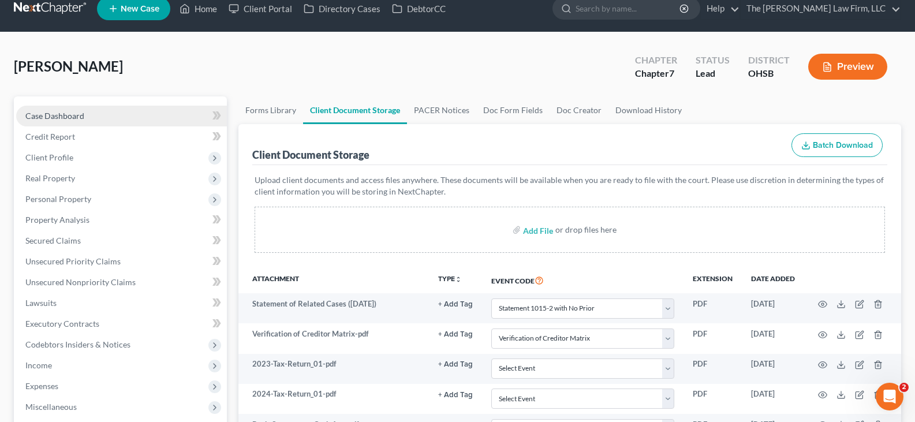
scroll to position [0, 0]
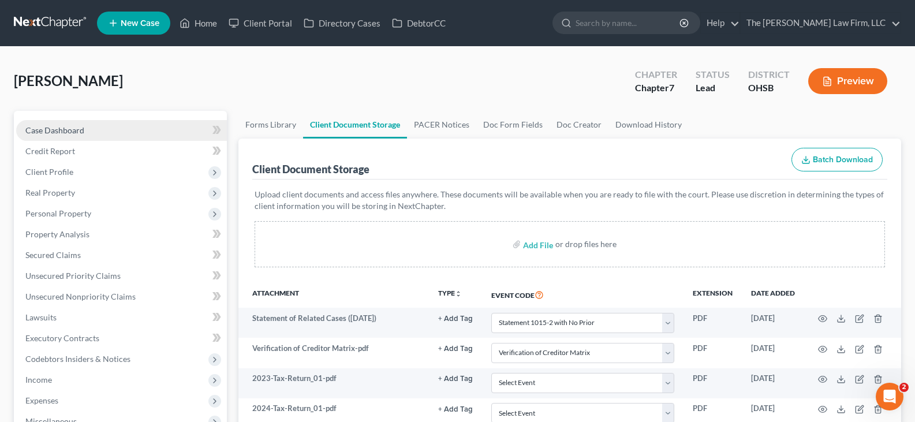
click at [73, 129] on span "Case Dashboard" at bounding box center [54, 130] width 59 height 10
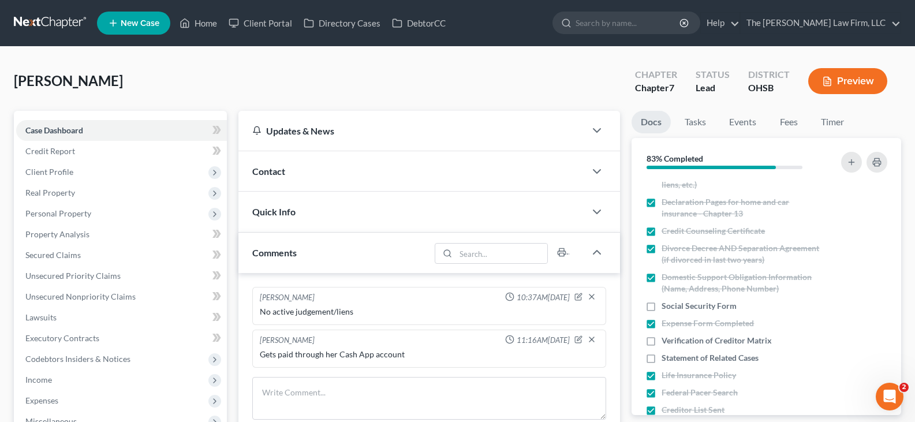
scroll to position [346, 0]
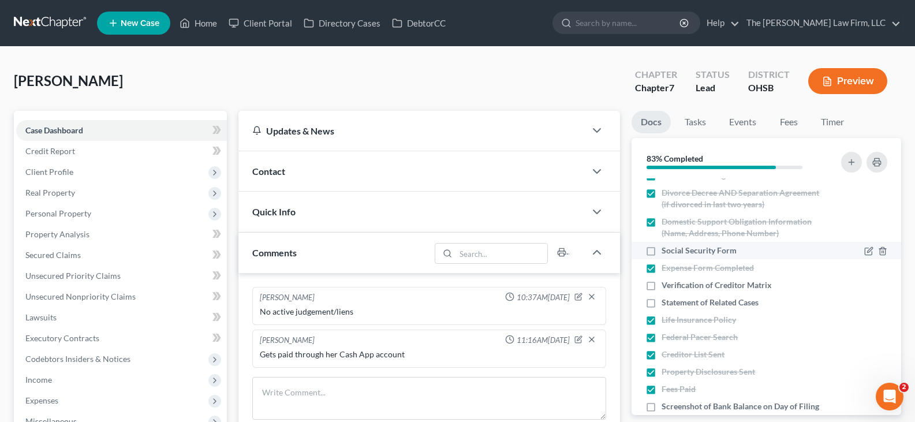
click at [662, 252] on label "Social Security Form" at bounding box center [699, 251] width 75 height 12
click at [666, 252] on input "Social Security Form" at bounding box center [670, 249] width 8 height 8
checkbox input "true"
click at [662, 287] on label "Verification of Creditor Matrix" at bounding box center [717, 286] width 110 height 12
click at [666, 287] on input "Verification of Creditor Matrix" at bounding box center [670, 284] width 8 height 8
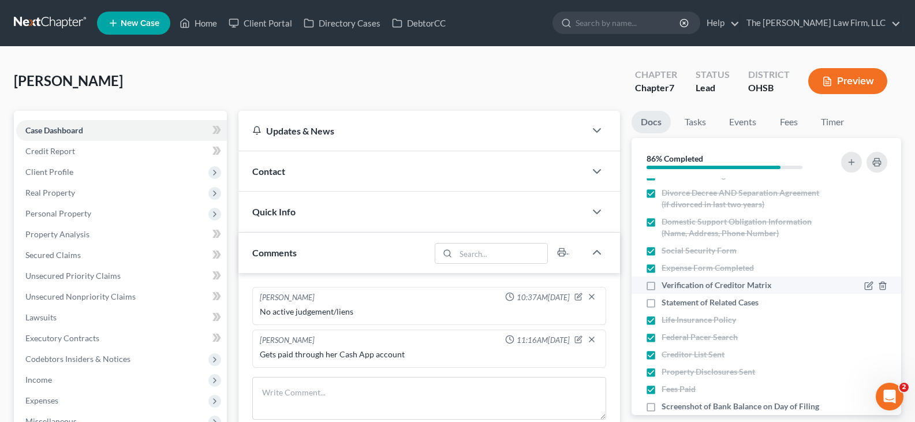
checkbox input "true"
click at [662, 302] on label "Statement of Related Cases" at bounding box center [710, 303] width 97 height 12
click at [666, 302] on input "Statement of Related Cases" at bounding box center [670, 301] width 8 height 8
checkbox input "true"
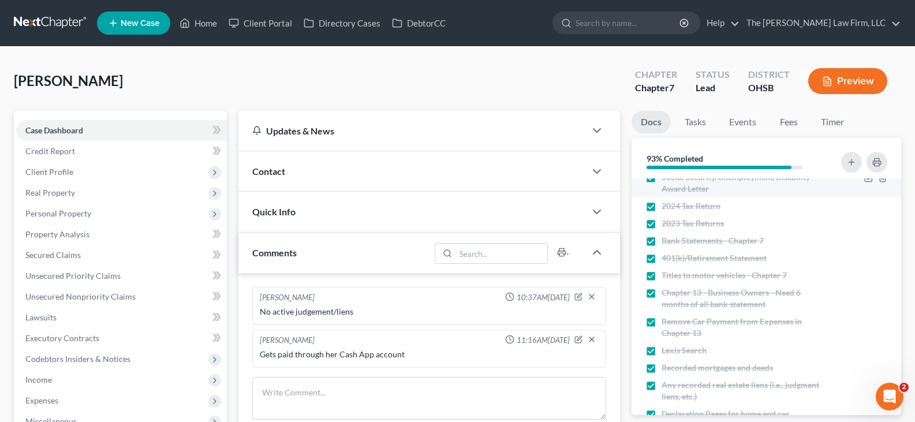
scroll to position [58, 0]
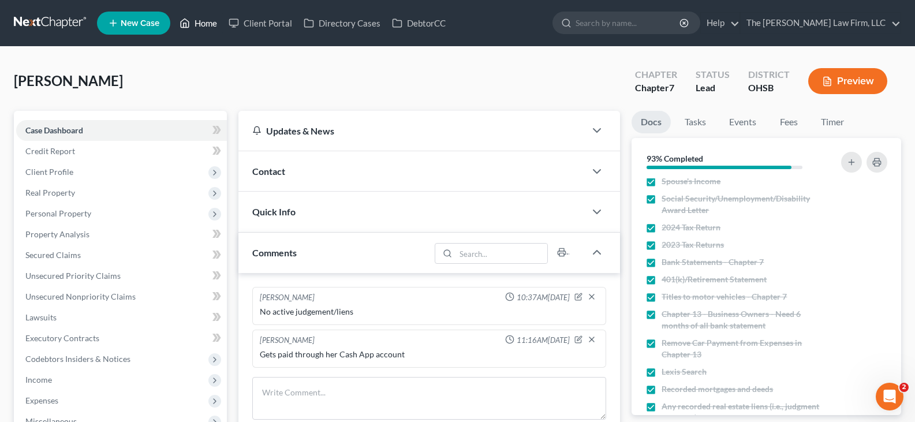
click at [206, 22] on link "Home" at bounding box center [198, 23] width 49 height 21
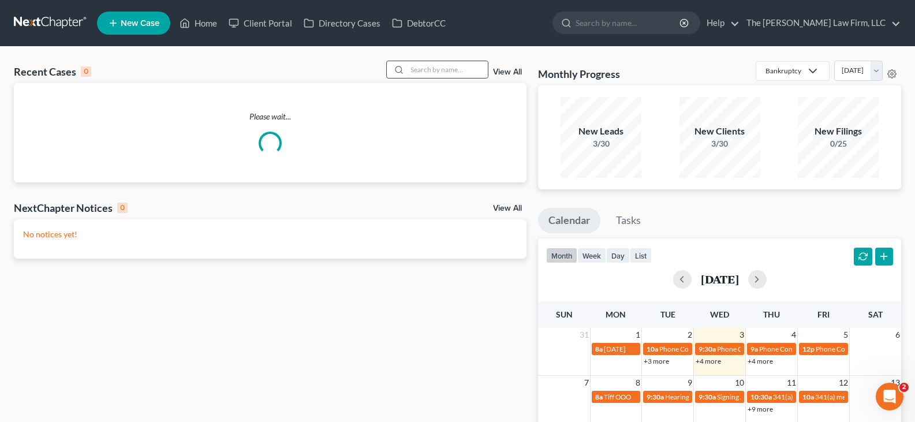
click at [427, 69] on input "search" at bounding box center [447, 69] width 81 height 17
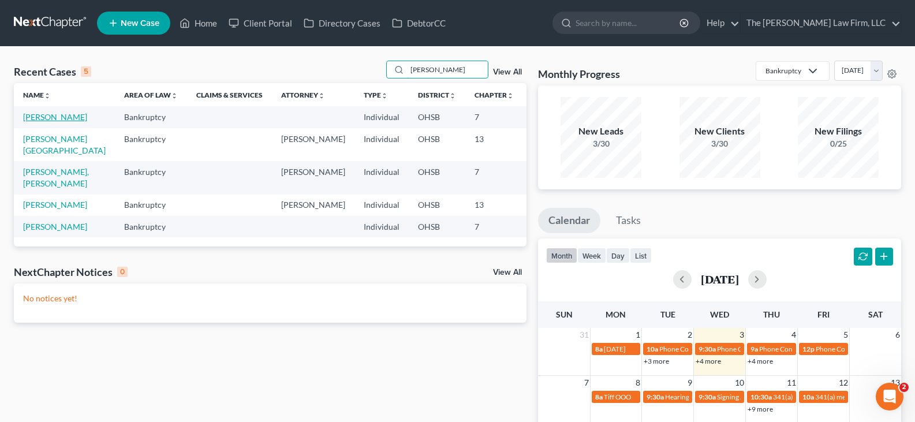
type input "[PERSON_NAME]"
click at [42, 118] on link "[PERSON_NAME]" at bounding box center [55, 117] width 64 height 10
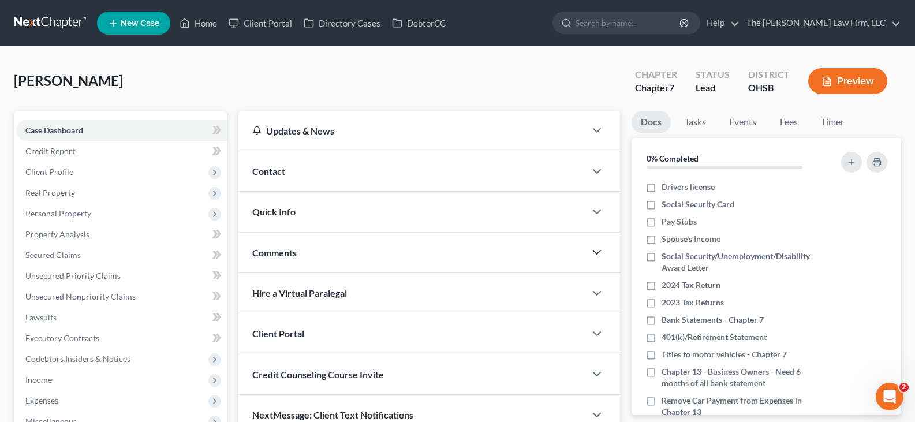
click at [597, 254] on polyline "button" at bounding box center [597, 252] width 7 height 3
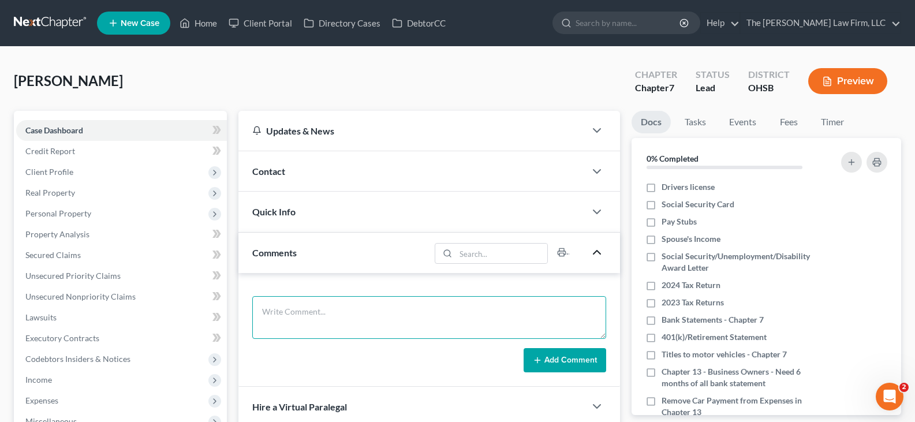
click at [412, 311] on textarea at bounding box center [429, 317] width 354 height 43
click at [327, 321] on textarea at bounding box center [429, 317] width 354 height 43
click at [446, 310] on textarea "Worked for Gardaworld for one paystub in February Started at Vectrus in May and…" at bounding box center [429, 317] width 354 height 43
type textarea "Worked for Gardaworld for one paystub in February. Started at Vectrus in May an…"
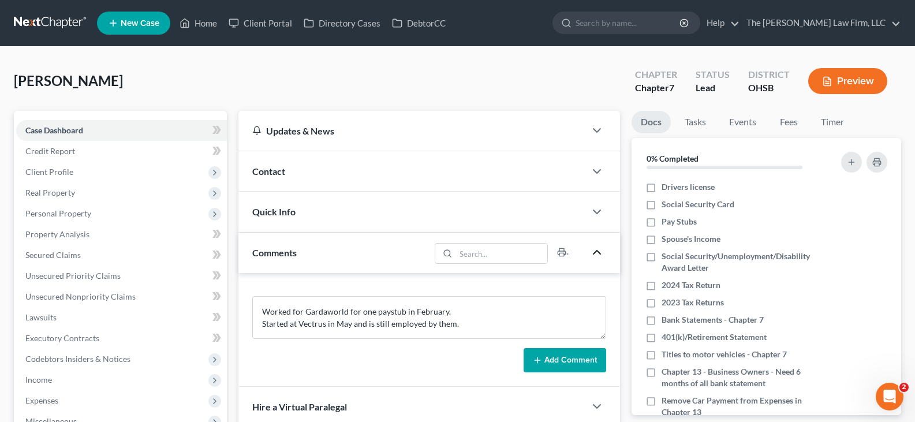
click at [561, 357] on button "Add Comment" at bounding box center [565, 360] width 83 height 24
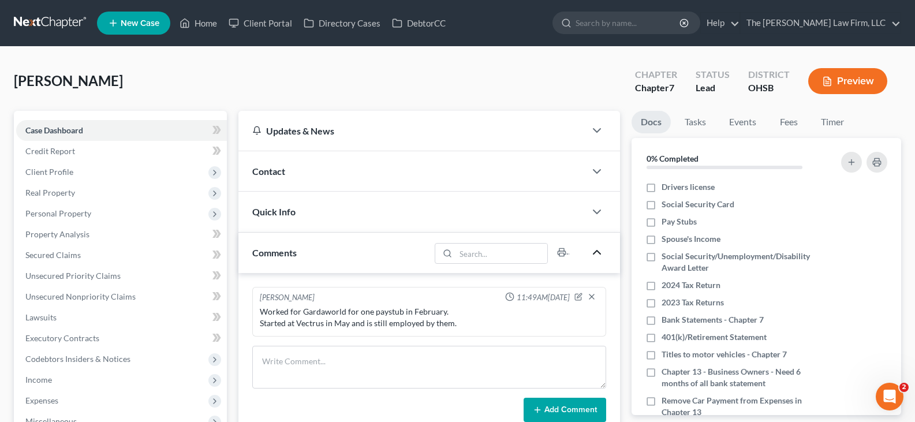
drag, startPoint x: 650, startPoint y: 188, endPoint x: 921, endPoint y: 262, distance: 280.3
click at [662, 188] on label "Drivers license" at bounding box center [688, 187] width 53 height 12
click at [666, 188] on input "Drivers license" at bounding box center [670, 185] width 8 height 8
checkbox input "true"
click at [662, 205] on label "Social Security Card" at bounding box center [698, 205] width 73 height 12
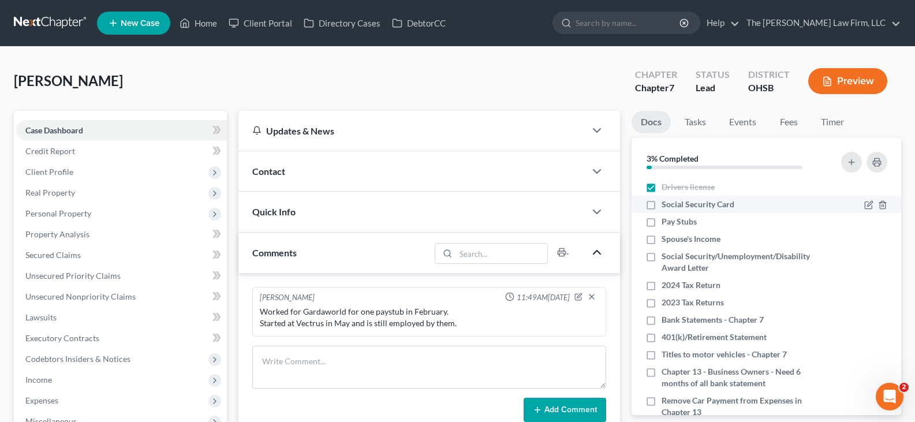
click at [666, 205] on input "Social Security Card" at bounding box center [670, 203] width 8 height 8
checkbox input "true"
click at [662, 282] on label "2024 Tax Return" at bounding box center [691, 286] width 59 height 12
click at [666, 282] on input "2024 Tax Return" at bounding box center [670, 284] width 8 height 8
checkbox input "true"
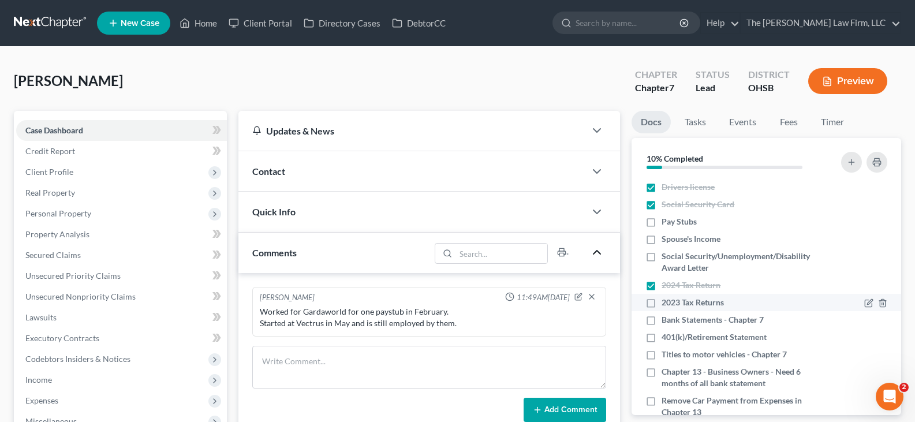
click at [662, 303] on label "2023 Tax Returns" at bounding box center [693, 303] width 62 height 12
click at [666, 303] on input "2023 Tax Returns" at bounding box center [670, 301] width 8 height 8
checkbox input "true"
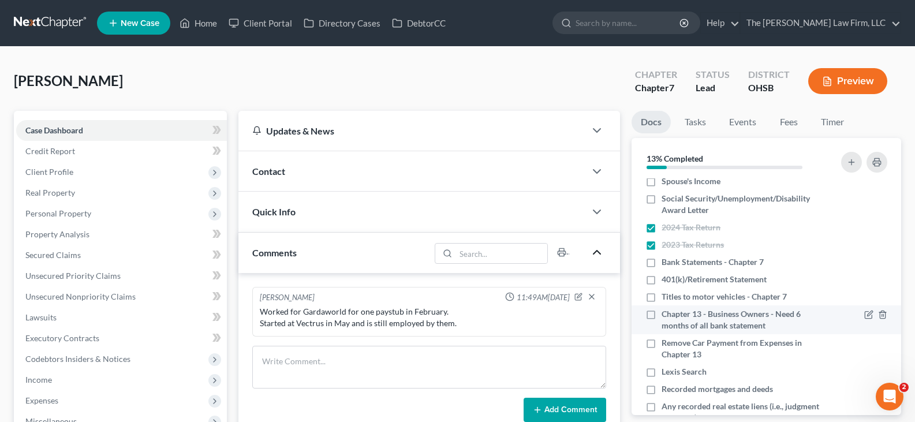
click at [662, 314] on label "Chapter 13 - Business Owners - Need 6 months of all bank statement" at bounding box center [743, 319] width 162 height 23
click at [666, 314] on input "Chapter 13 - Business Owners - Need 6 months of all bank statement" at bounding box center [670, 312] width 8 height 8
checkbox input "true"
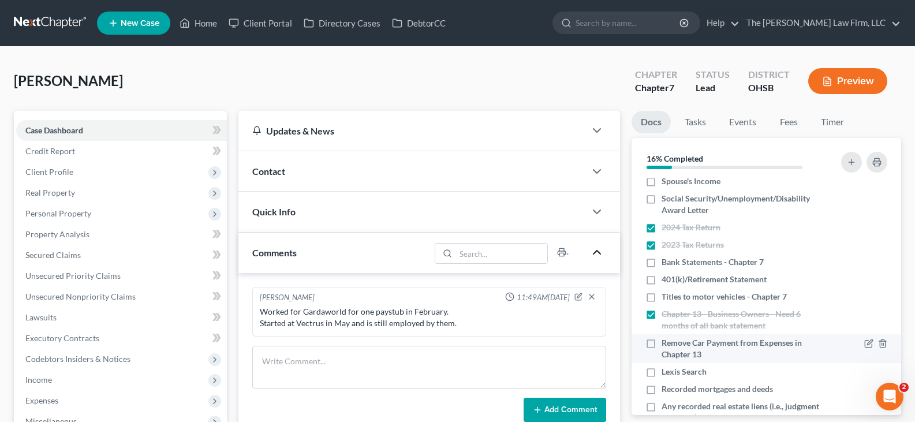
click at [662, 343] on label "Remove Car Payment from Expenses in Chapter 13" at bounding box center [743, 348] width 162 height 23
click at [666, 343] on input "Remove Car Payment from Expenses in Chapter 13" at bounding box center [670, 341] width 8 height 8
checkbox input "true"
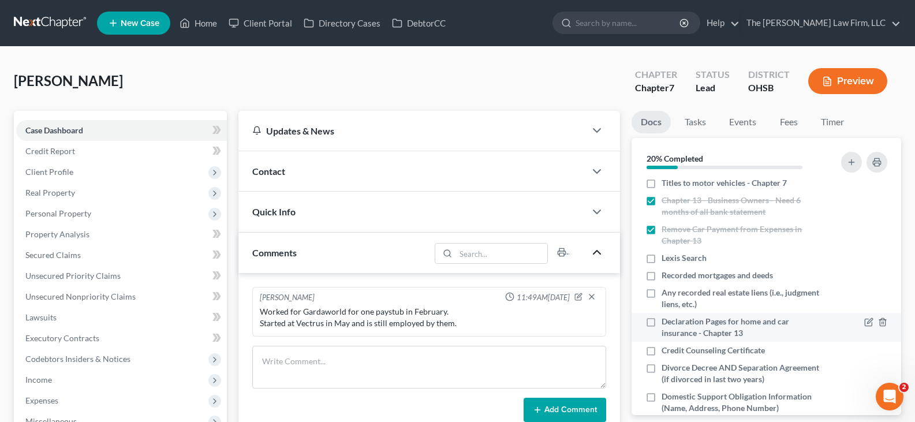
scroll to position [173, 0]
click at [662, 319] on label "Declaration Pages for home and car insurance - Chapter 13" at bounding box center [743, 325] width 162 height 23
click at [666, 319] on input "Declaration Pages for home and car insurance - Chapter 13" at bounding box center [670, 318] width 8 height 8
checkbox input "true"
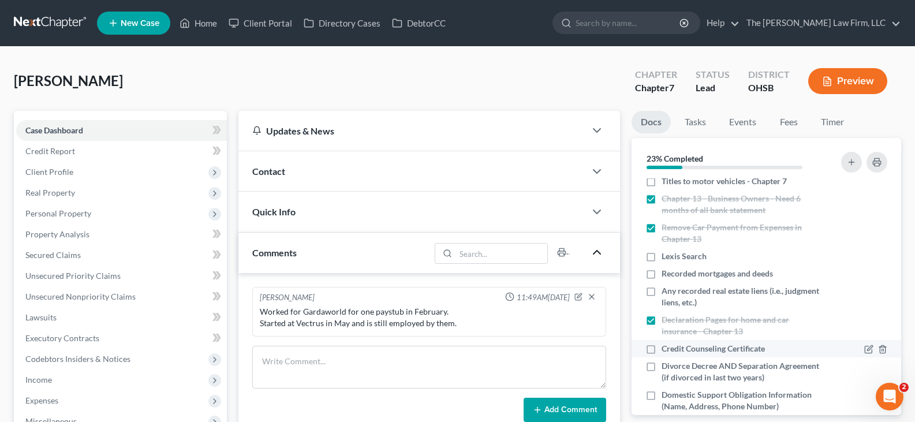
click at [662, 349] on label "Credit Counseling Certificate" at bounding box center [713, 349] width 103 height 12
click at [666, 349] on input "Credit Counseling Certificate" at bounding box center [670, 347] width 8 height 8
checkbox input "true"
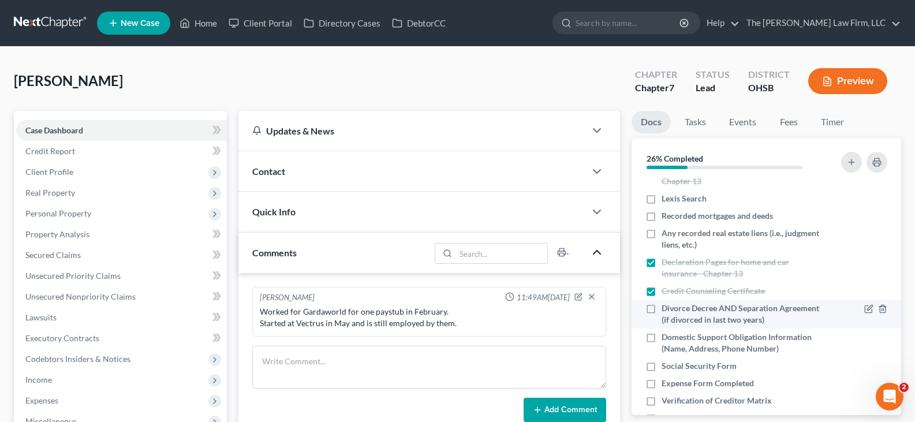
scroll to position [289, 0]
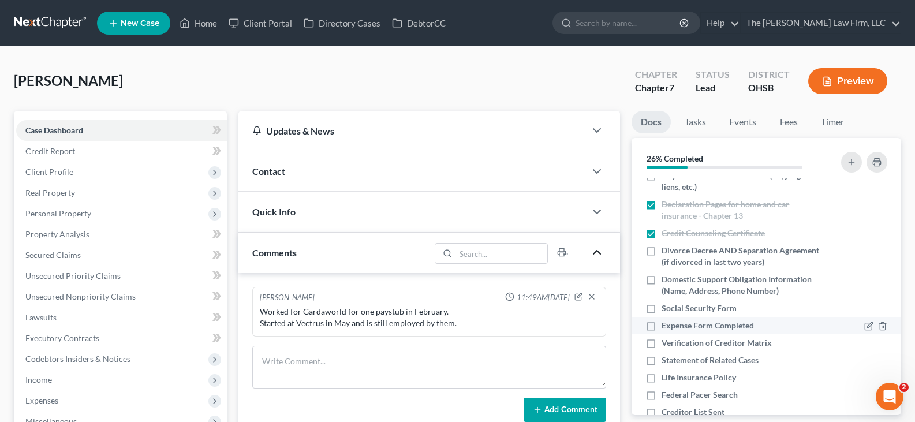
click at [662, 325] on label "Expense Form Completed" at bounding box center [708, 326] width 92 height 12
click at [666, 325] on input "Expense Form Completed" at bounding box center [670, 324] width 8 height 8
checkbox input "true"
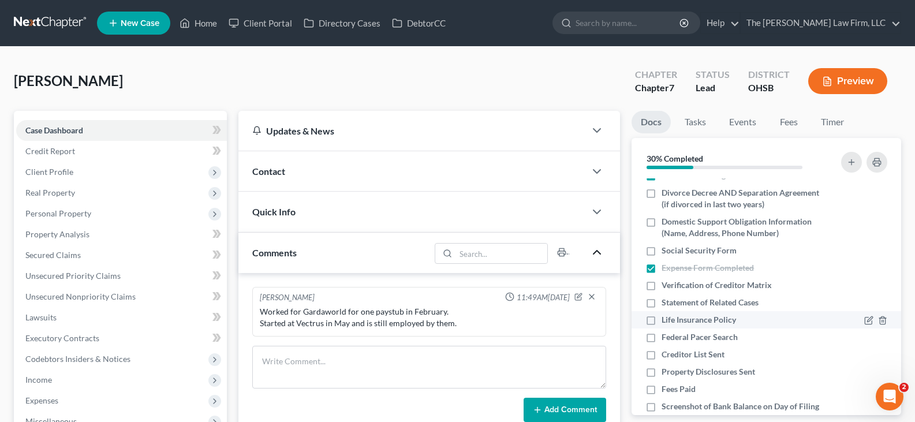
click at [662, 321] on label "Life Insurance Policy" at bounding box center [699, 320] width 74 height 12
click at [666, 321] on input "Life Insurance Policy" at bounding box center [670, 318] width 8 height 8
checkbox input "true"
click at [662, 391] on label "Fees Paid" at bounding box center [679, 389] width 34 height 12
click at [666, 391] on input "Fees Paid" at bounding box center [670, 387] width 8 height 8
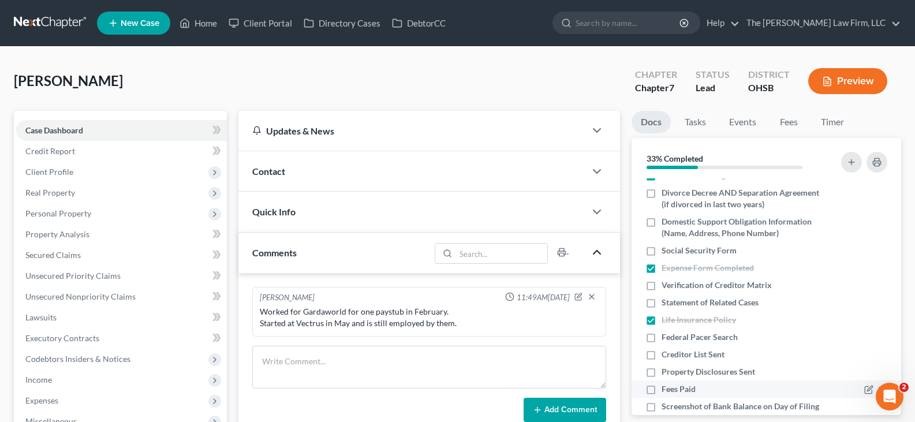
checkbox input "true"
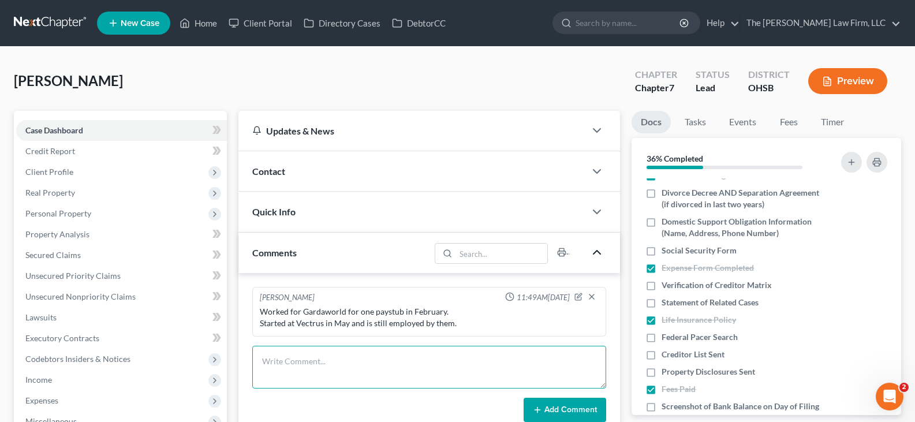
drag, startPoint x: 296, startPoint y: 357, endPoint x: 302, endPoint y: 353, distance: 7.5
click at [296, 358] on textarea at bounding box center [429, 367] width 354 height 43
click at [344, 365] on textarea "Still Need:" at bounding box center [429, 367] width 354 height 43
paste textarea "Paystubs – [DATE], [DATE], & [DATE] Spouse's paystubs- [DATE], [DATE], [DATE], …"
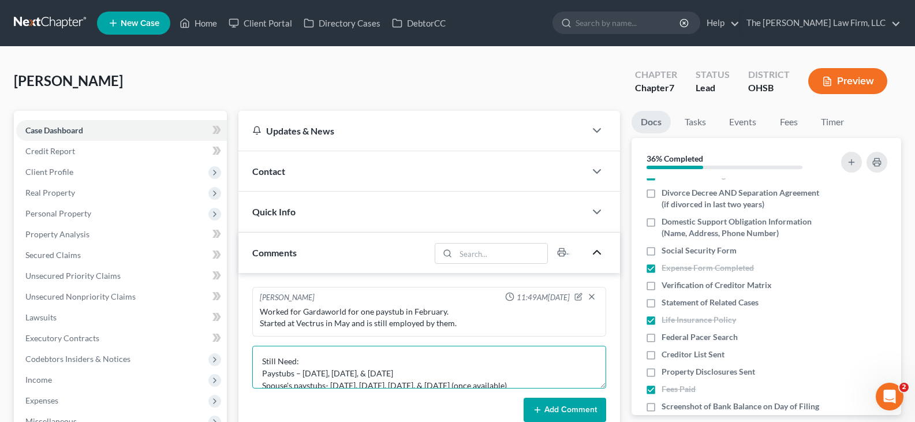
scroll to position [148, 0]
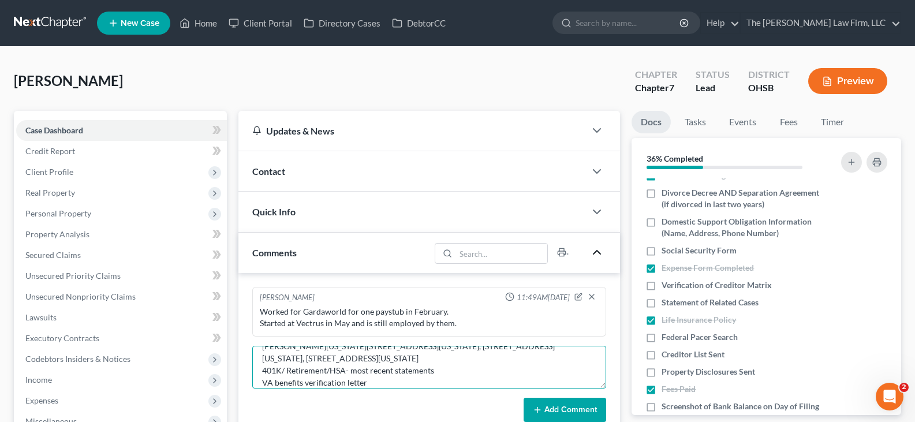
click at [263, 383] on textarea "Still Need: Paystubs – [DATE], [DATE], & [DATE] Spouse's paystubs- [DATE], [DAT…" at bounding box center [429, 367] width 354 height 43
click at [263, 371] on textarea "Still Need: Paystubs – [DATE], [DATE], & [DATE] Spouse's paystubs- [DATE], [DAT…" at bounding box center [429, 367] width 354 height 43
click at [461, 360] on textarea "Still Need: Paystubs – [DATE], [DATE], & [DATE] Spouse's paystubs- [DATE], [DAT…" at bounding box center [429, 367] width 354 height 43
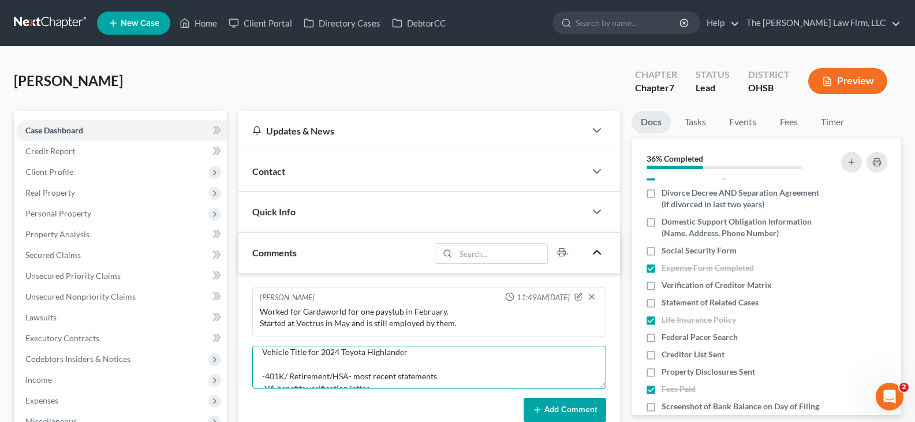
scroll to position [84, 0]
click at [262, 361] on textarea "Still Need: Paystubs – [DATE], [DATE], & [DATE] Spouse's paystubs- [DATE], [DAT…" at bounding box center [429, 367] width 354 height 43
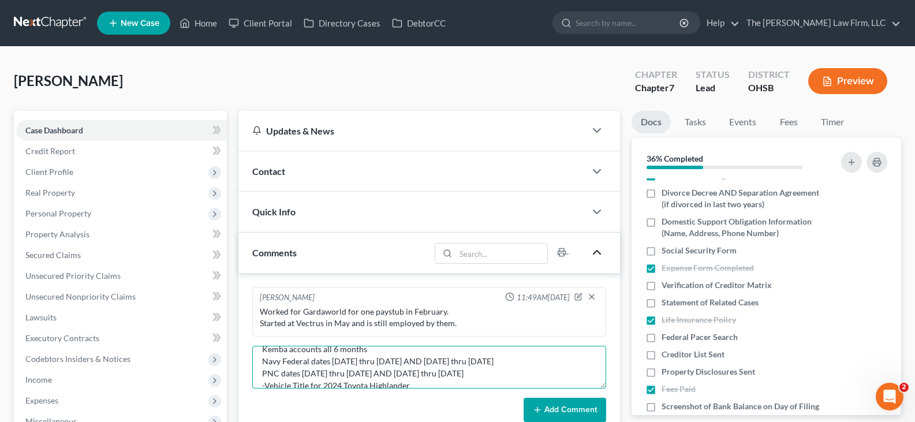
scroll to position [38, 0]
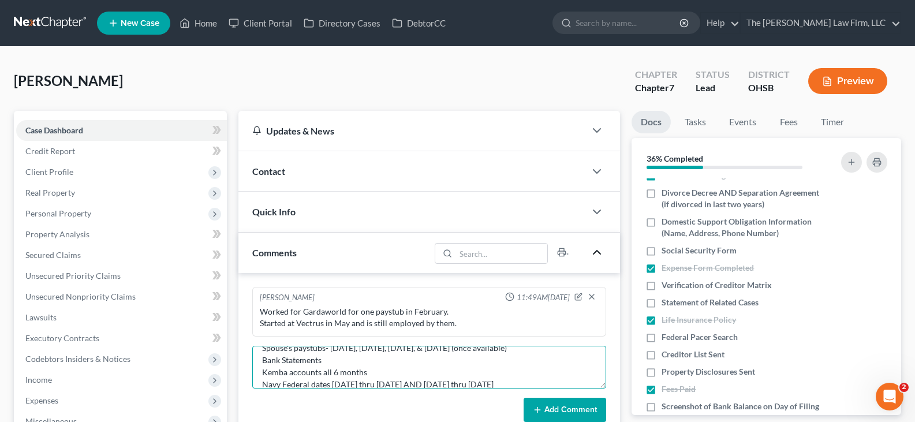
click at [262, 359] on textarea "Still Need: Paystubs – [DATE], [DATE], & [DATE] Spouse's paystubs- [DATE], [DAT…" at bounding box center [429, 367] width 354 height 43
click at [262, 349] on textarea "Still Need: Paystubs – [DATE], [DATE], & [DATE] Spouse's paystubs- [DATE], [DAT…" at bounding box center [429, 367] width 354 height 43
click at [262, 374] on textarea "Still Need: Paystubs – [DATE], [DATE], & [DATE] -Spouse's paystubs- [DATE], [DA…" at bounding box center [429, 367] width 354 height 43
type textarea "Still Need: -Paystubs – [DATE], [DATE], & [DATE] -Spouse's paystubs- [DATE], [D…"
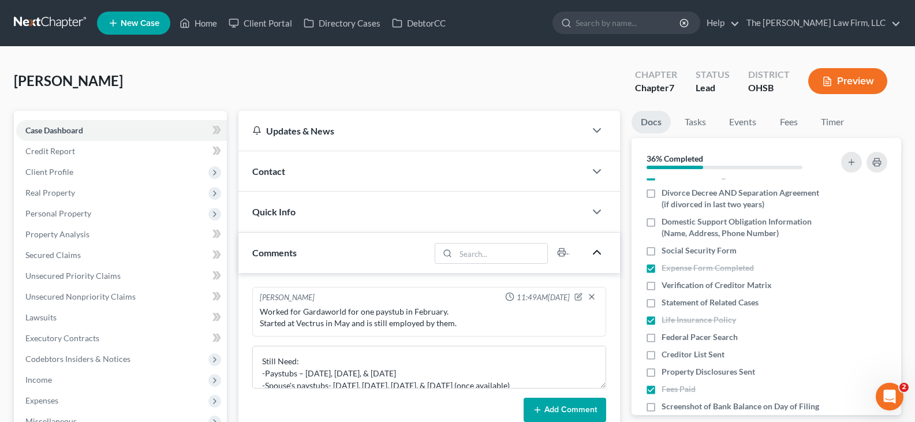
click at [569, 409] on button "Add Comment" at bounding box center [565, 410] width 83 height 24
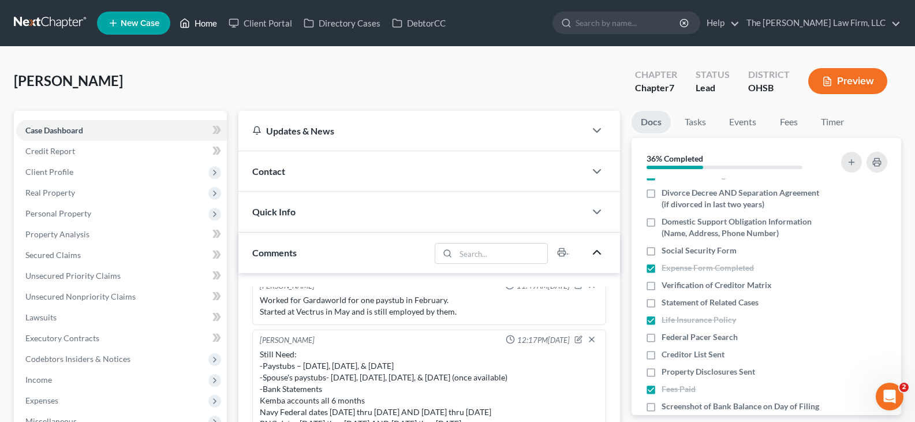
click at [204, 23] on link "Home" at bounding box center [198, 23] width 49 height 21
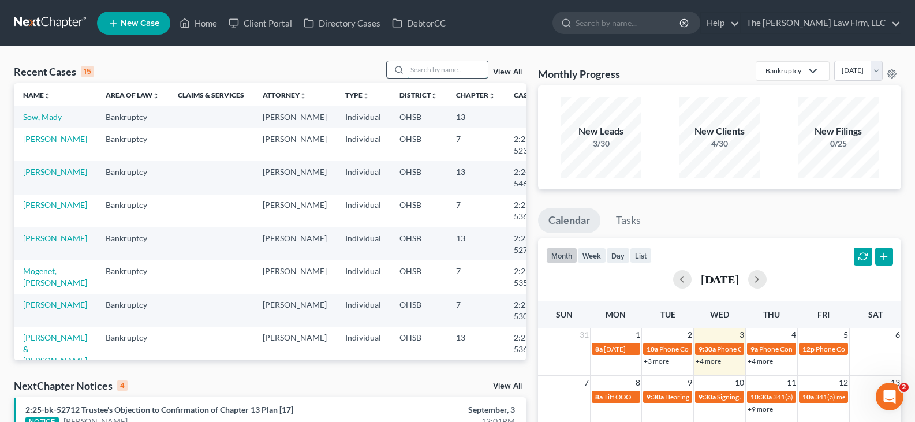
click at [431, 75] on input "search" at bounding box center [447, 69] width 81 height 17
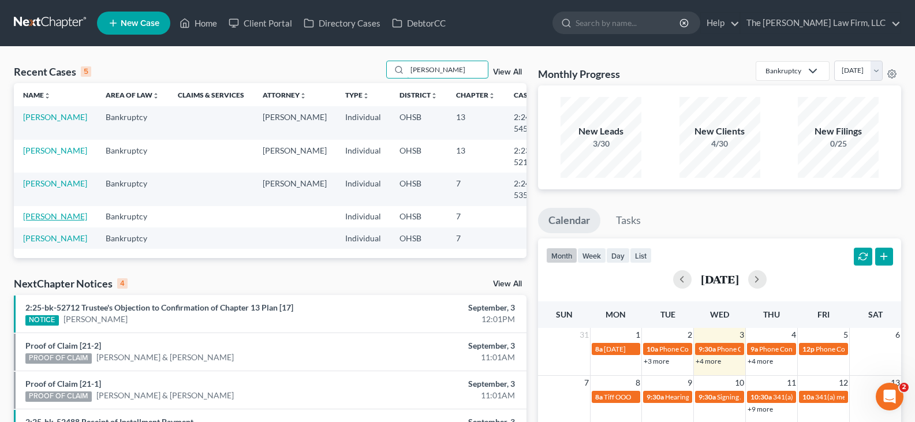
type input "[PERSON_NAME]"
click at [34, 221] on link "[PERSON_NAME]" at bounding box center [55, 216] width 64 height 10
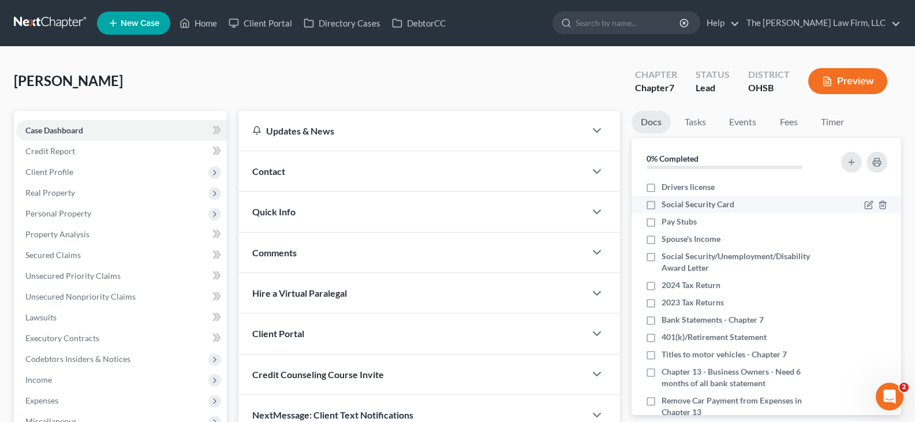
drag, startPoint x: 653, startPoint y: 187, endPoint x: 651, endPoint y: 205, distance: 18.6
click at [662, 187] on label "Drivers license" at bounding box center [688, 187] width 53 height 12
click at [666, 187] on input "Drivers license" at bounding box center [670, 185] width 8 height 8
checkbox input "true"
click at [662, 205] on label "Social Security Card" at bounding box center [698, 205] width 73 height 12
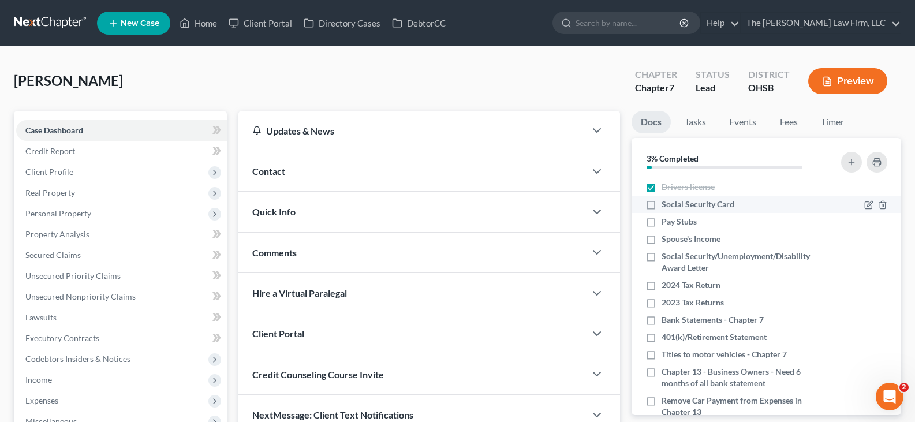
click at [666, 205] on input "Social Security Card" at bounding box center [670, 203] width 8 height 8
checkbox input "true"
click at [416, 20] on link "DebtorCC" at bounding box center [418, 23] width 65 height 21
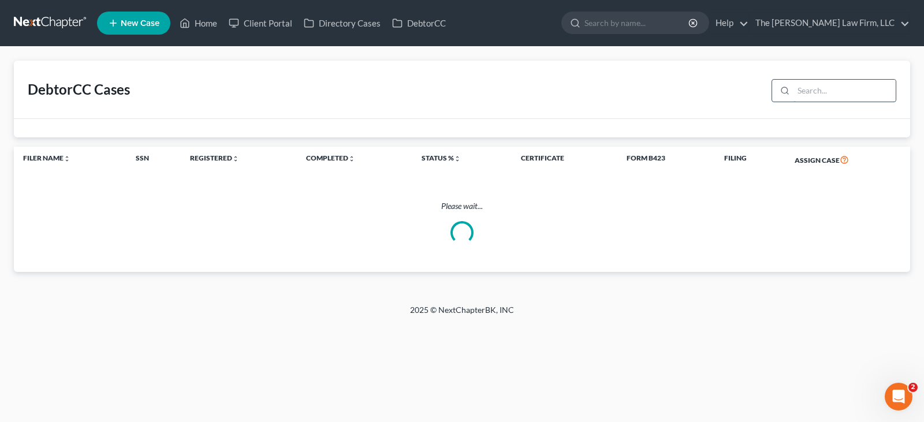
click at [811, 87] on input "search" at bounding box center [844, 91] width 102 height 22
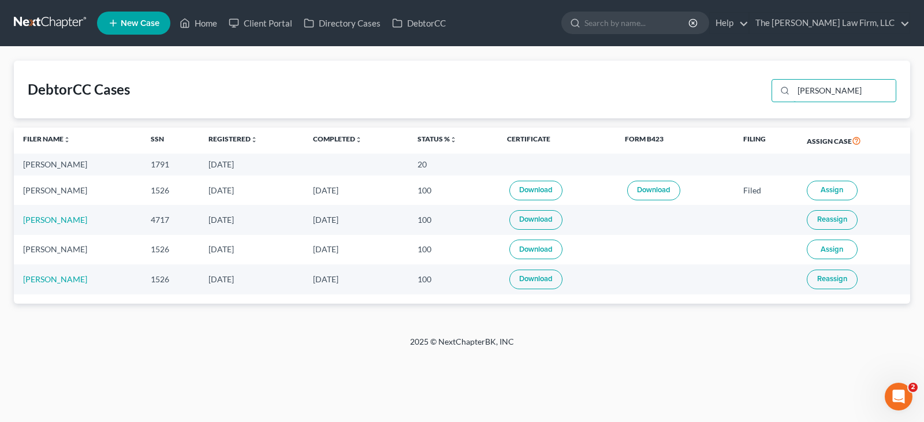
type input "[PERSON_NAME]"
click at [205, 23] on link "Home" at bounding box center [198, 23] width 49 height 21
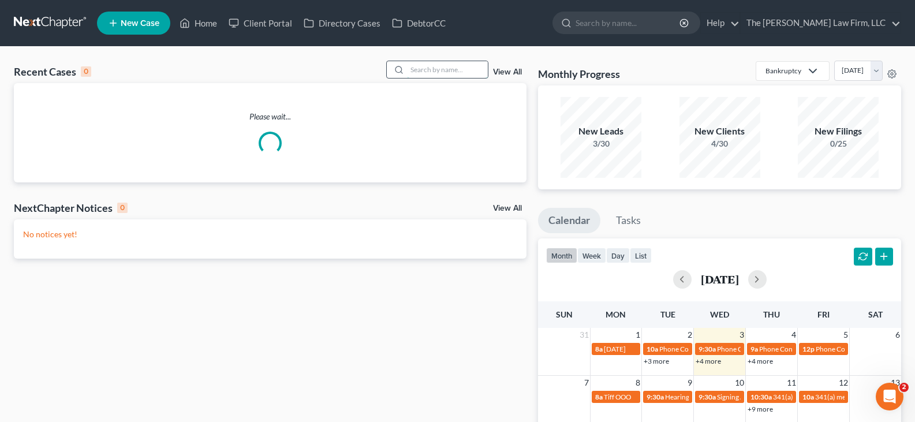
click at [452, 73] on input "search" at bounding box center [447, 69] width 81 height 17
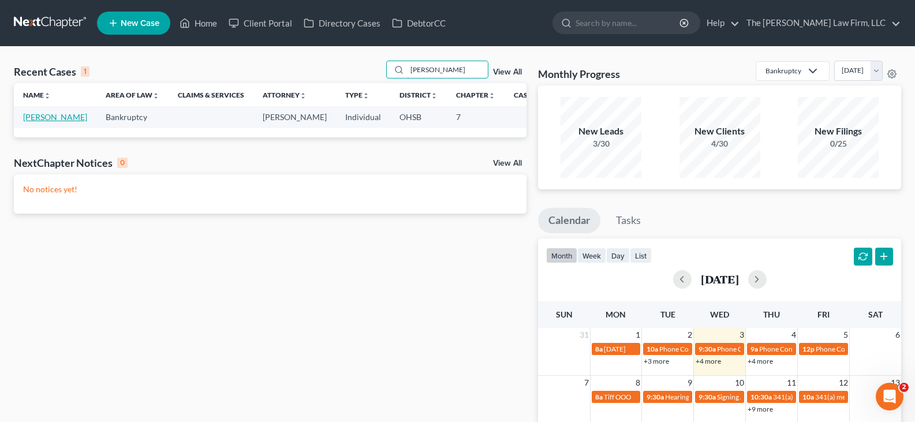
type input "[PERSON_NAME]"
click at [36, 119] on link "[PERSON_NAME]" at bounding box center [55, 117] width 64 height 10
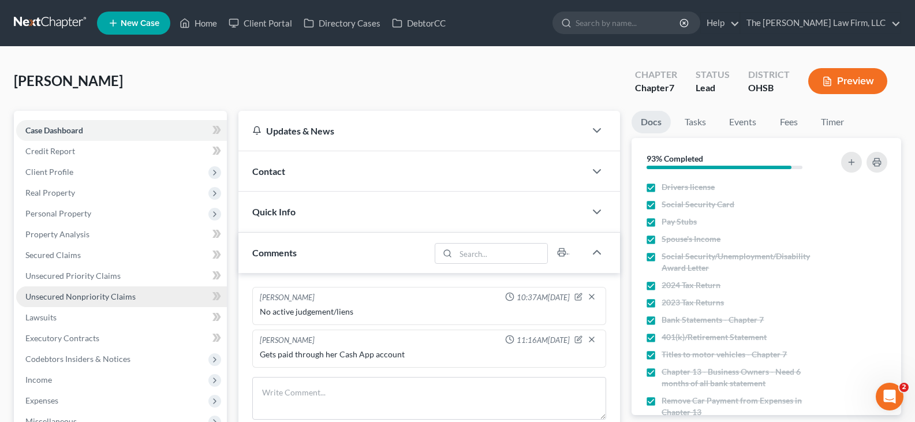
click at [109, 297] on span "Unsecured Nonpriority Claims" at bounding box center [80, 297] width 110 height 10
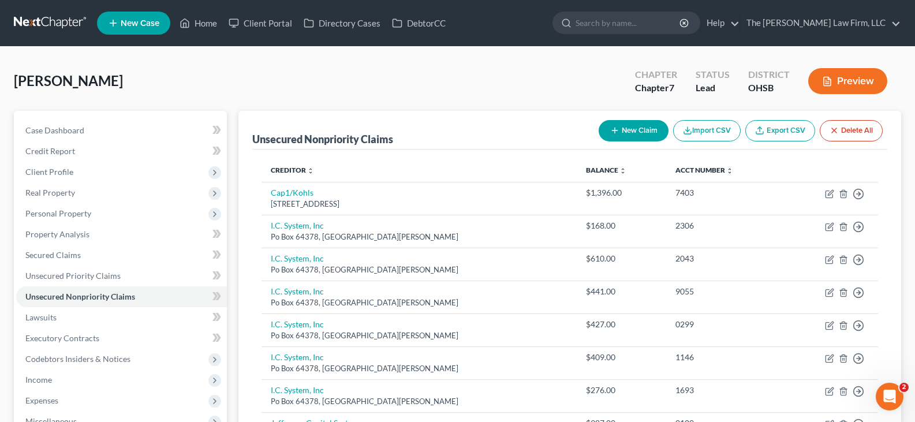
click at [627, 129] on button "New Claim" at bounding box center [634, 130] width 70 height 21
select select "0"
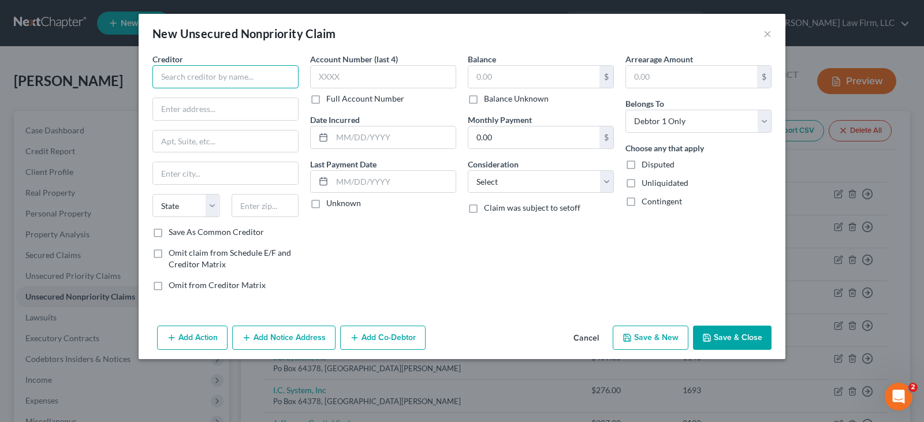
click at [222, 69] on input "text" at bounding box center [225, 76] width 146 height 23
type input "Vinebrook Homes"
click at [237, 112] on input "text" at bounding box center [225, 109] width 145 height 22
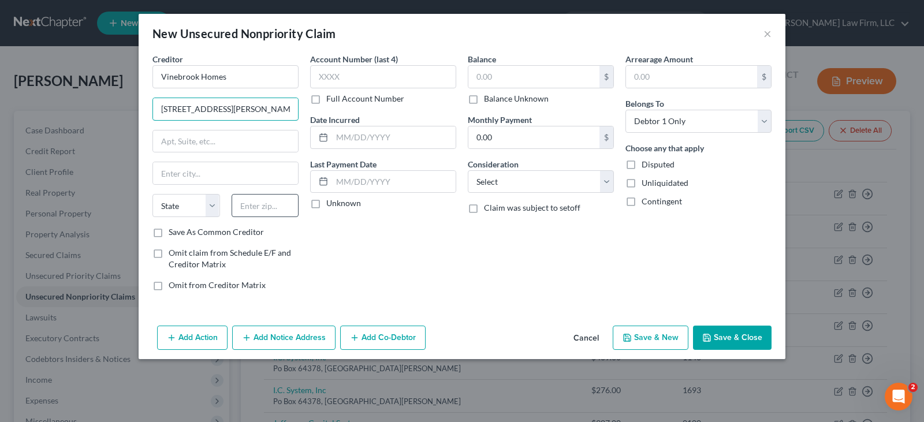
type input "[STREET_ADDRESS][PERSON_NAME]"
click at [278, 208] on input "text" at bounding box center [266, 205] width 68 height 23
type input "45424"
click at [347, 177] on input "text" at bounding box center [394, 182] width 124 height 22
type input "[GEOGRAPHIC_DATA]"
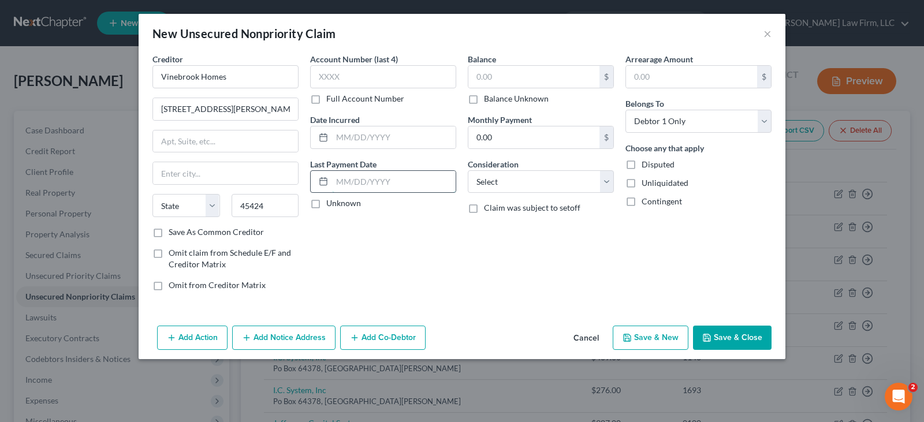
select select "36"
click at [708, 336] on polyline "button" at bounding box center [706, 335] width 3 height 2
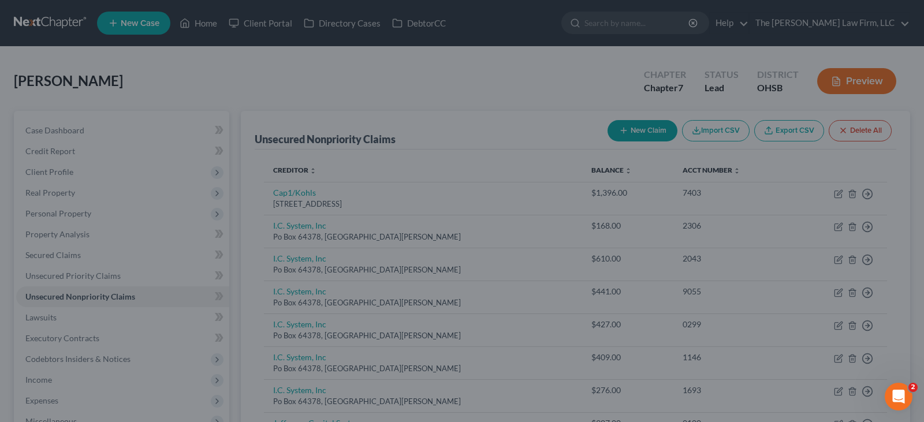
type input "0.00"
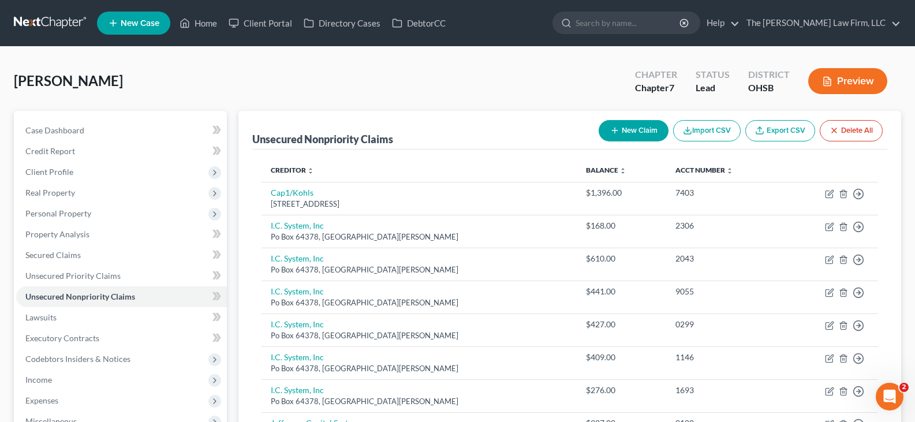
click at [616, 125] on button "New Claim" at bounding box center [634, 130] width 70 height 21
select select "0"
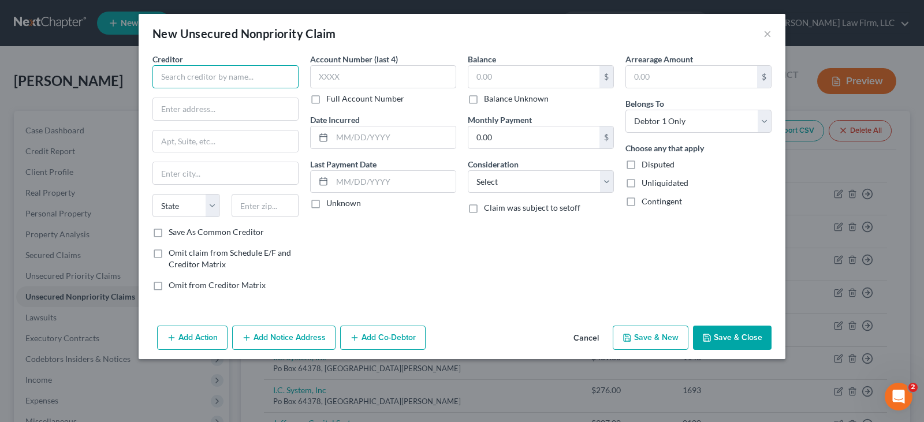
click at [289, 76] on input "text" at bounding box center [225, 76] width 146 height 23
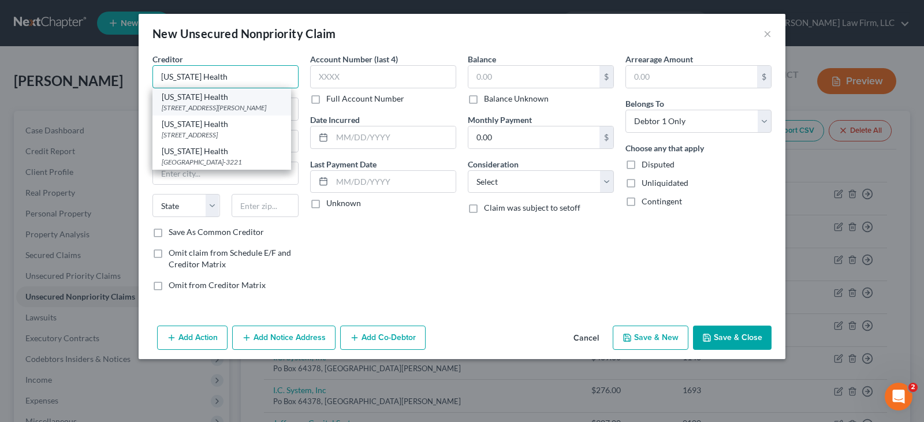
type input "[US_STATE] Health"
click at [218, 111] on div "[STREET_ADDRESS][PERSON_NAME]" at bounding box center [222, 108] width 120 height 10
type input "[STREET_ADDRESS][PERSON_NAME]"
type input "[GEOGRAPHIC_DATA]"
select select "36"
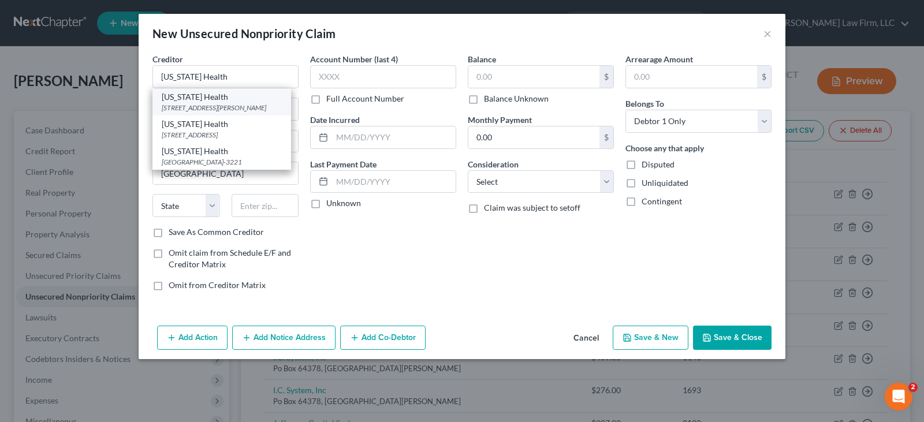
type input "43016"
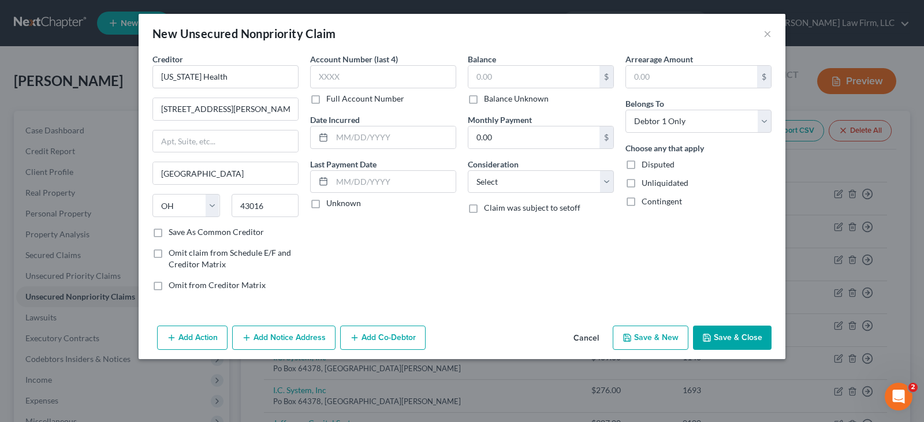
click at [707, 336] on polyline "button" at bounding box center [706, 335] width 3 height 2
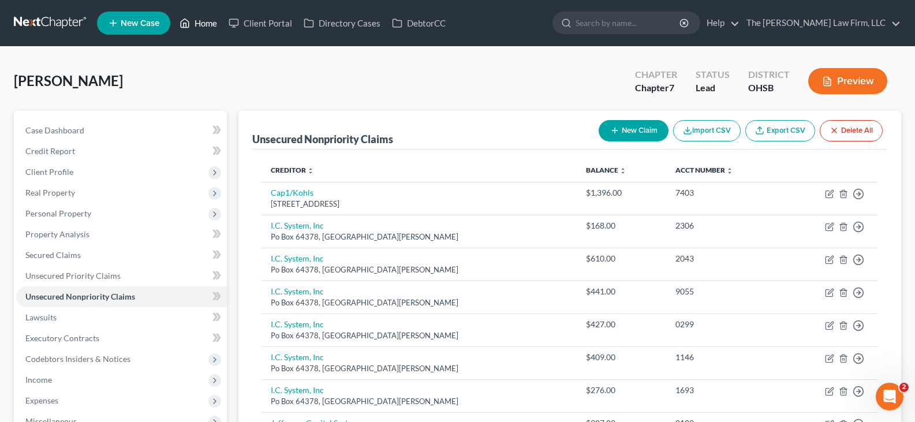
click at [211, 24] on link "Home" at bounding box center [198, 23] width 49 height 21
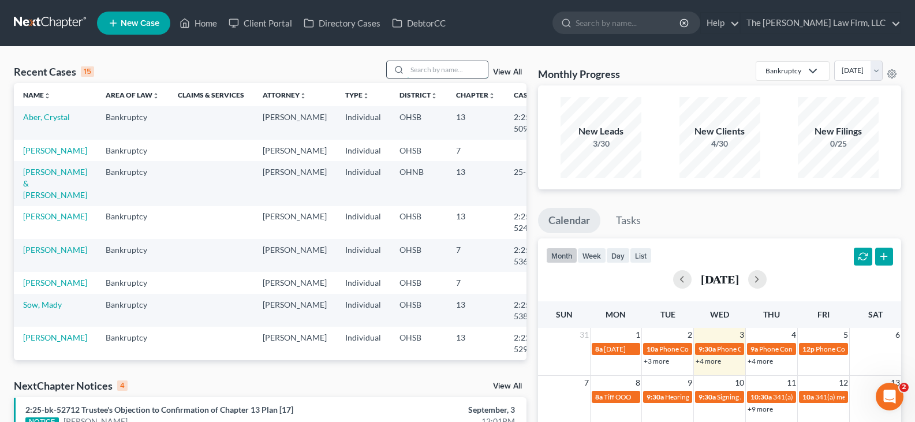
click at [416, 72] on input "search" at bounding box center [447, 69] width 81 height 17
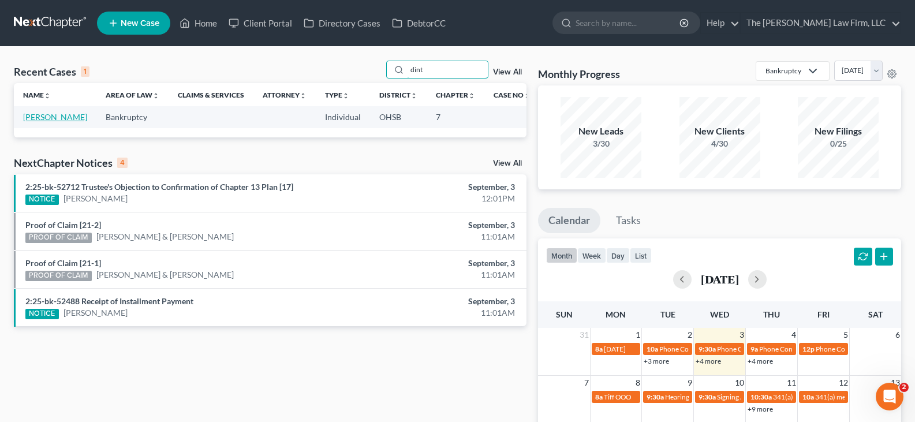
type input "dint"
click at [39, 119] on link "[PERSON_NAME]" at bounding box center [55, 117] width 64 height 10
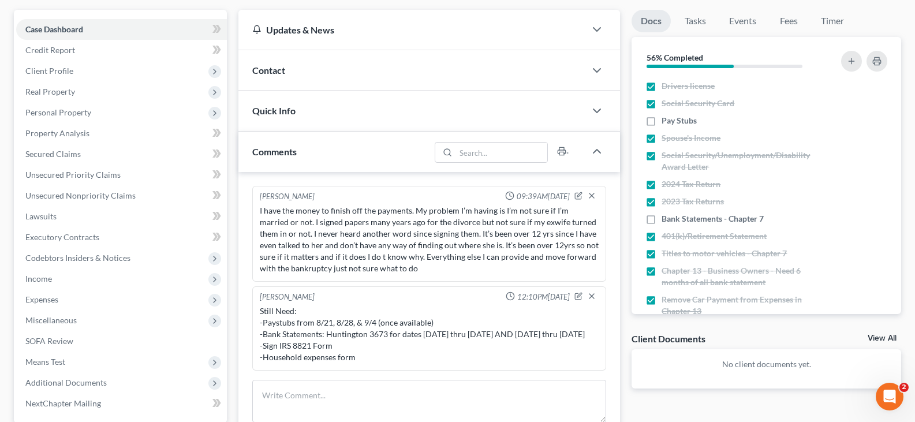
scroll to position [173, 0]
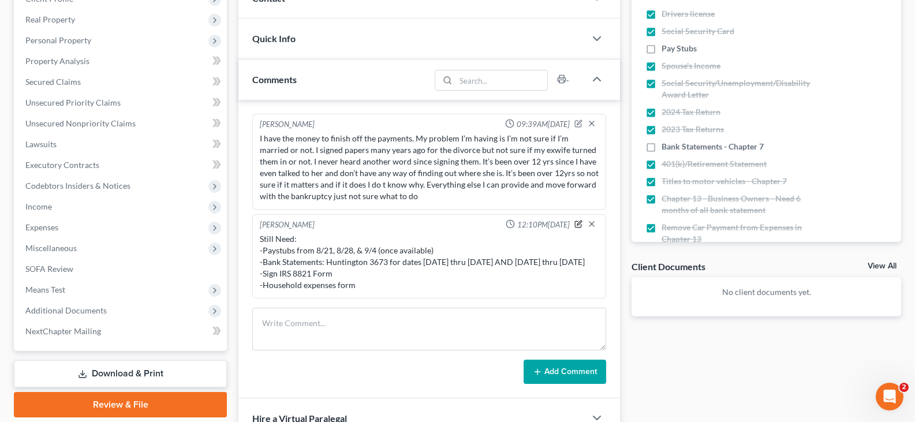
click at [578, 226] on icon "button" at bounding box center [579, 224] width 8 height 8
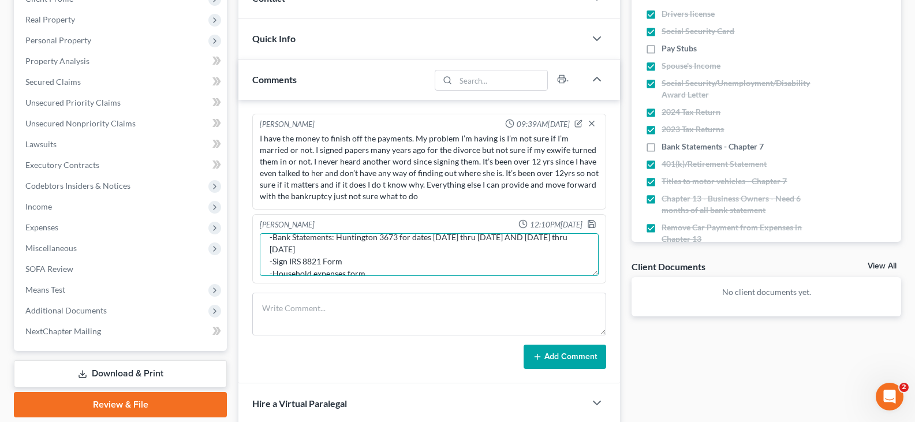
scroll to position [46, 0]
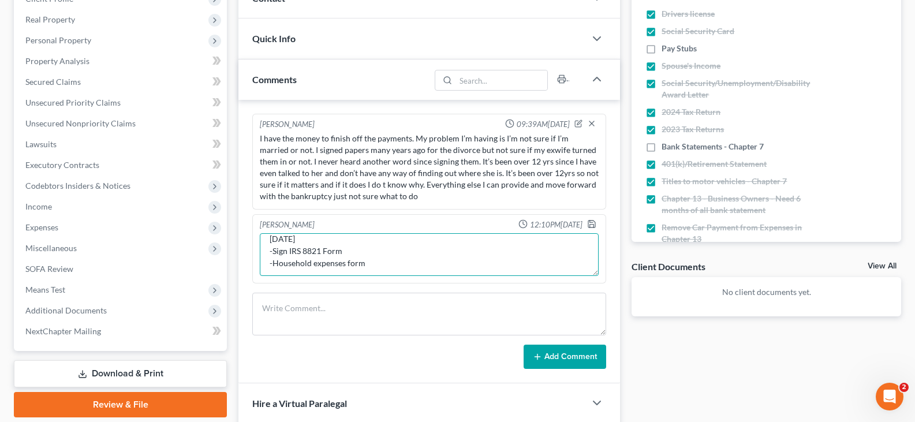
click at [370, 262] on textarea "Still Need: -Paystubs from 8/21, 8/28, & 9/4 (once available) -Bank Statements:…" at bounding box center [429, 254] width 339 height 43
type textarea "Still Need: -Paystubs from 8/21, 8/28, & 9/4 (once available)"
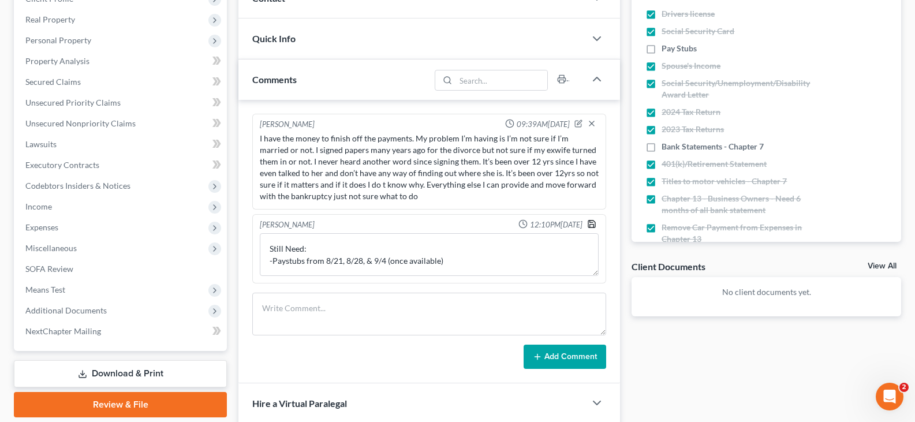
click at [593, 223] on icon "button" at bounding box center [591, 223] width 9 height 9
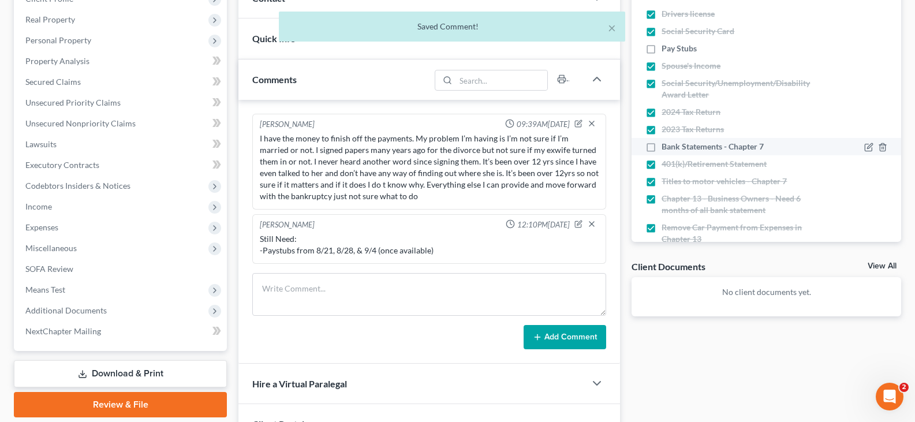
click at [662, 146] on label "Bank Statements - Chapter 7" at bounding box center [713, 147] width 102 height 12
click at [666, 146] on input "Bank Statements - Chapter 7" at bounding box center [670, 145] width 8 height 8
checkbox input "true"
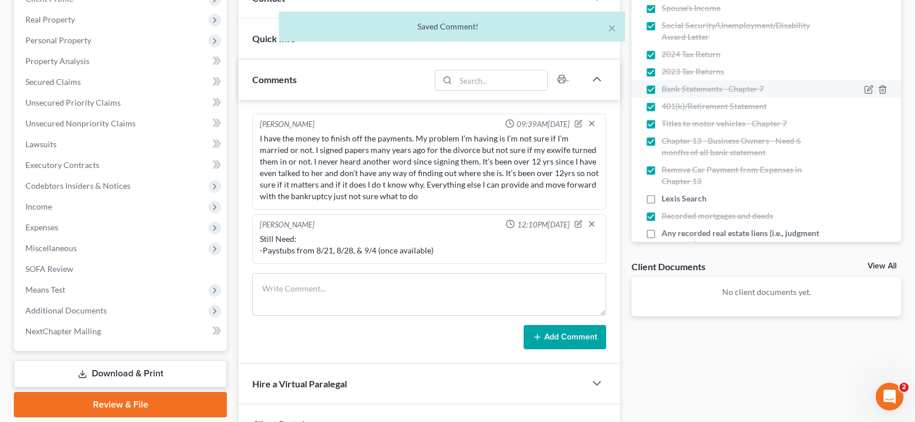
scroll to position [115, 0]
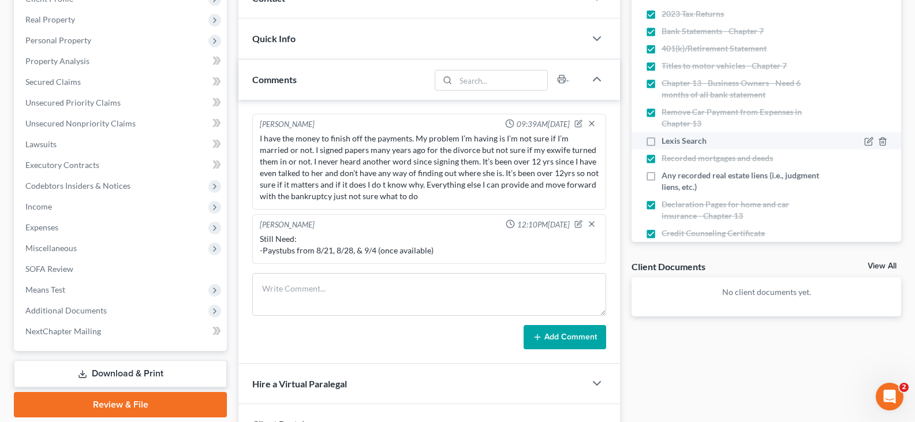
click at [662, 140] on label "Lexis Search" at bounding box center [684, 141] width 45 height 12
click at [666, 140] on input "Lexis Search" at bounding box center [670, 139] width 8 height 8
checkbox input "true"
drag, startPoint x: 394, startPoint y: 272, endPoint x: 397, endPoint y: 288, distance: 16.5
click at [394, 272] on div "[PERSON_NAME] 09:39AM[DATE] I have the money to finish off the payments. My pro…" at bounding box center [430, 232] width 382 height 264
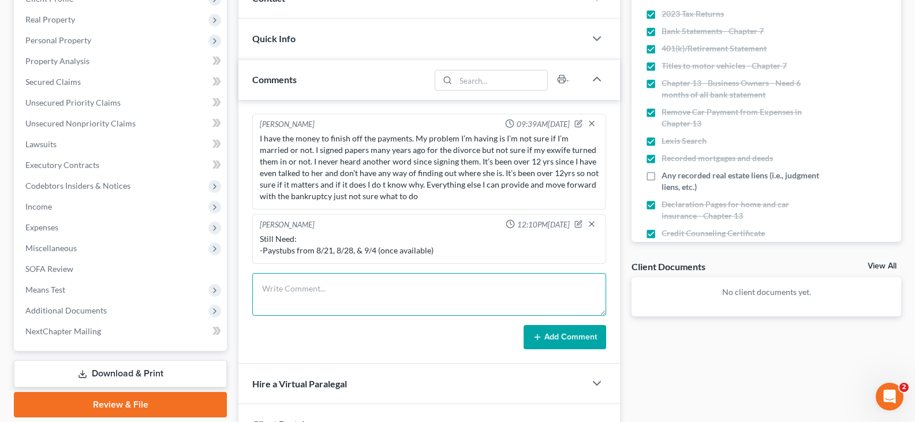
click at [397, 288] on textarea at bounding box center [429, 294] width 354 height 43
type textarea "3 active judgement/liens"
click at [567, 338] on button "Add Comment" at bounding box center [565, 337] width 83 height 24
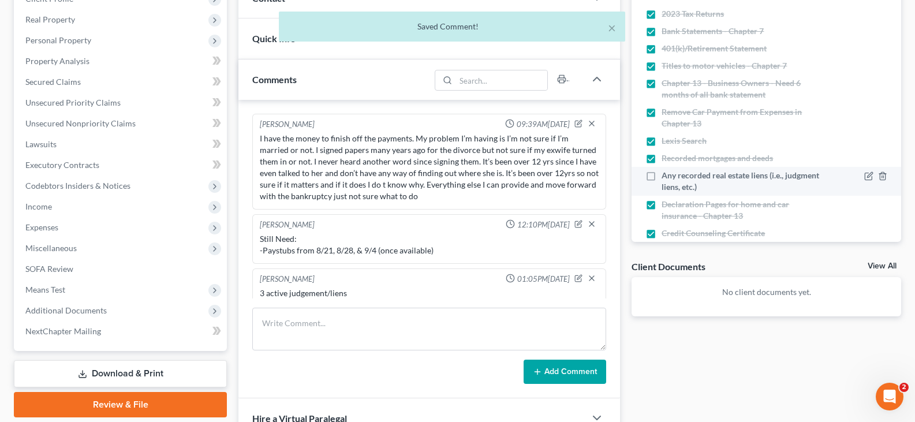
scroll to position [8, 0]
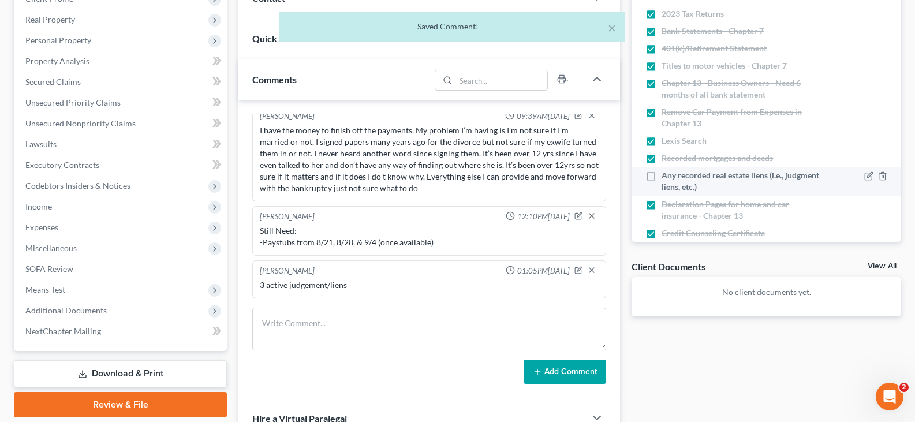
click at [662, 176] on label "Any recorded real estate liens (i.e., judgment liens, etc.)" at bounding box center [743, 181] width 162 height 23
click at [666, 176] on input "Any recorded real estate liens (i.e., judgment liens, etc.)" at bounding box center [670, 174] width 8 height 8
checkbox input "true"
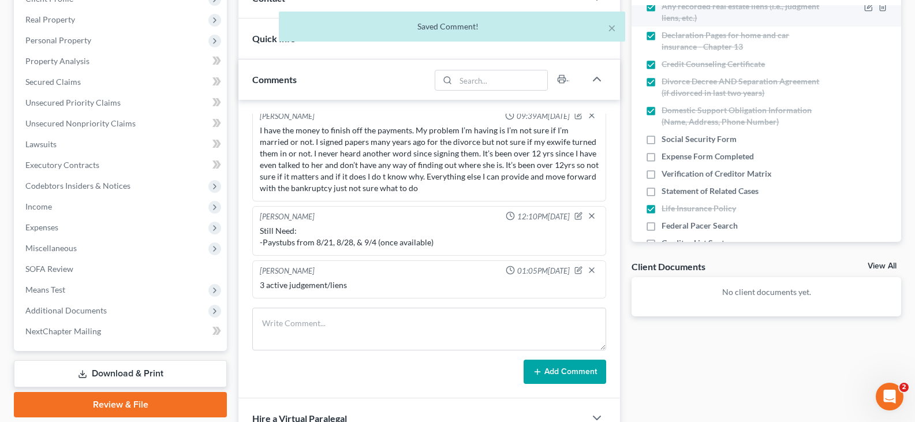
scroll to position [289, 0]
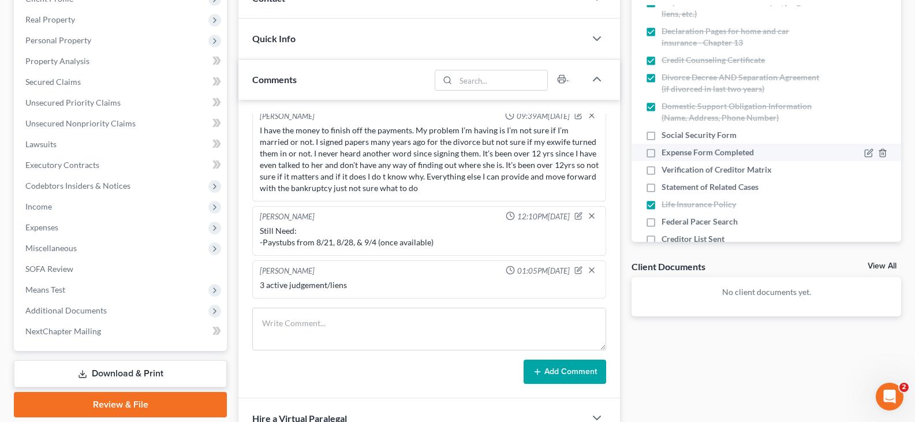
click at [662, 152] on label "Expense Form Completed" at bounding box center [708, 153] width 92 height 12
click at [666, 152] on input "Expense Form Completed" at bounding box center [670, 151] width 8 height 8
checkbox input "true"
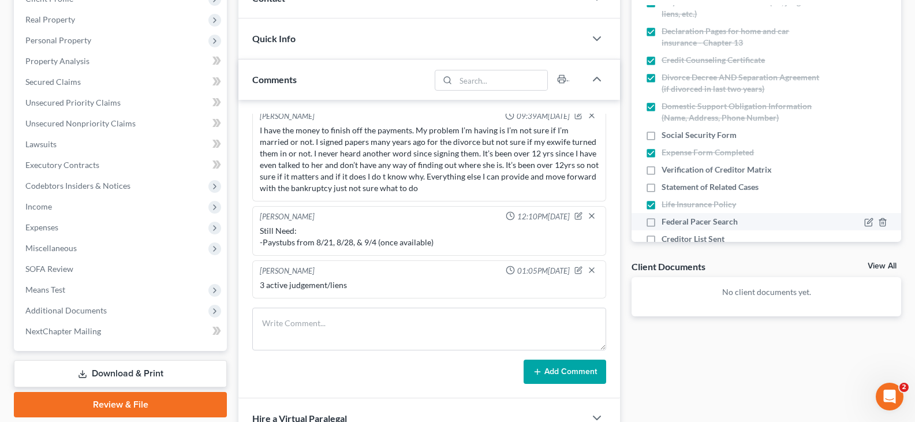
click at [662, 222] on label "Federal Pacer Search" at bounding box center [700, 222] width 76 height 12
click at [666, 222] on input "Federal Pacer Search" at bounding box center [670, 220] width 8 height 8
checkbox input "true"
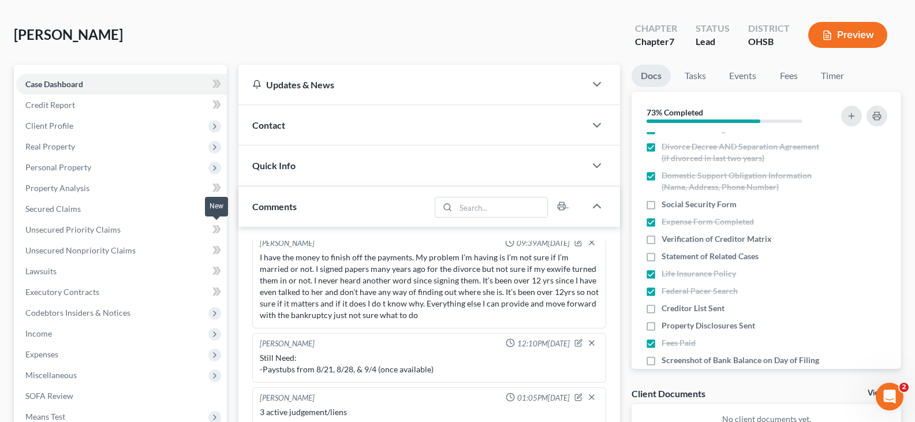
scroll to position [0, 0]
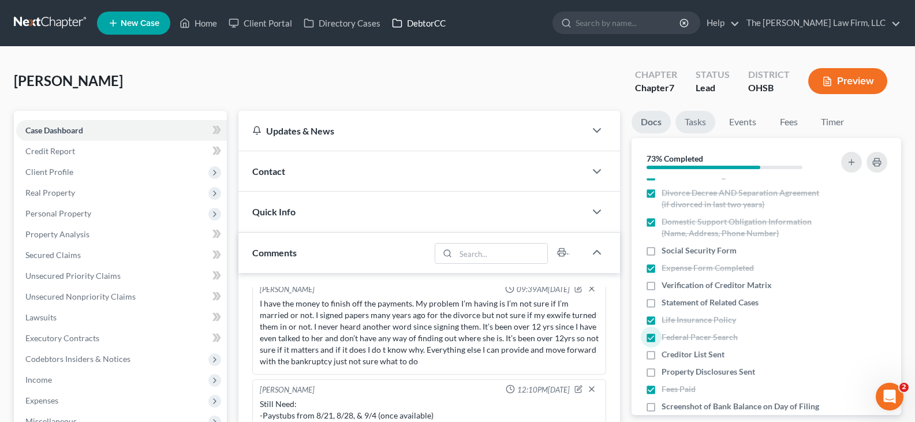
drag, startPoint x: 412, startPoint y: 18, endPoint x: 712, endPoint y: 115, distance: 315.4
click at [412, 18] on link "DebtorCC" at bounding box center [418, 23] width 65 height 21
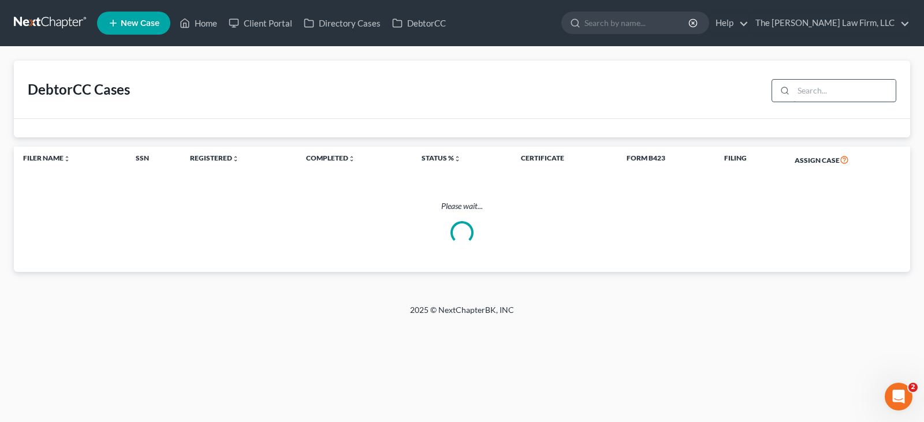
click at [811, 91] on input "search" at bounding box center [844, 91] width 102 height 22
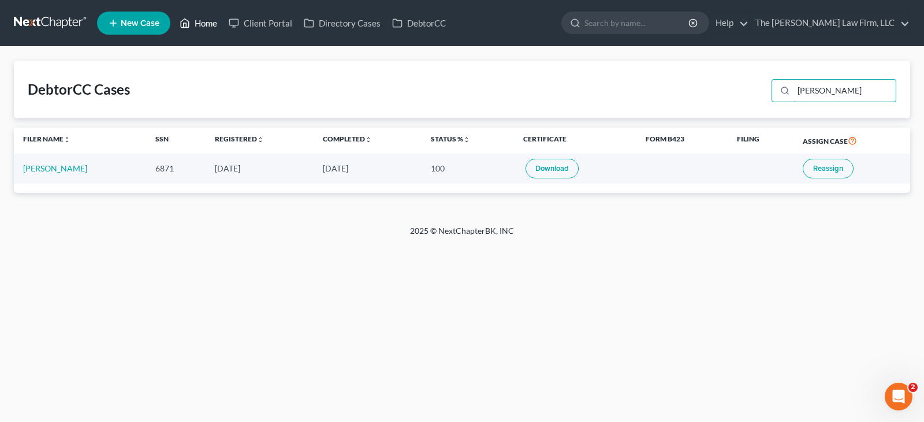
type input "[PERSON_NAME]"
click at [206, 26] on link "Home" at bounding box center [198, 23] width 49 height 21
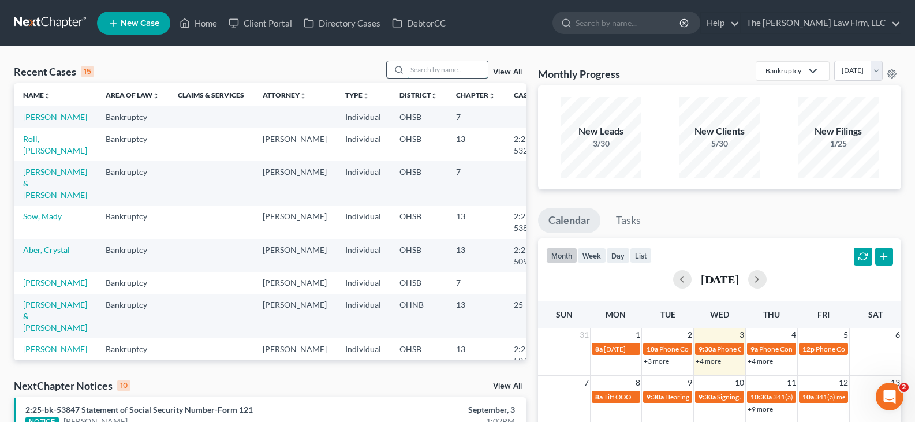
click at [440, 71] on input "search" at bounding box center [447, 69] width 81 height 17
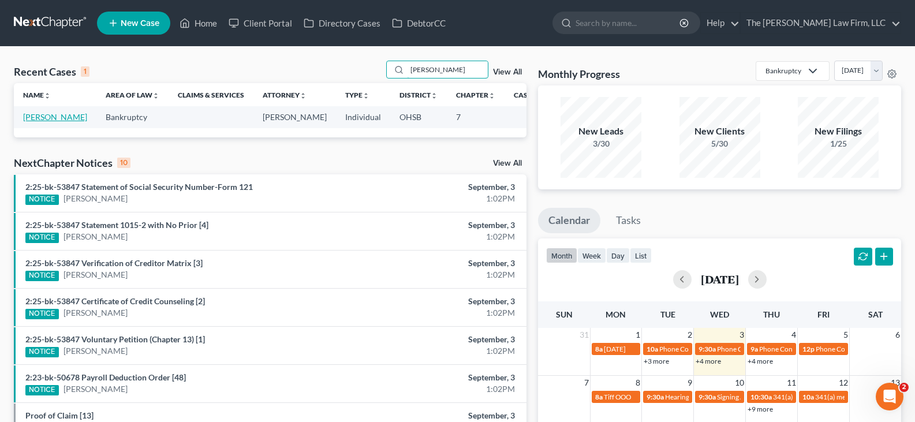
type input "[PERSON_NAME]"
click at [34, 119] on link "[PERSON_NAME]" at bounding box center [55, 117] width 64 height 10
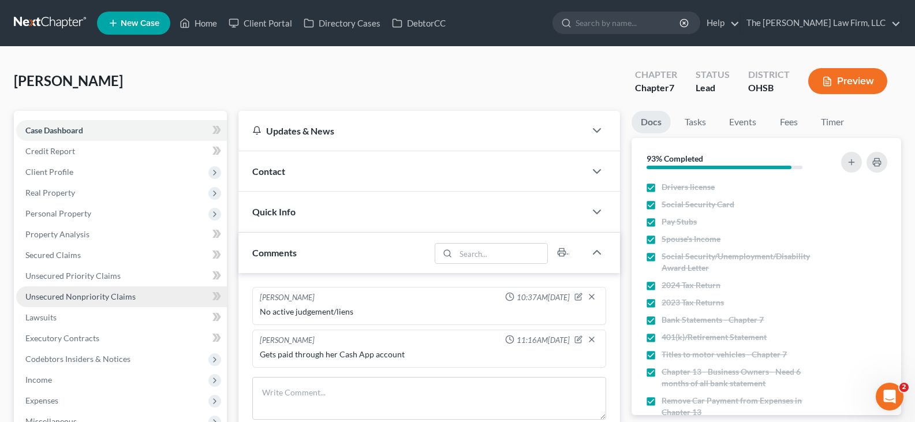
click at [46, 293] on span "Unsecured Nonpriority Claims" at bounding box center [80, 297] width 110 height 10
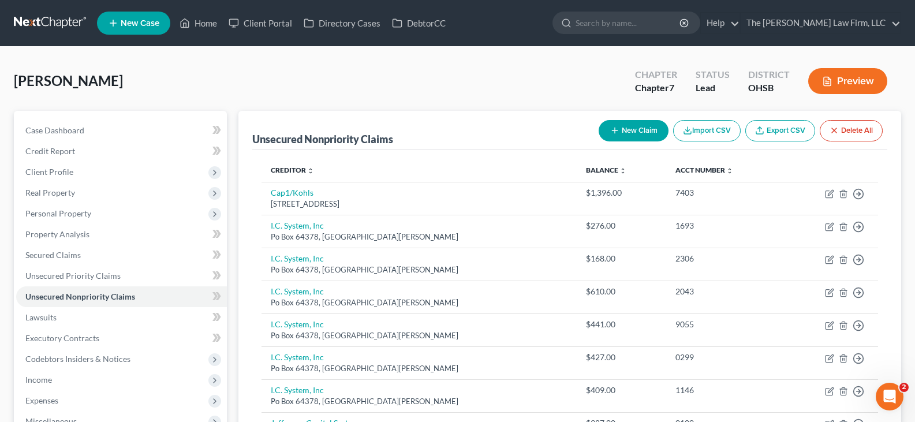
click at [616, 129] on icon "button" at bounding box center [614, 130] width 9 height 9
select select "0"
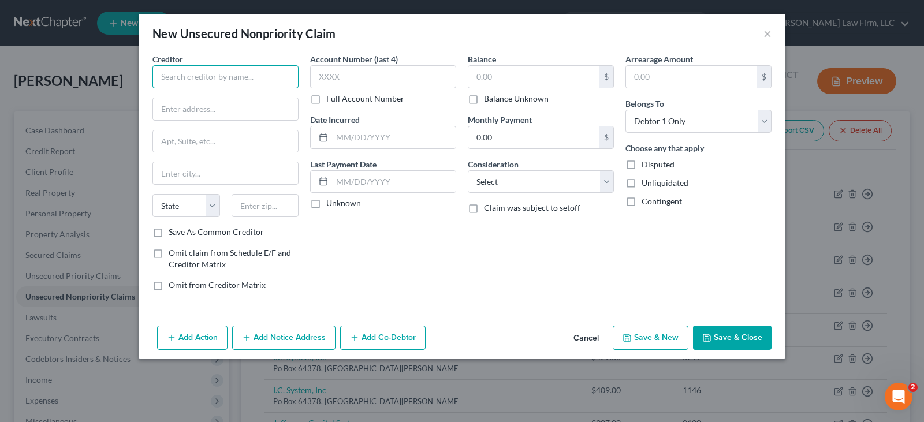
click at [218, 77] on input "text" at bounding box center [225, 76] width 146 height 23
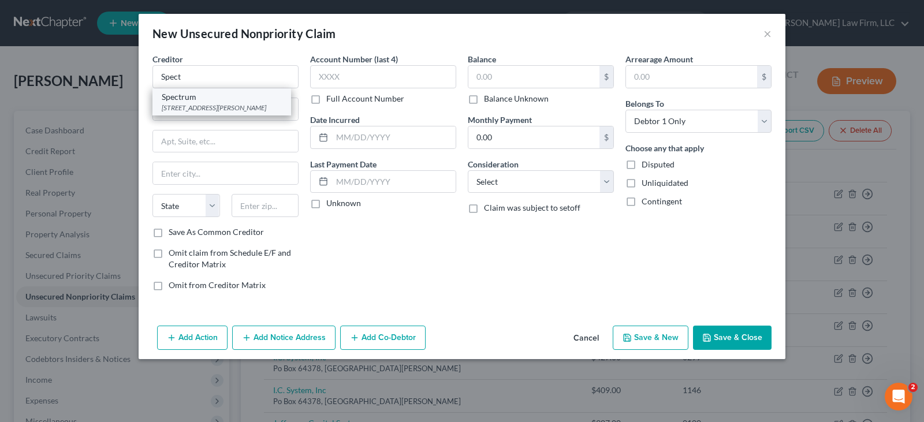
click at [211, 106] on div "[STREET_ADDRESS][PERSON_NAME]" at bounding box center [222, 108] width 120 height 10
type input "Spectrum"
type input "[STREET_ADDRESS][PERSON_NAME]"
type input "Riverview"
select select "9"
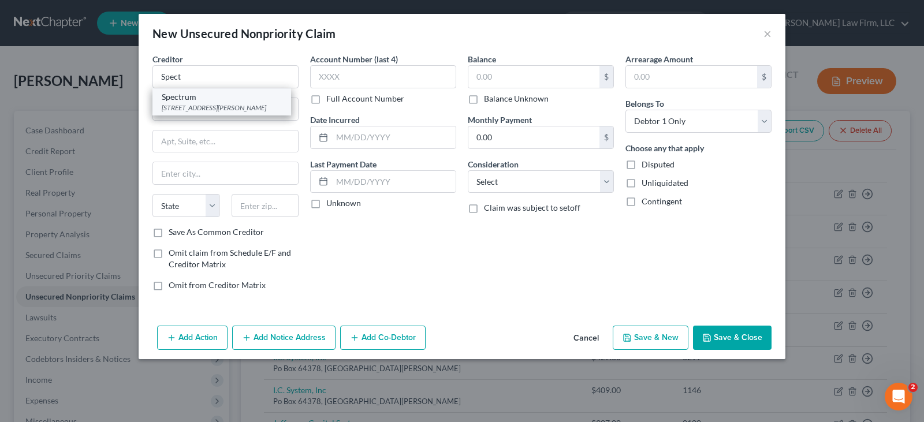
type input "33578-8652"
click at [641, 339] on button "Save & New" at bounding box center [651, 338] width 76 height 24
select select "0"
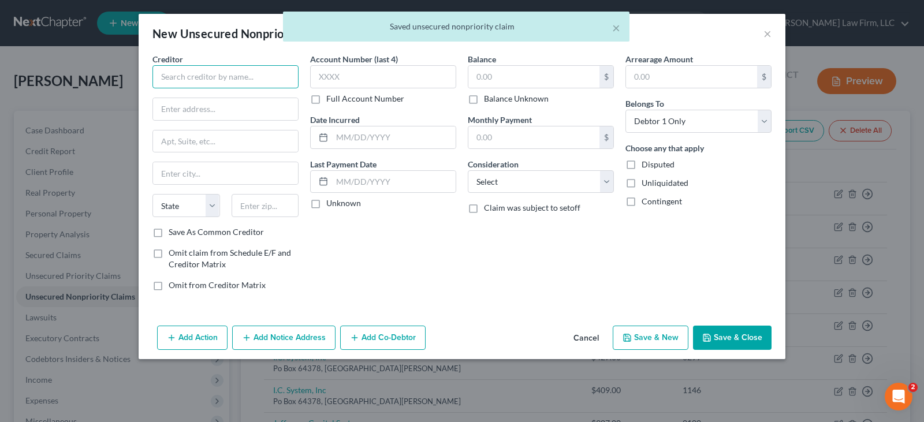
click at [230, 80] on input "text" at bounding box center [225, 76] width 146 height 23
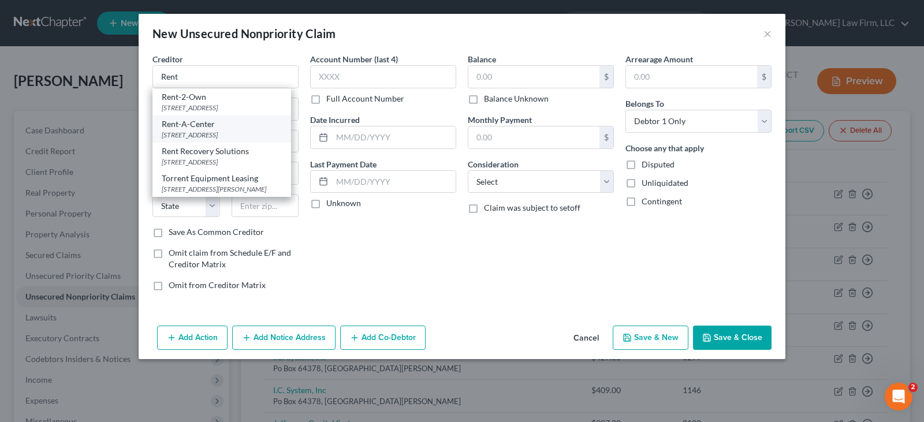
click at [214, 126] on div "Rent-A-Center" at bounding box center [222, 124] width 120 height 12
type input "Rent-A-Center"
type input "[STREET_ADDRESS]"
type input "Plano"
select select "45"
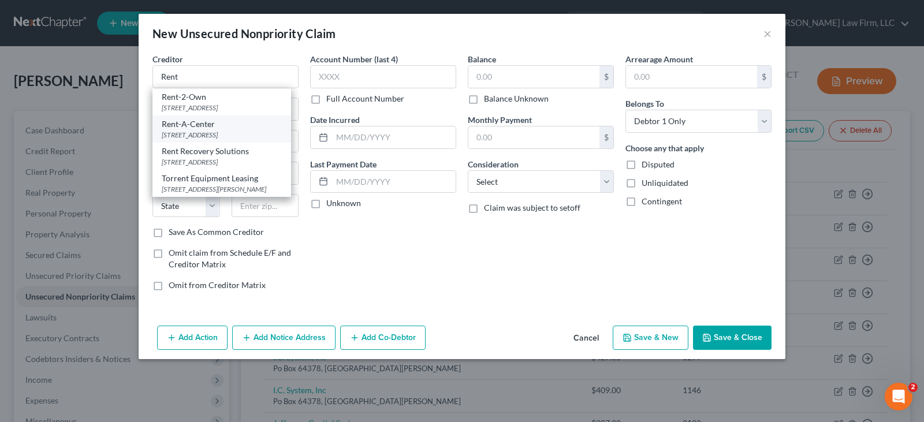
type input "75024"
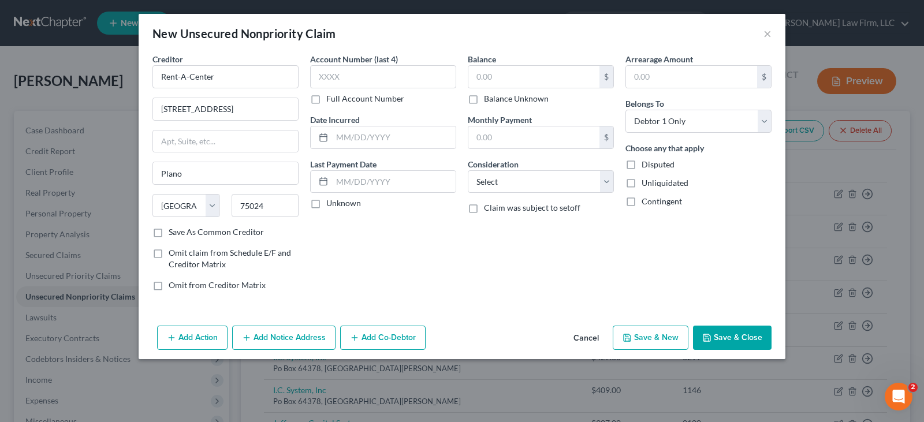
click at [647, 340] on button "Save & New" at bounding box center [651, 338] width 76 height 24
select select "0"
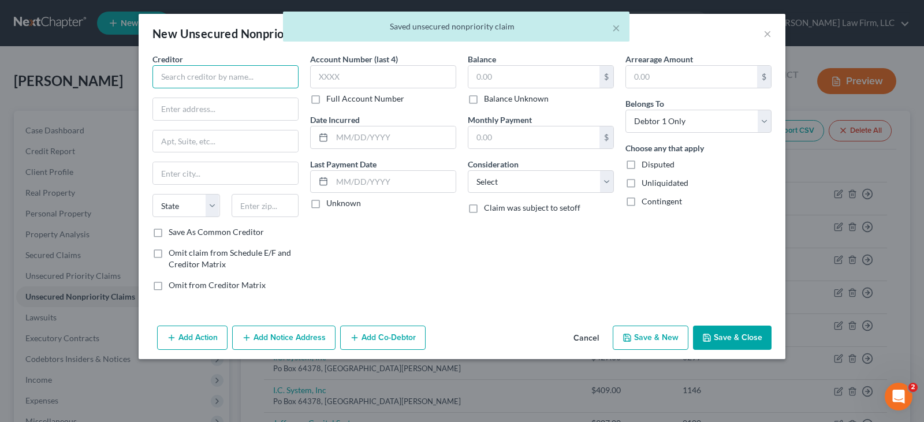
click at [199, 73] on input "text" at bounding box center [225, 76] width 146 height 23
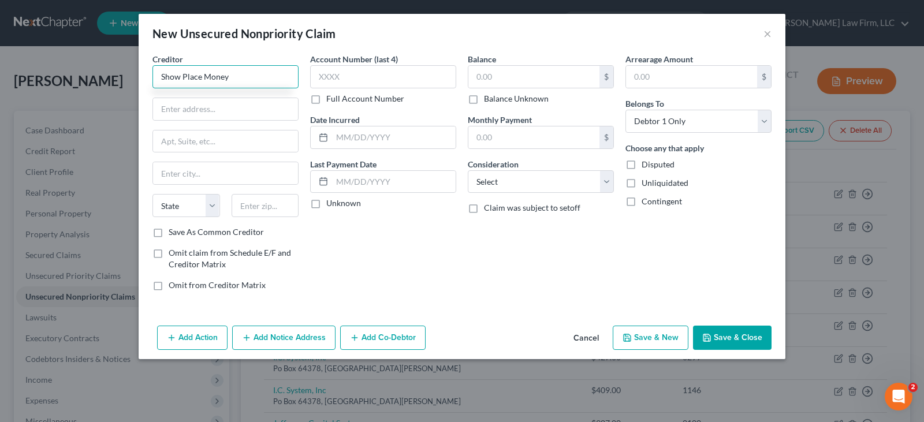
type input "Show Place Money"
click at [595, 339] on button "Cancel" at bounding box center [586, 338] width 44 height 23
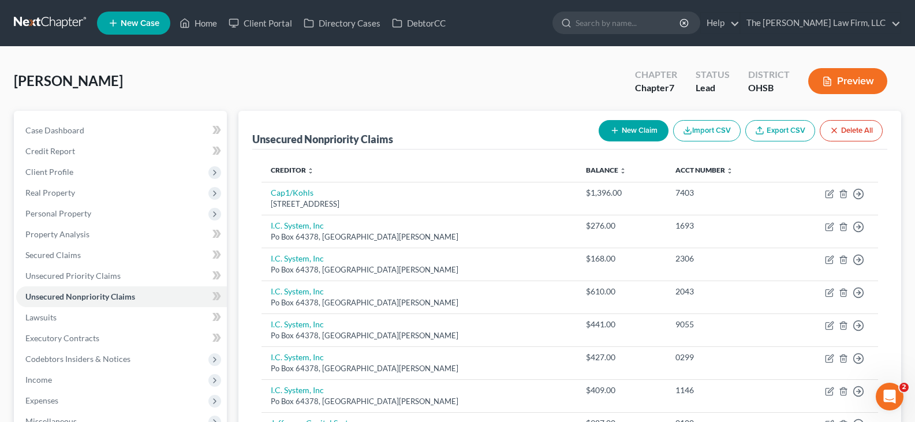
click at [616, 132] on icon "button" at bounding box center [614, 130] width 9 height 9
select select "0"
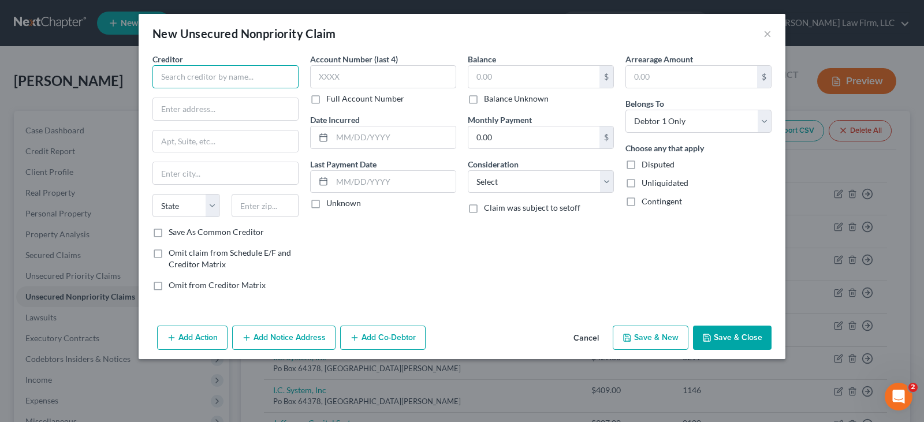
click at [259, 72] on input "text" at bounding box center [225, 76] width 146 height 23
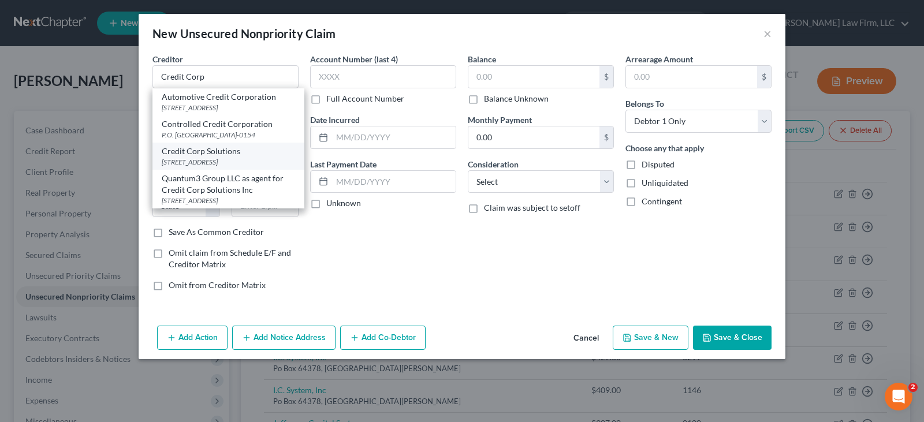
click at [213, 157] on div "Credit Corp Solutions" at bounding box center [228, 152] width 133 height 12
type input "Credit Corp Solutions"
type input "[STREET_ADDRESS]"
type input "Suite 200"
type input "[PERSON_NAME]"
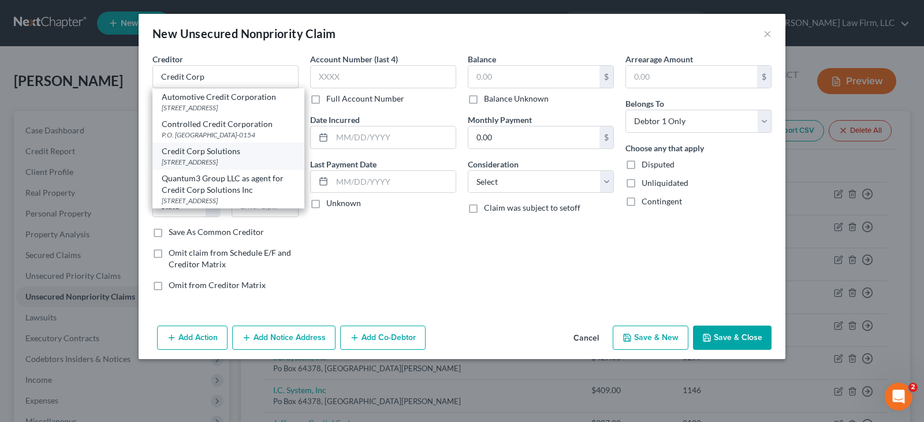
select select "46"
type input "84020"
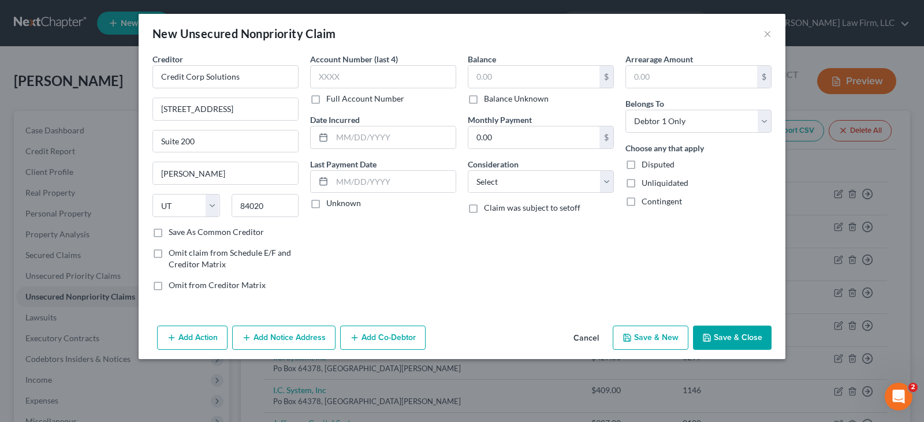
click at [641, 340] on button "Save & New" at bounding box center [651, 338] width 76 height 24
select select "0"
click at [591, 340] on button "Cancel" at bounding box center [586, 338] width 44 height 23
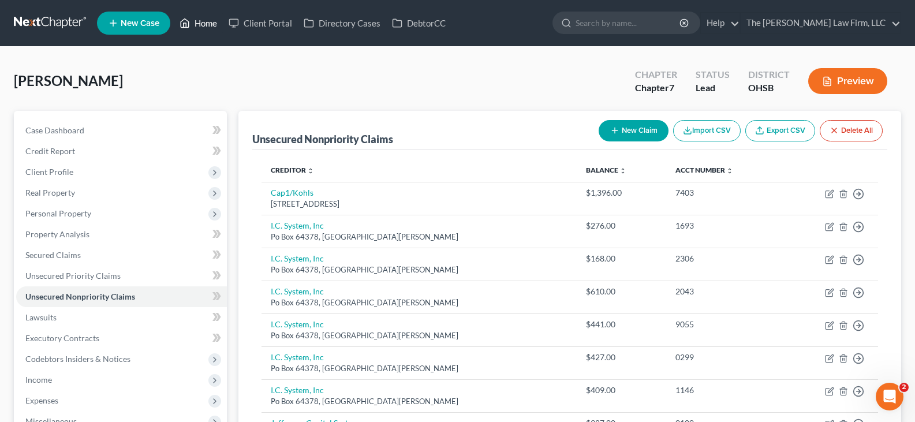
click at [207, 25] on link "Home" at bounding box center [198, 23] width 49 height 21
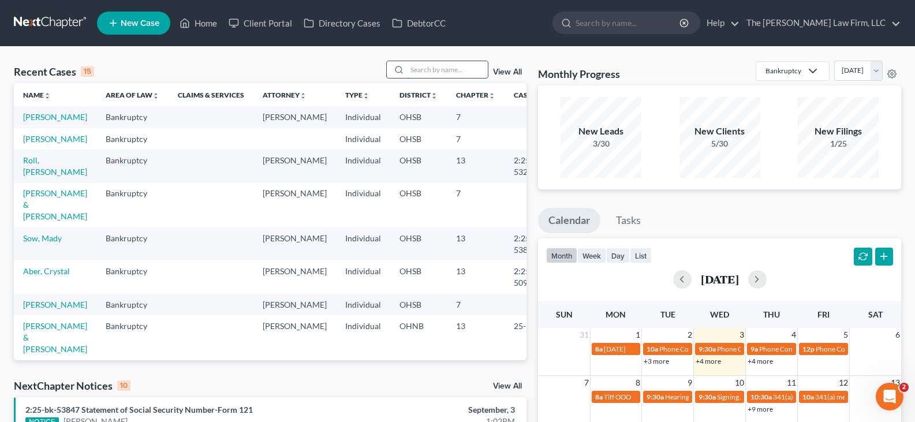
click at [444, 68] on input "search" at bounding box center [447, 69] width 81 height 17
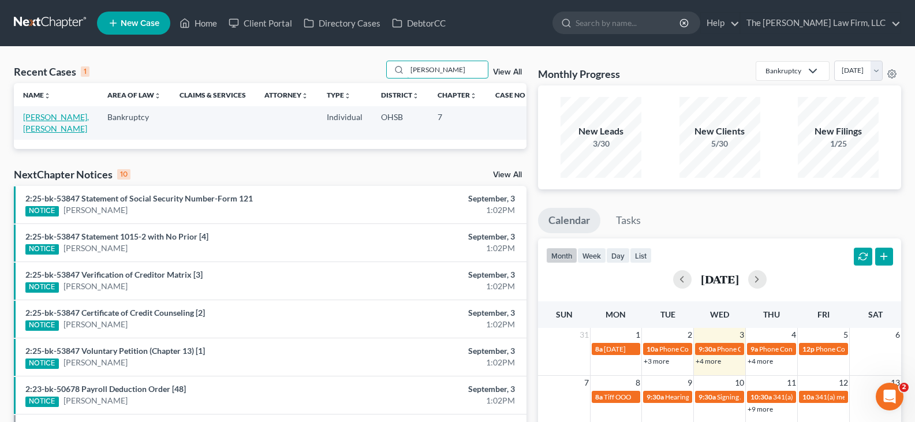
type input "[PERSON_NAME]"
click at [54, 118] on link "[PERSON_NAME], [PERSON_NAME]" at bounding box center [56, 122] width 66 height 21
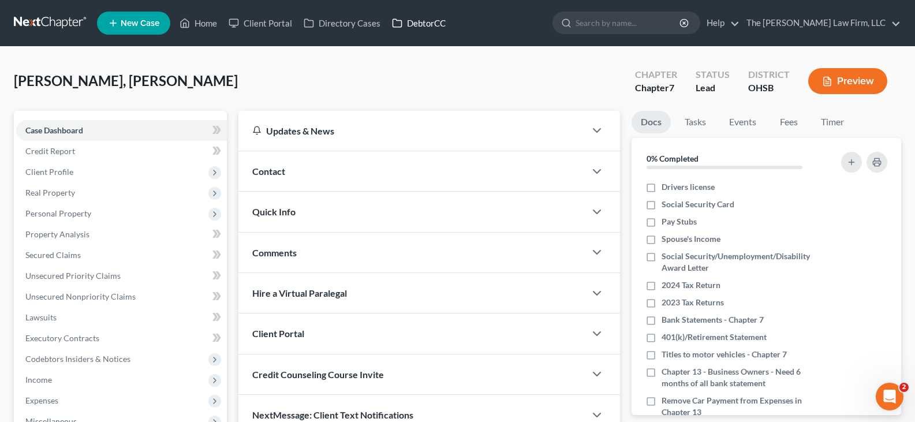
click at [427, 24] on link "DebtorCC" at bounding box center [418, 23] width 65 height 21
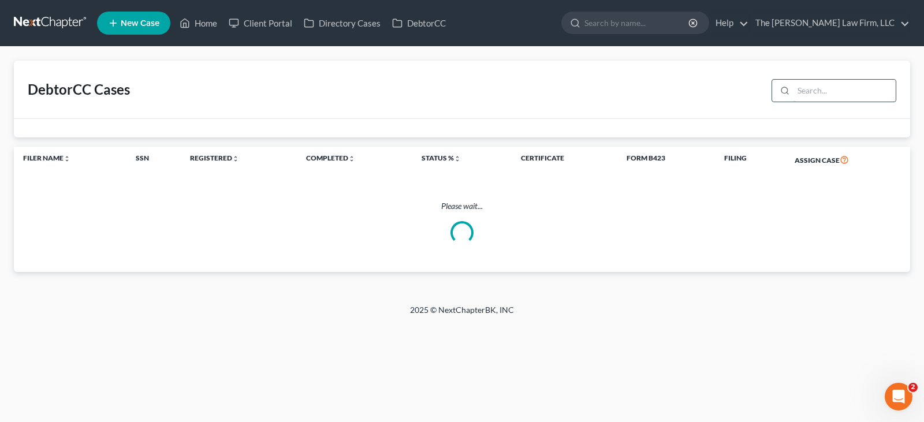
click at [818, 92] on input "search" at bounding box center [844, 91] width 102 height 22
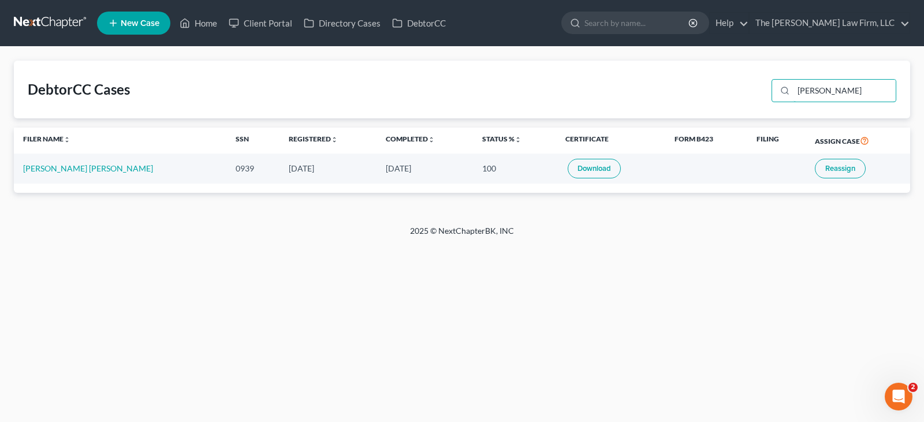
type input "[PERSON_NAME]"
click at [568, 170] on link "Download" at bounding box center [594, 169] width 53 height 20
click at [205, 22] on link "Home" at bounding box center [198, 23] width 49 height 21
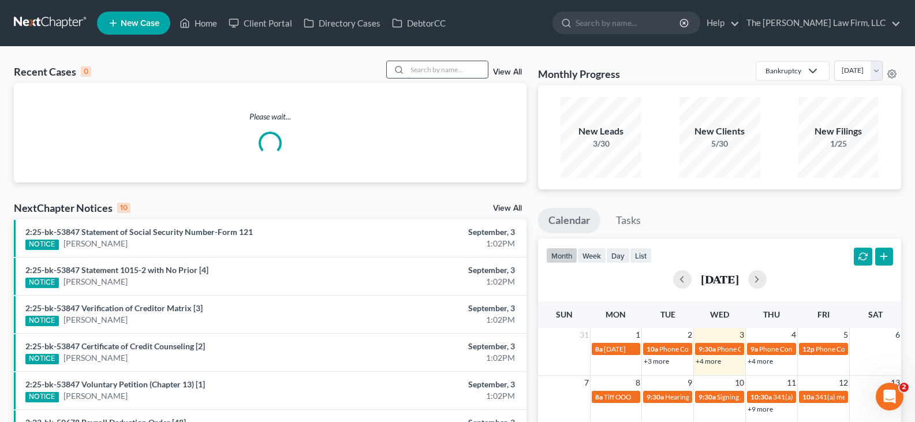
click at [422, 70] on input "search" at bounding box center [447, 69] width 81 height 17
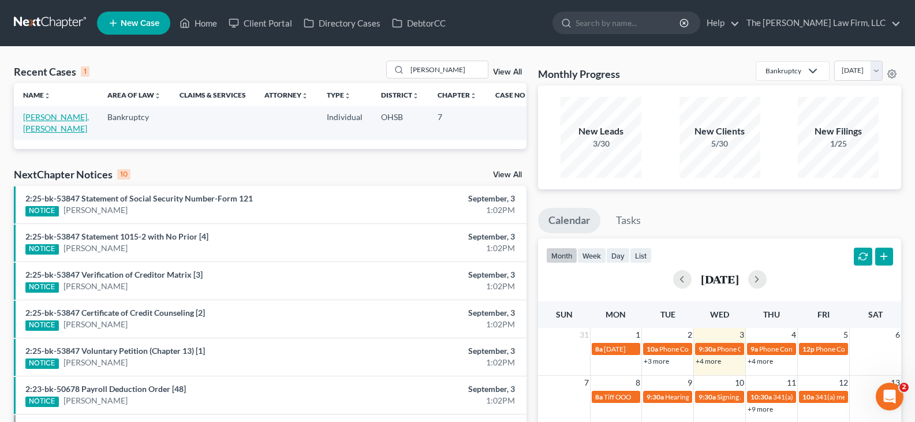
click at [46, 120] on link "[PERSON_NAME], [PERSON_NAME]" at bounding box center [56, 122] width 66 height 21
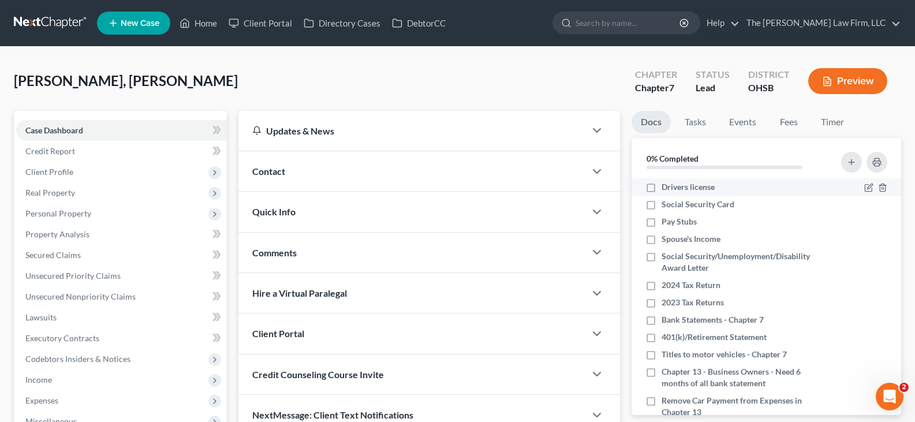
click at [662, 187] on label "Drivers license" at bounding box center [688, 187] width 53 height 12
click at [666, 187] on input "Drivers license" at bounding box center [670, 185] width 8 height 8
click at [662, 204] on label "Social Security Card" at bounding box center [698, 205] width 73 height 12
click at [666, 204] on input "Social Security Card" at bounding box center [670, 203] width 8 height 8
click at [662, 239] on label "Spouse's Income" at bounding box center [691, 239] width 59 height 12
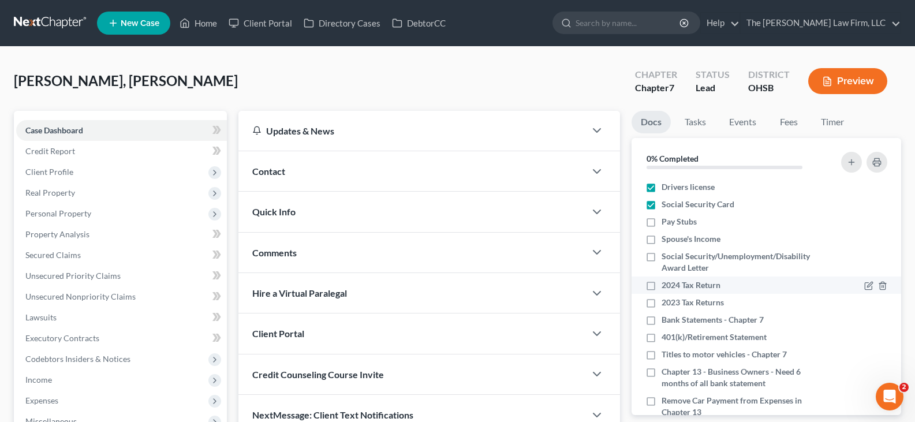
click at [666, 239] on input "Spouse's Income" at bounding box center [670, 237] width 8 height 8
click at [662, 258] on label "Social Security/Unemployment/Disability Award Letter" at bounding box center [743, 262] width 162 height 23
click at [666, 258] on input "Social Security/Unemployment/Disability Award Letter" at bounding box center [670, 255] width 8 height 8
click at [662, 288] on label "2024 Tax Return" at bounding box center [691, 286] width 59 height 12
click at [666, 287] on input "2024 Tax Return" at bounding box center [670, 284] width 8 height 8
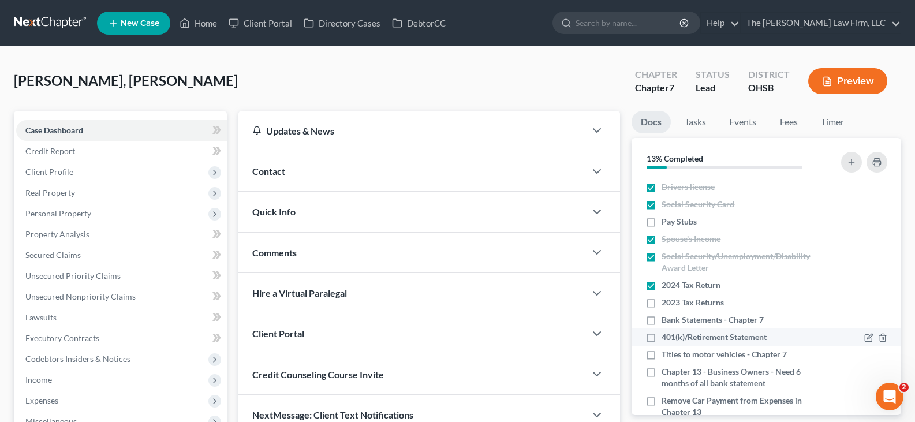
click at [662, 303] on label "2023 Tax Returns" at bounding box center [693, 303] width 62 height 12
click at [666, 303] on input "2023 Tax Returns" at bounding box center [670, 301] width 8 height 8
click at [662, 336] on label "401(k)/Retirement Statement" at bounding box center [714, 337] width 105 height 12
click at [666, 336] on input "401(k)/Retirement Statement" at bounding box center [670, 335] width 8 height 8
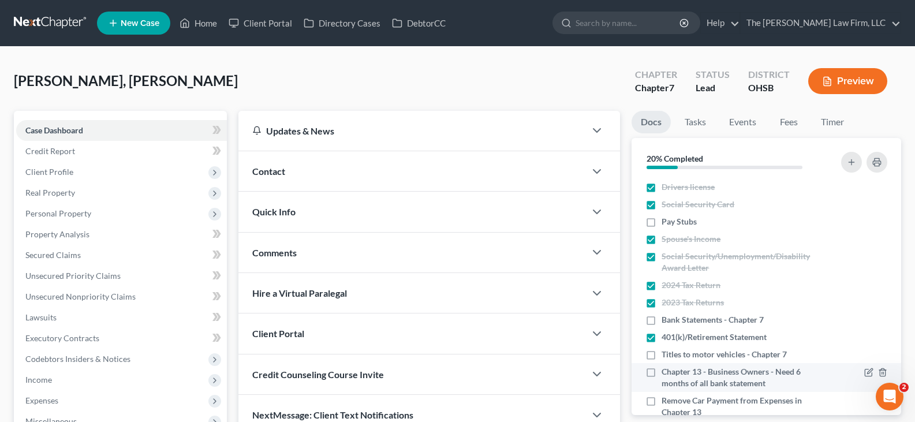
click at [662, 356] on label "Titles to motor vehicles - Chapter 7" at bounding box center [724, 355] width 125 height 12
click at [666, 356] on input "Titles to motor vehicles - Chapter 7" at bounding box center [670, 353] width 8 height 8
click at [662, 373] on label "Chapter 13 - Business Owners - Need 6 months of all bank statement" at bounding box center [743, 377] width 162 height 23
click at [666, 373] on input "Chapter 13 - Business Owners - Need 6 months of all bank statement" at bounding box center [670, 370] width 8 height 8
click at [662, 401] on label "Remove Car Payment from Expenses in Chapter 13" at bounding box center [743, 406] width 162 height 23
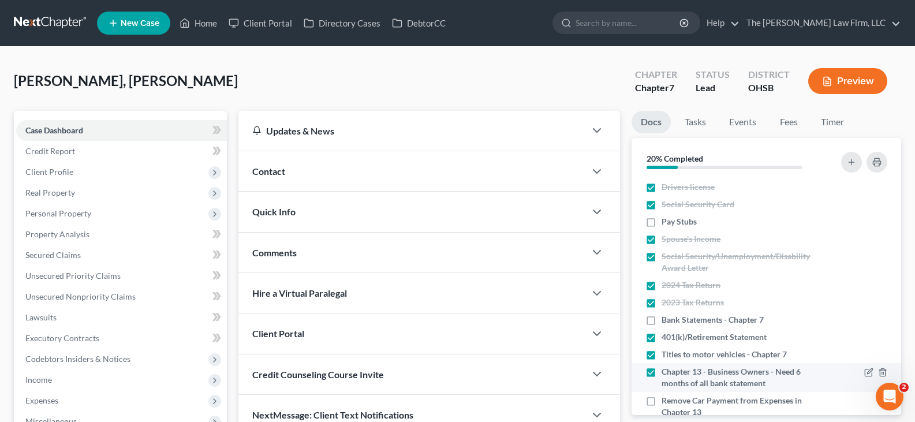
click at [666, 401] on input "Remove Car Payment from Expenses in Chapter 13" at bounding box center [670, 399] width 8 height 8
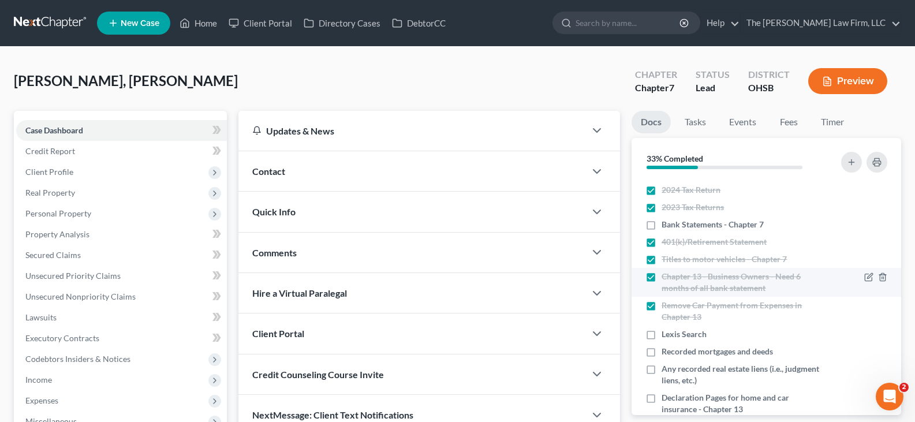
scroll to position [115, 0]
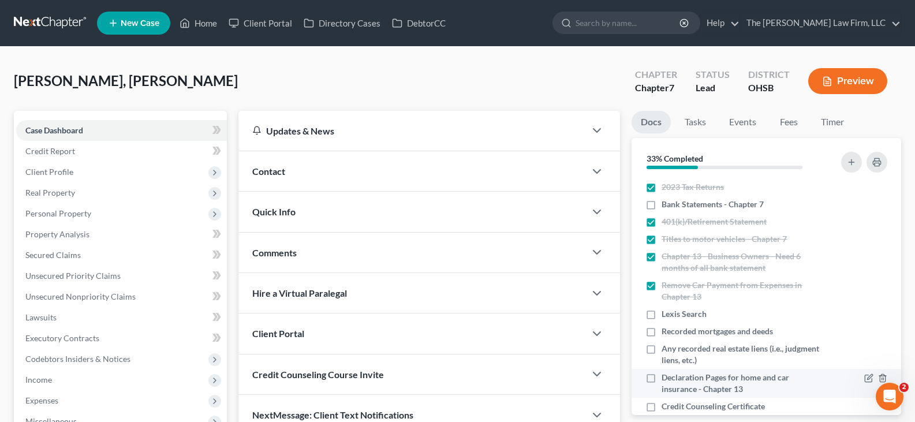
click at [662, 378] on label "Declaration Pages for home and car insurance - Chapter 13" at bounding box center [743, 383] width 162 height 23
click at [666, 378] on input "Declaration Pages for home and car insurance - Chapter 13" at bounding box center [670, 376] width 8 height 8
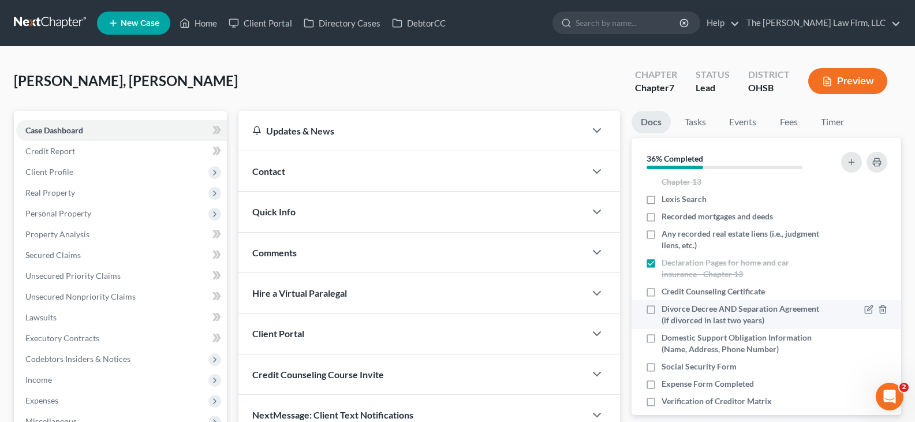
scroll to position [231, 0]
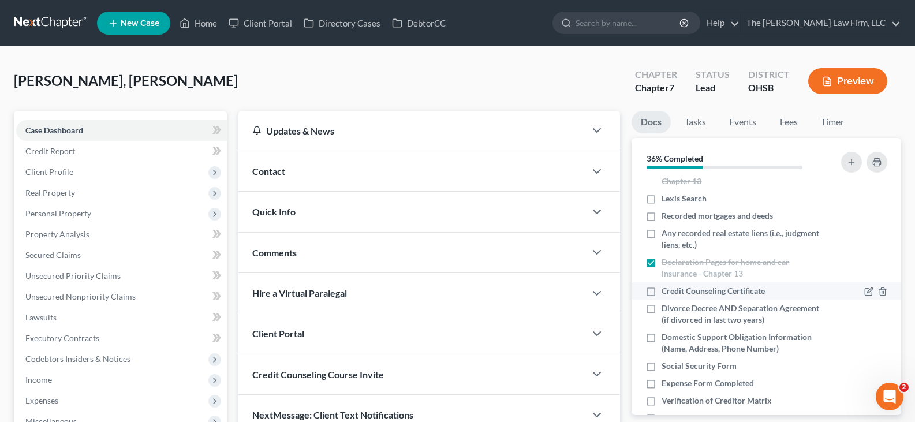
click at [662, 292] on label "Credit Counseling Certificate" at bounding box center [713, 291] width 103 height 12
click at [666, 292] on input "Credit Counseling Certificate" at bounding box center [670, 289] width 8 height 8
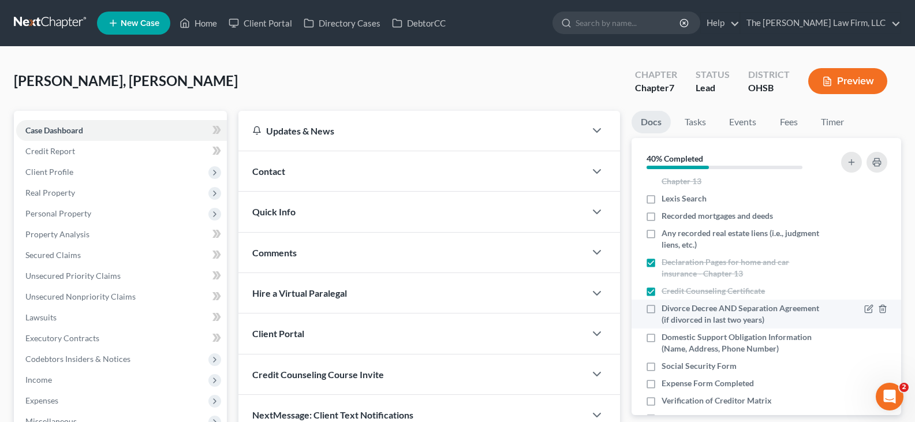
click at [662, 307] on label "Divorce Decree AND Separation Agreement (if divorced in last two years)" at bounding box center [743, 314] width 162 height 23
click at [666, 307] on input "Divorce Decree AND Separation Agreement (if divorced in last two years)" at bounding box center [670, 307] width 8 height 8
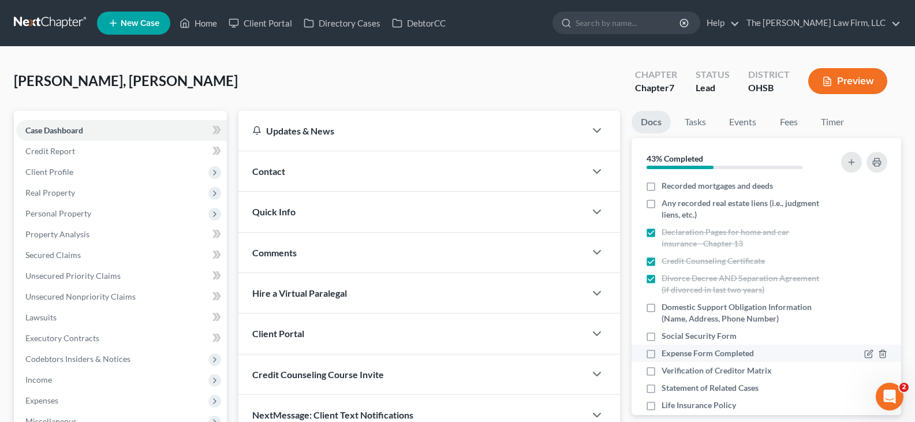
scroll to position [289, 0]
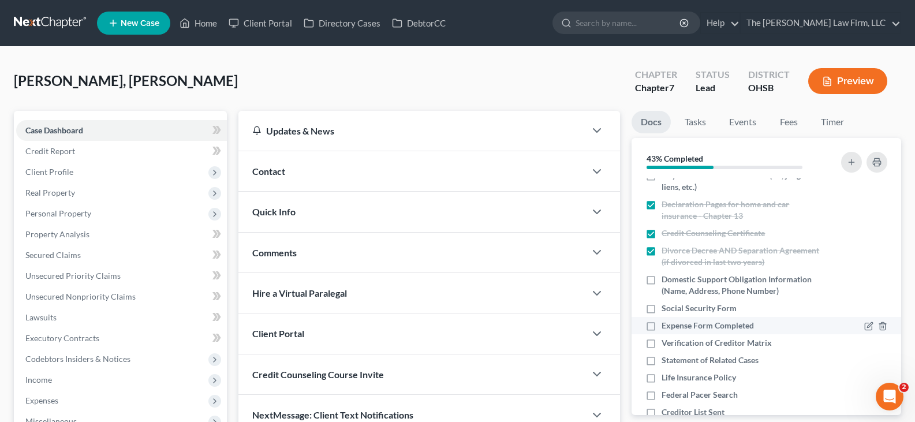
click at [662, 324] on label "Expense Form Completed" at bounding box center [708, 326] width 92 height 12
click at [666, 324] on input "Expense Form Completed" at bounding box center [670, 324] width 8 height 8
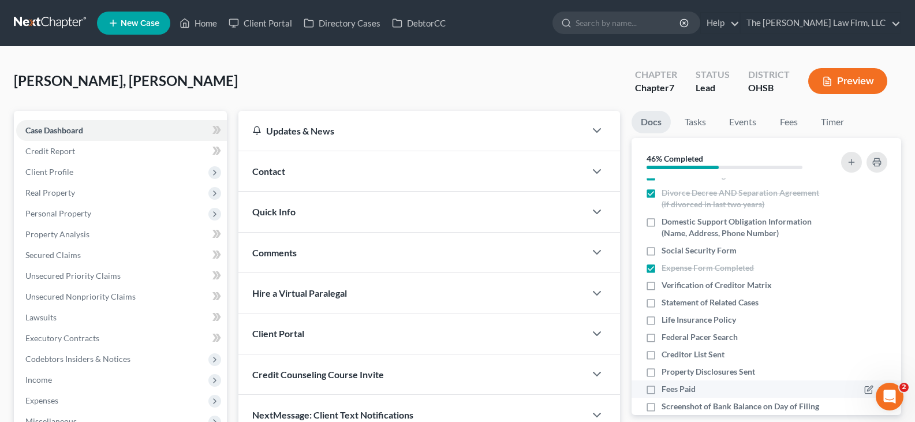
click at [662, 388] on label "Fees Paid" at bounding box center [679, 389] width 34 height 12
click at [666, 388] on input "Fees Paid" at bounding box center [670, 387] width 8 height 8
